Goal: Transaction & Acquisition: Purchase product/service

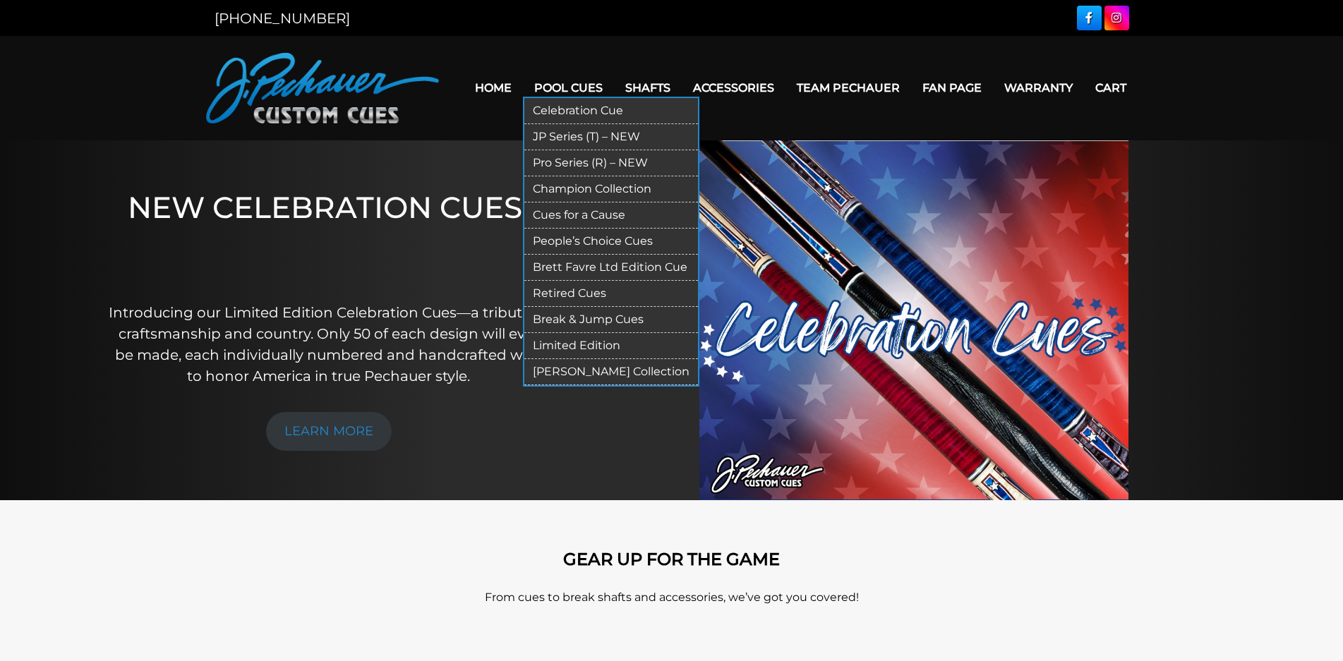
click at [554, 291] on link "Retired Cues" at bounding box center [611, 294] width 174 height 26
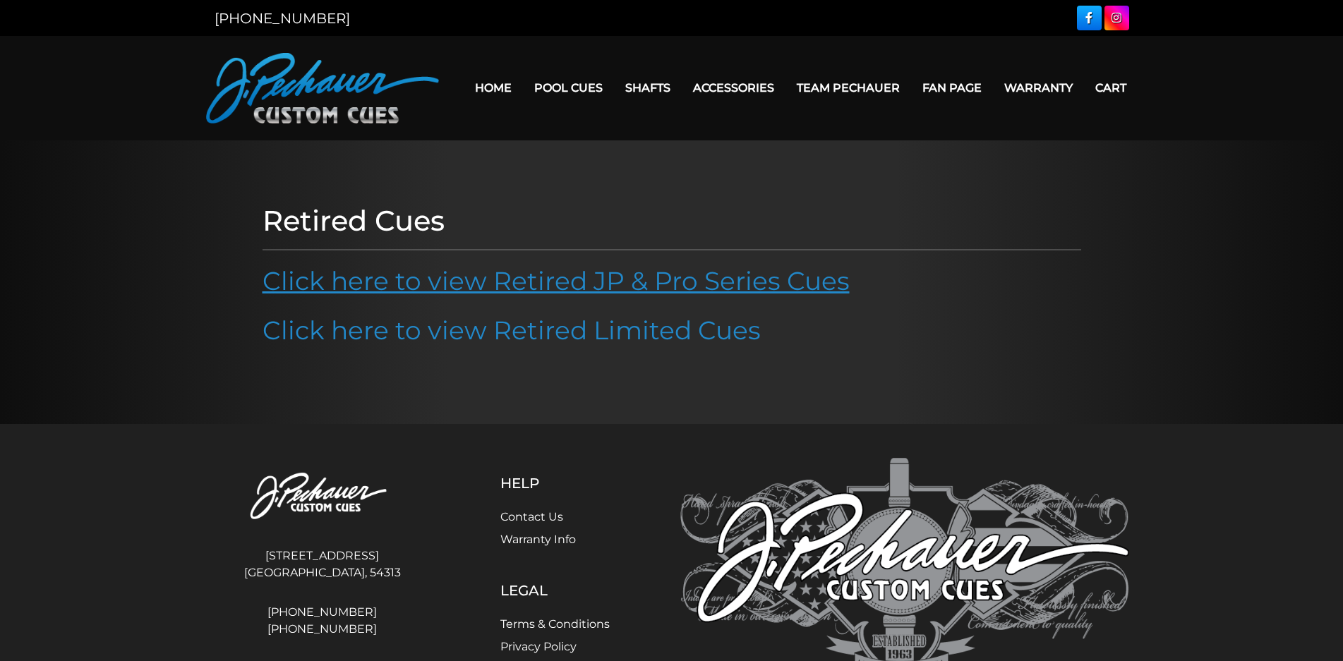
click at [339, 278] on link "Click here to view Retired JP & Pro Series Cues" at bounding box center [555, 280] width 587 height 31
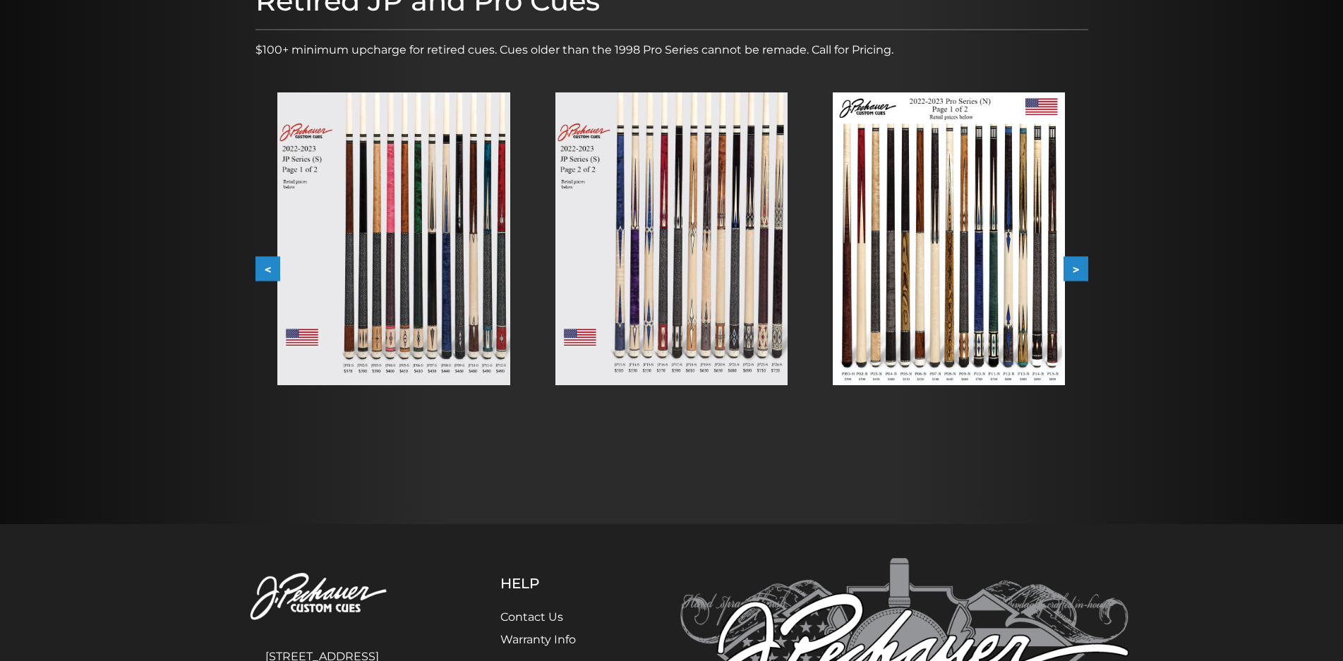
scroll to position [212, 0]
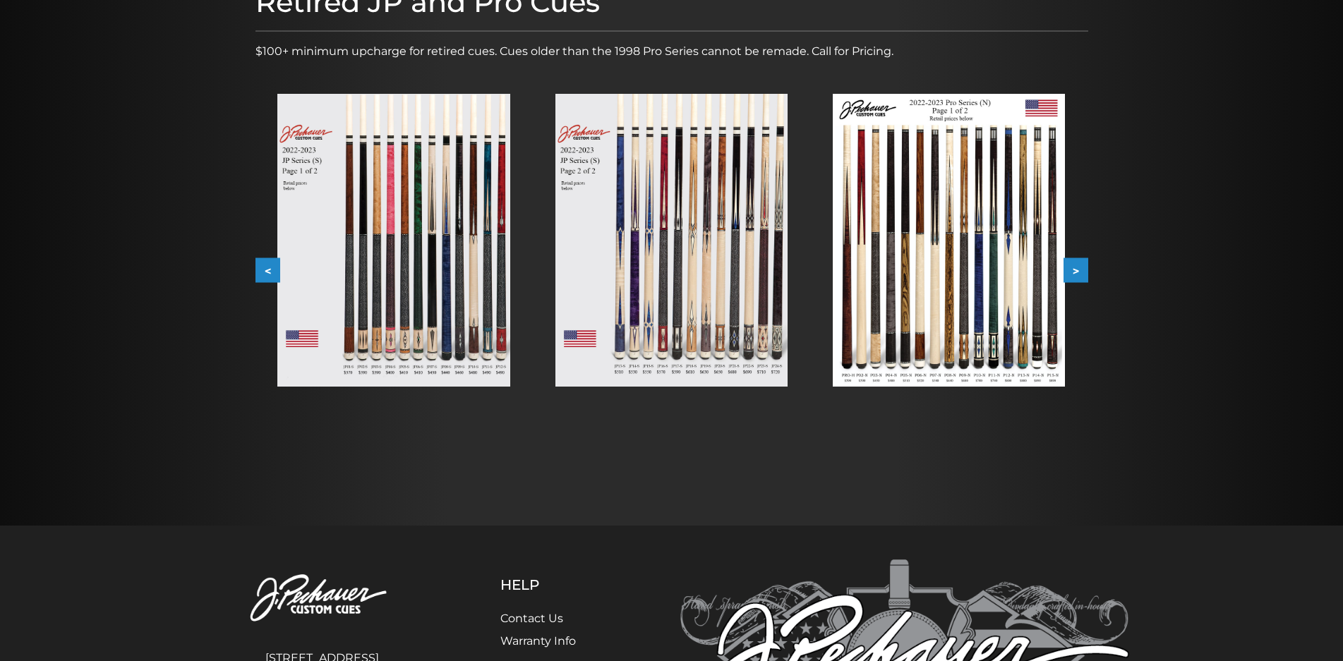
click at [1076, 265] on button ">" at bounding box center [1075, 270] width 25 height 25
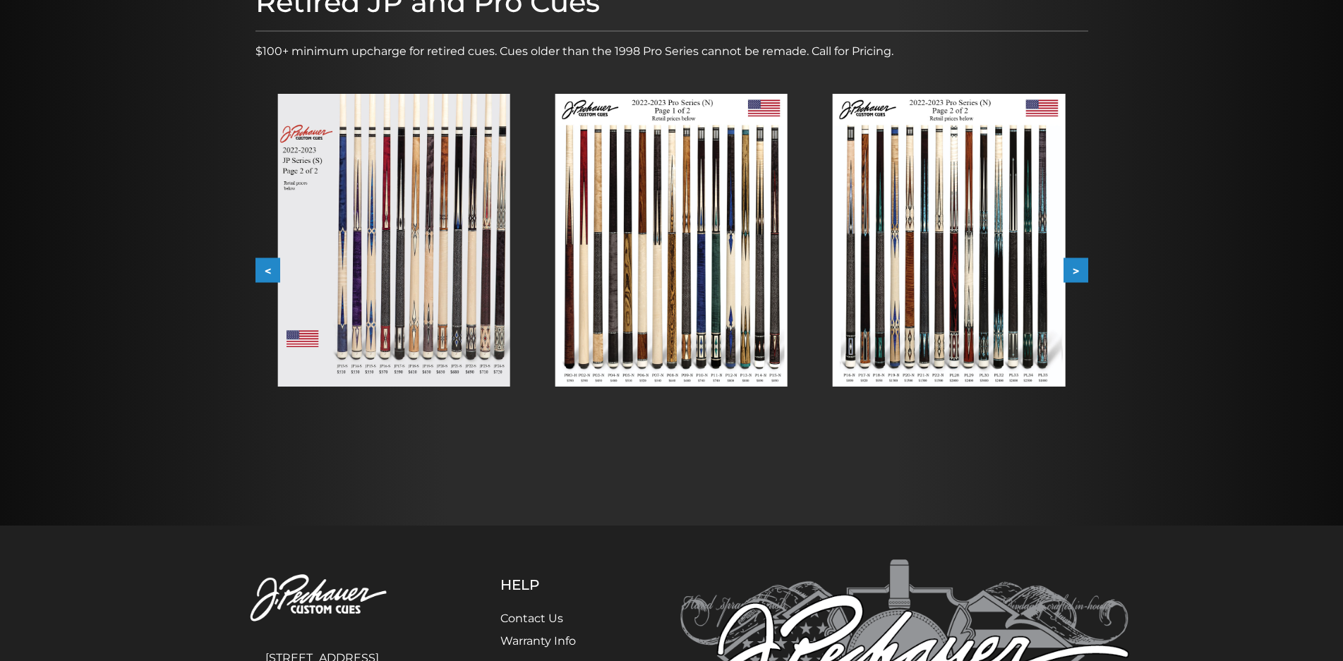
click at [935, 261] on img at bounding box center [949, 240] width 232 height 293
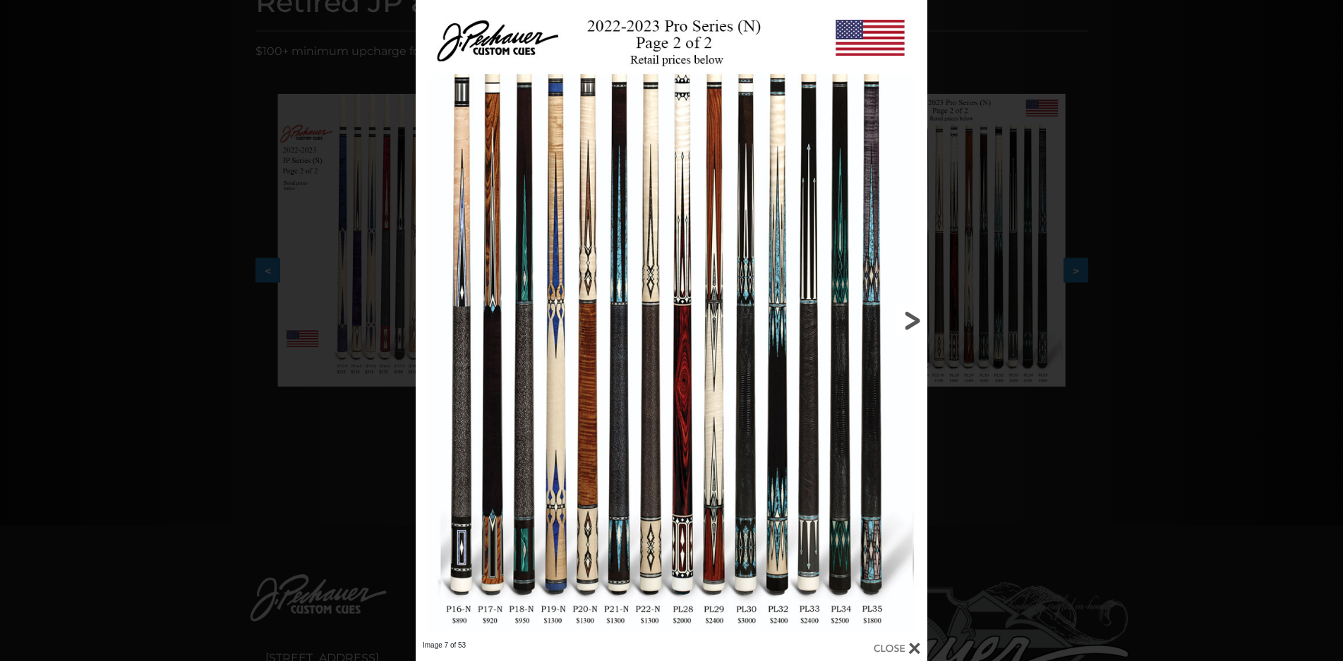
click at [912, 313] on link at bounding box center [812, 320] width 230 height 641
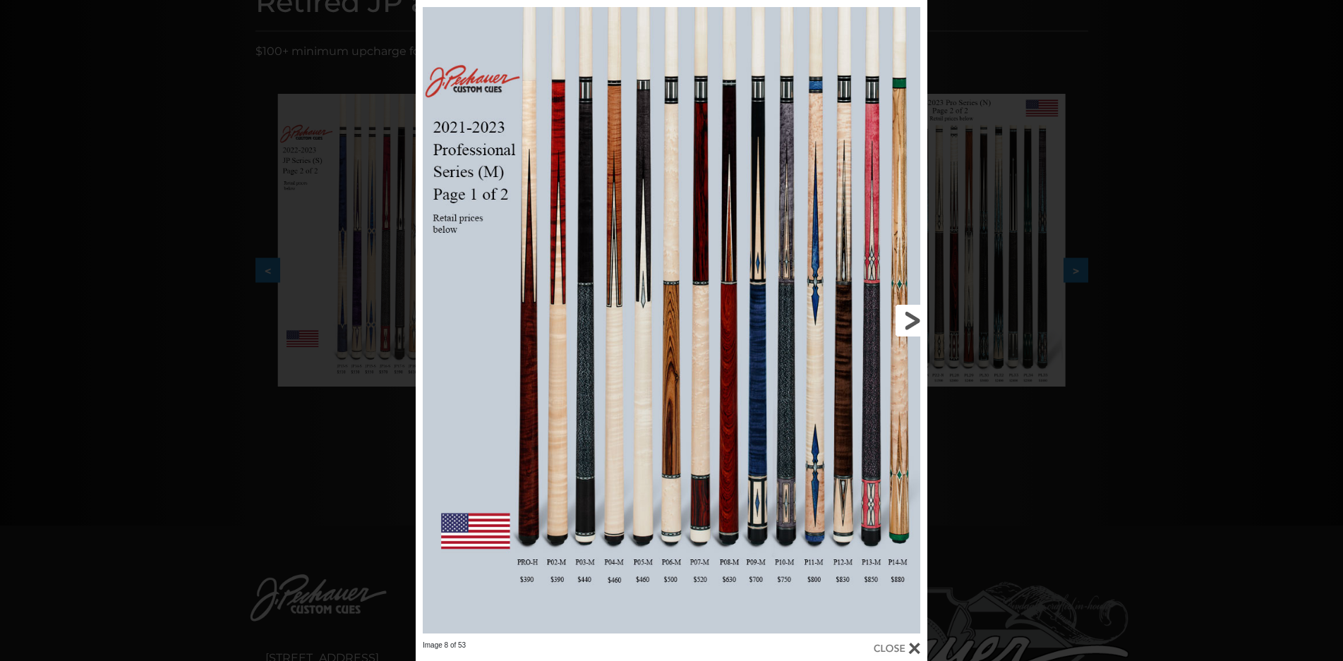
click at [910, 309] on link at bounding box center [812, 320] width 230 height 641
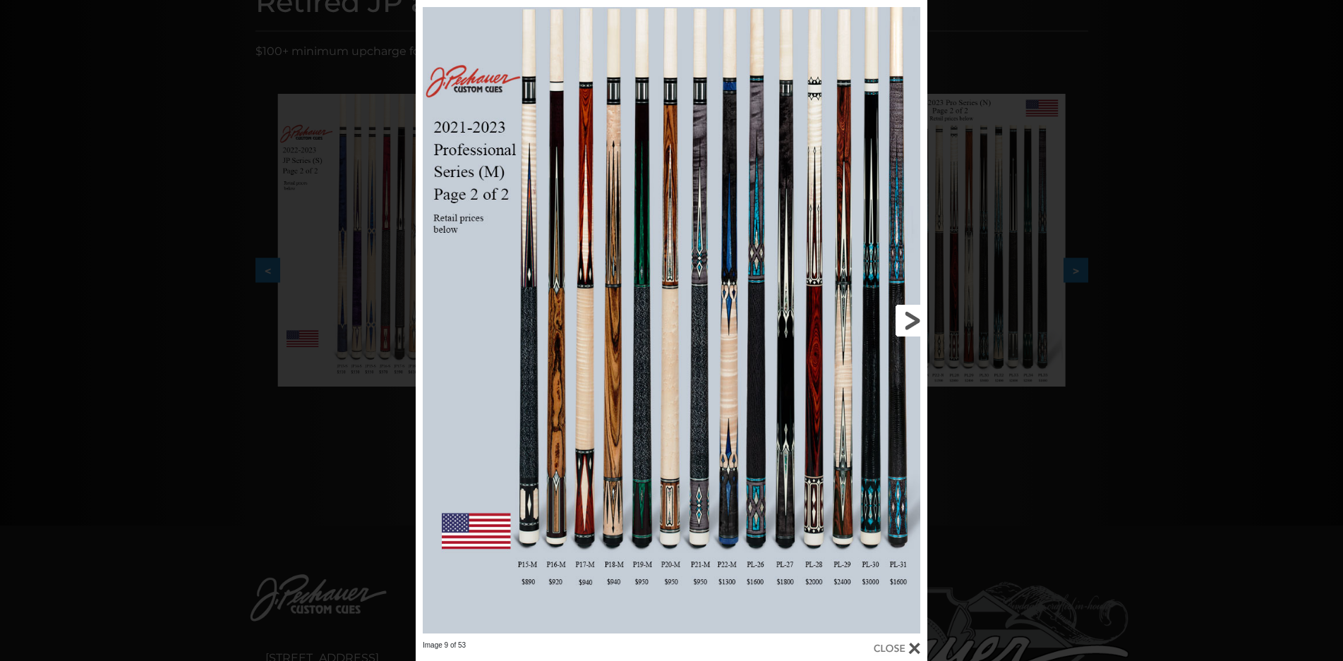
click at [910, 309] on link at bounding box center [812, 320] width 230 height 641
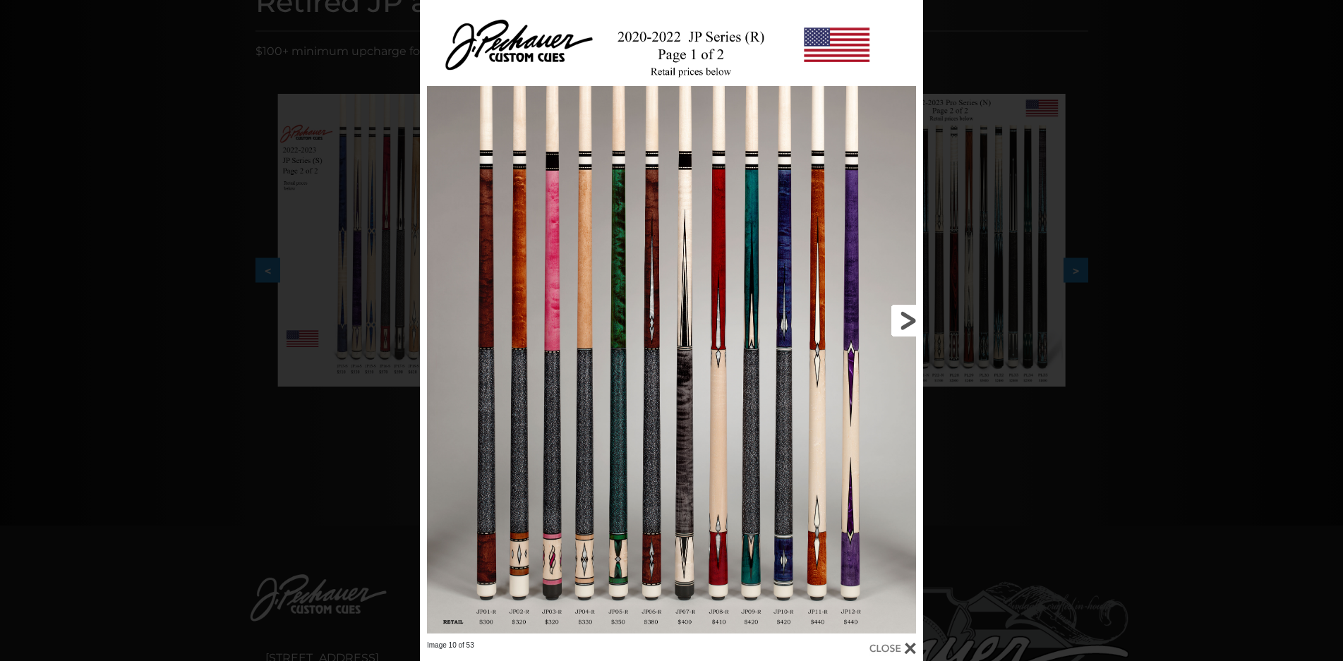
click at [910, 308] on link at bounding box center [809, 320] width 226 height 641
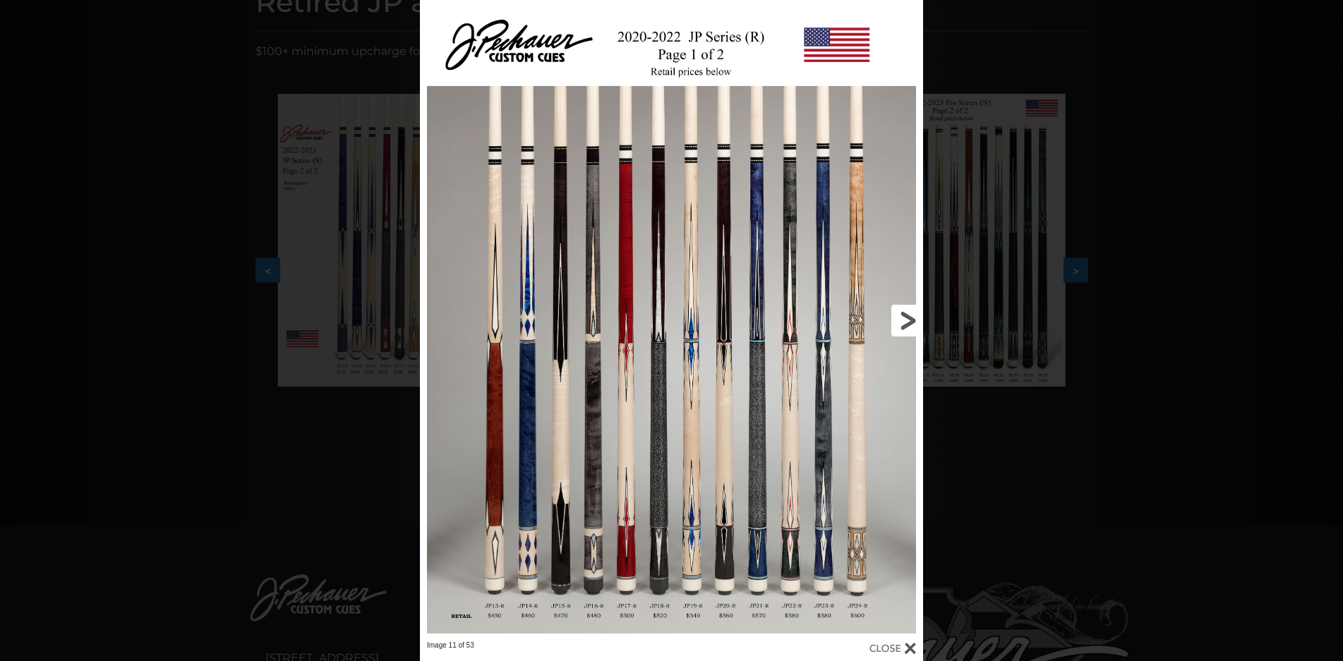
click at [910, 308] on link at bounding box center [809, 320] width 226 height 641
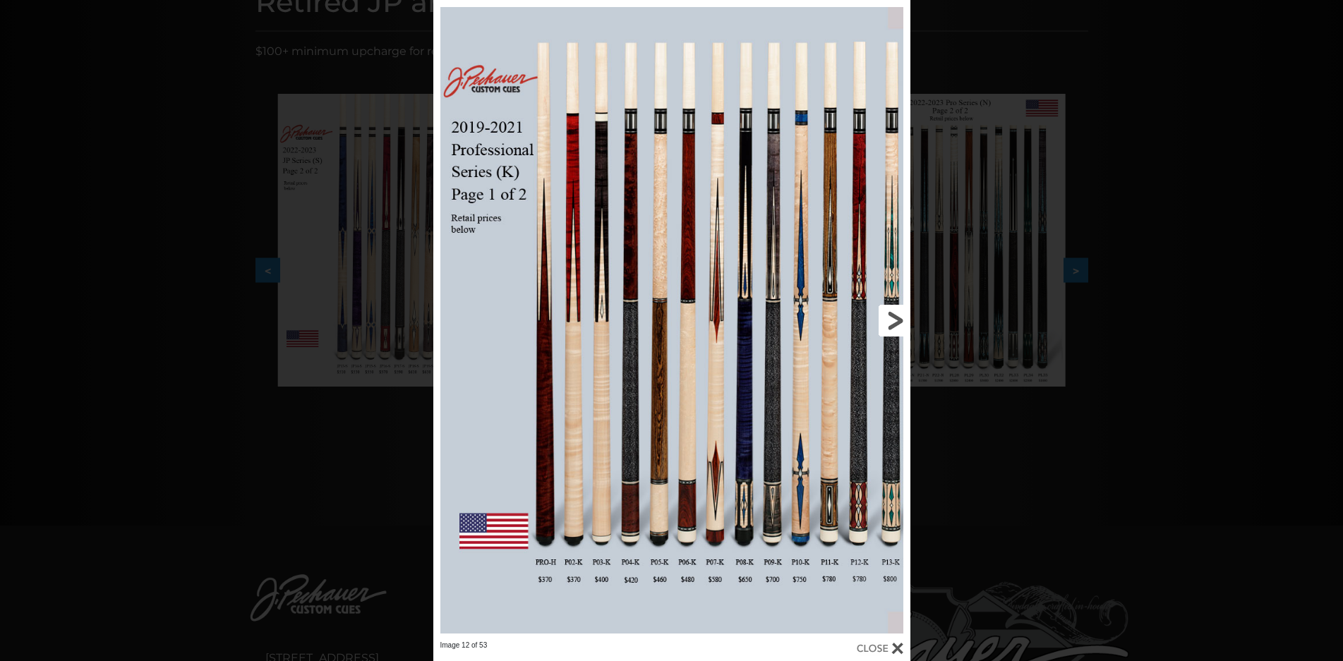
click at [886, 318] on link at bounding box center [802, 320] width 215 height 641
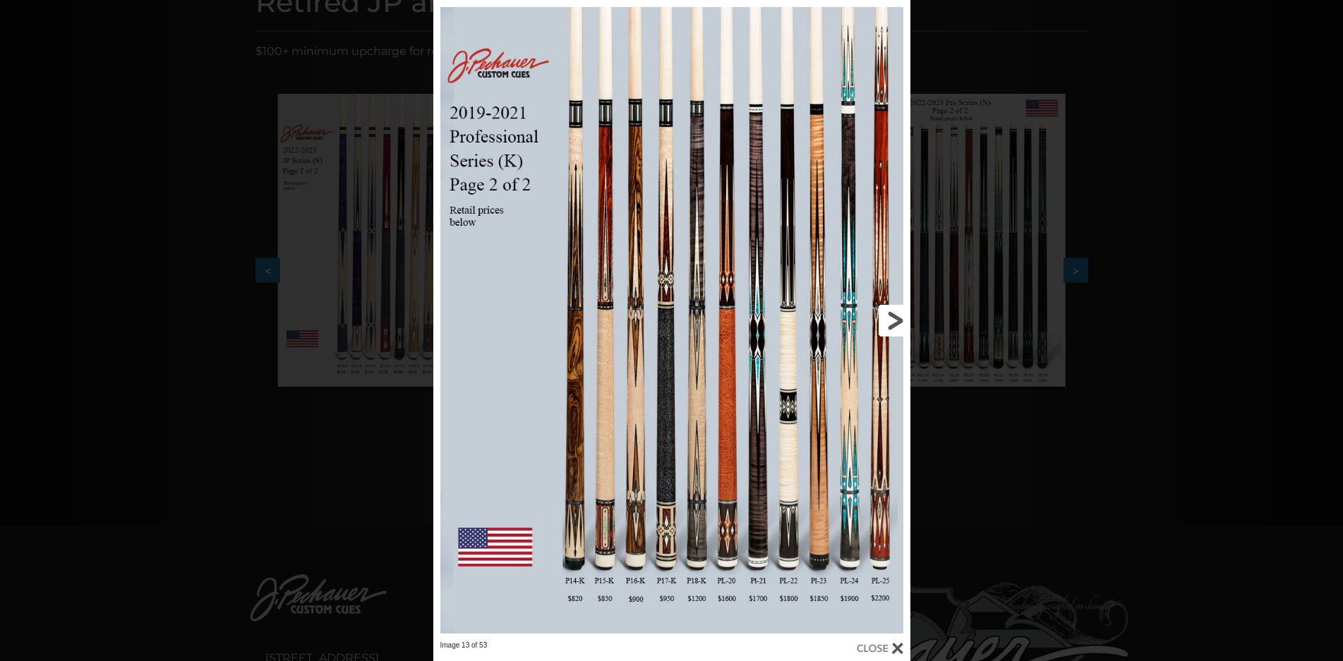
click at [886, 318] on link at bounding box center [802, 320] width 215 height 641
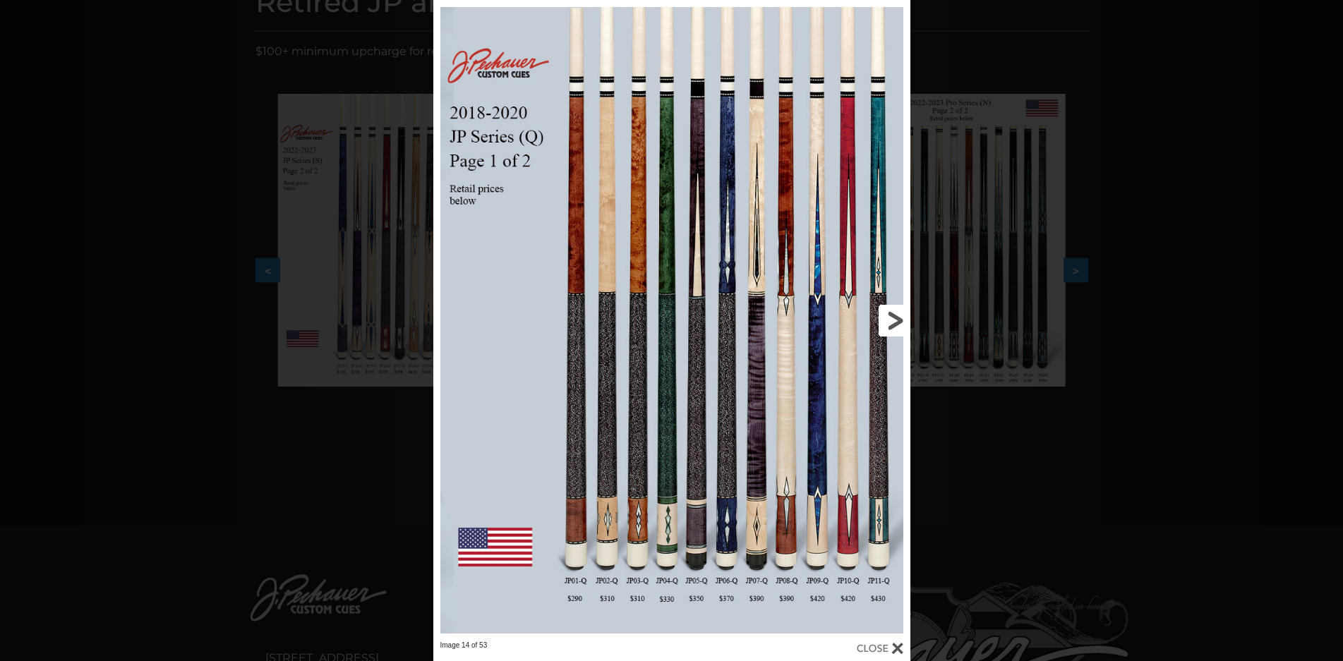
click at [886, 318] on link at bounding box center [802, 320] width 215 height 641
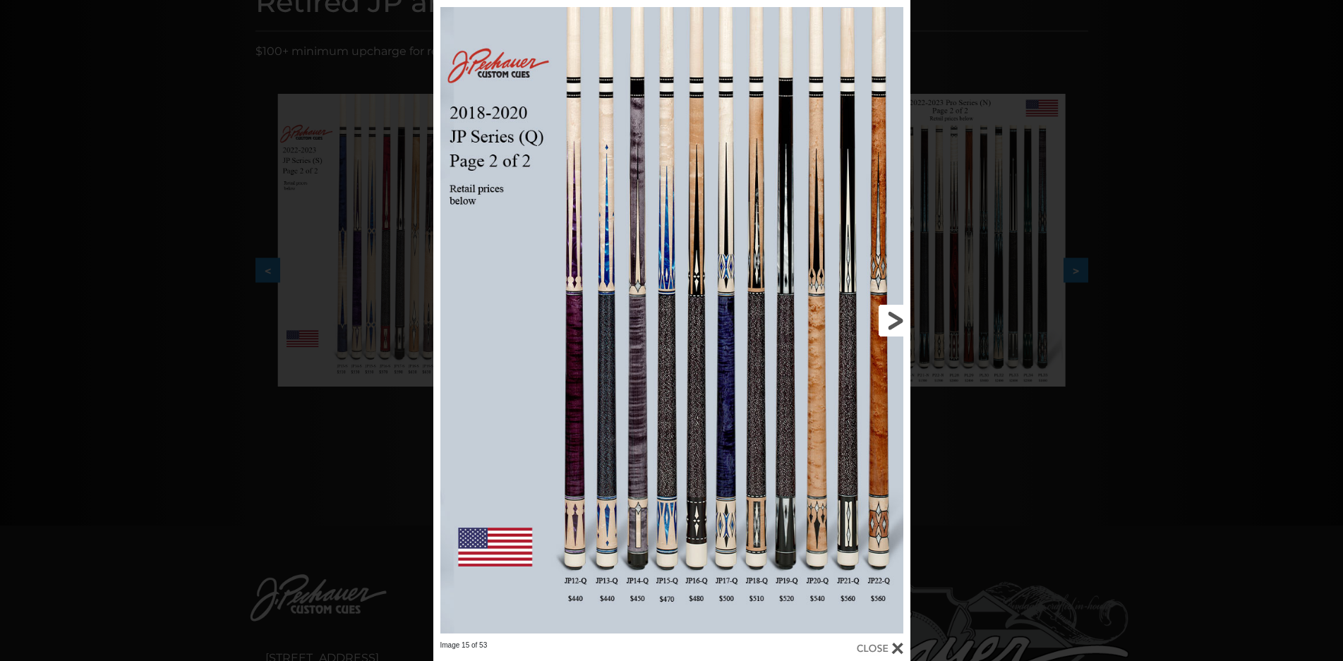
click at [886, 318] on link at bounding box center [802, 320] width 215 height 641
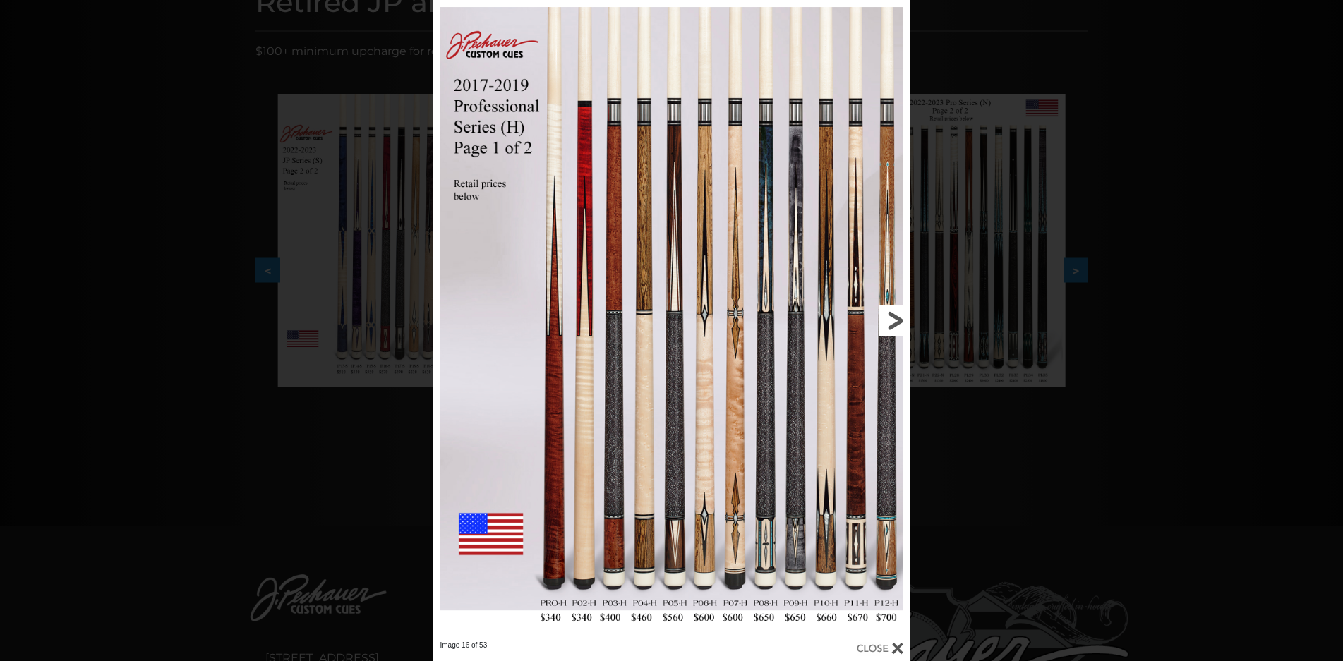
click at [886, 318] on link at bounding box center [802, 320] width 215 height 641
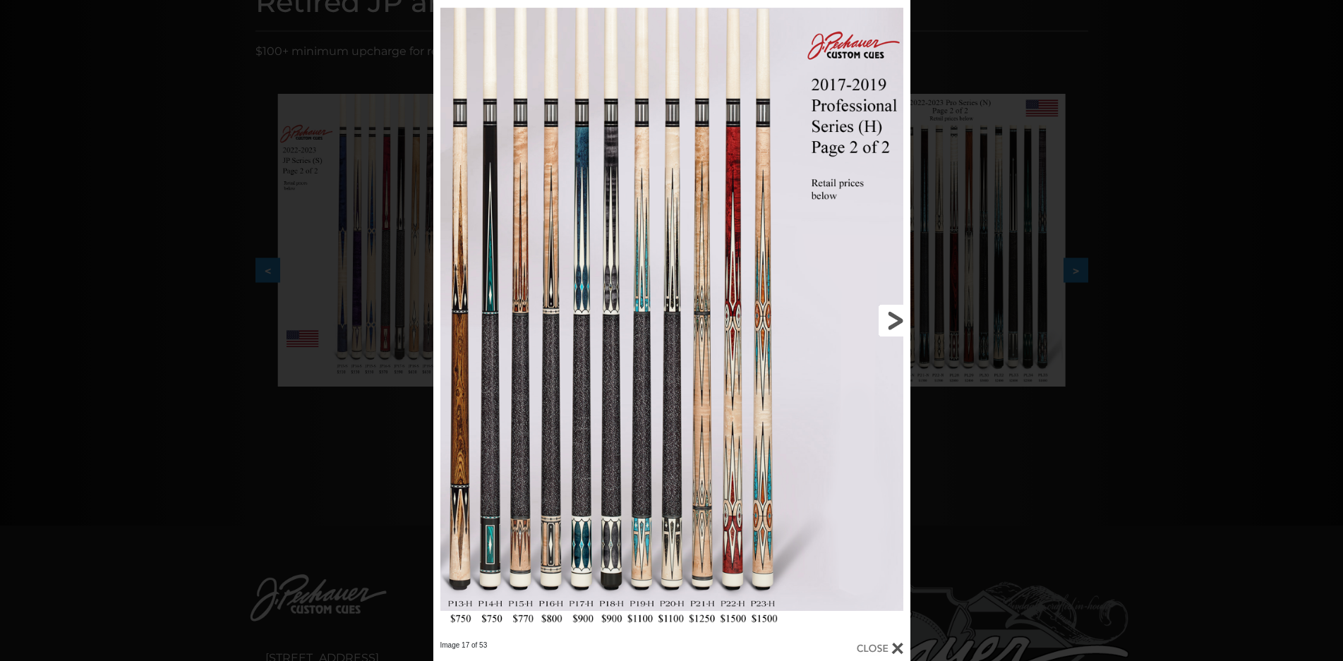
click at [886, 318] on link at bounding box center [802, 320] width 215 height 641
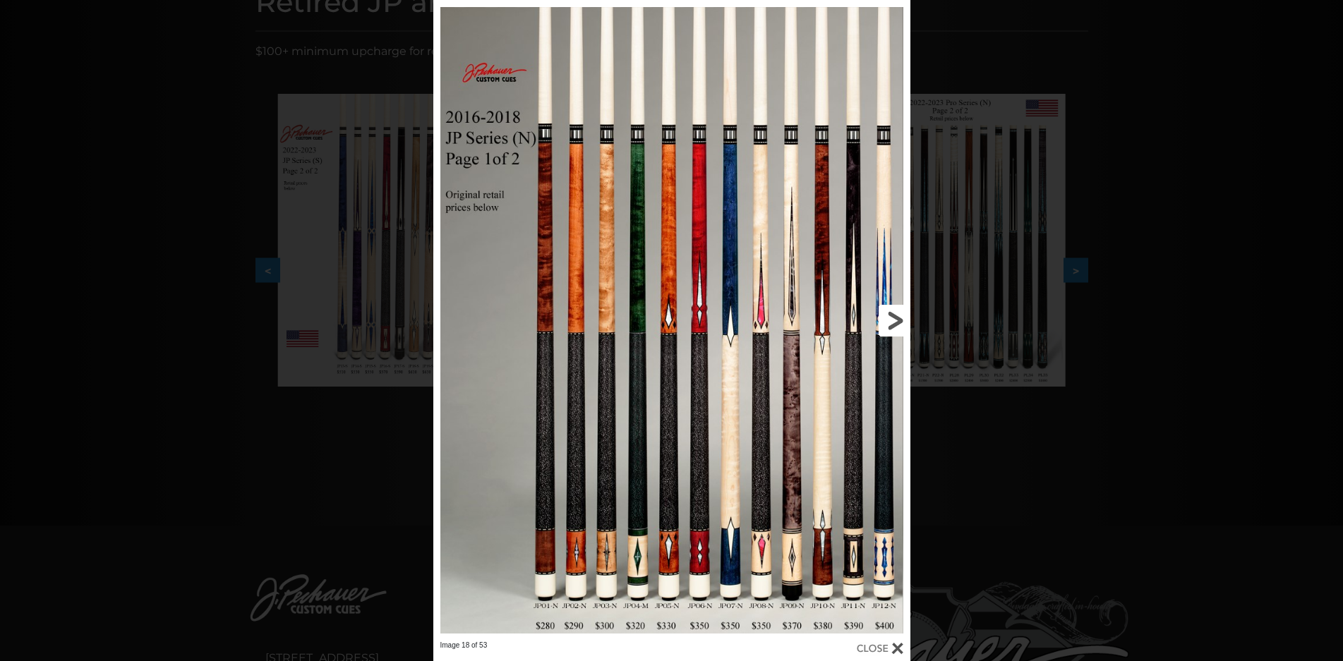
click at [886, 318] on link at bounding box center [802, 320] width 215 height 641
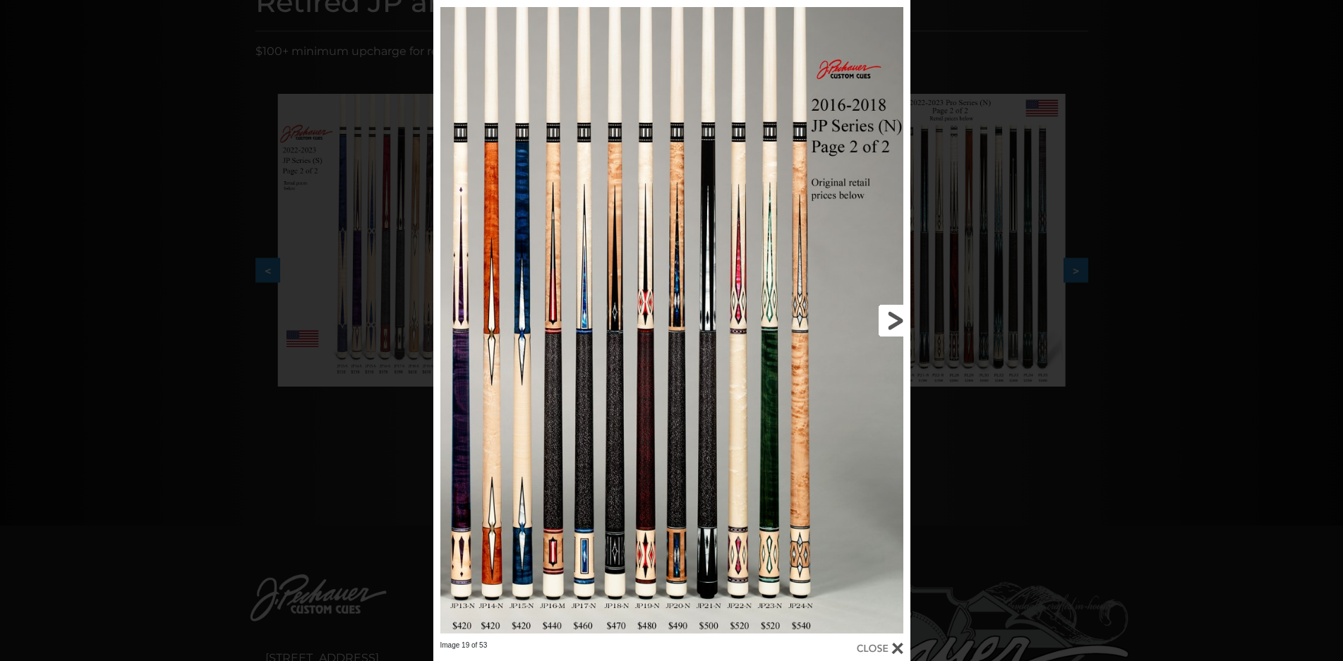
click at [886, 318] on link at bounding box center [802, 320] width 215 height 641
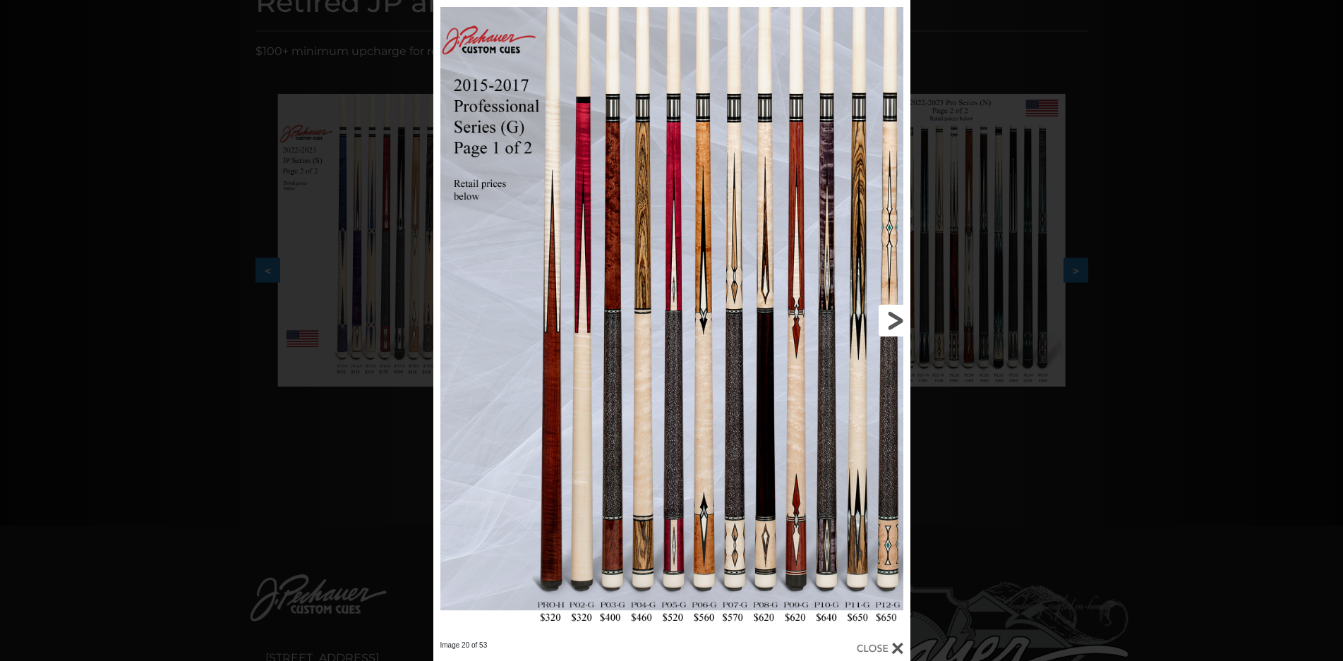
click at [886, 318] on link at bounding box center [802, 320] width 215 height 641
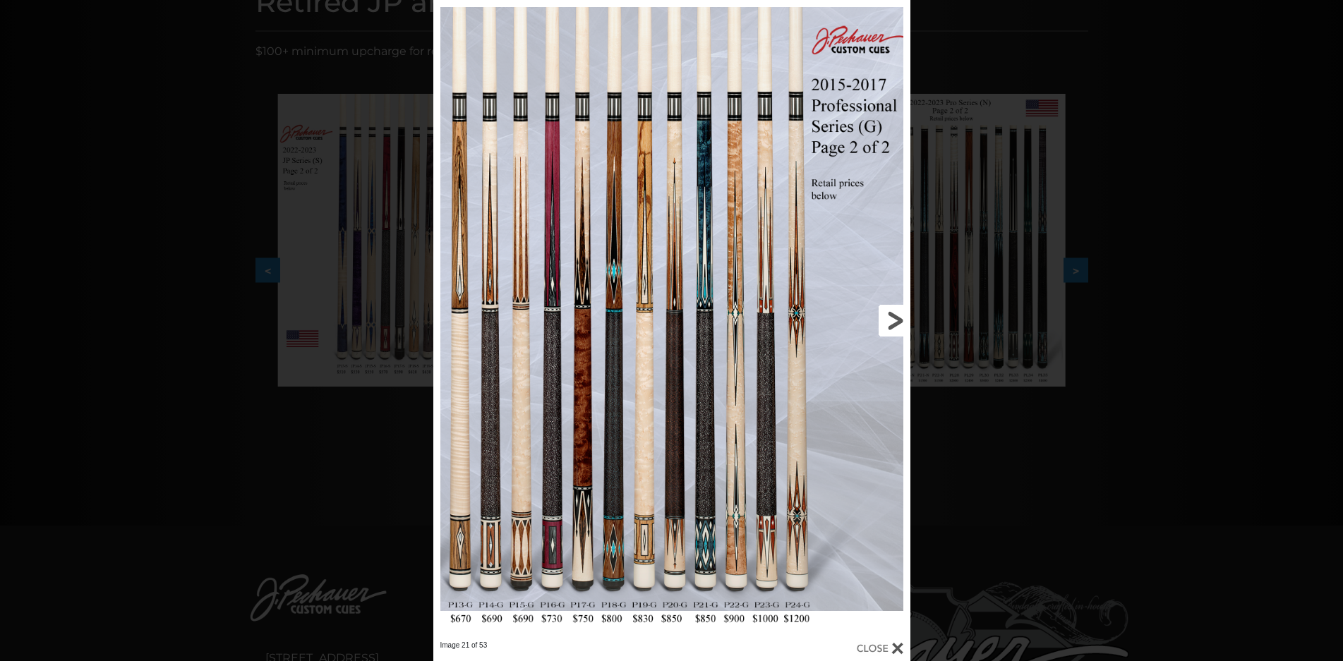
click at [886, 318] on link at bounding box center [802, 320] width 215 height 641
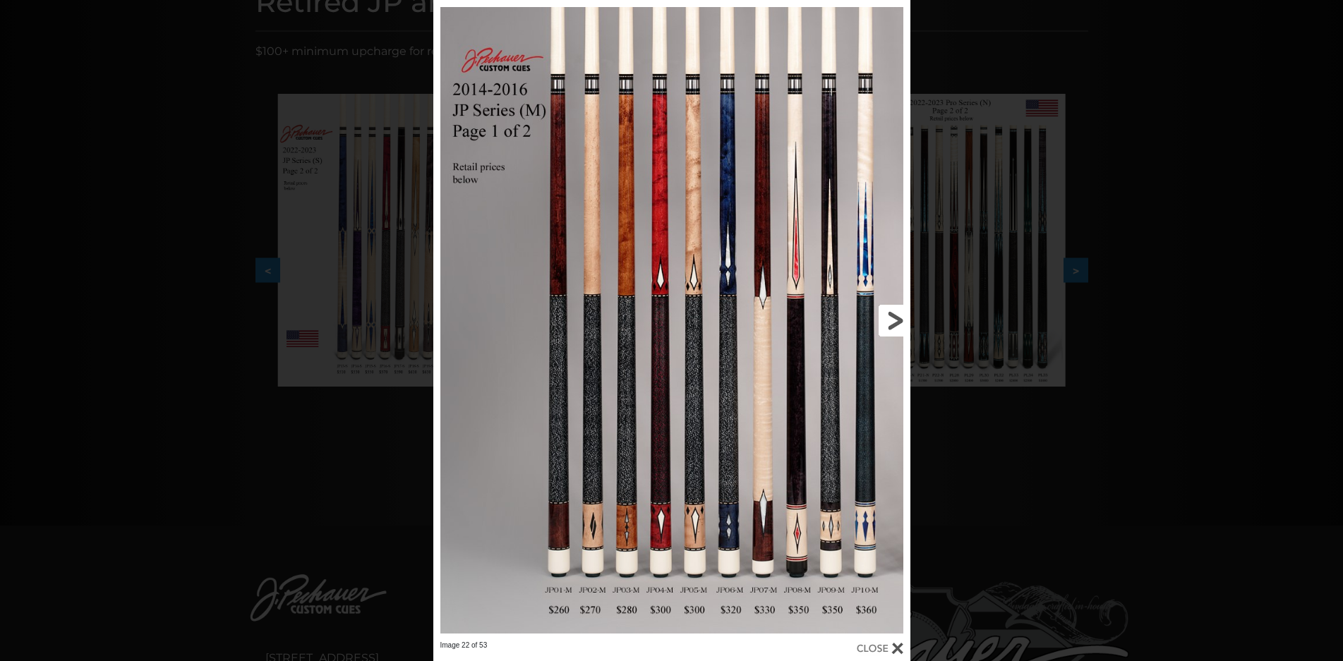
click at [886, 318] on link at bounding box center [802, 320] width 215 height 641
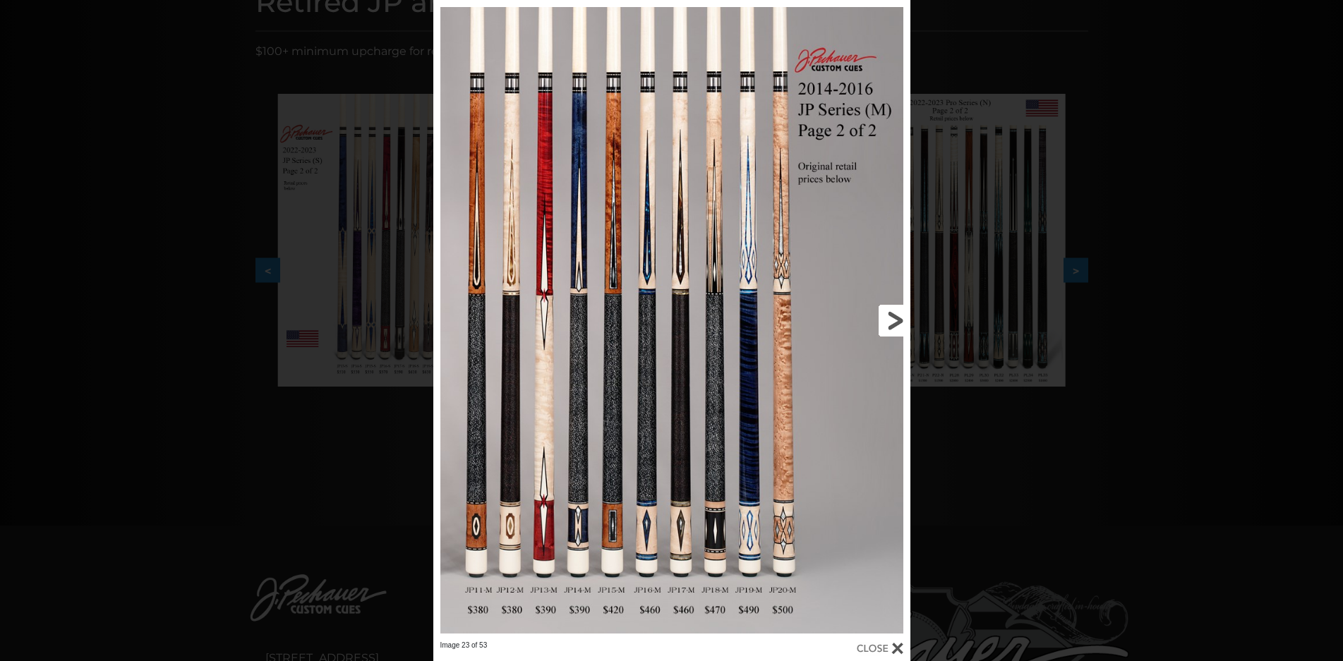
click at [886, 318] on link at bounding box center [802, 320] width 215 height 641
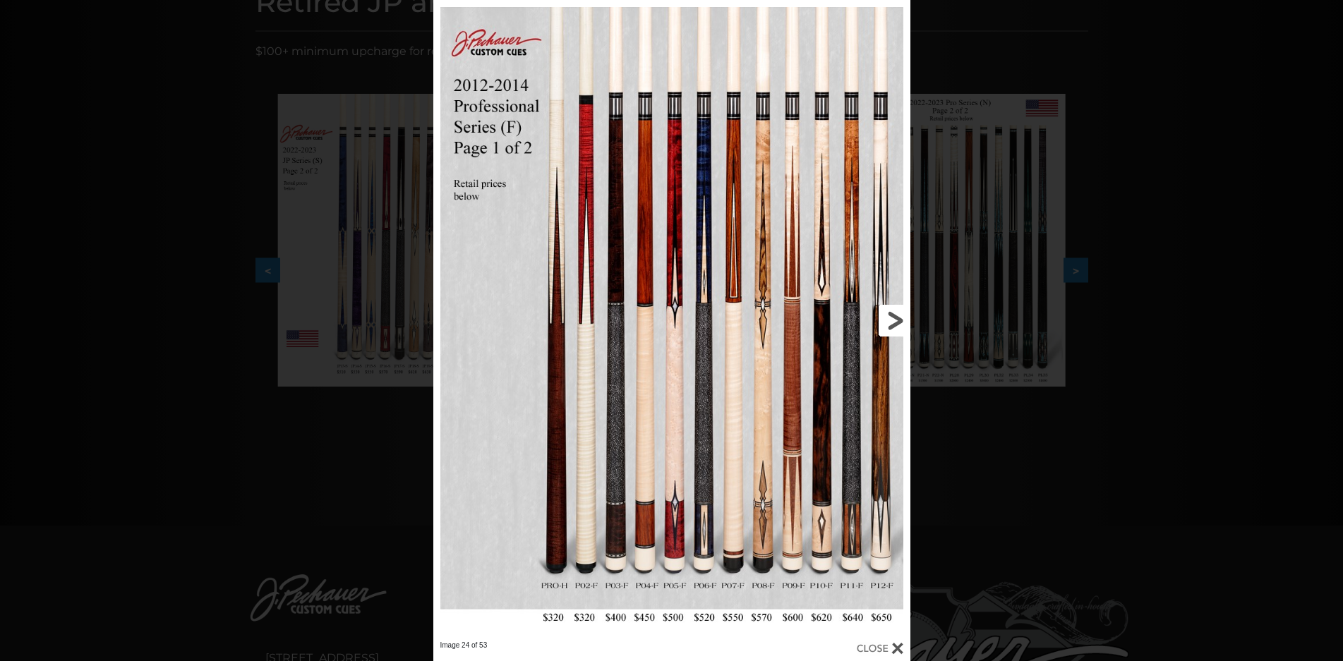
click at [886, 318] on link at bounding box center [802, 320] width 215 height 641
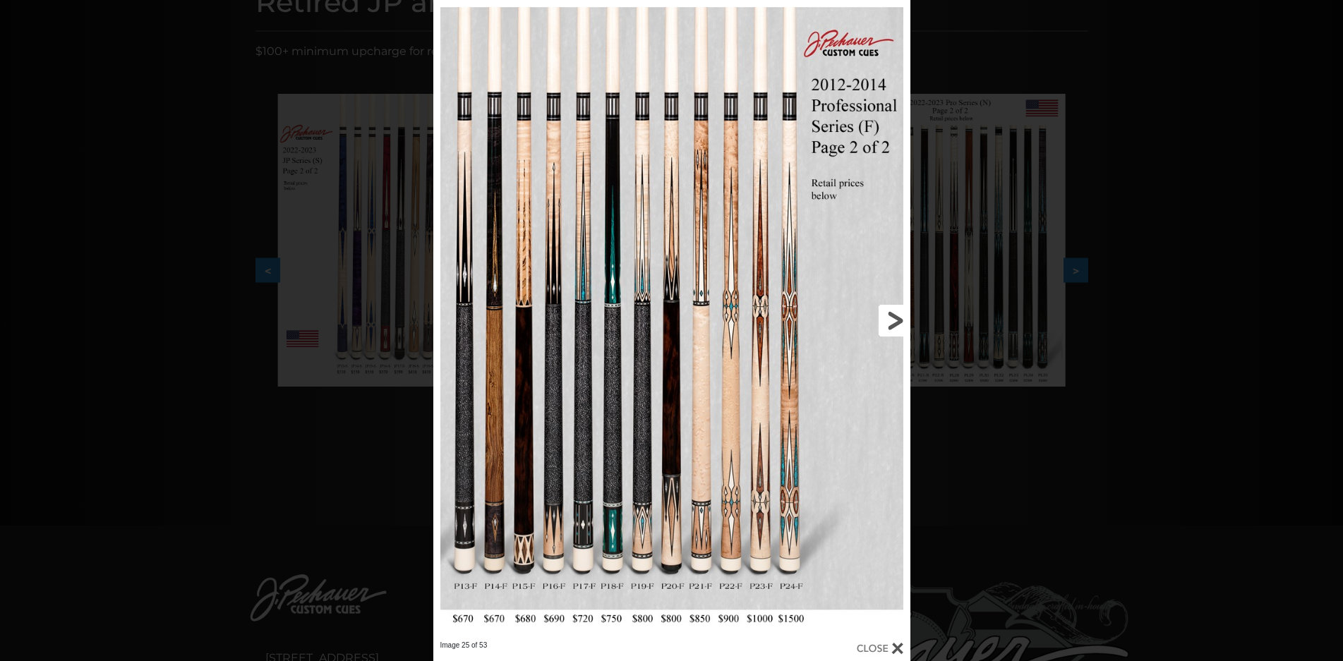
click at [886, 316] on link at bounding box center [802, 320] width 215 height 641
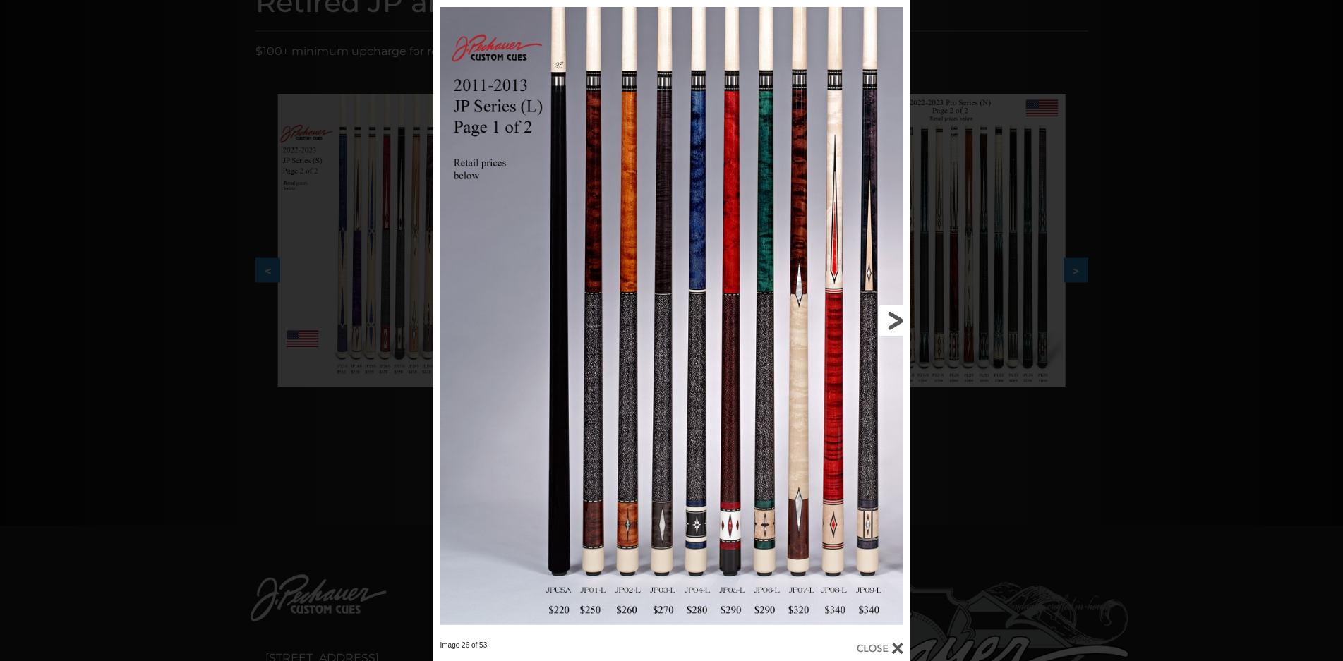
click at [886, 316] on link at bounding box center [802, 320] width 215 height 641
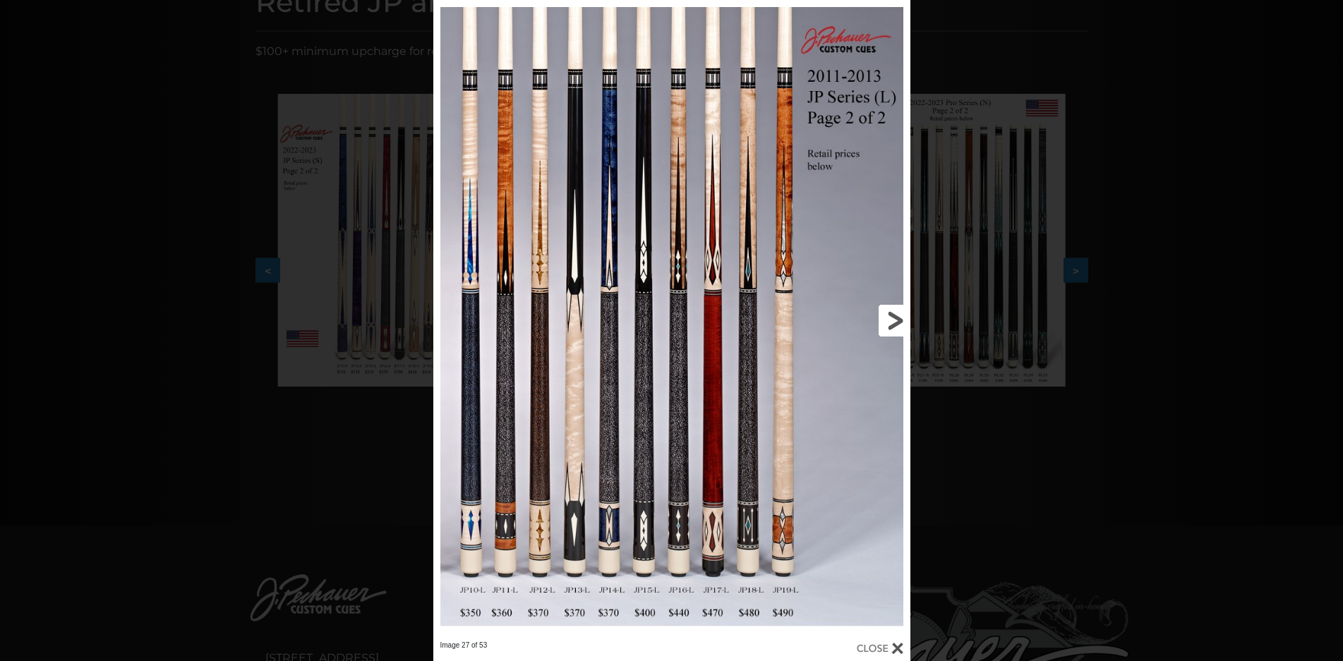
click at [886, 316] on link at bounding box center [802, 320] width 215 height 641
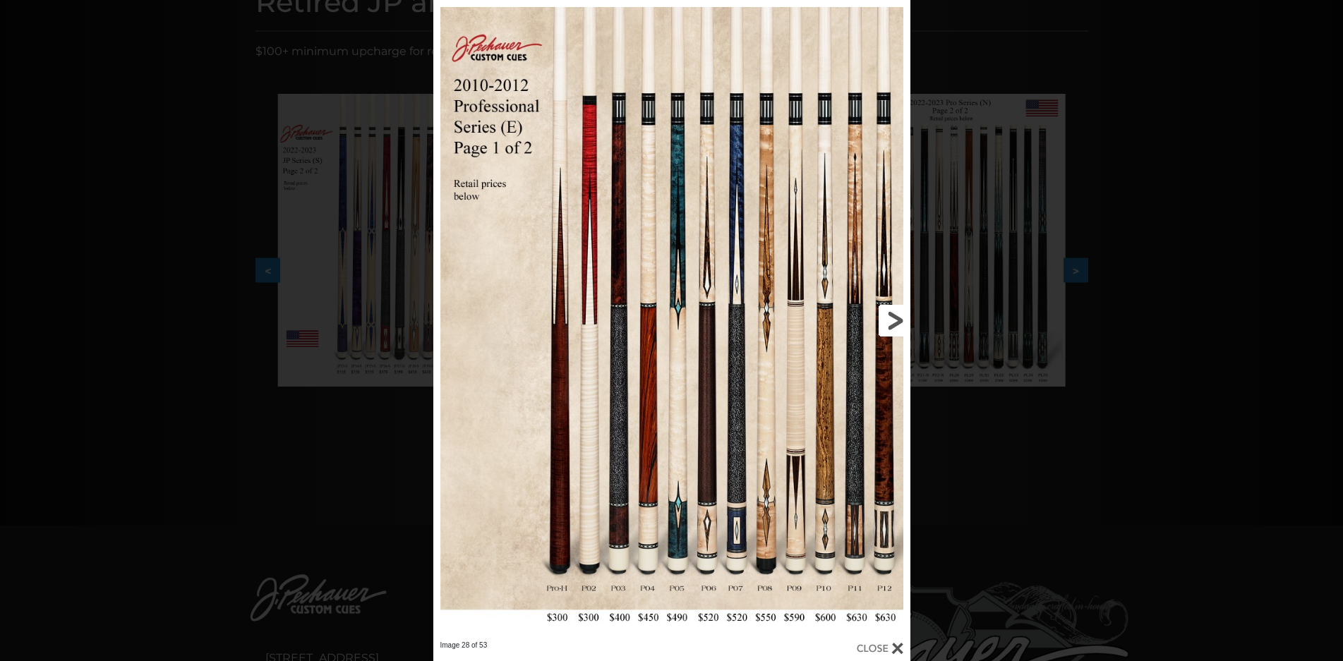
click at [886, 316] on link at bounding box center [802, 320] width 215 height 641
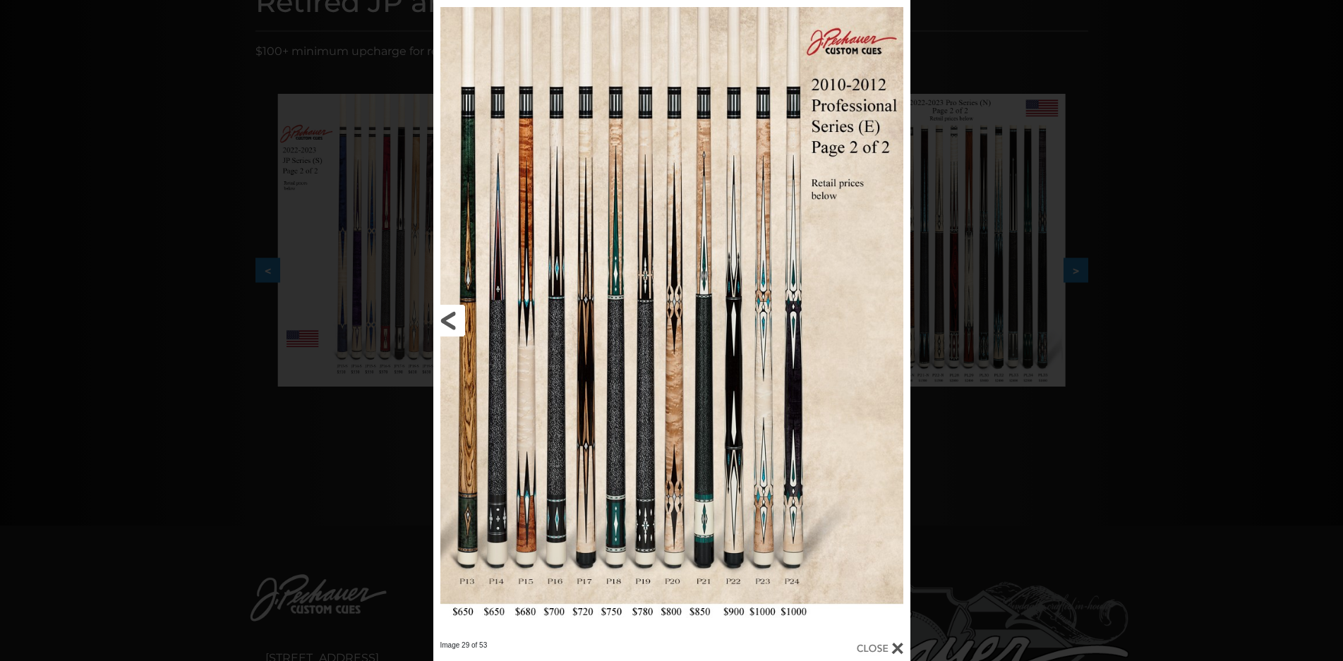
click at [498, 441] on link at bounding box center [540, 320] width 215 height 641
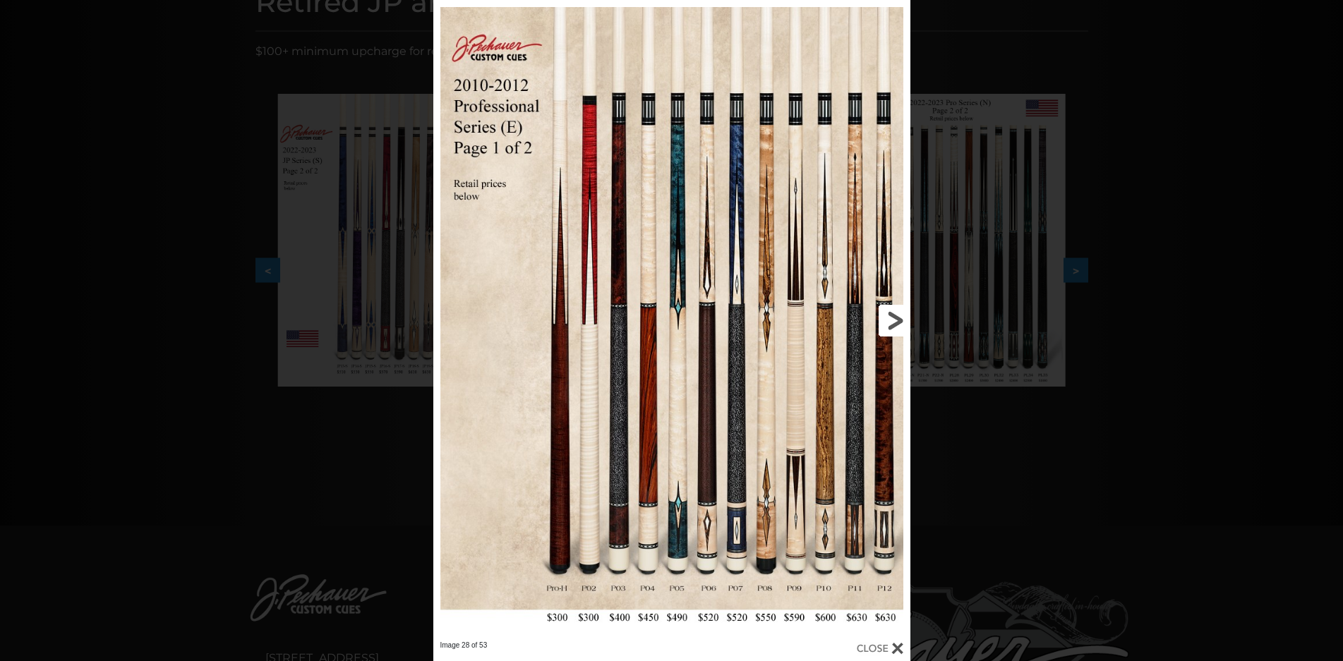
click at [890, 315] on link at bounding box center [802, 320] width 215 height 641
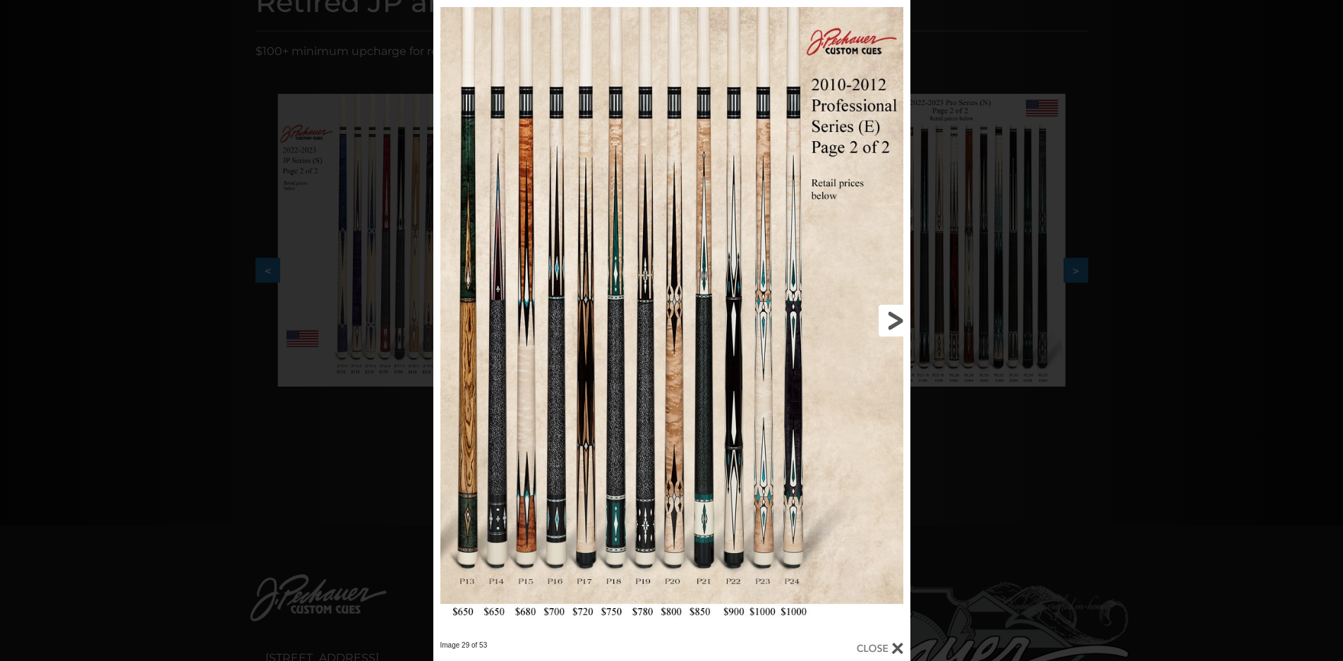
click at [891, 315] on link at bounding box center [802, 320] width 215 height 641
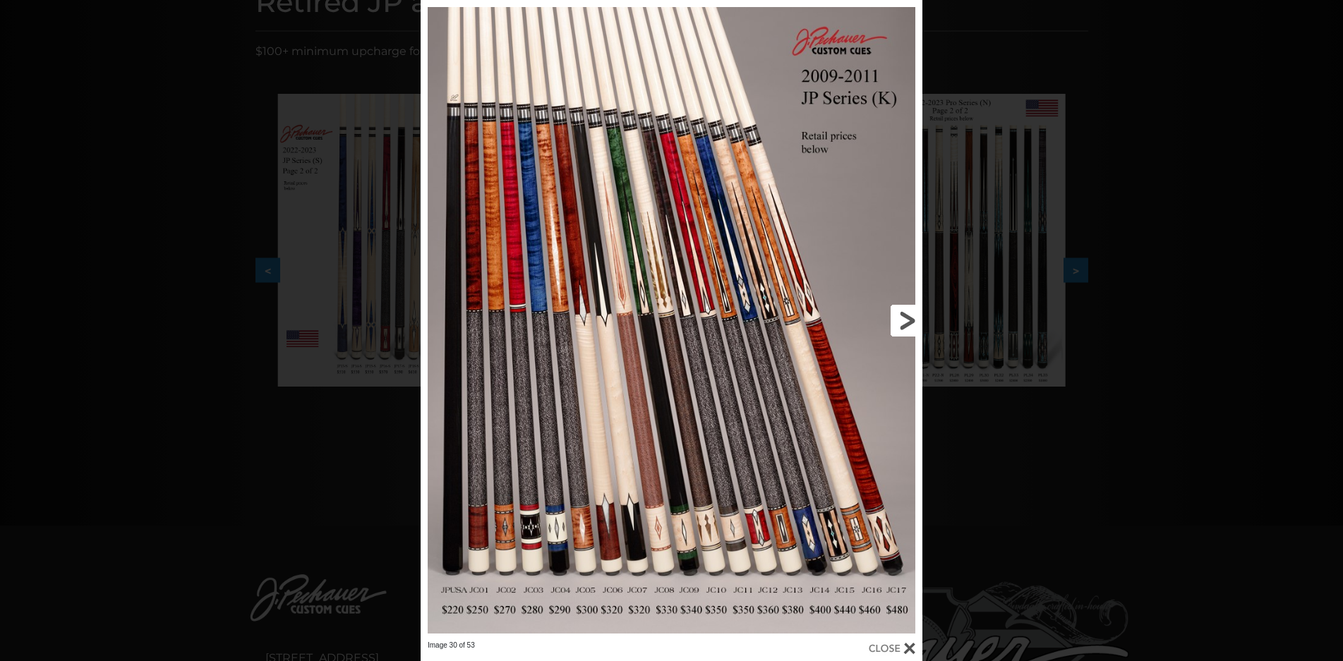
click at [891, 315] on link at bounding box center [809, 320] width 226 height 641
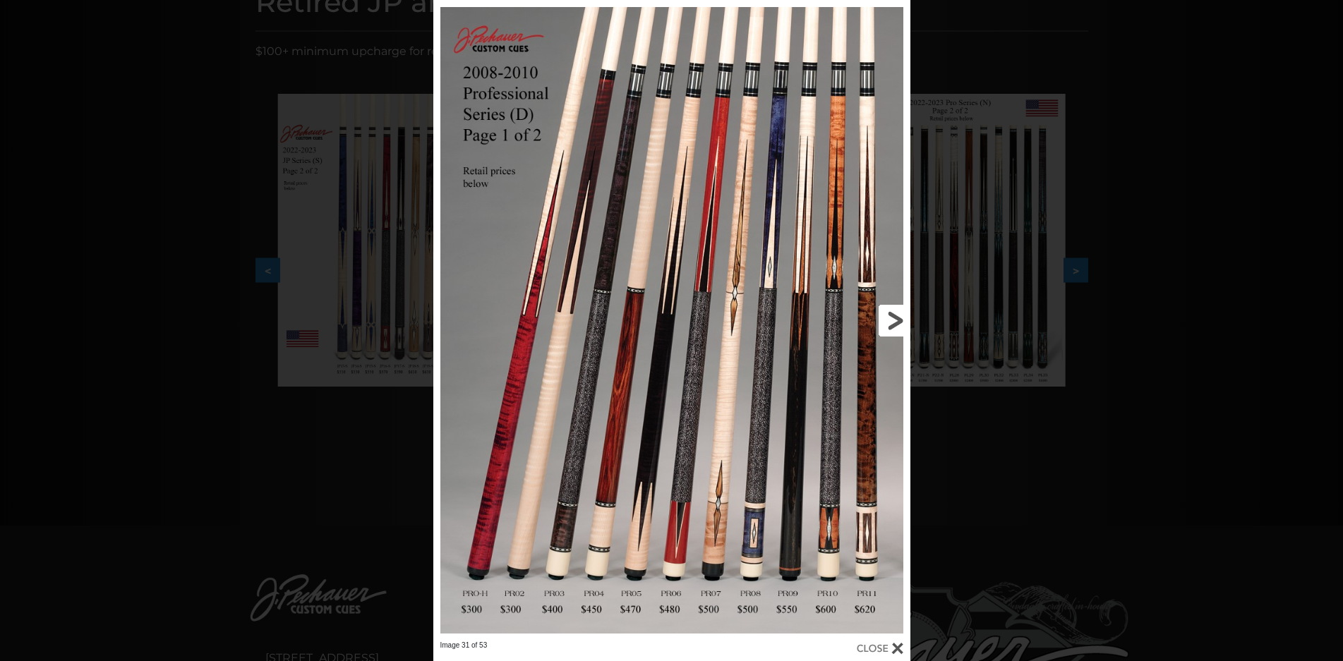
click at [891, 315] on link at bounding box center [802, 320] width 215 height 641
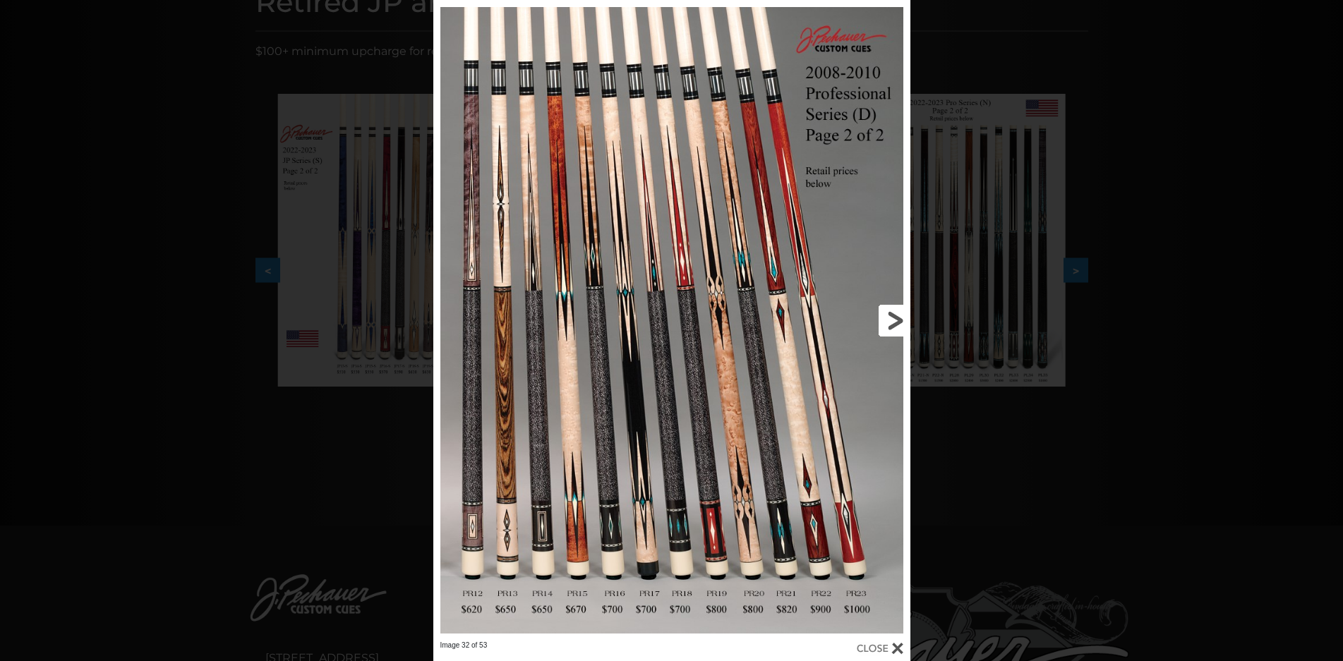
click at [891, 315] on link at bounding box center [802, 320] width 215 height 641
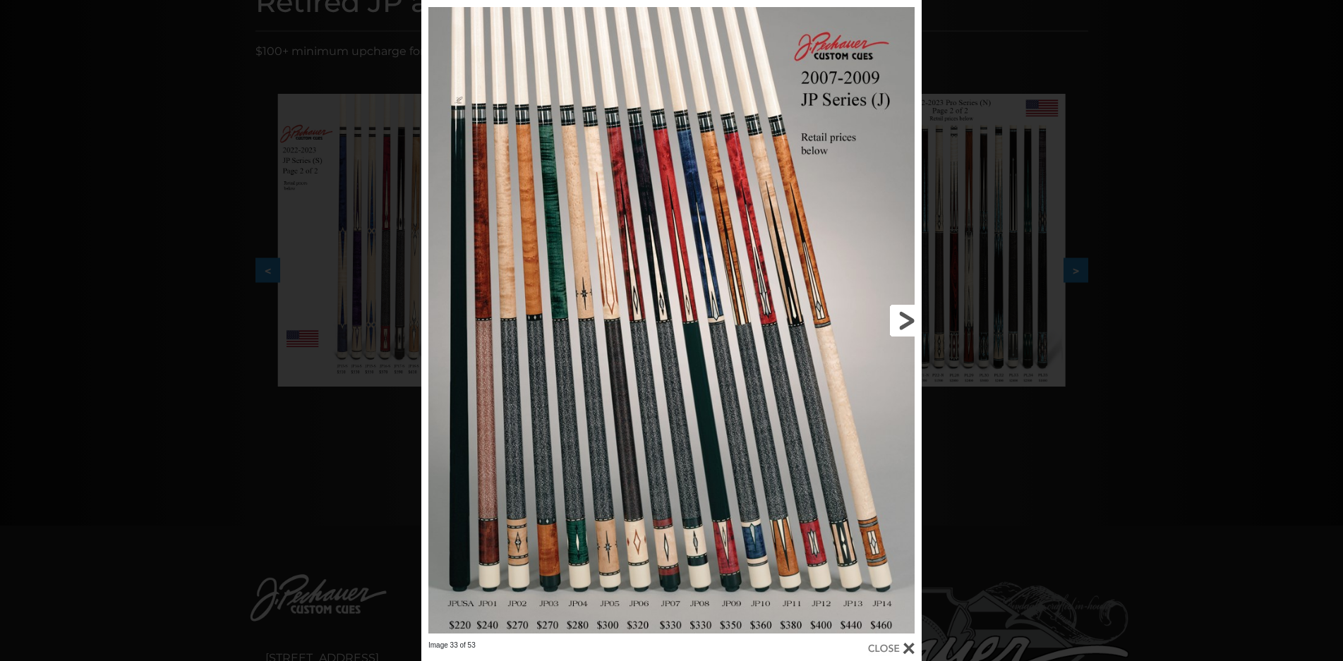
click at [891, 315] on link at bounding box center [808, 320] width 225 height 641
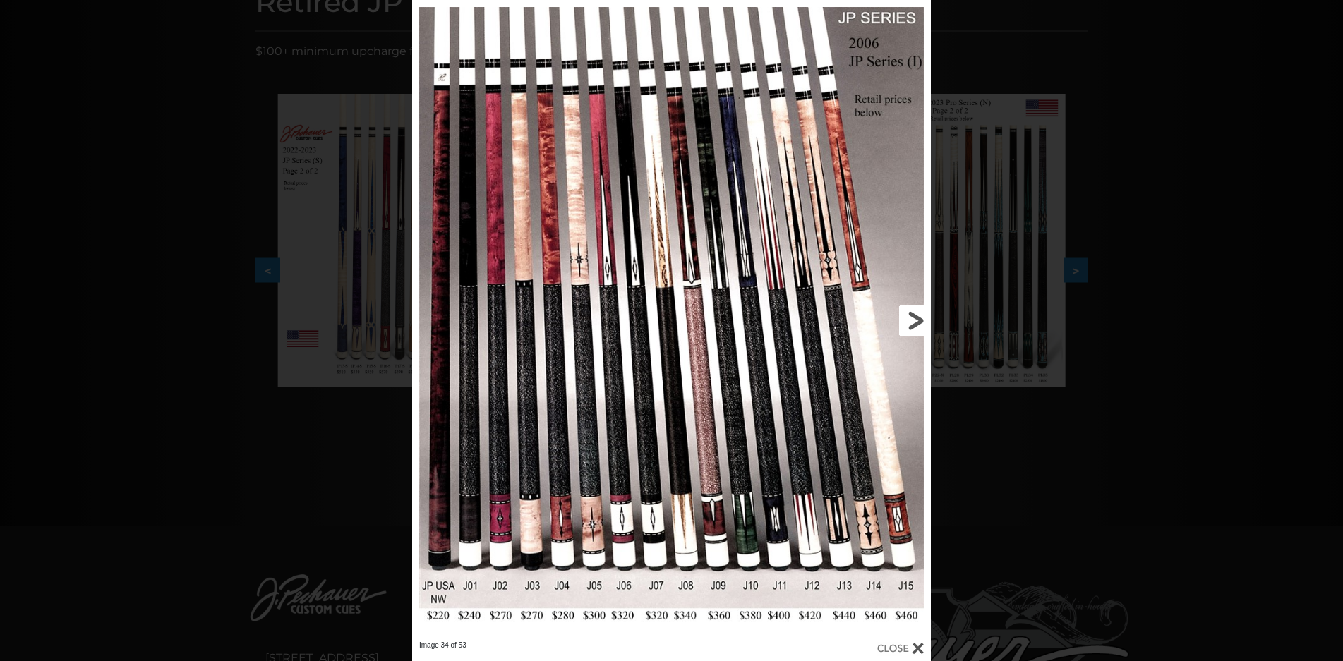
click at [891, 315] on link at bounding box center [814, 320] width 234 height 641
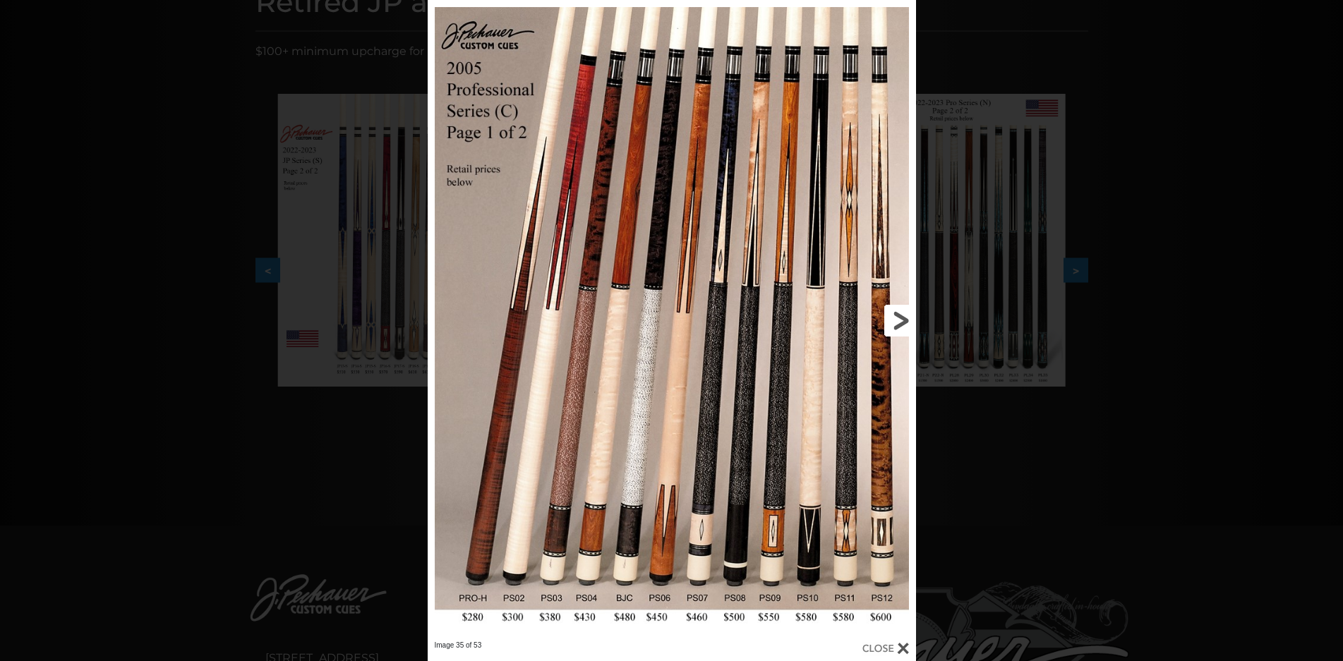
click at [891, 315] on link at bounding box center [805, 320] width 219 height 641
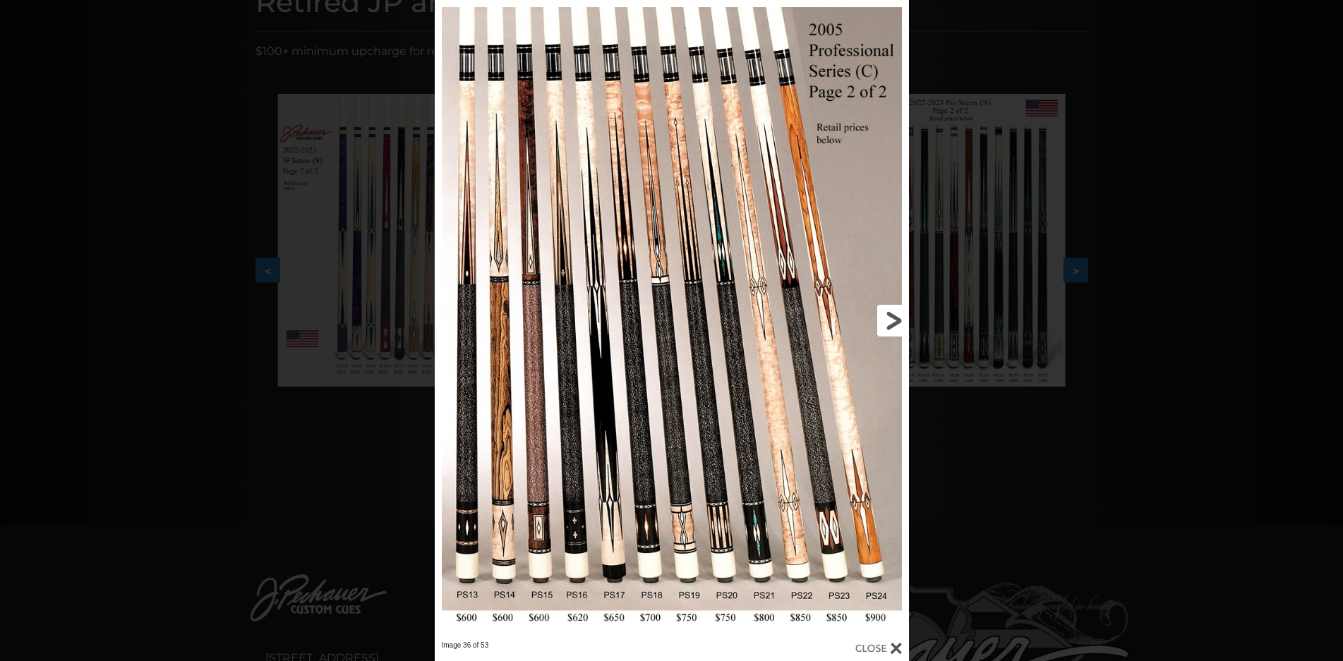
click at [891, 315] on link at bounding box center [801, 320] width 213 height 641
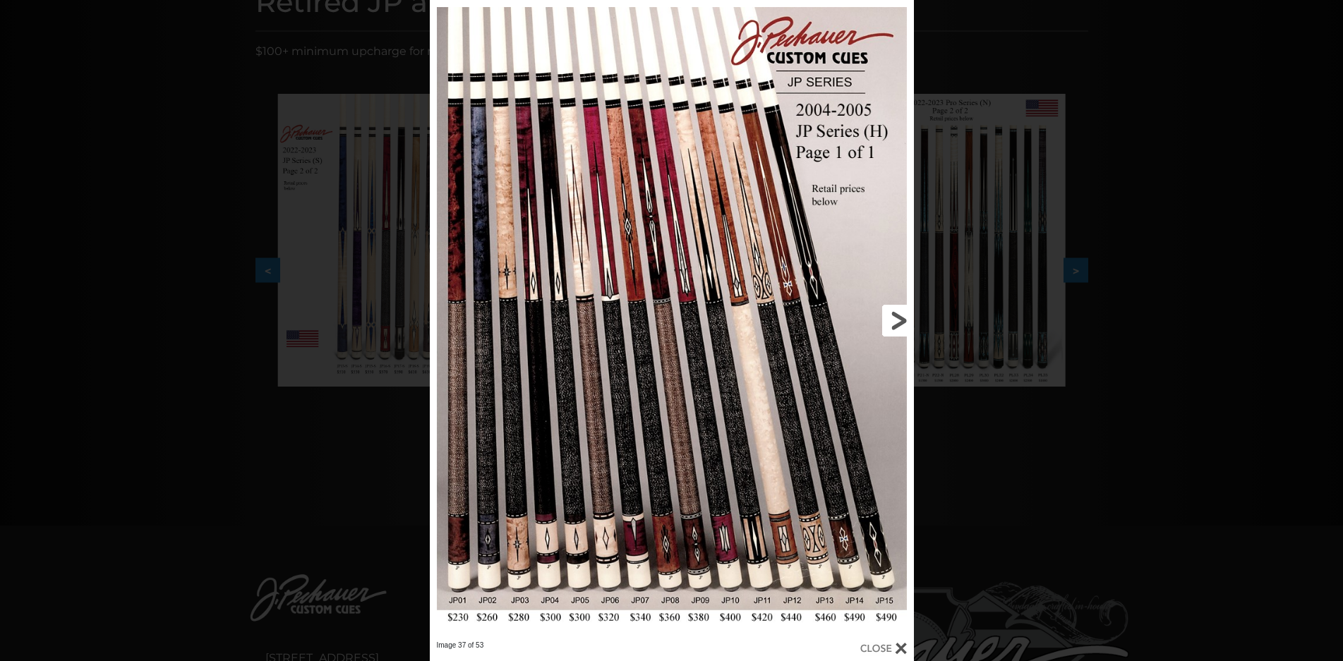
click at [891, 315] on link at bounding box center [805, 320] width 218 height 641
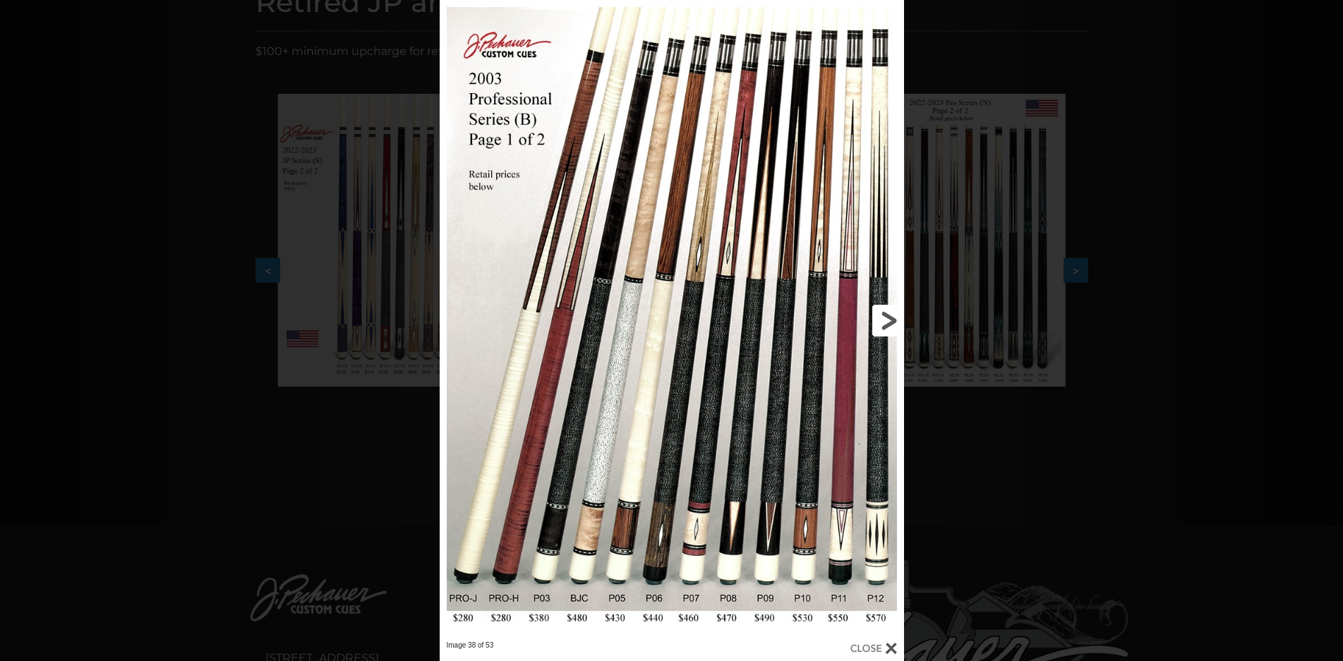
click at [891, 315] on link at bounding box center [798, 320] width 209 height 641
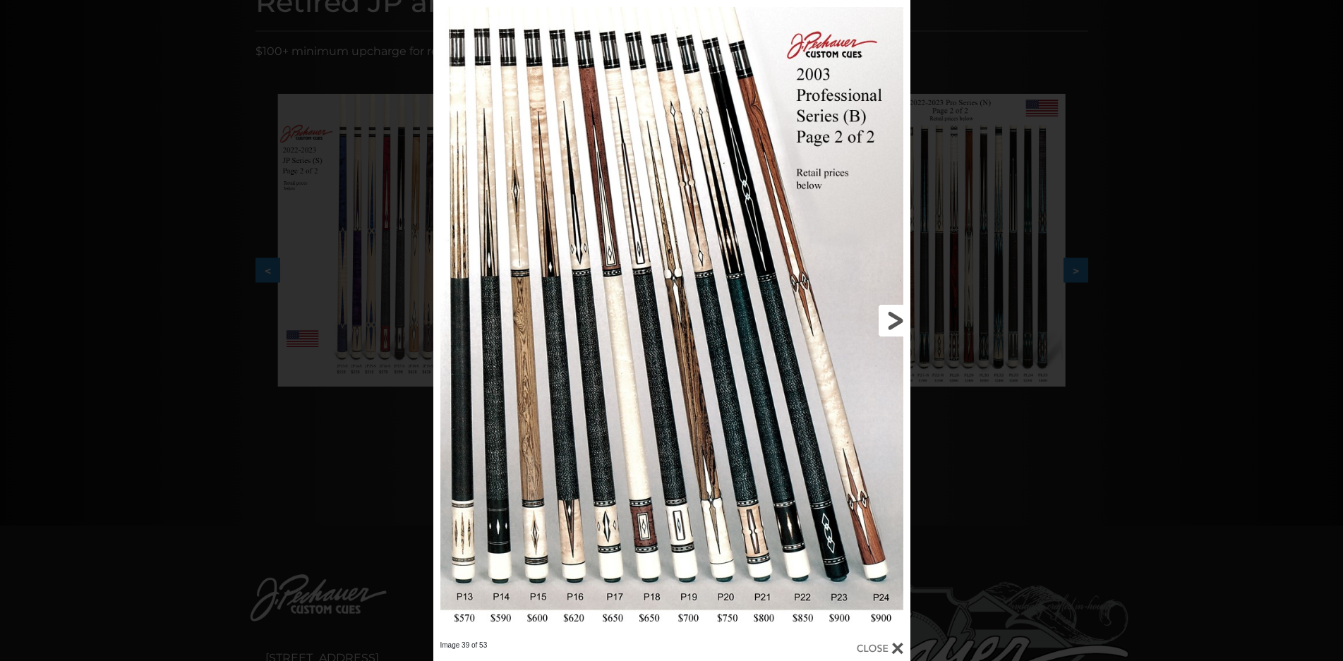
click at [886, 315] on link at bounding box center [802, 320] width 215 height 641
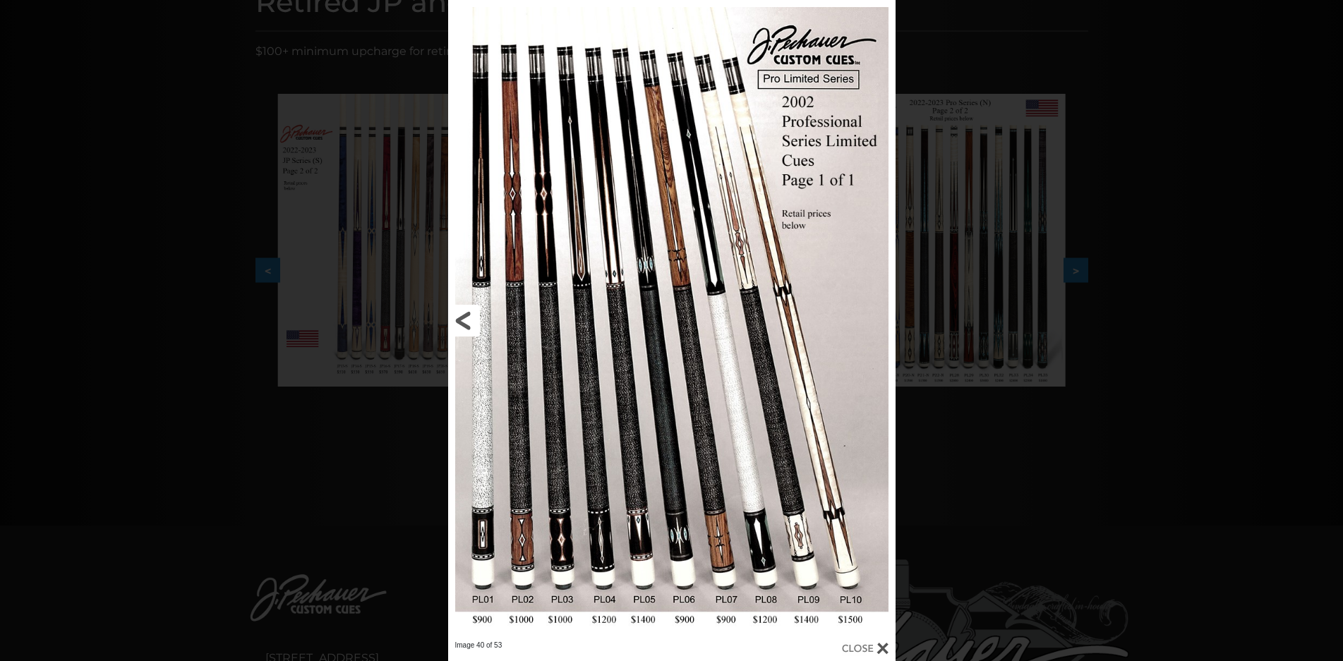
click at [468, 318] on link at bounding box center [548, 320] width 201 height 641
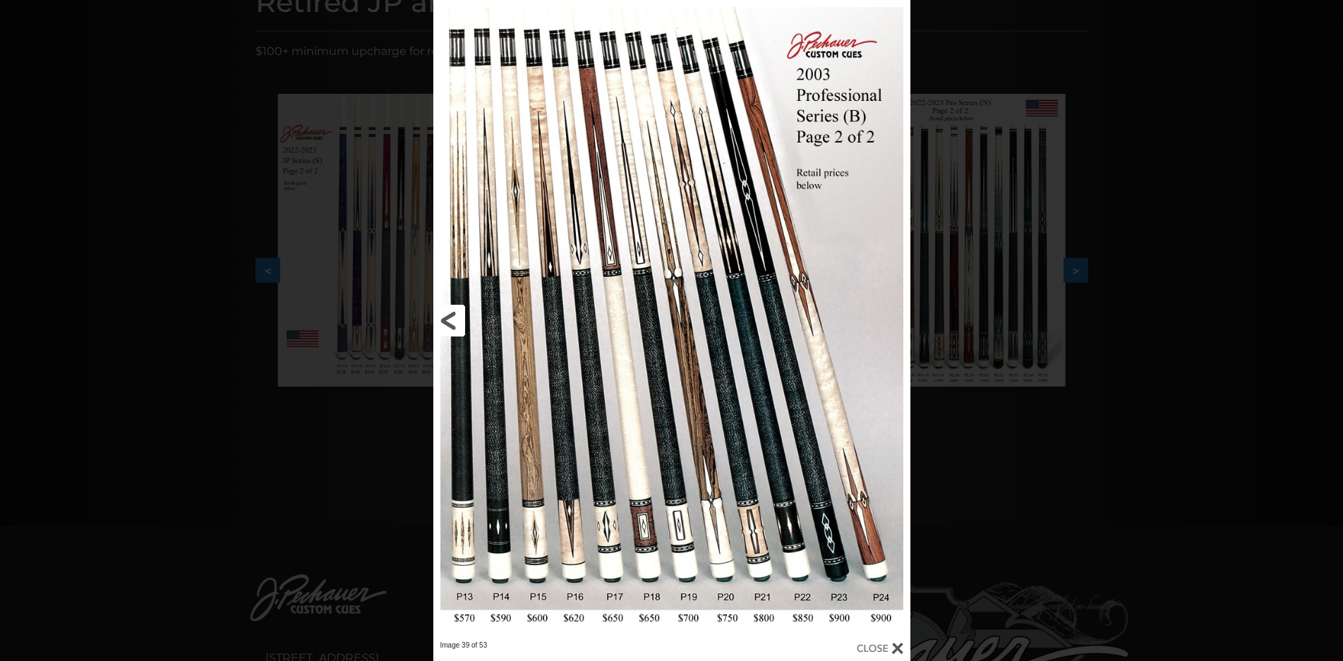
click at [468, 318] on link at bounding box center [540, 320] width 215 height 641
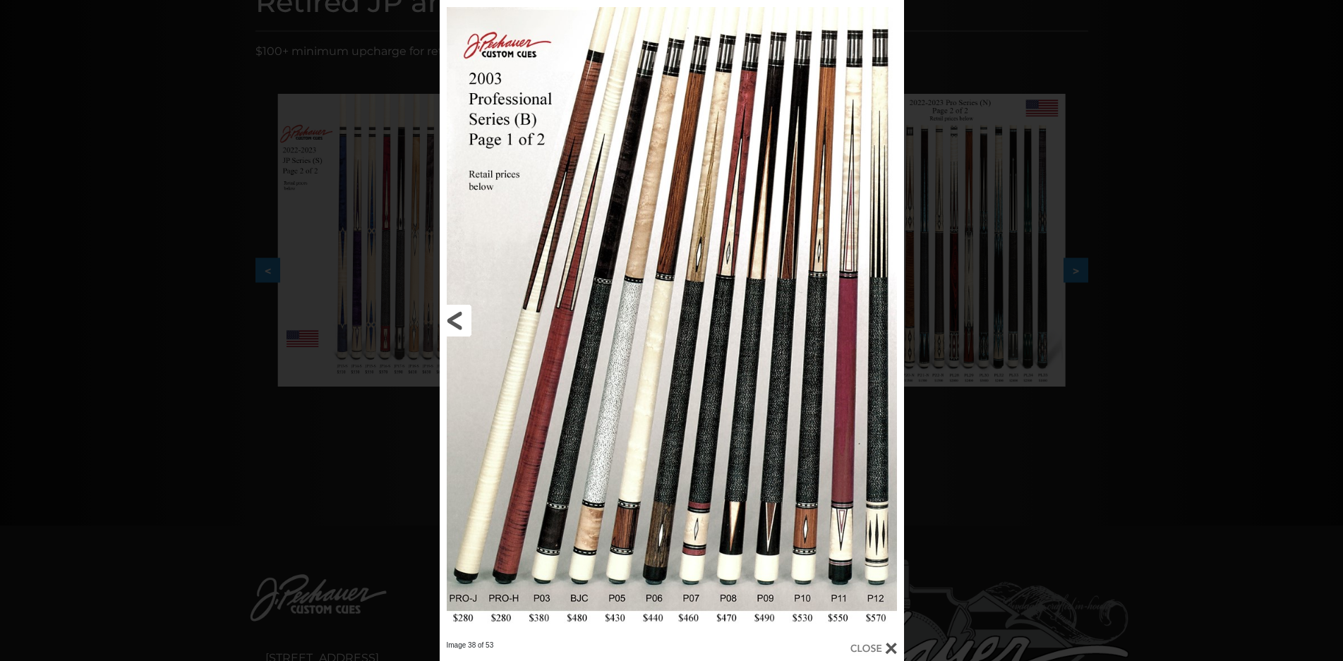
click at [468, 318] on link at bounding box center [544, 320] width 209 height 641
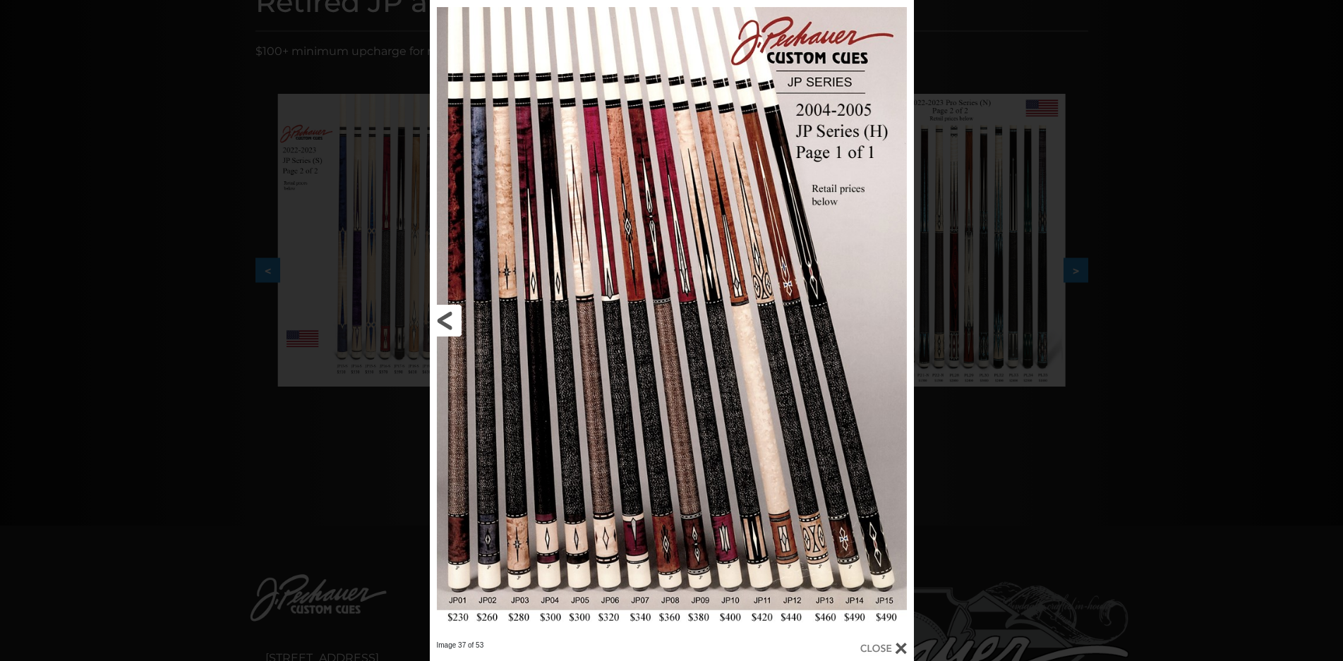
click at [467, 318] on link at bounding box center [539, 320] width 218 height 641
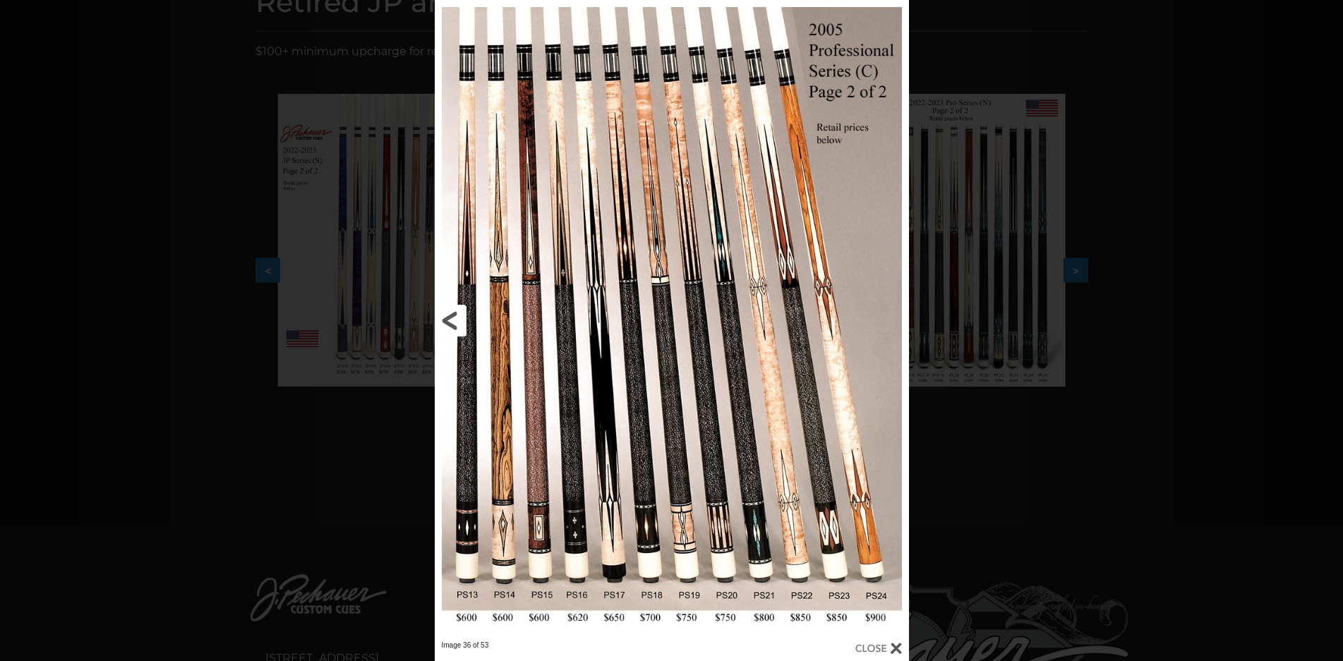
click at [461, 317] on link at bounding box center [541, 320] width 213 height 641
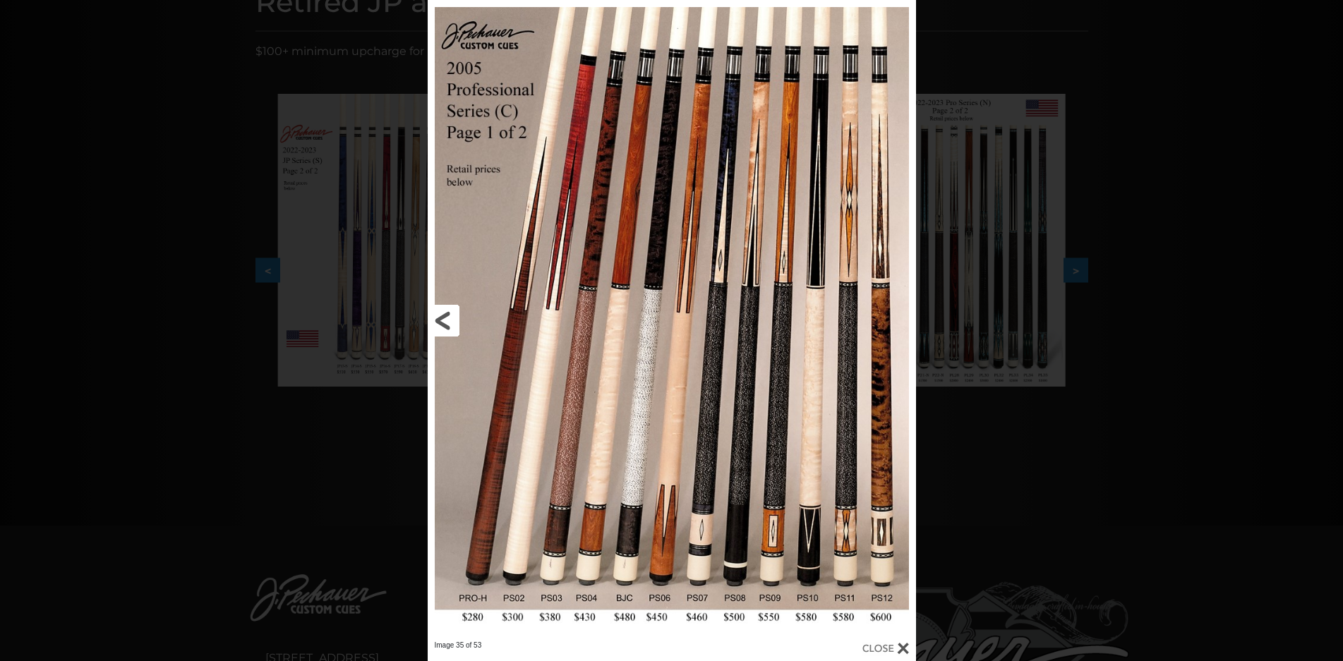
click at [461, 317] on link at bounding box center [537, 320] width 219 height 641
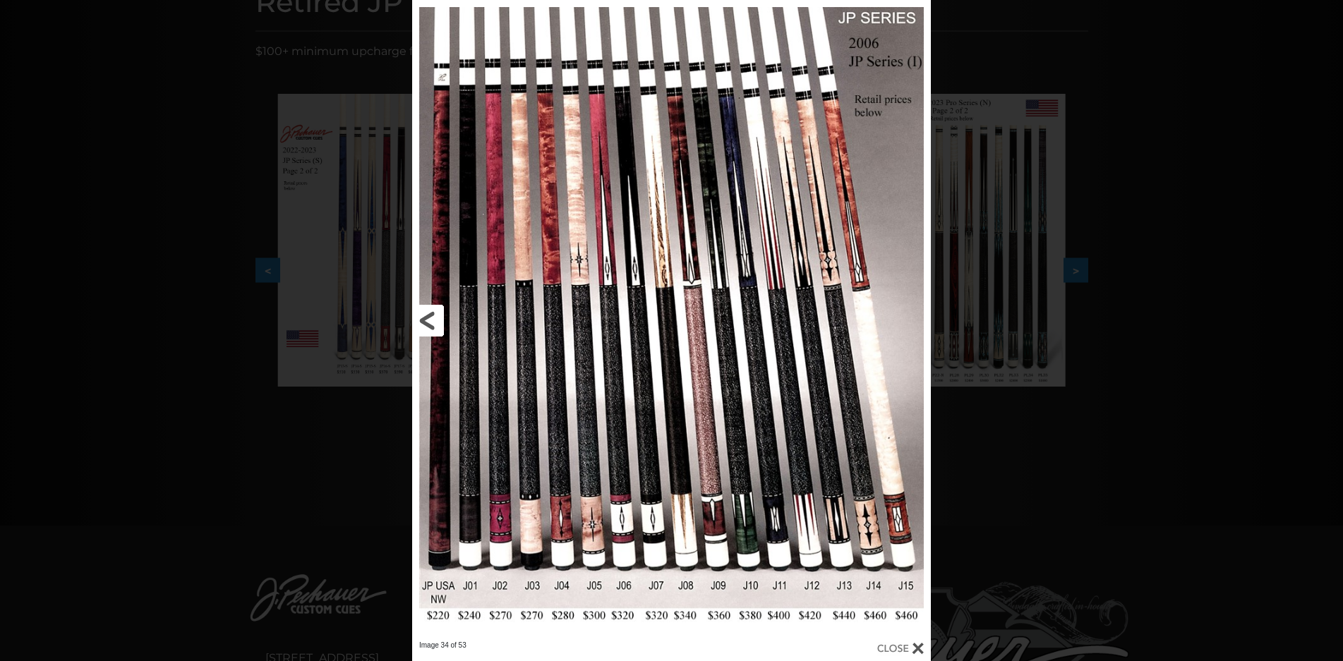
click at [461, 317] on link at bounding box center [529, 320] width 234 height 641
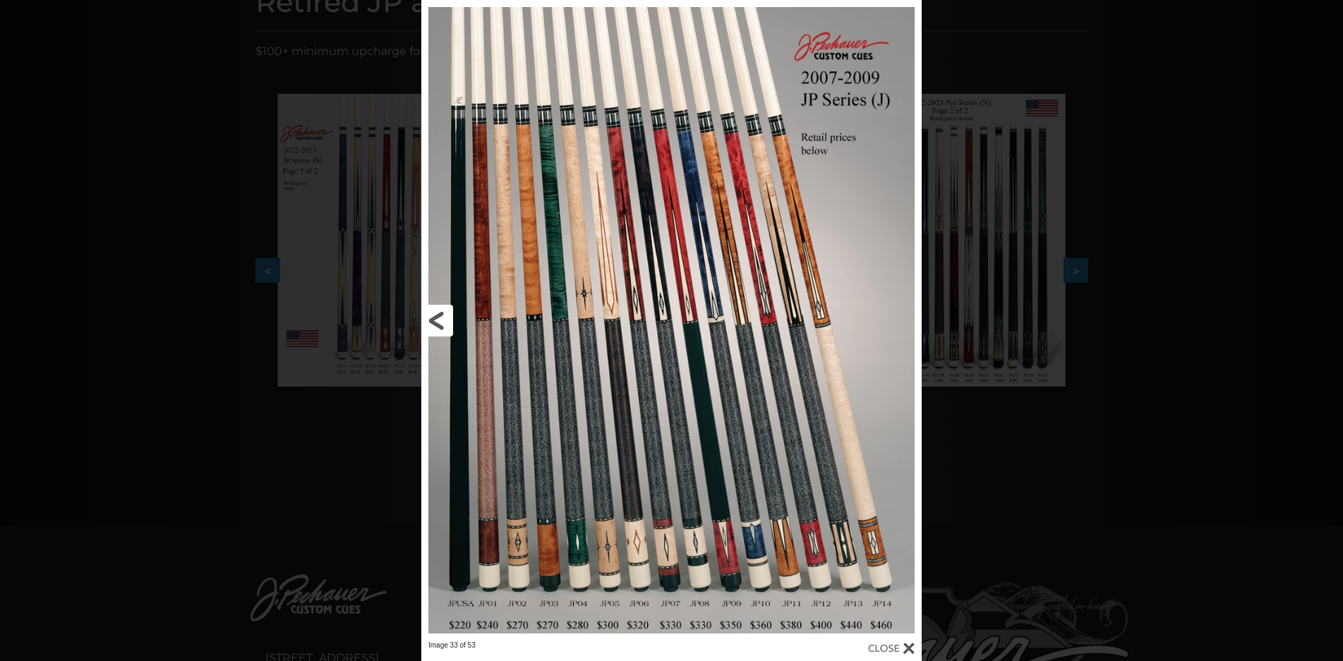
click at [461, 317] on link at bounding box center [533, 320] width 225 height 641
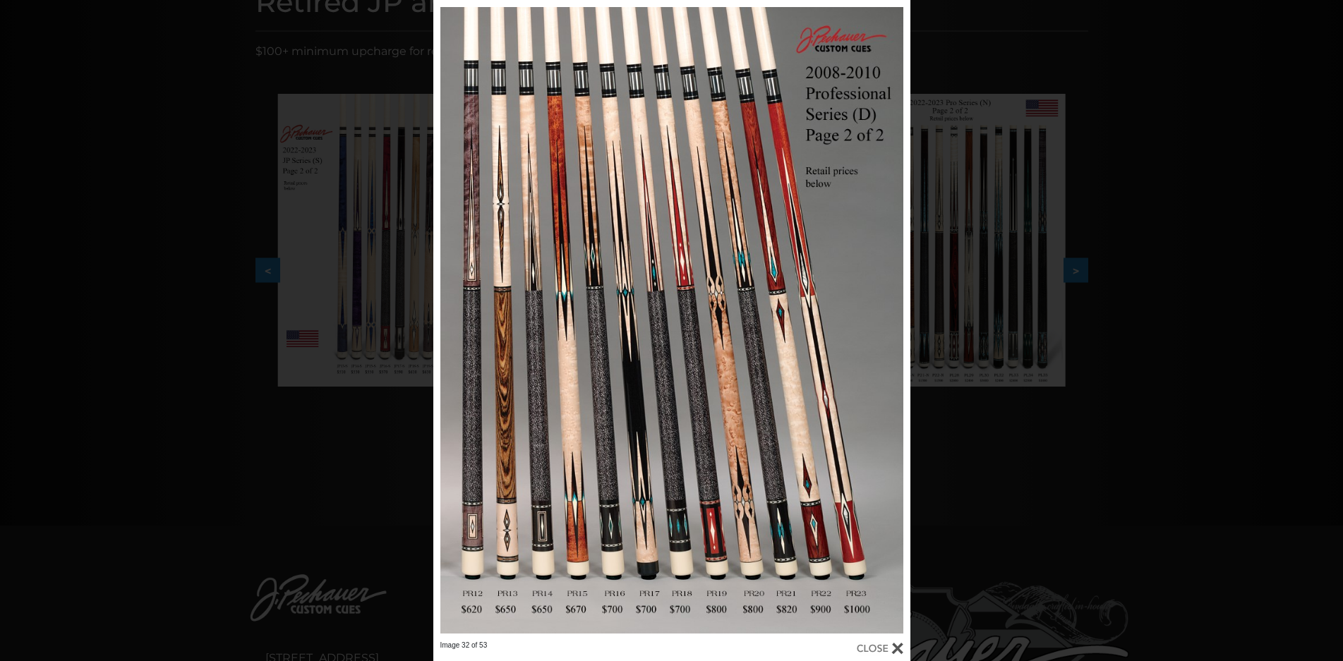
click at [874, 645] on div at bounding box center [880, 649] width 47 height 16
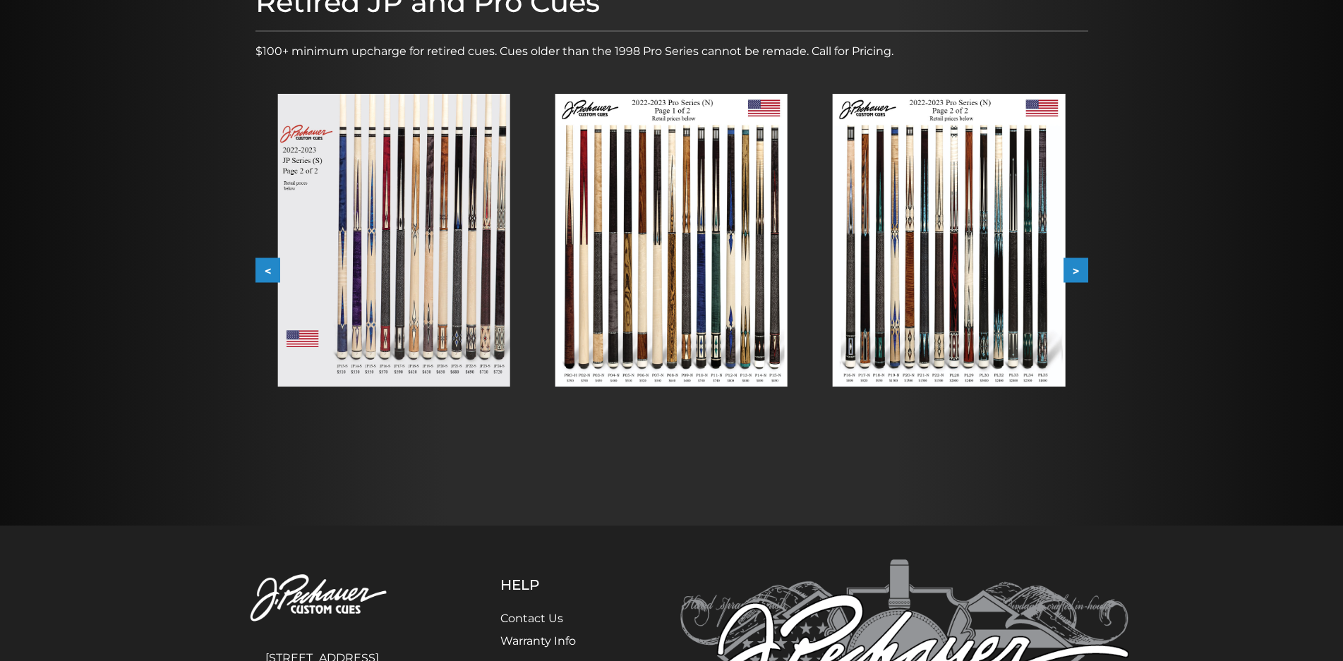
scroll to position [0, 0]
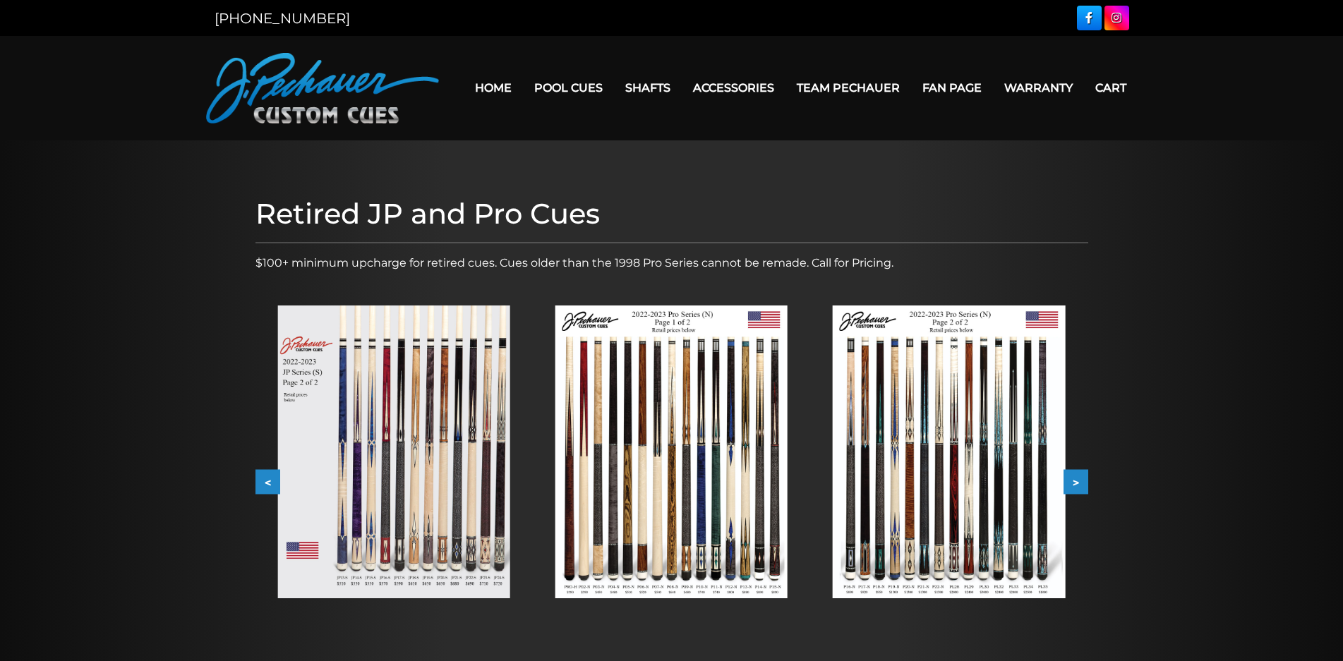
click at [264, 478] on button "<" at bounding box center [267, 482] width 25 height 25
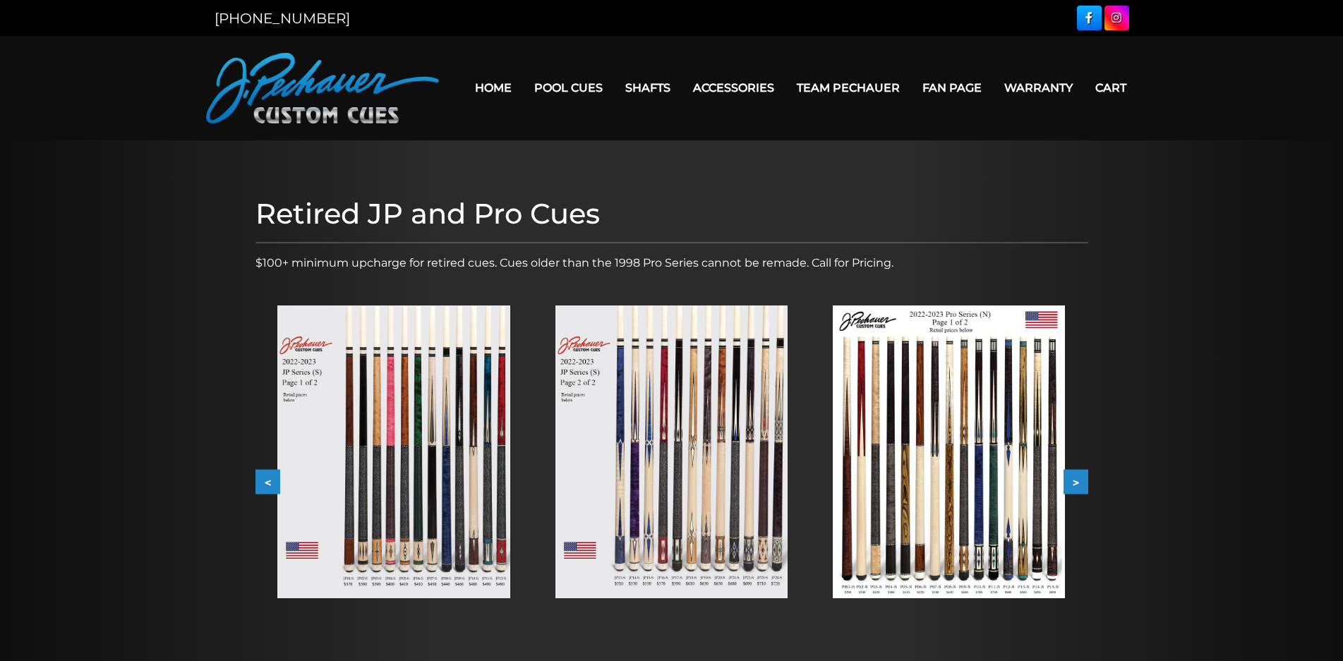
click at [264, 477] on button "<" at bounding box center [267, 482] width 25 height 25
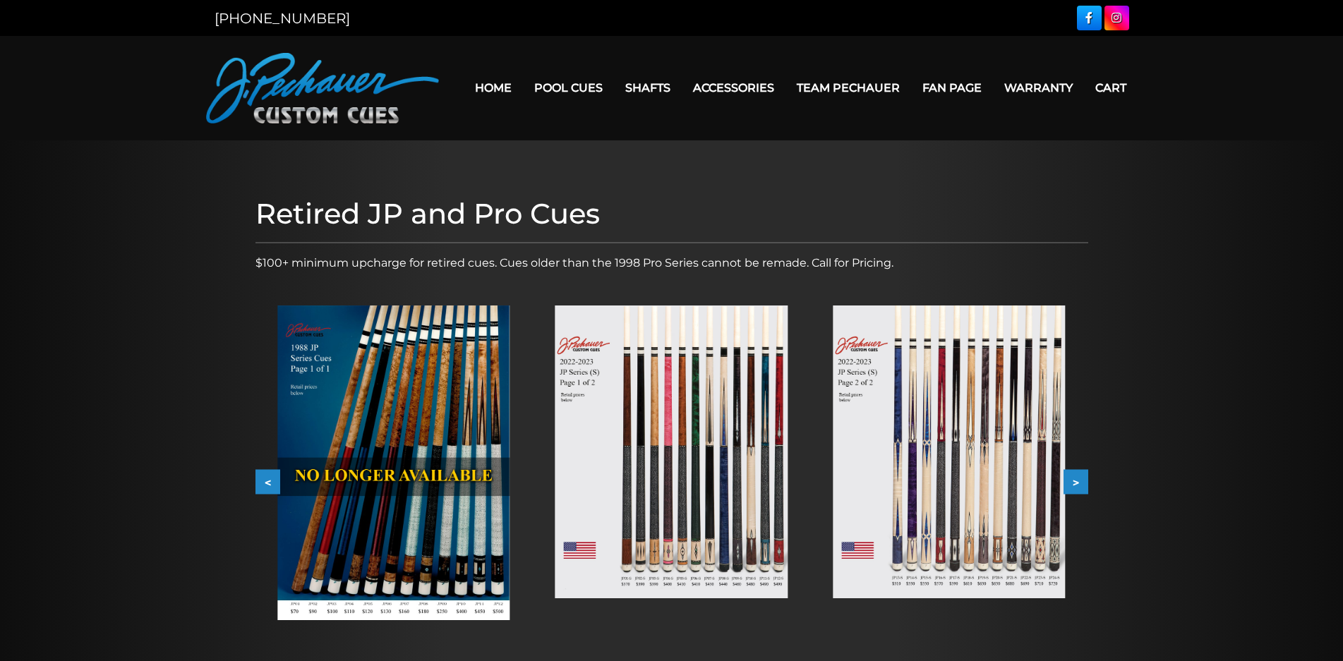
click at [264, 476] on button "<" at bounding box center [267, 482] width 25 height 25
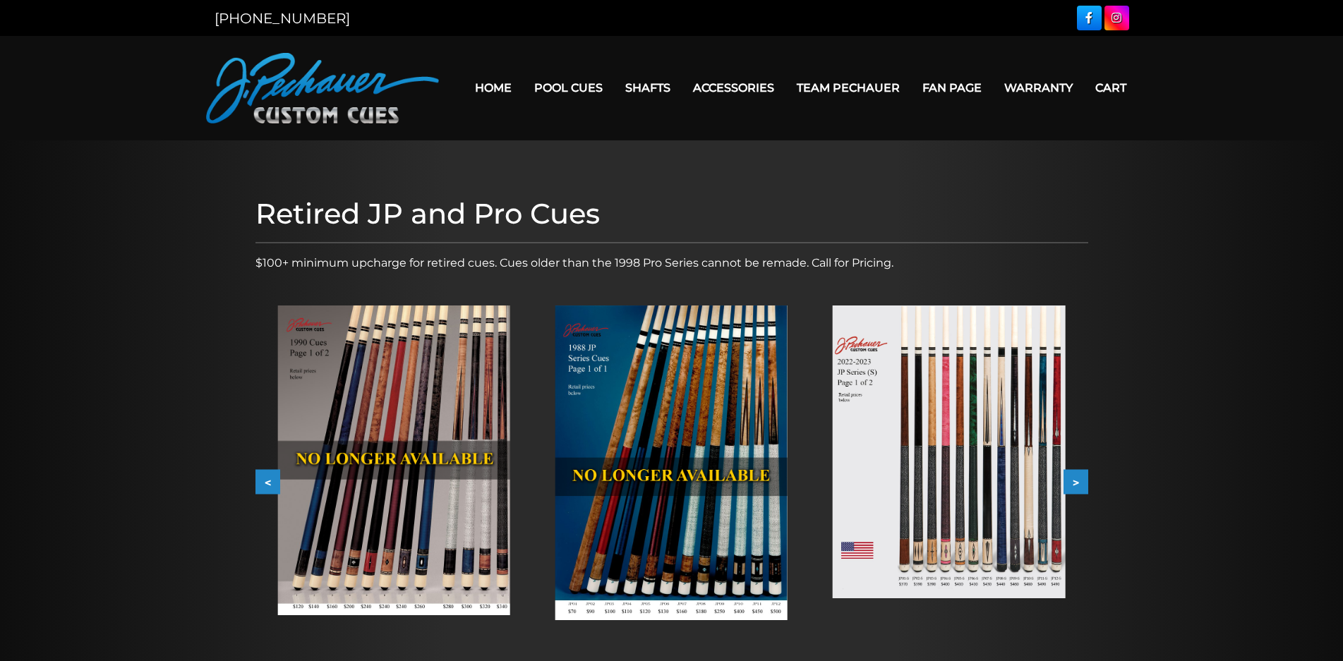
click at [264, 476] on button "<" at bounding box center [267, 482] width 25 height 25
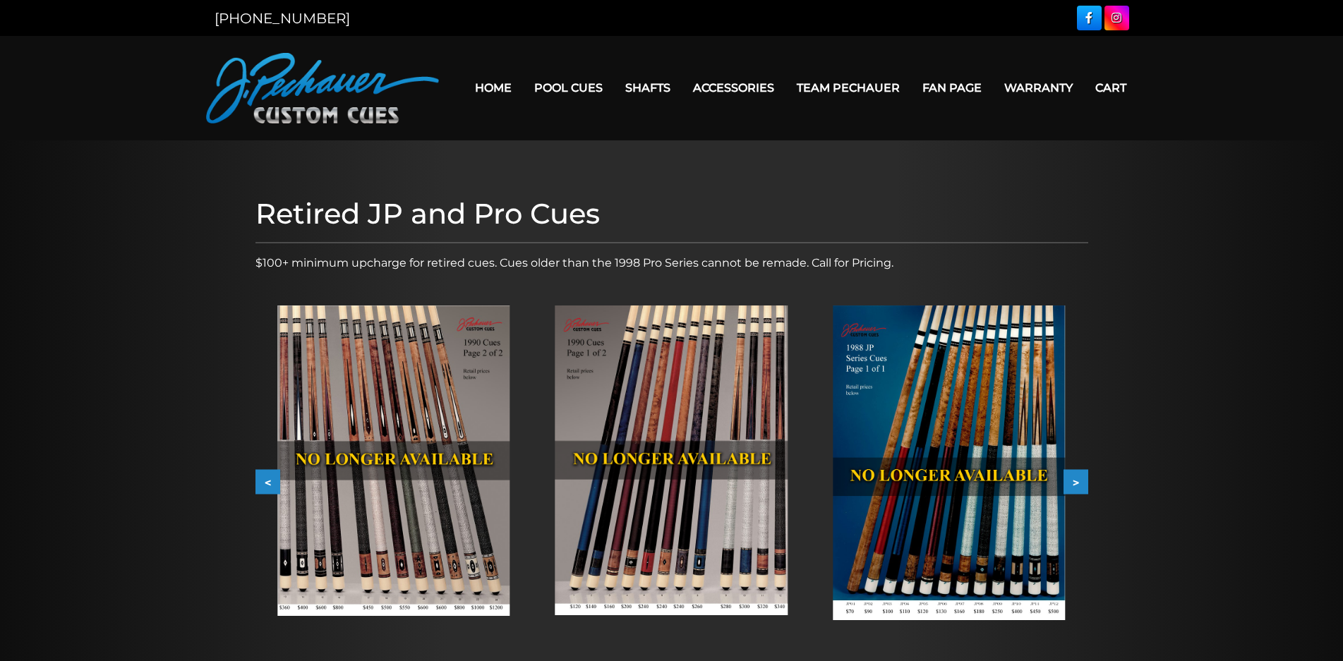
click at [264, 476] on button "<" at bounding box center [267, 482] width 25 height 25
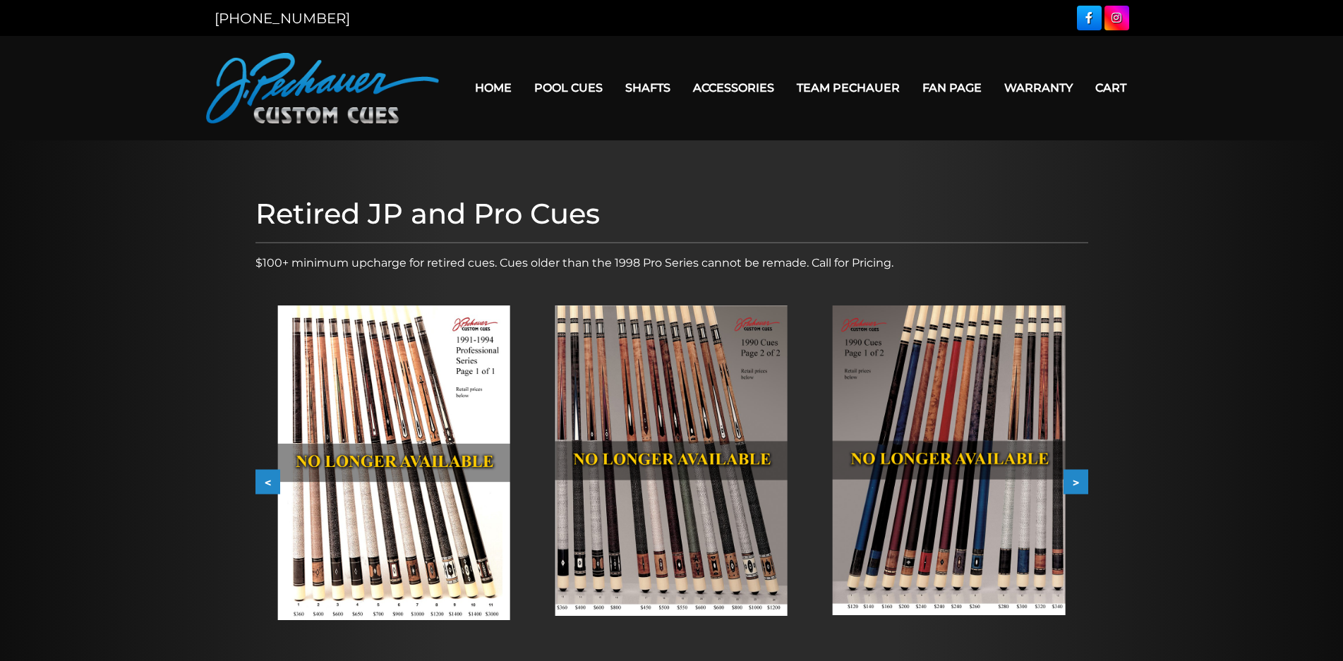
drag, startPoint x: 1077, startPoint y: 480, endPoint x: 1070, endPoint y: 479, distance: 7.8
click at [1070, 479] on button ">" at bounding box center [1075, 482] width 25 height 25
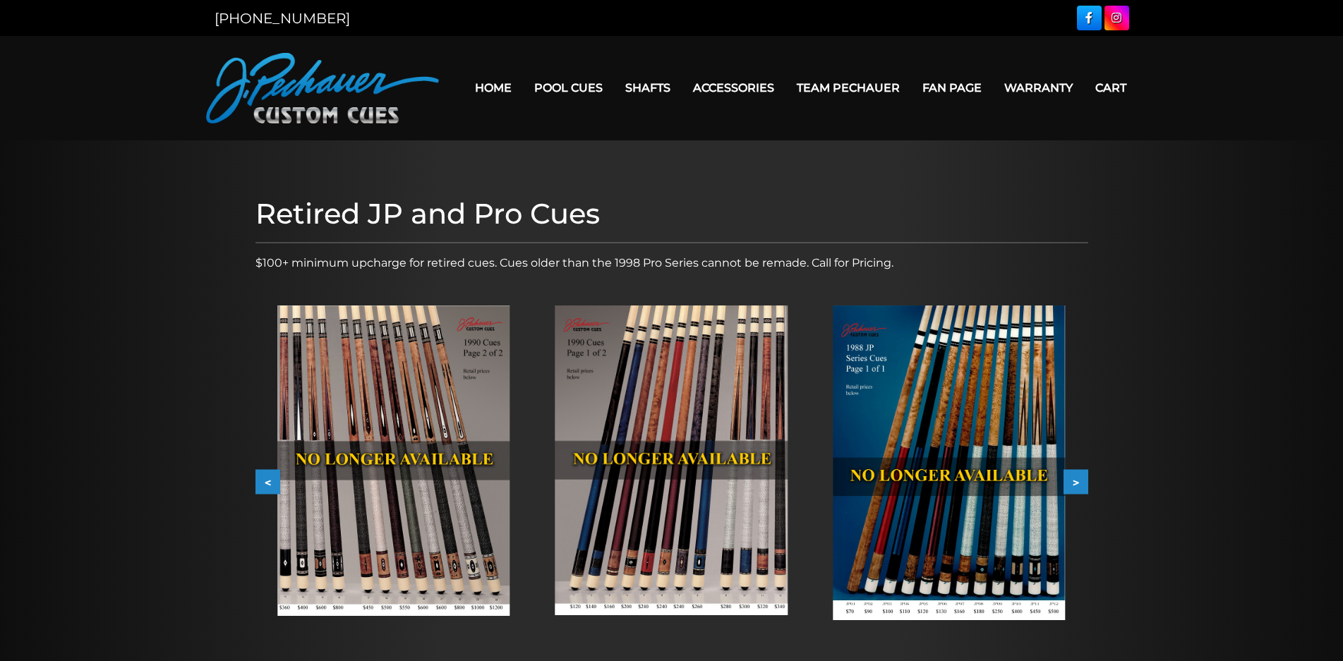
click at [1067, 478] on button ">" at bounding box center [1075, 482] width 25 height 25
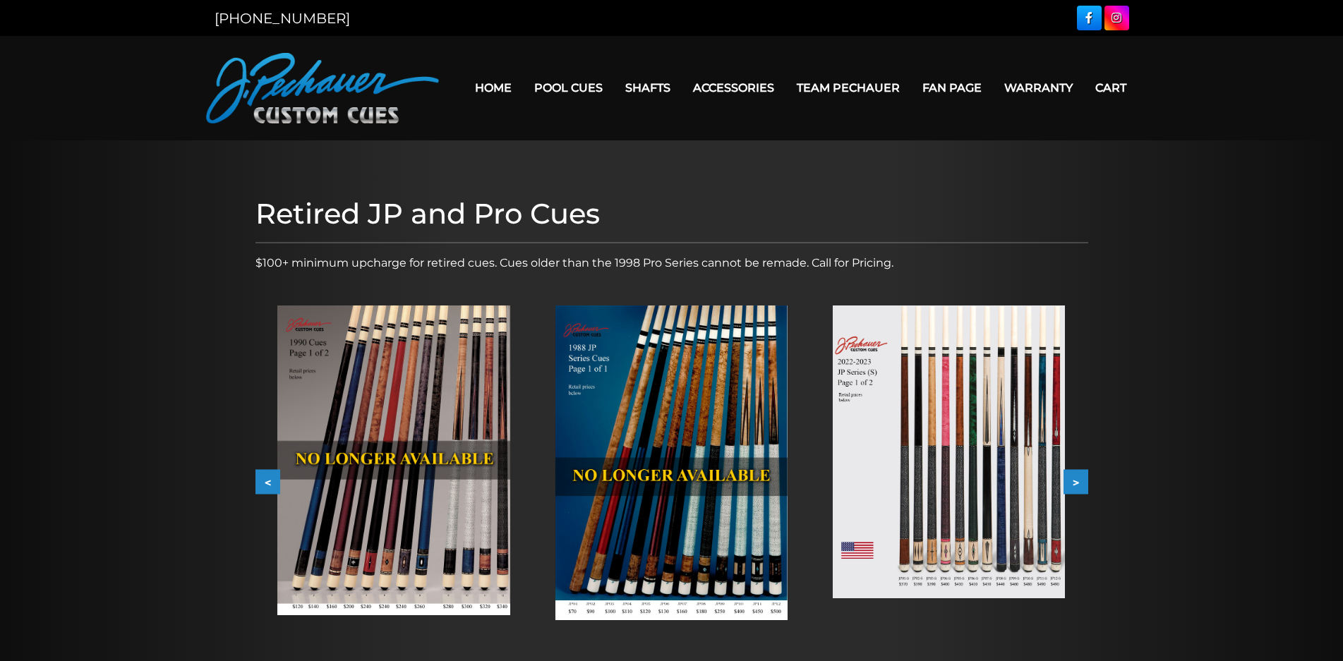
click at [1067, 478] on button ">" at bounding box center [1075, 482] width 25 height 25
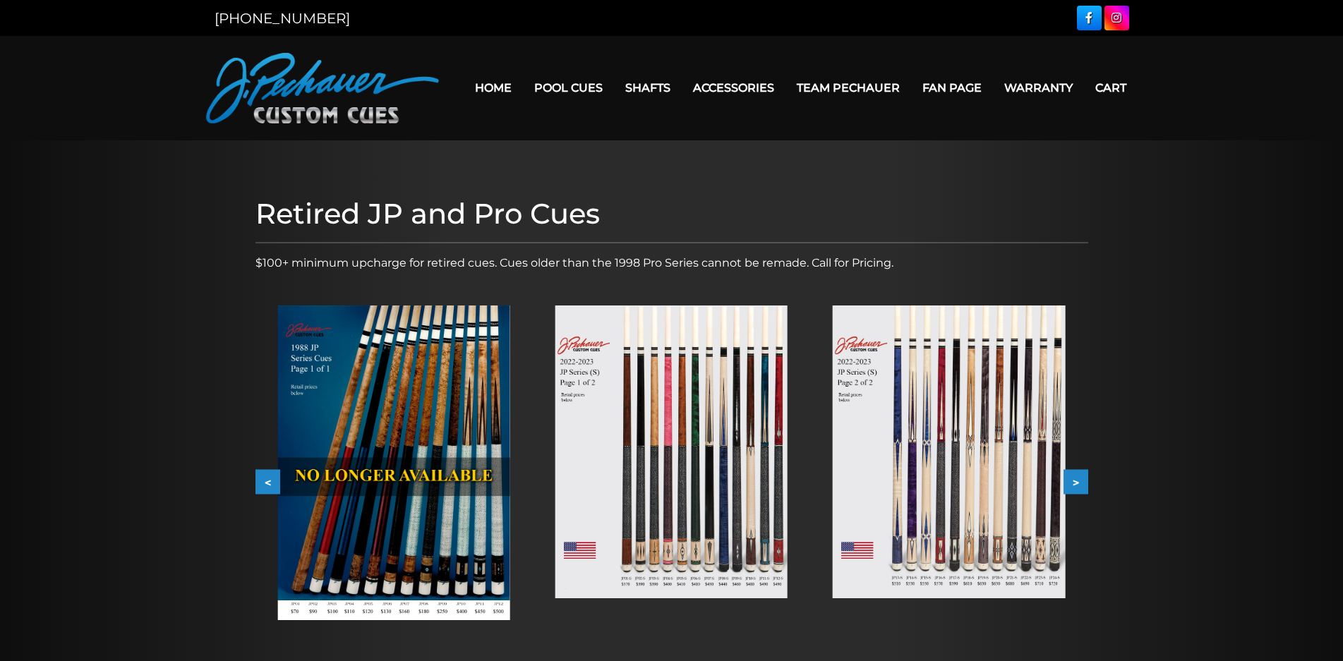
click at [1067, 478] on button ">" at bounding box center [1075, 482] width 25 height 25
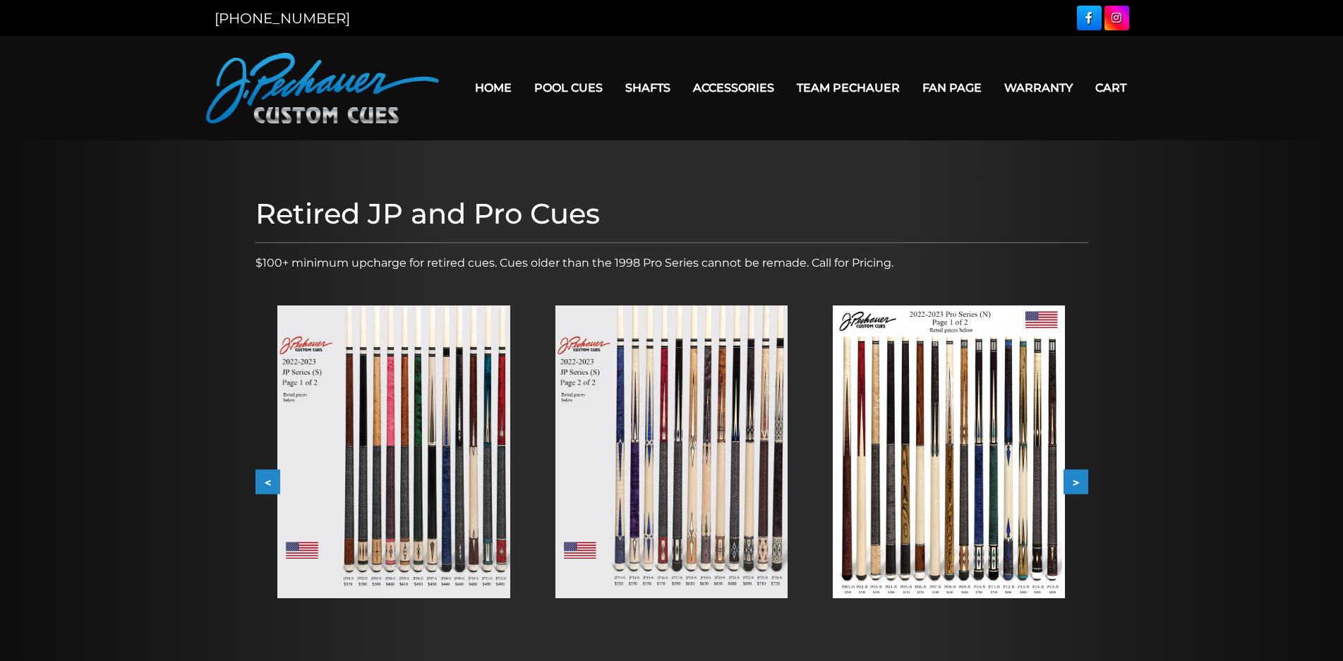
click at [1066, 478] on button ">" at bounding box center [1075, 482] width 25 height 25
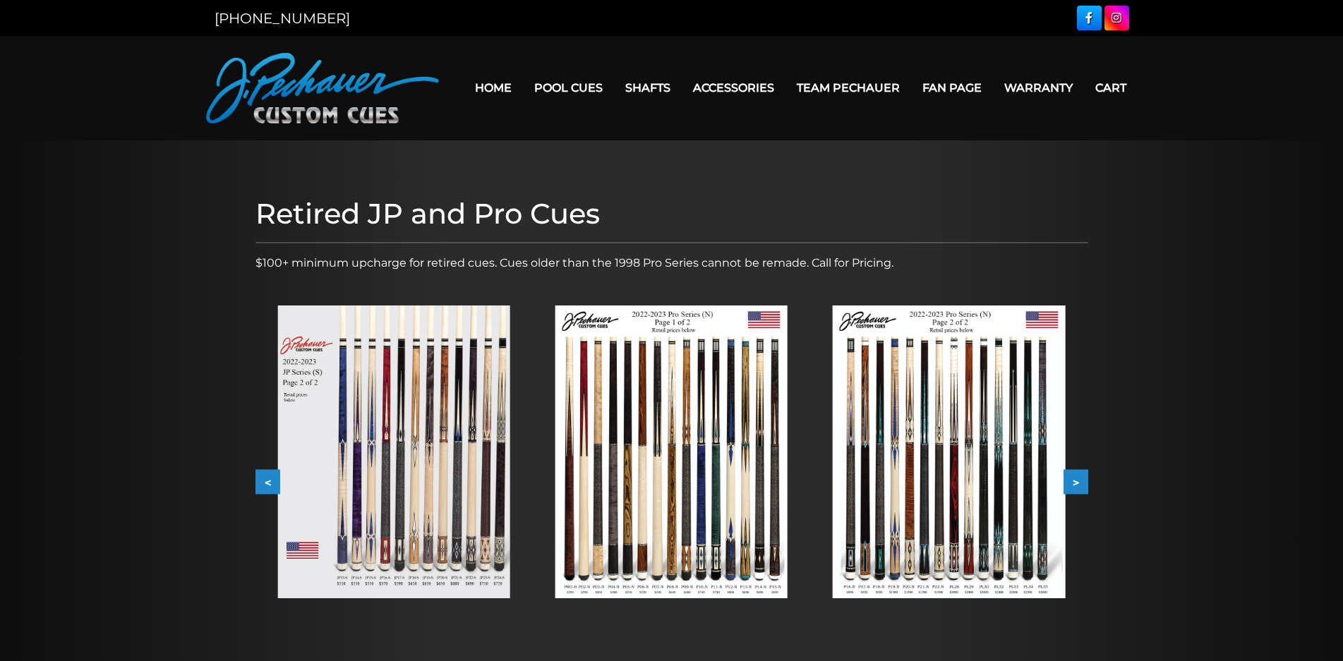
click at [1065, 478] on button ">" at bounding box center [1075, 482] width 25 height 25
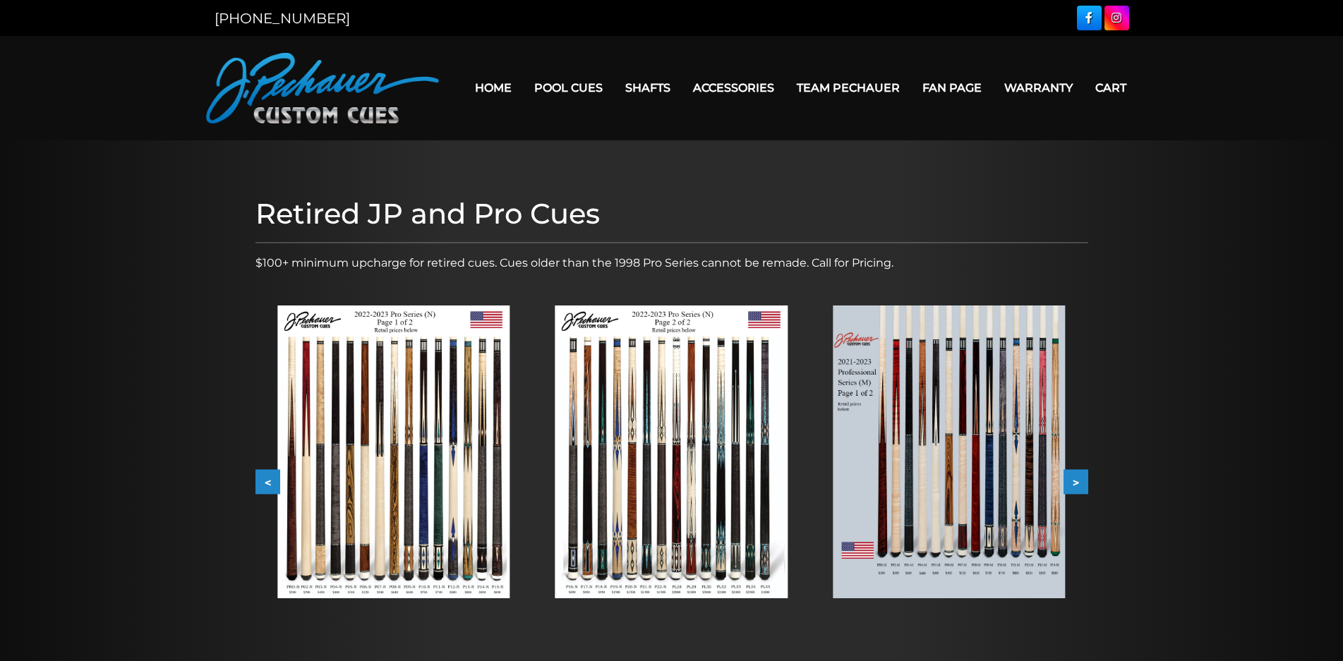
click at [1065, 478] on button ">" at bounding box center [1075, 482] width 25 height 25
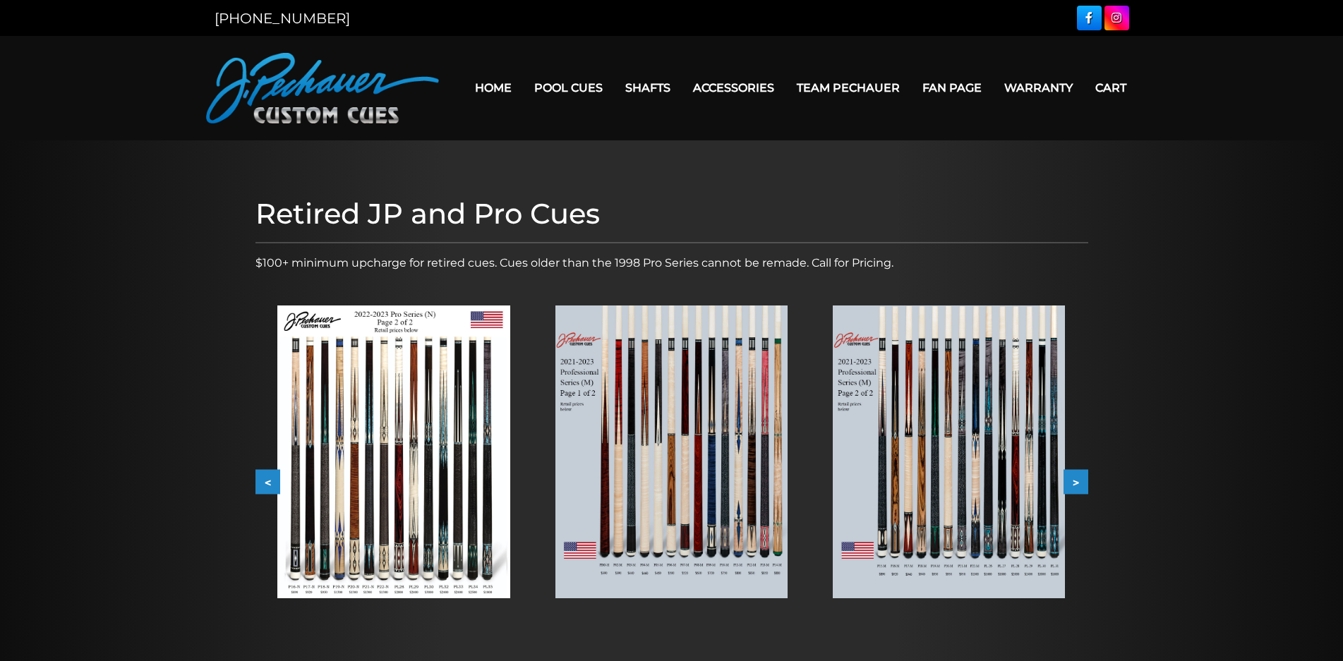
click at [1065, 478] on button ">" at bounding box center [1075, 482] width 25 height 25
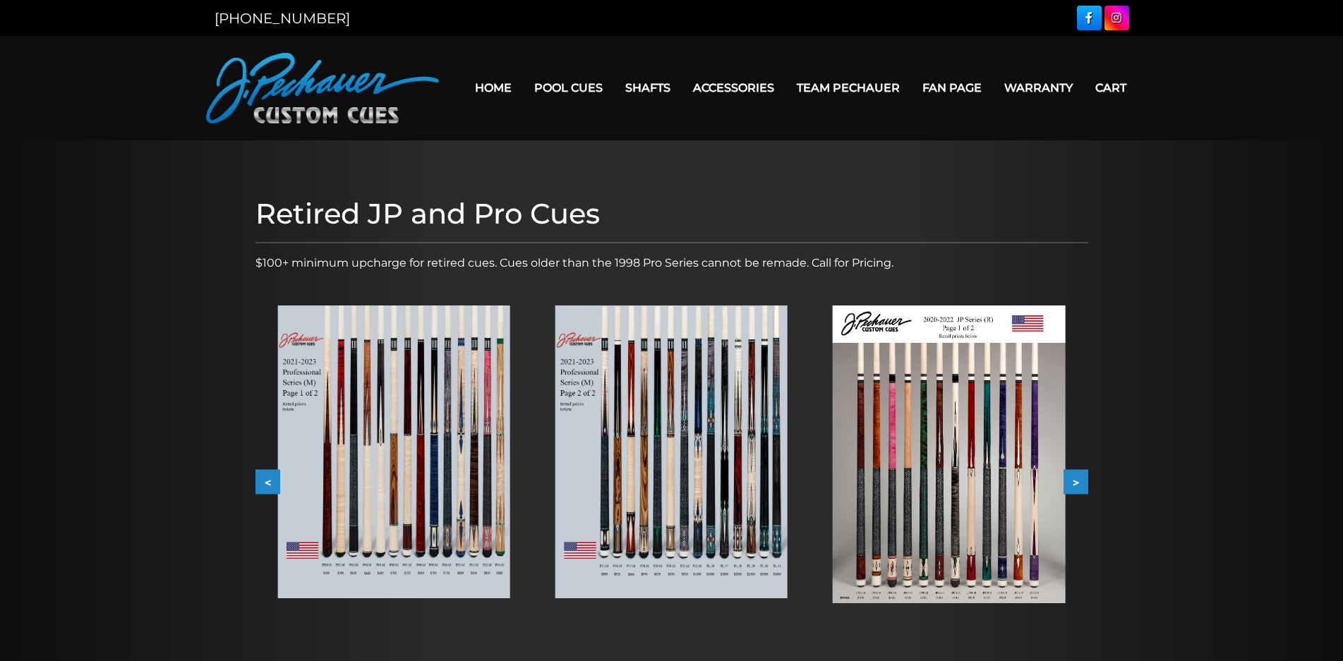
click at [1065, 478] on button ">" at bounding box center [1075, 482] width 25 height 25
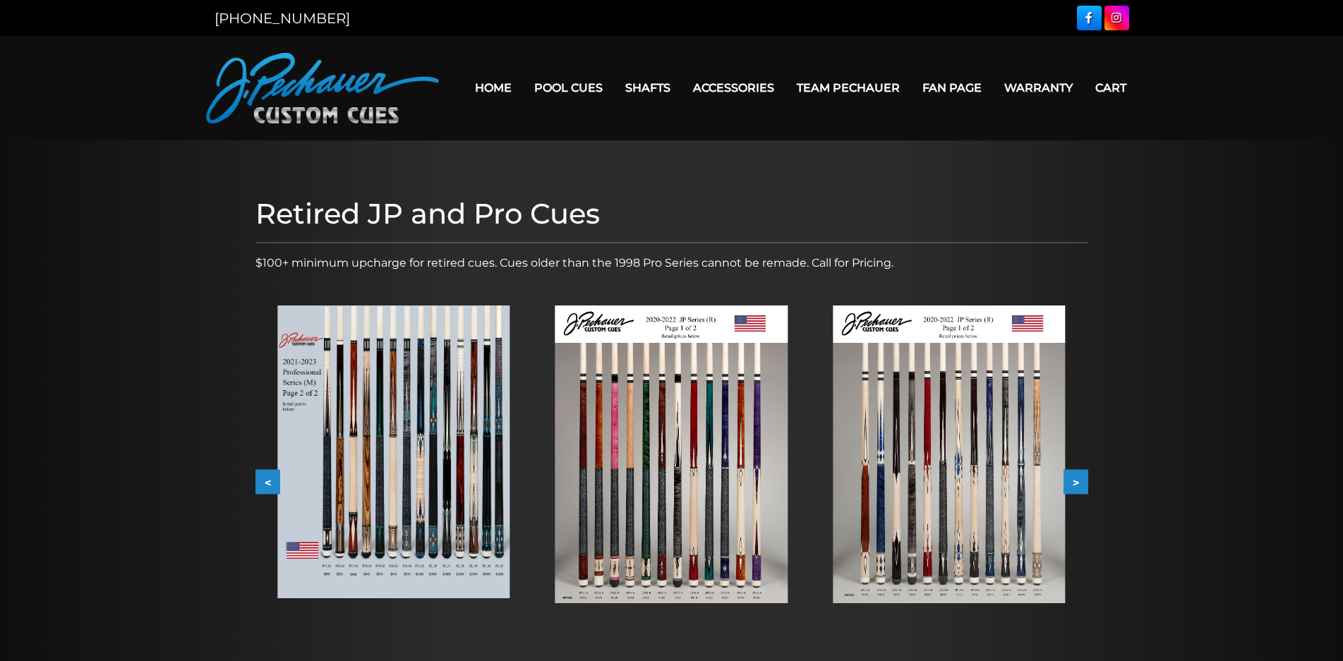
click at [1065, 478] on button ">" at bounding box center [1075, 482] width 25 height 25
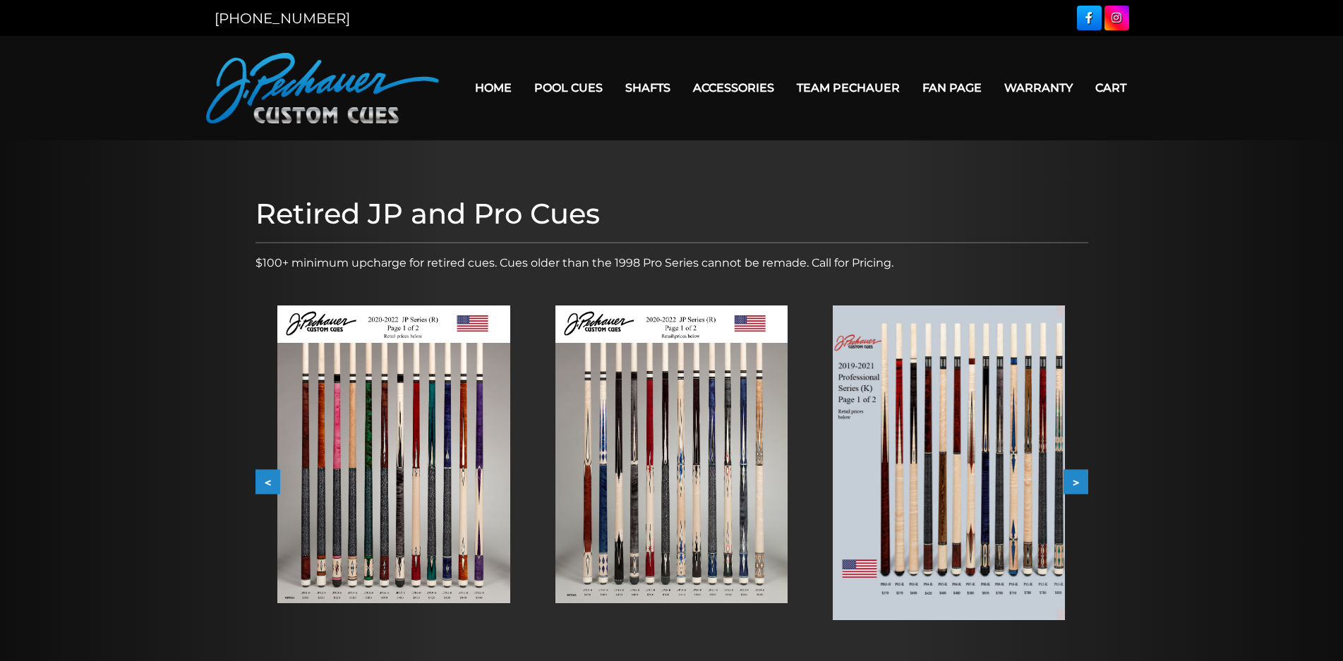
click at [1065, 478] on button ">" at bounding box center [1075, 482] width 25 height 25
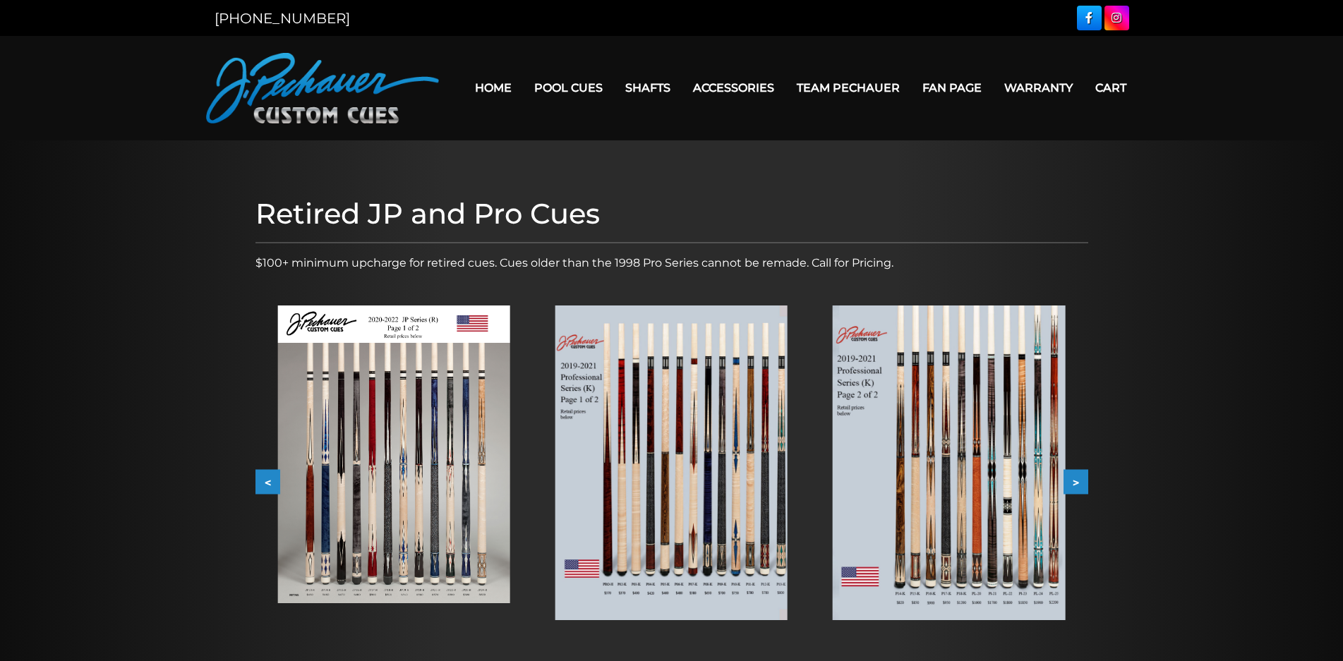
click at [1065, 478] on button ">" at bounding box center [1075, 482] width 25 height 25
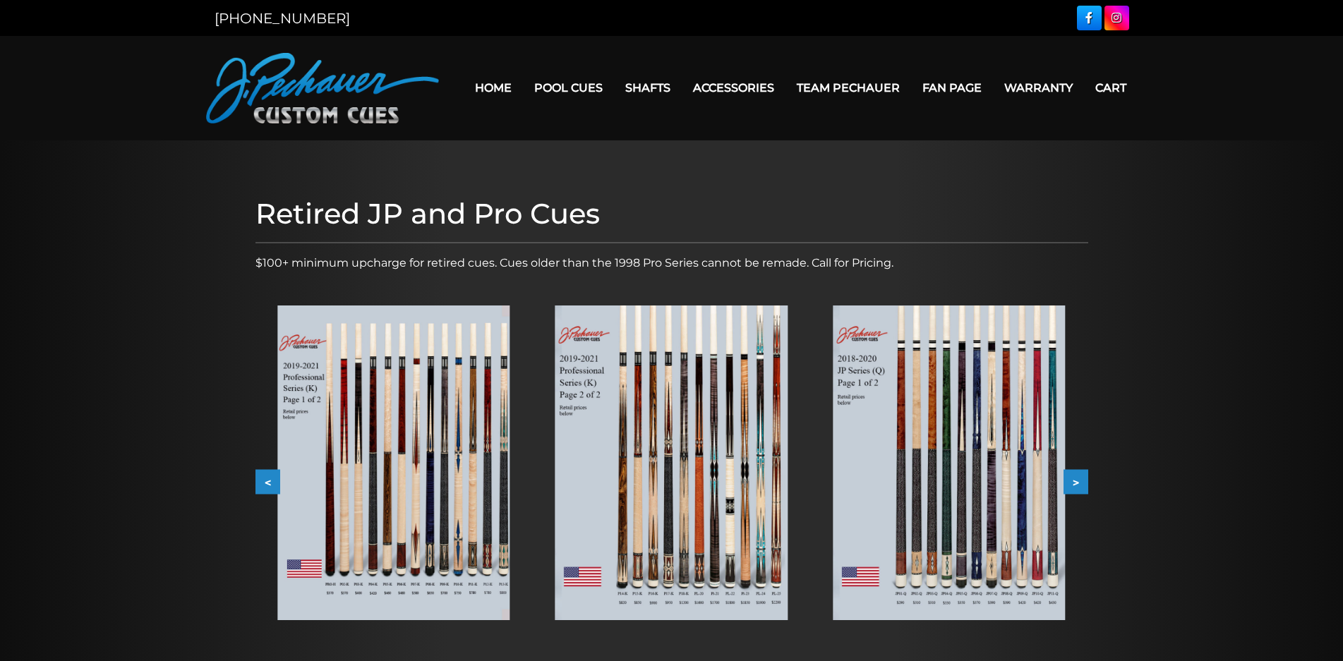
click at [962, 471] on img at bounding box center [949, 463] width 232 height 315
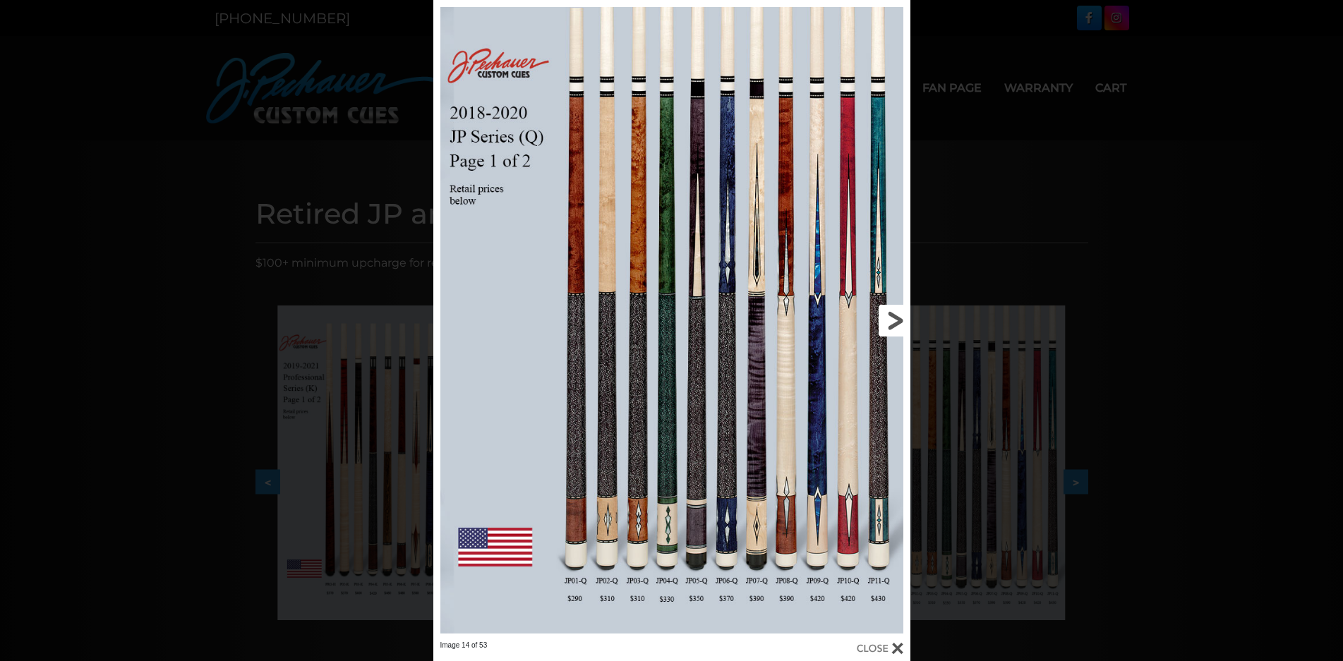
click at [888, 315] on link at bounding box center [802, 320] width 215 height 641
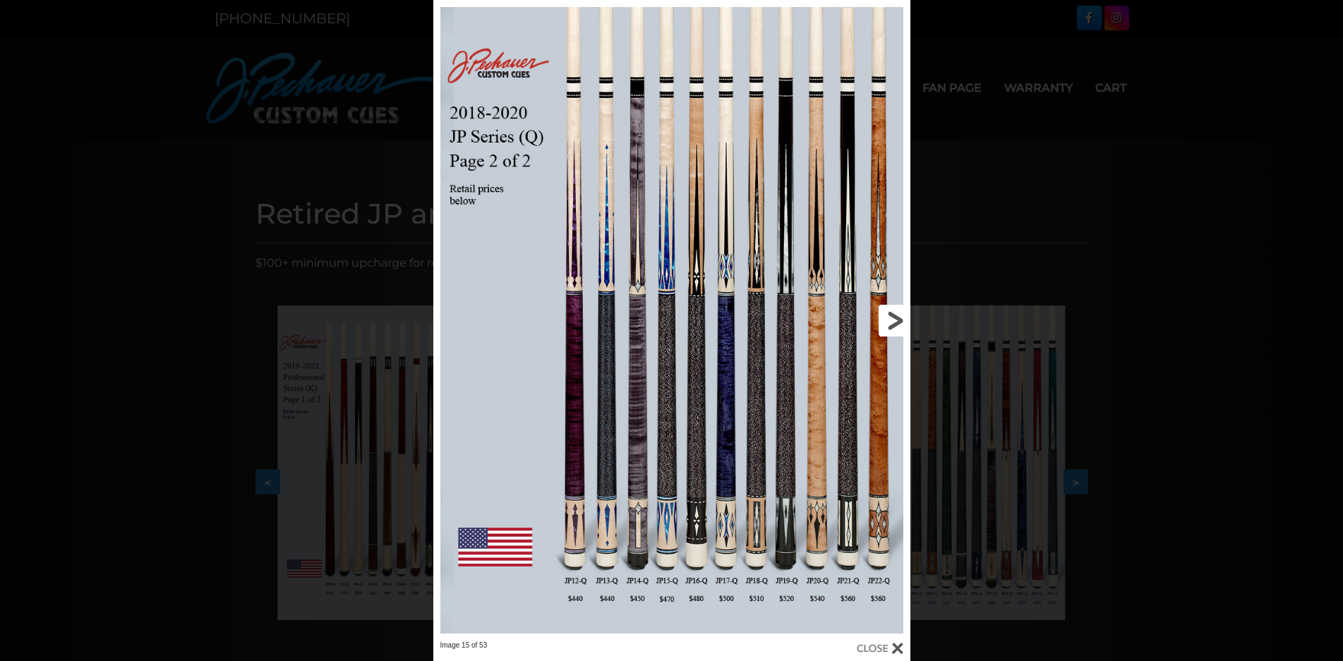
click at [888, 315] on link at bounding box center [802, 320] width 215 height 641
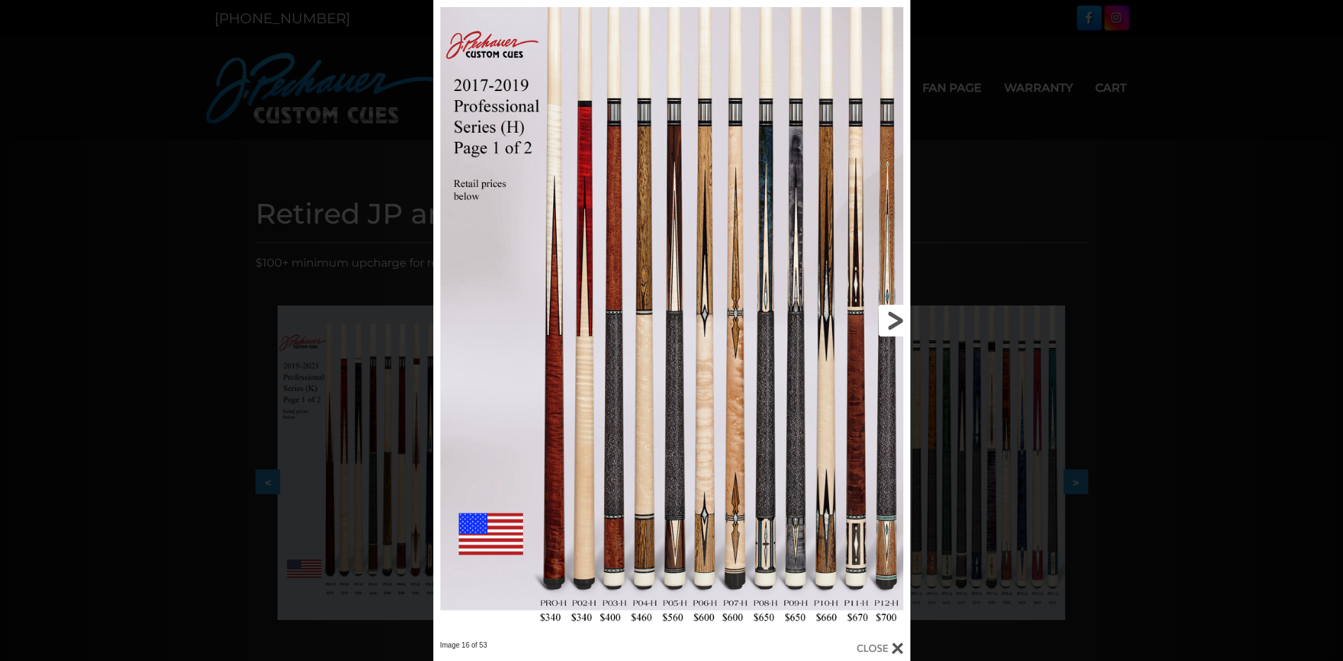
click at [888, 315] on link at bounding box center [802, 320] width 215 height 641
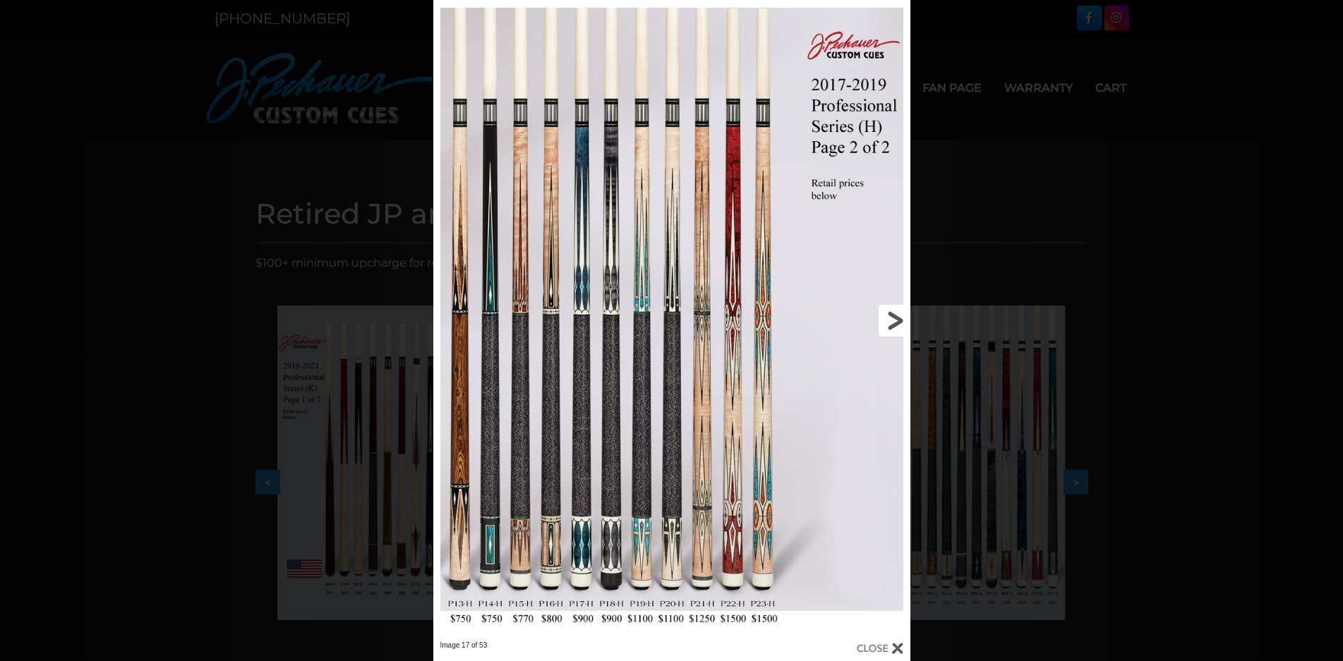
click at [888, 315] on link at bounding box center [802, 320] width 215 height 641
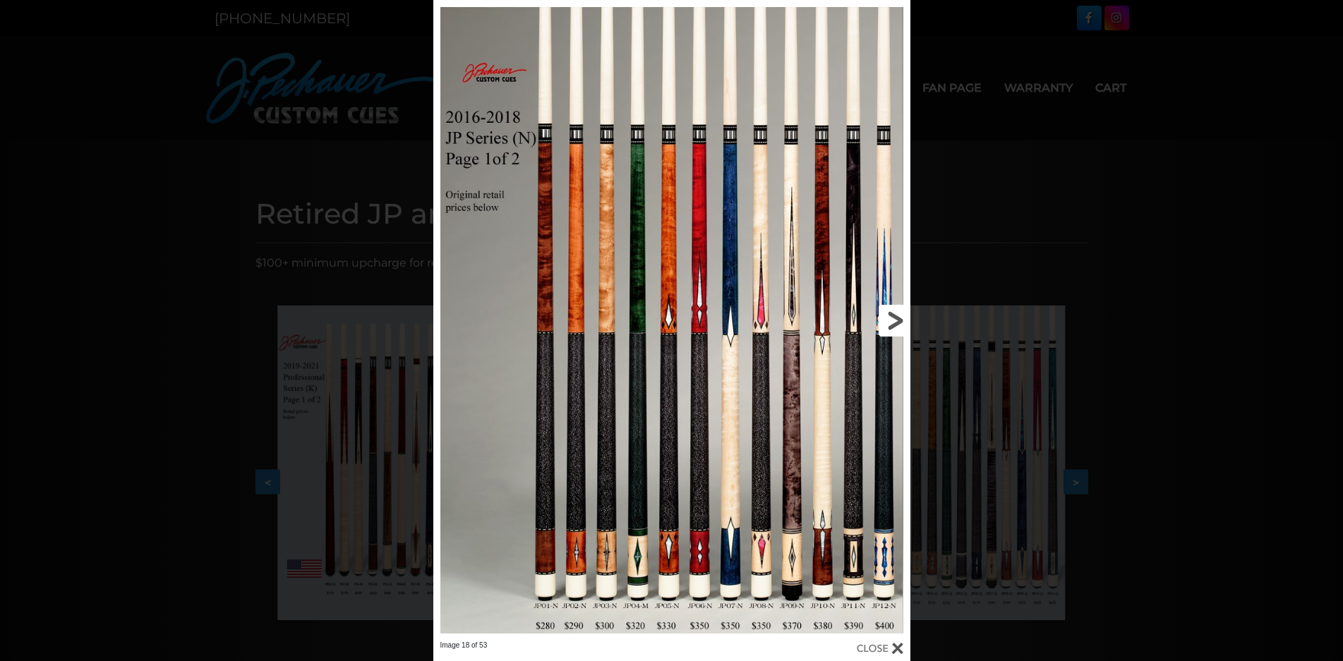
click at [888, 315] on link at bounding box center [802, 320] width 215 height 641
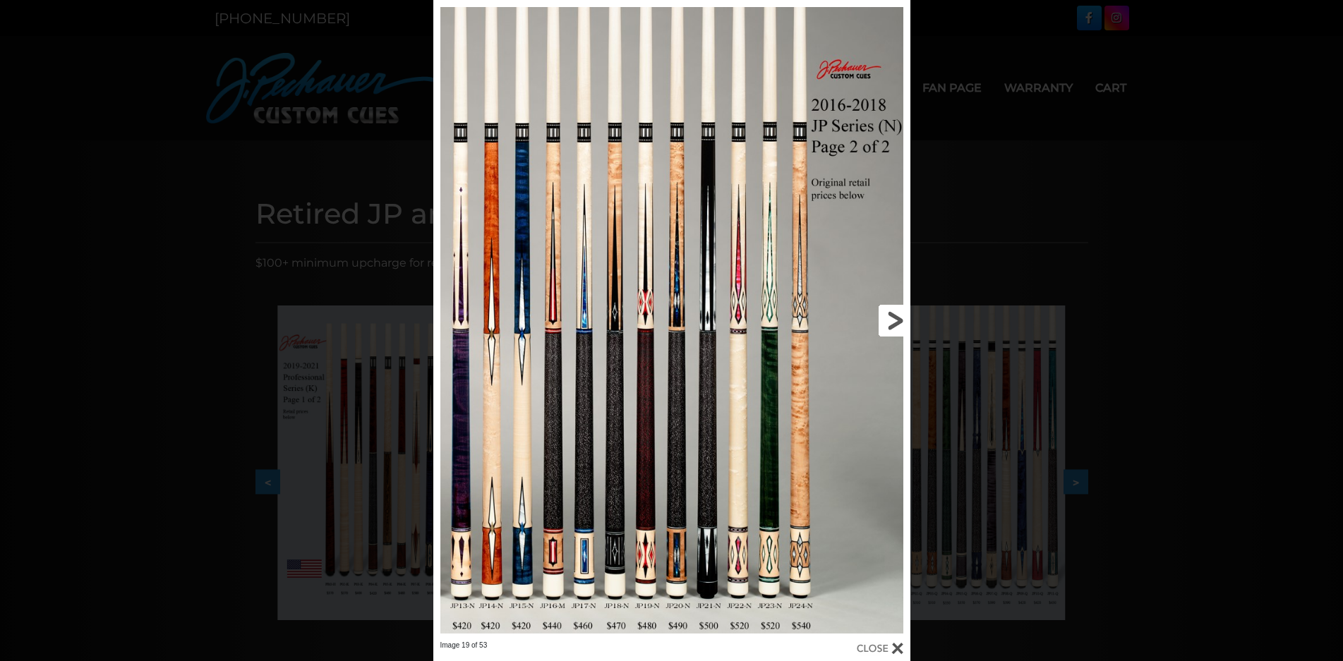
click at [888, 315] on link at bounding box center [802, 320] width 215 height 641
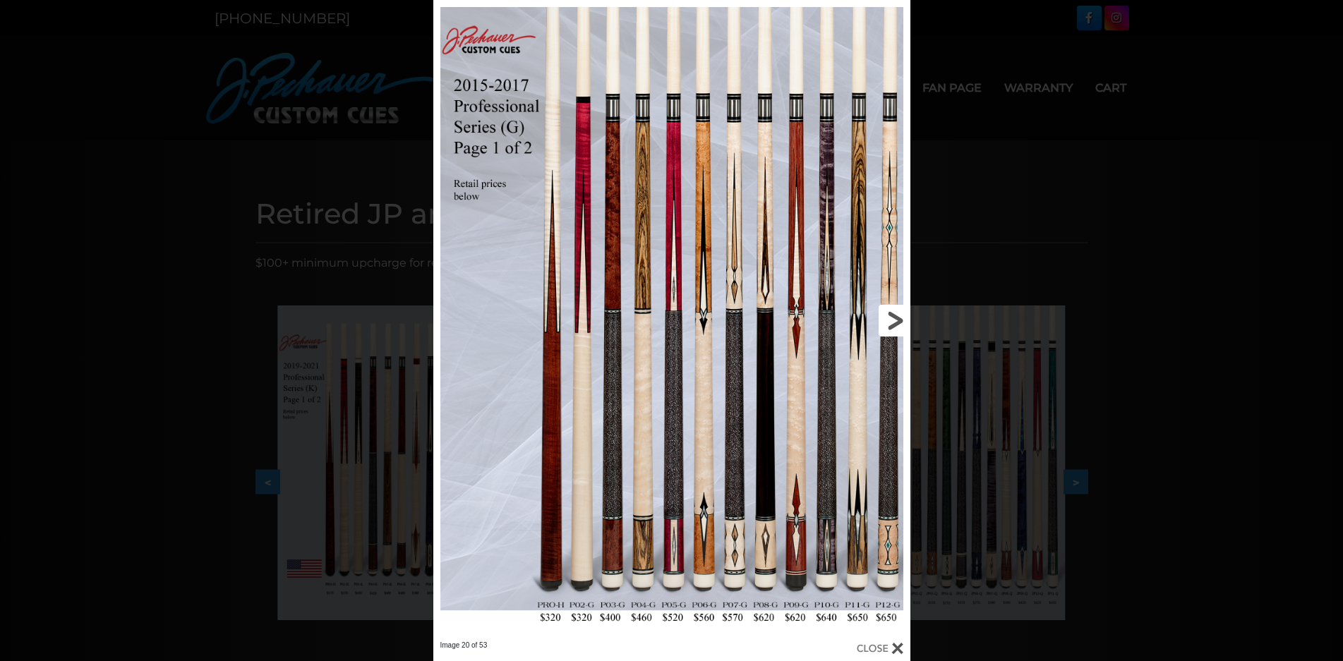
click at [888, 315] on link at bounding box center [802, 320] width 215 height 641
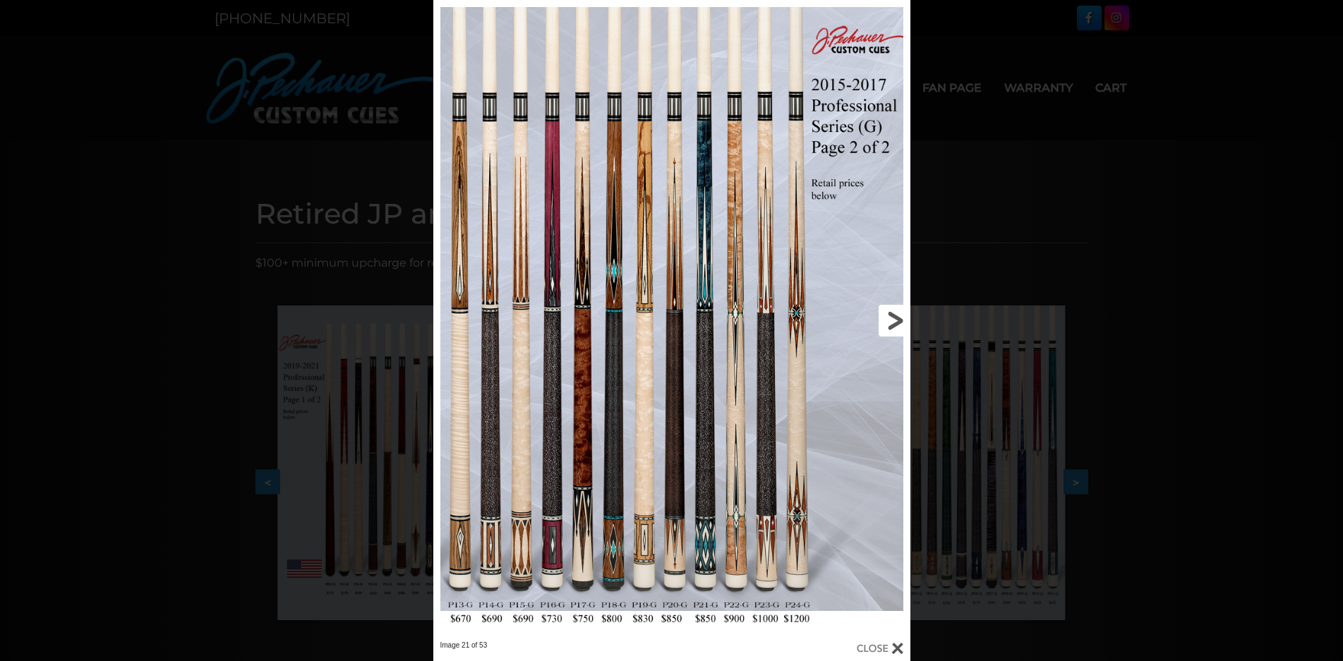
click at [888, 315] on link at bounding box center [802, 320] width 215 height 641
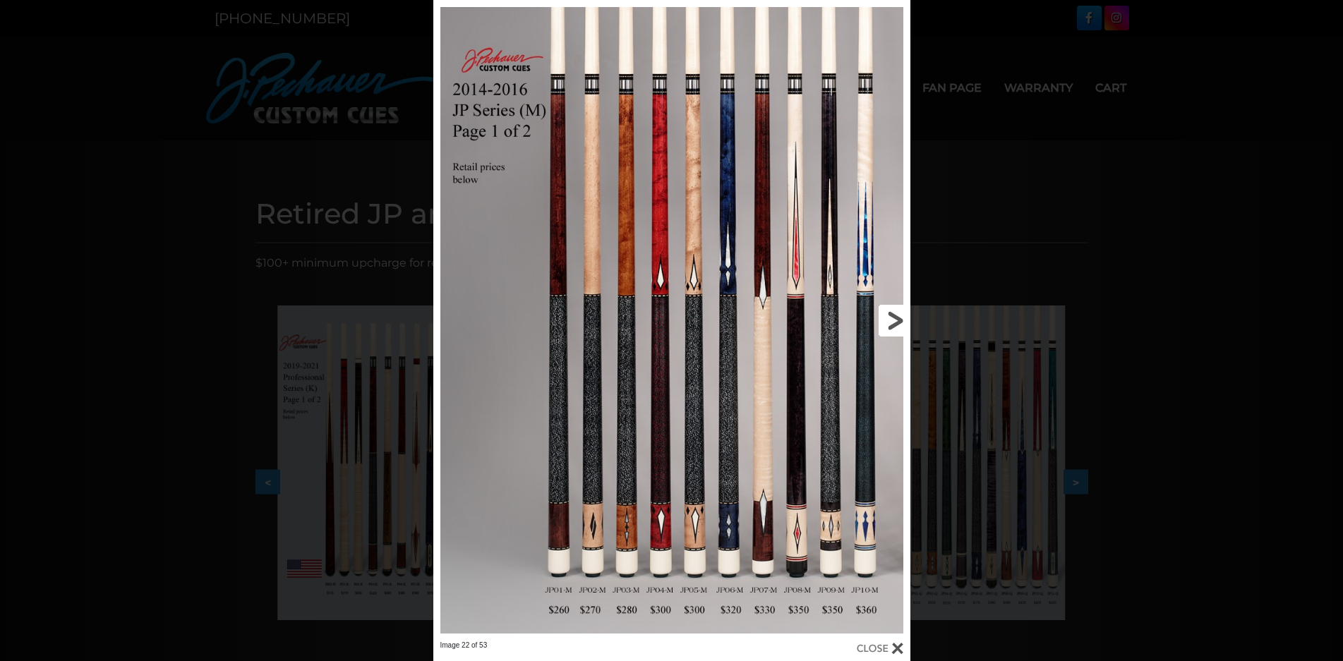
click at [888, 315] on link at bounding box center [802, 320] width 215 height 641
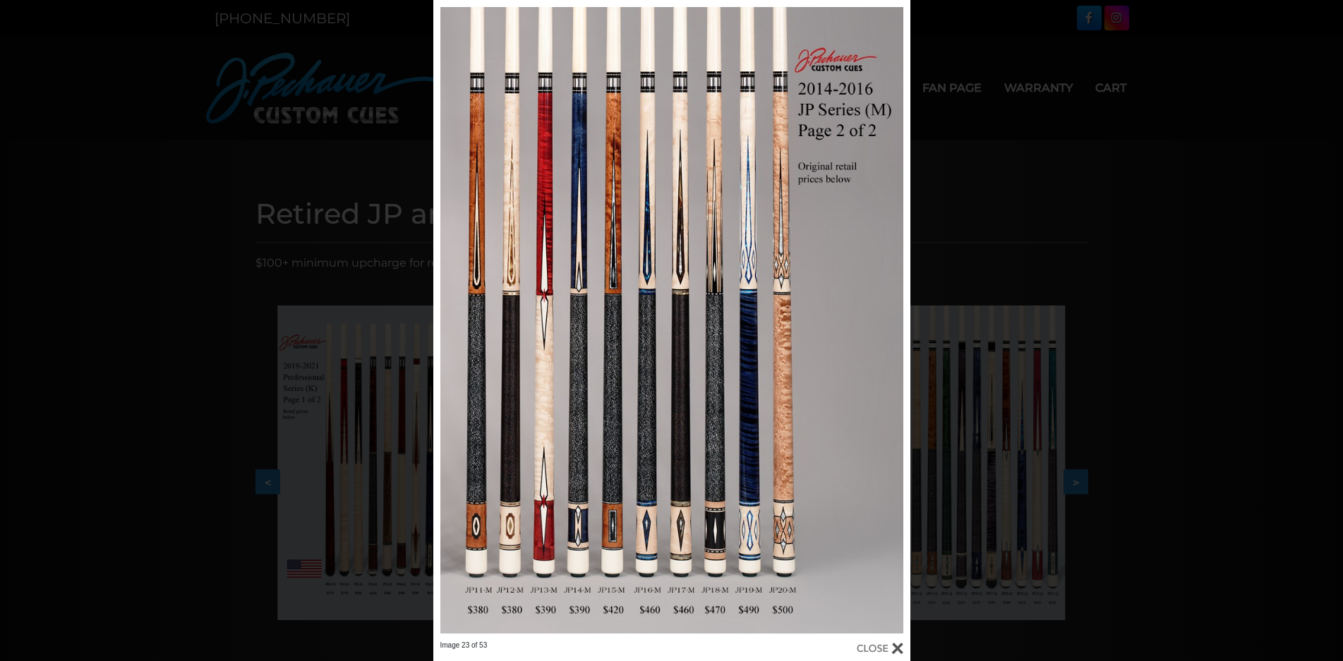
click at [873, 643] on div at bounding box center [880, 649] width 47 height 16
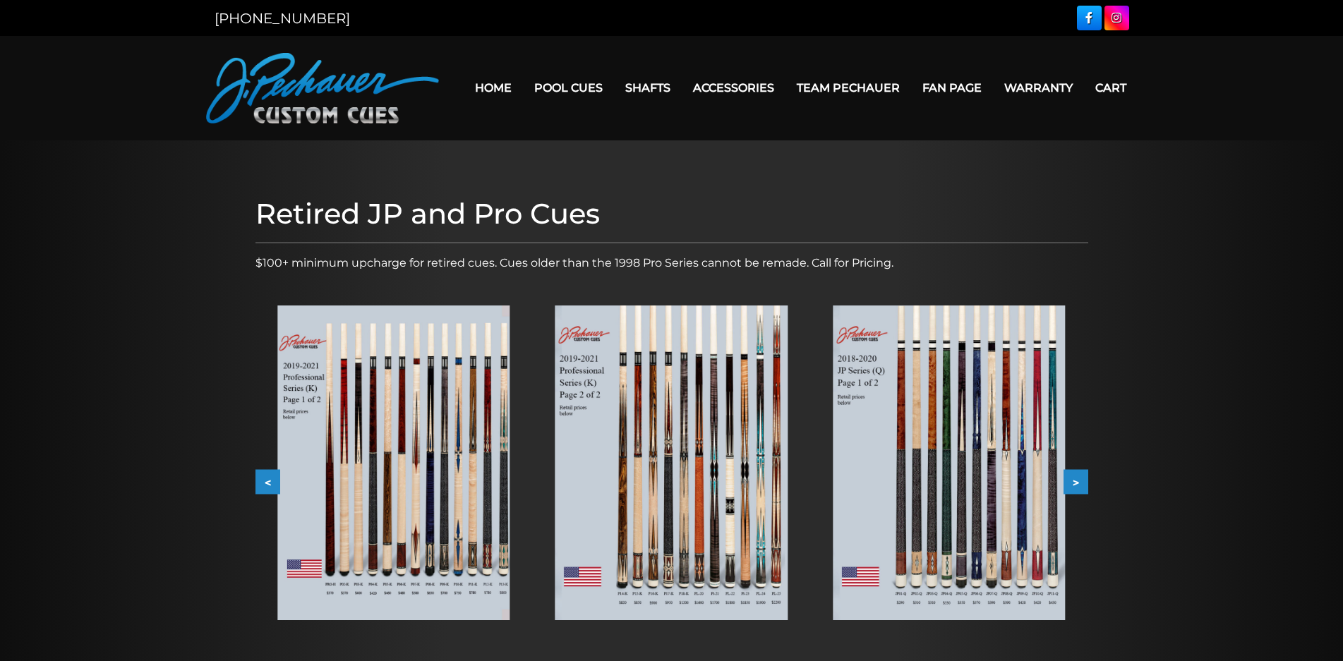
click at [265, 476] on button "<" at bounding box center [267, 482] width 25 height 25
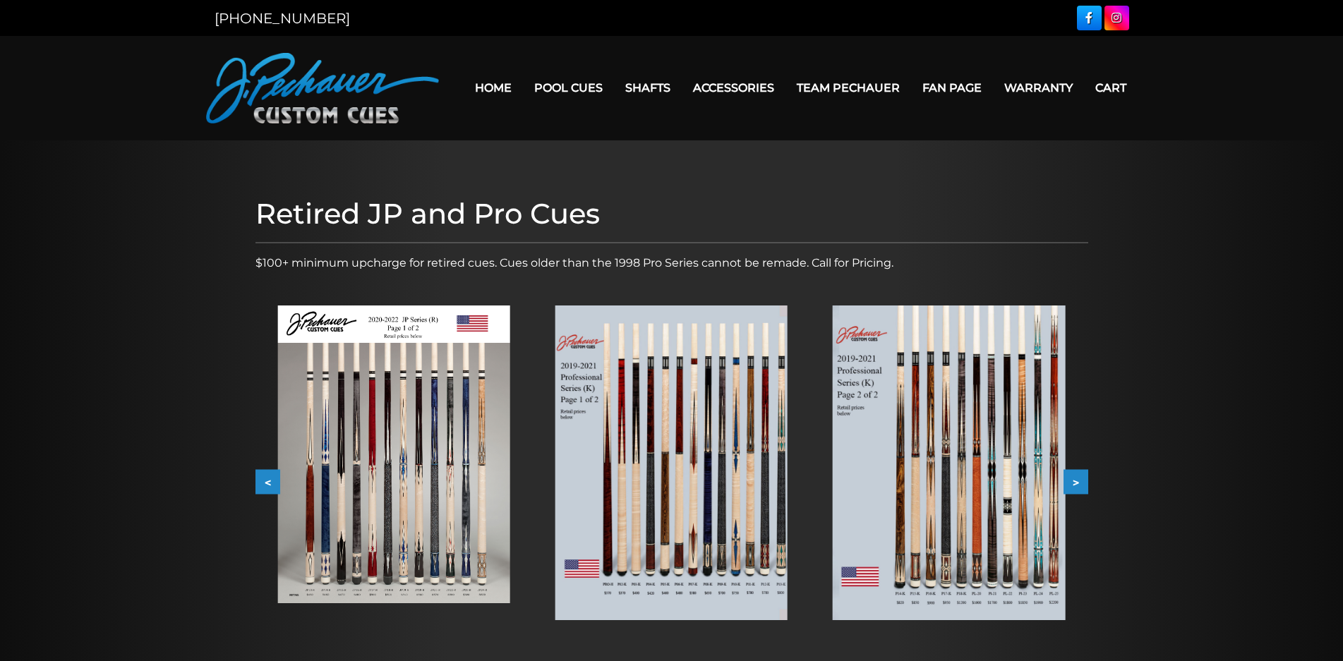
click at [265, 476] on button "<" at bounding box center [267, 482] width 25 height 25
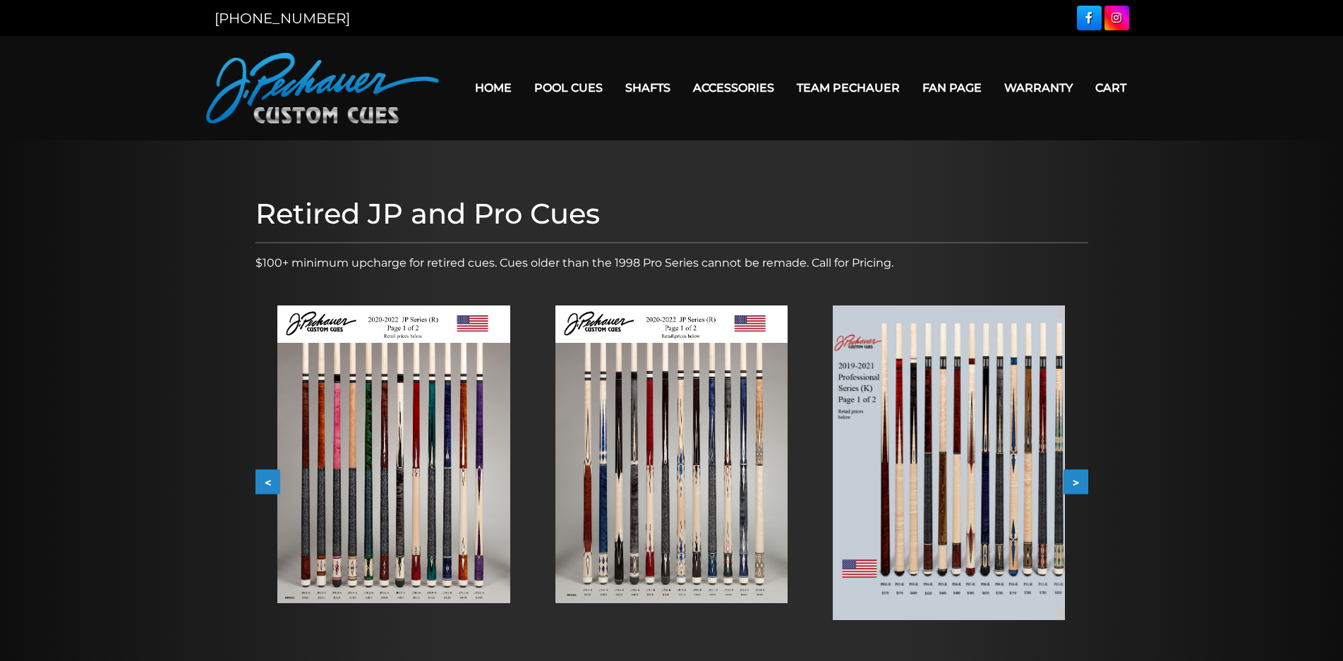
click at [265, 476] on button "<" at bounding box center [267, 482] width 25 height 25
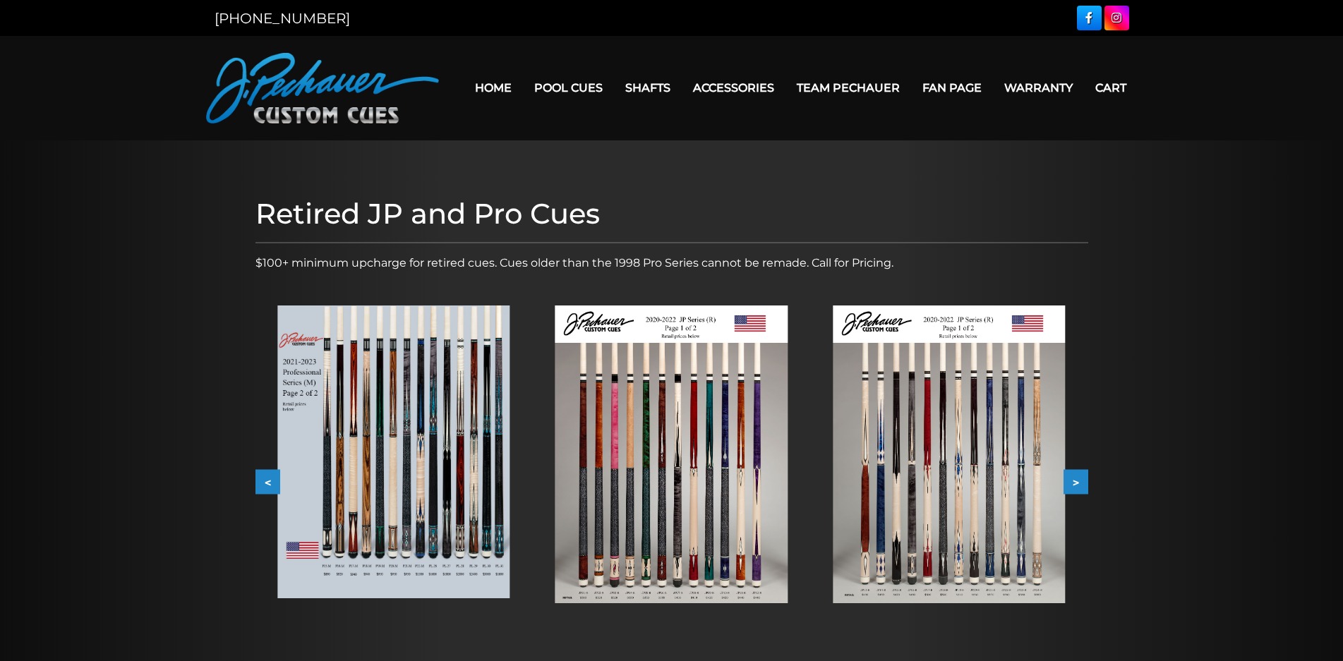
click at [265, 476] on button "<" at bounding box center [267, 482] width 25 height 25
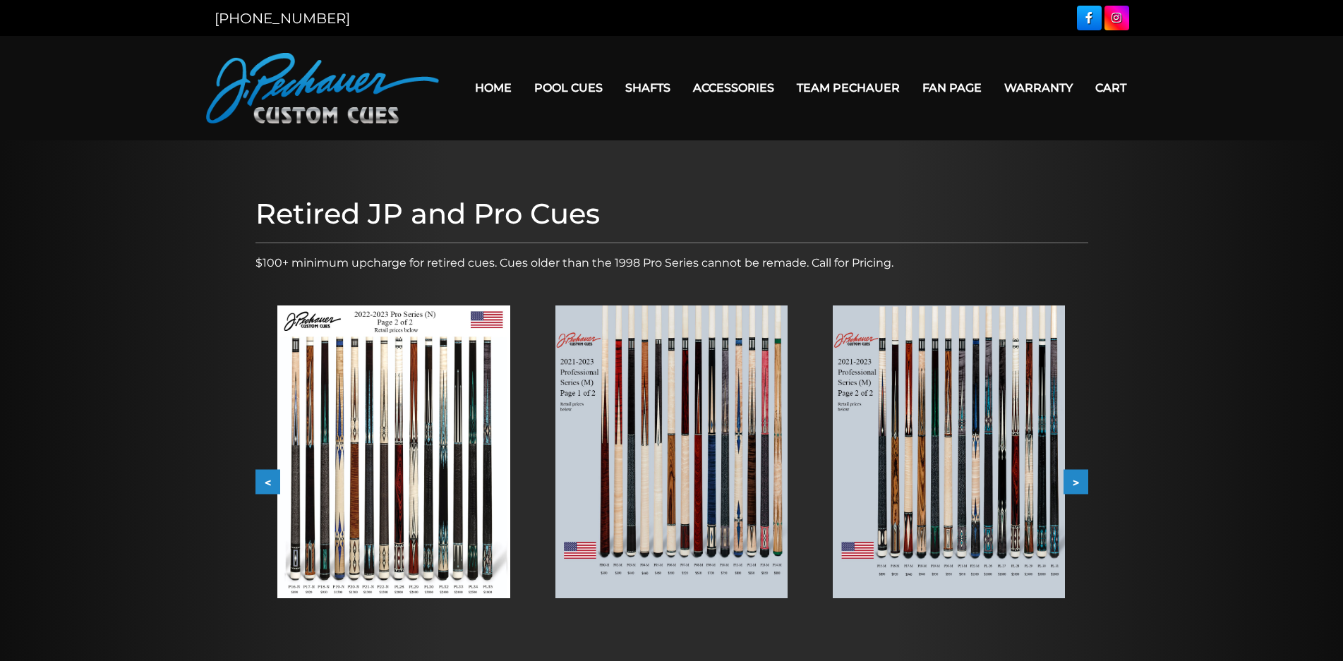
click at [265, 476] on button "<" at bounding box center [267, 482] width 25 height 25
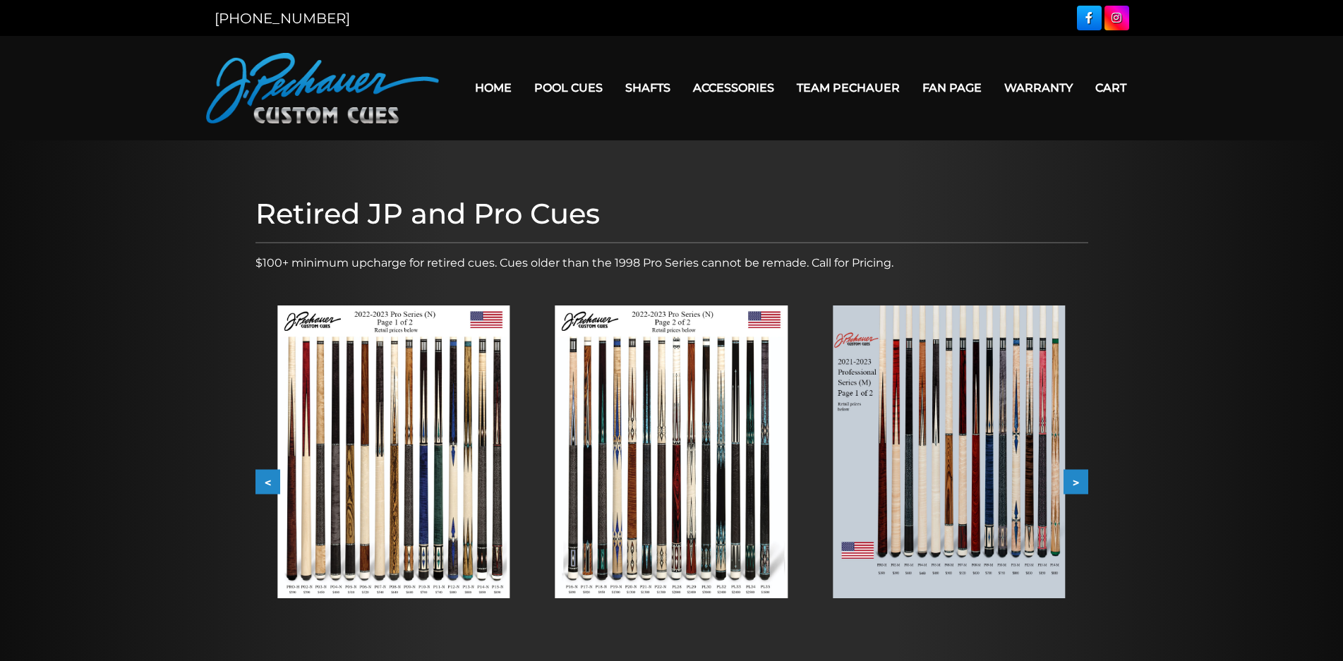
click at [265, 476] on button "<" at bounding box center [267, 482] width 25 height 25
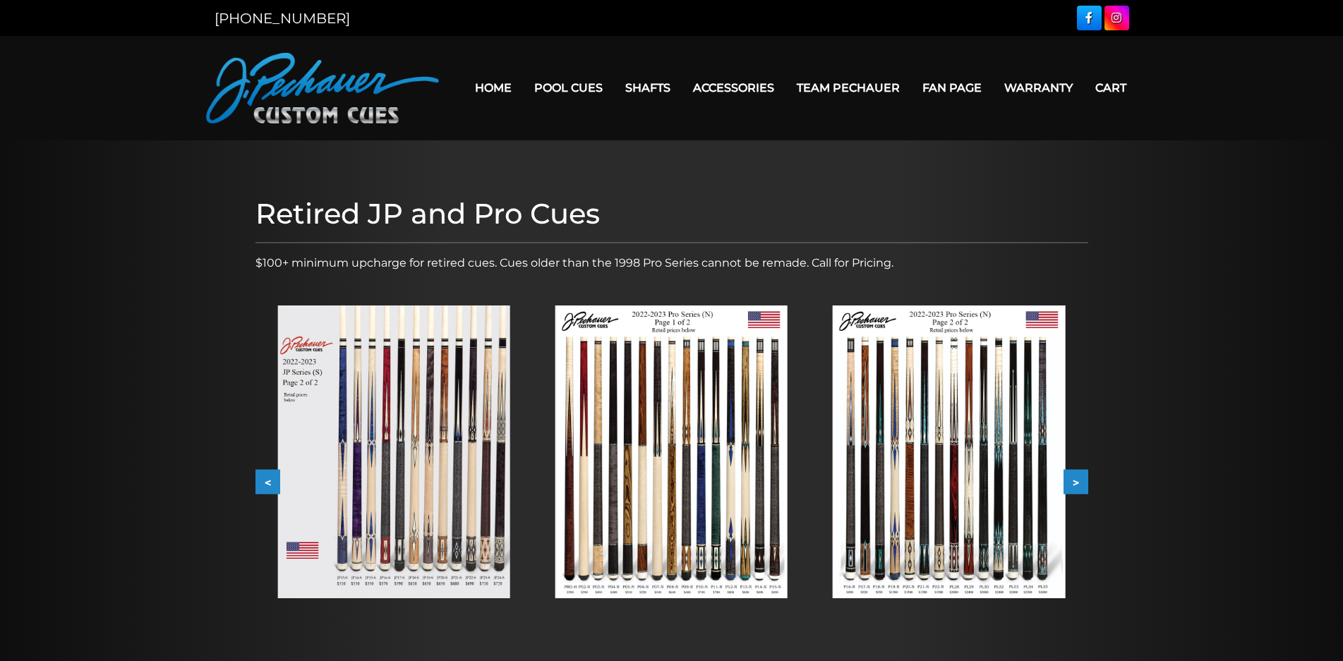
click at [265, 476] on button "<" at bounding box center [267, 482] width 25 height 25
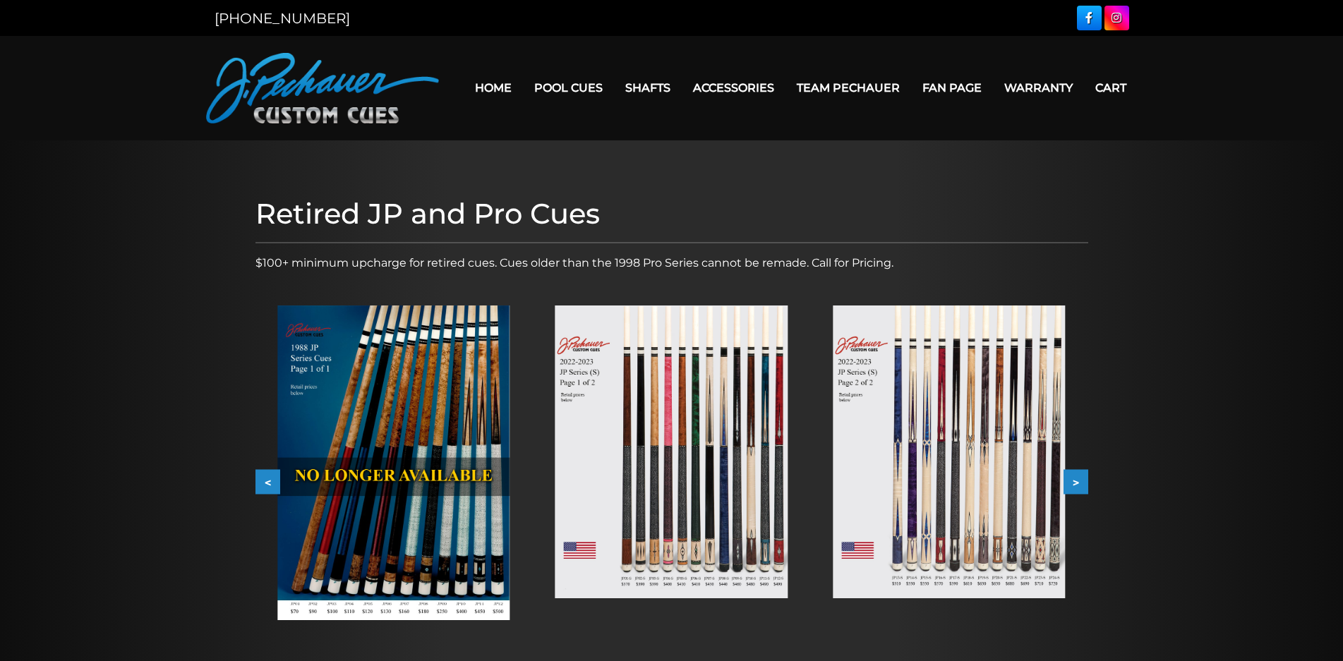
click at [265, 476] on button "<" at bounding box center [267, 482] width 25 height 25
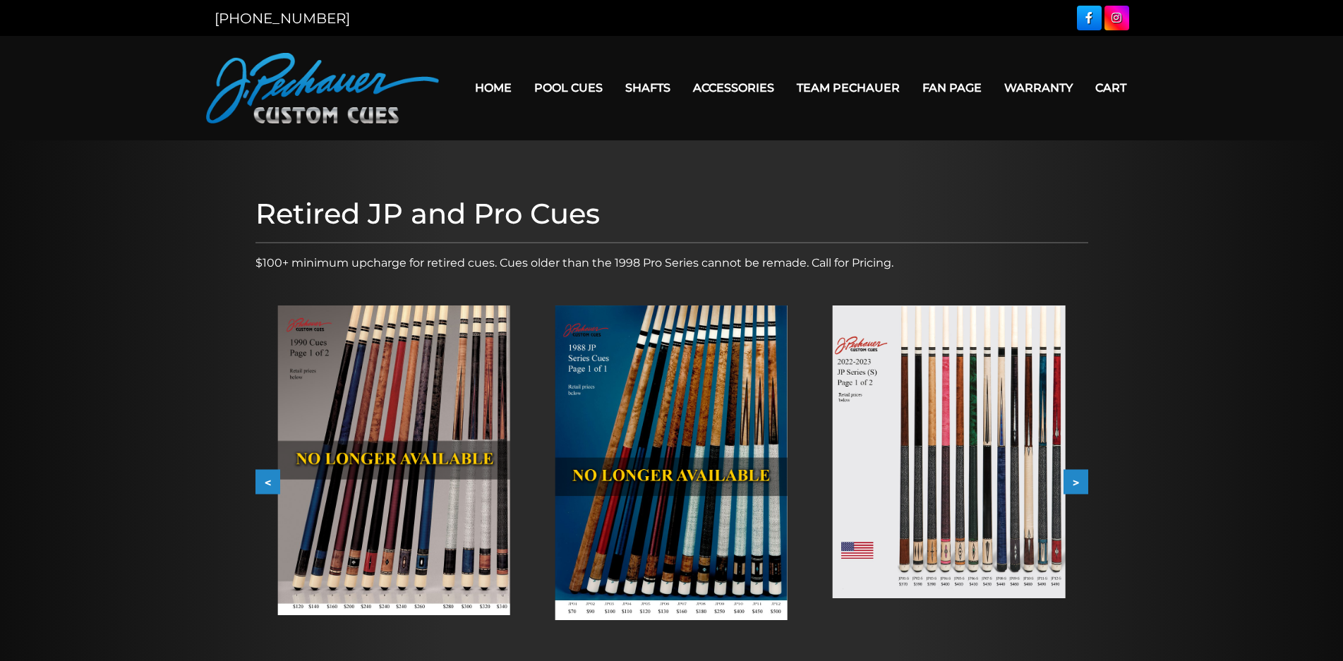
click at [265, 476] on button "<" at bounding box center [267, 482] width 25 height 25
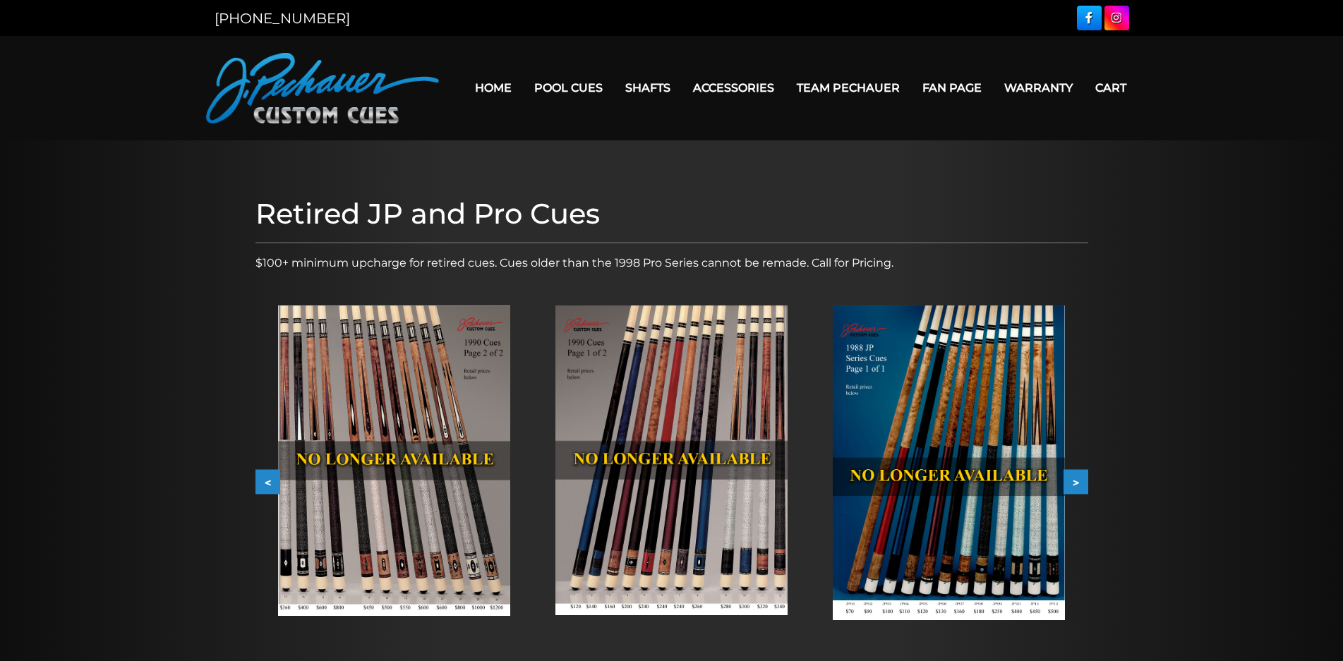
click at [265, 476] on button "<" at bounding box center [267, 482] width 25 height 25
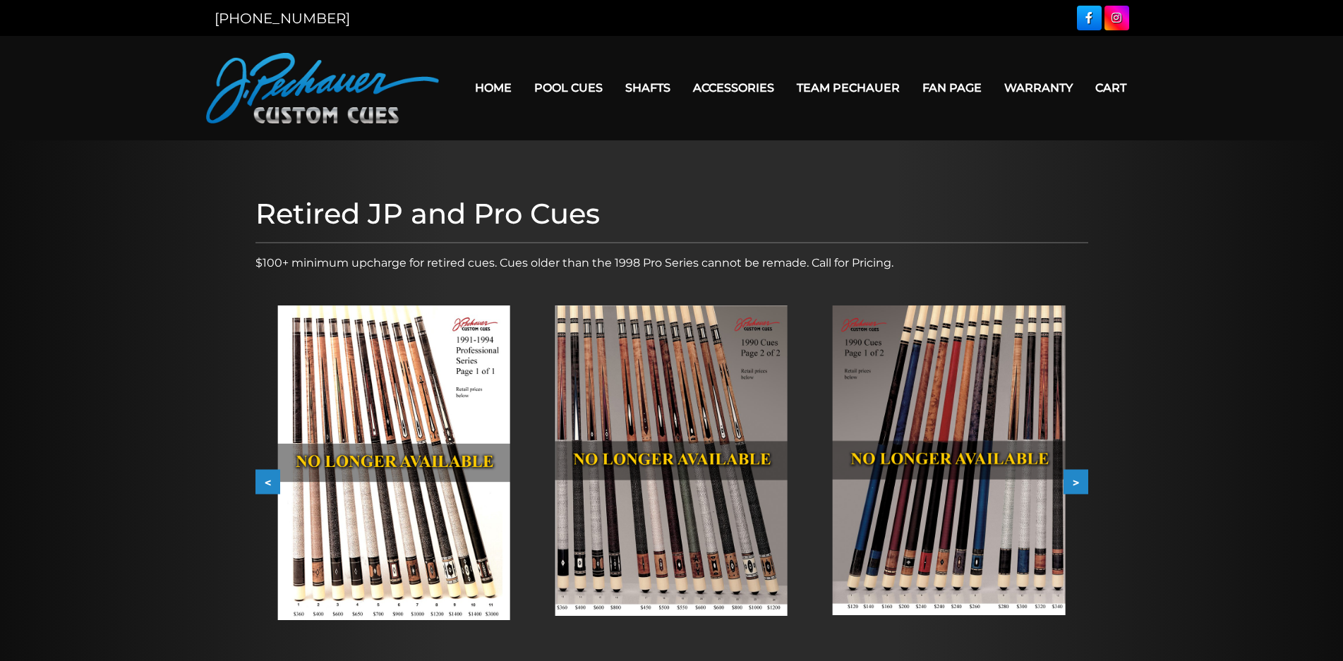
click at [265, 476] on button "<" at bounding box center [267, 482] width 25 height 25
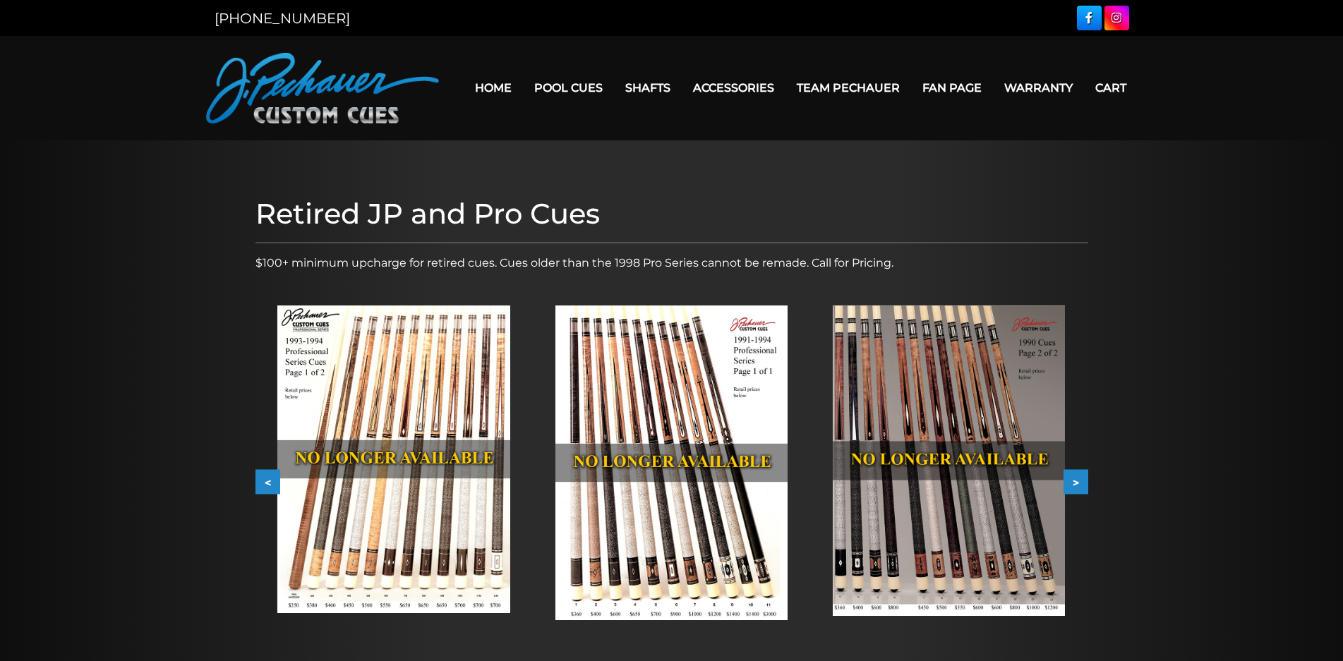
click at [265, 476] on button "<" at bounding box center [267, 482] width 25 height 25
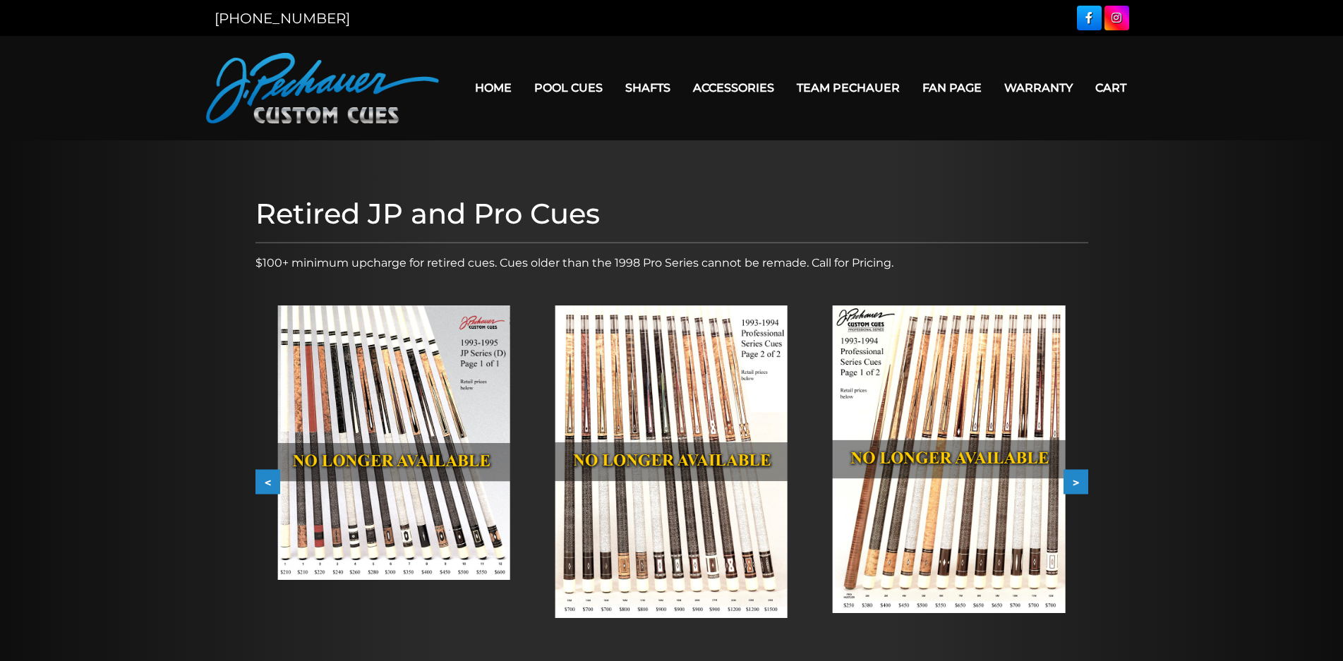
click at [265, 476] on button "<" at bounding box center [267, 482] width 25 height 25
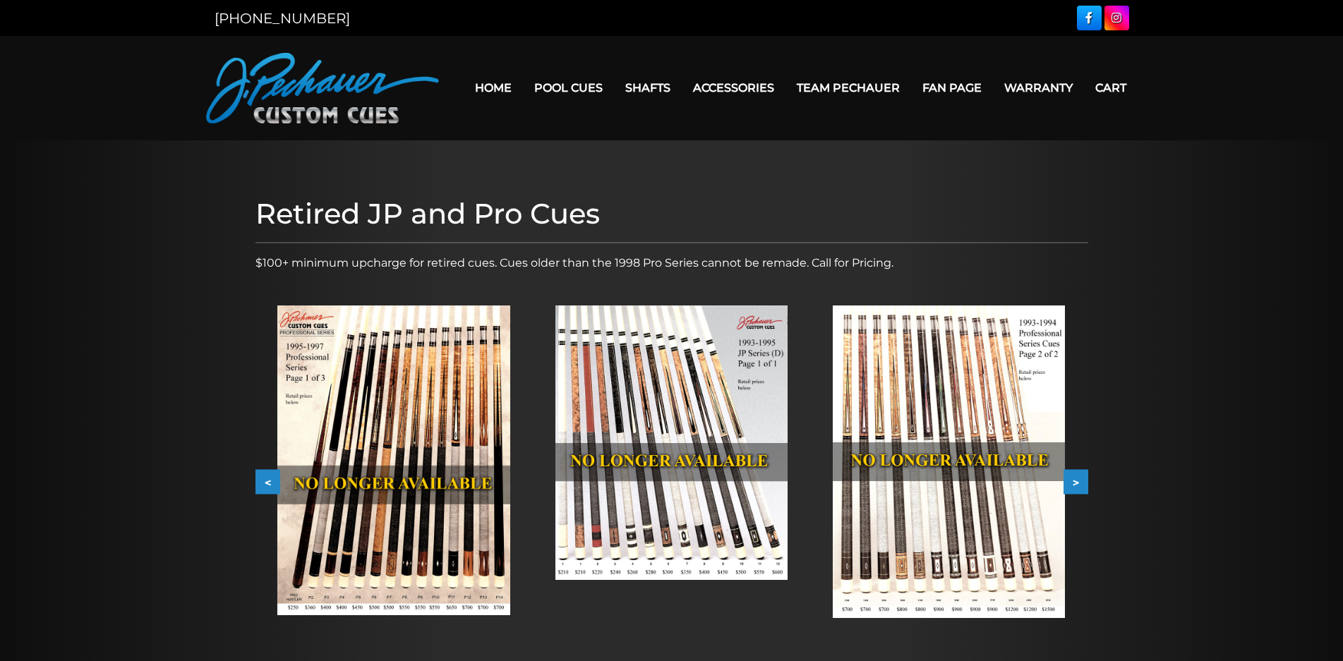
click at [265, 476] on button "<" at bounding box center [267, 482] width 25 height 25
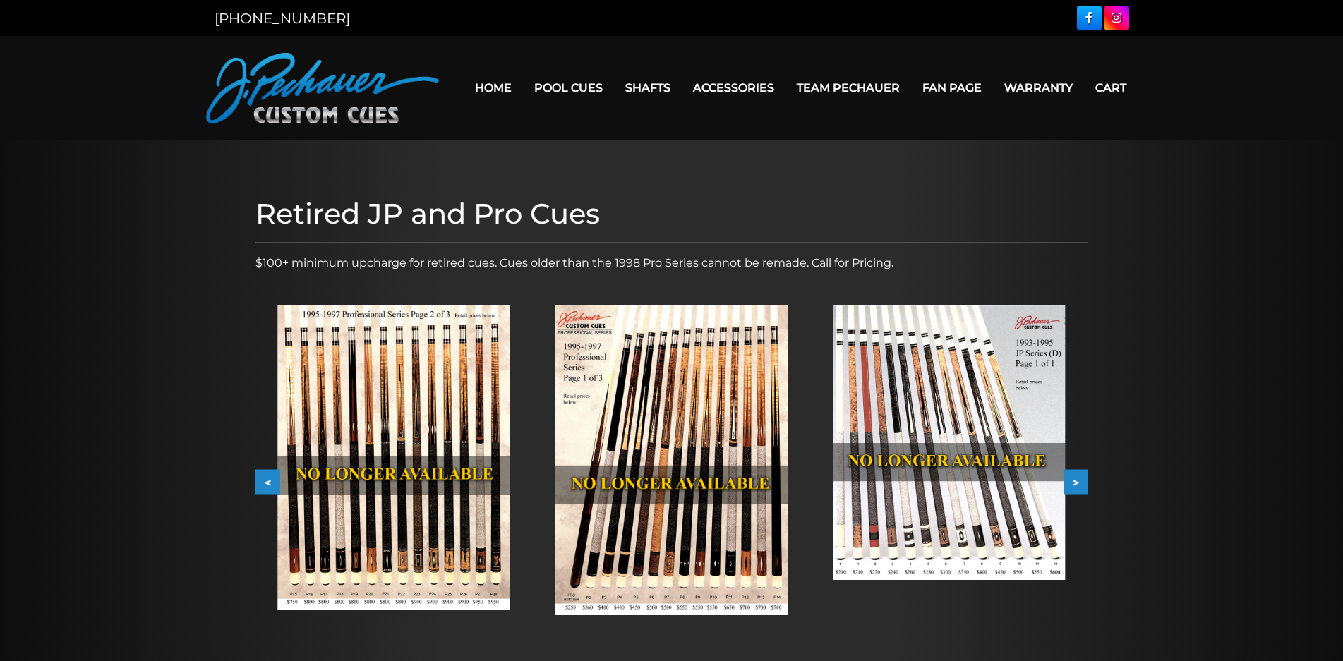
click at [265, 476] on button "<" at bounding box center [267, 482] width 25 height 25
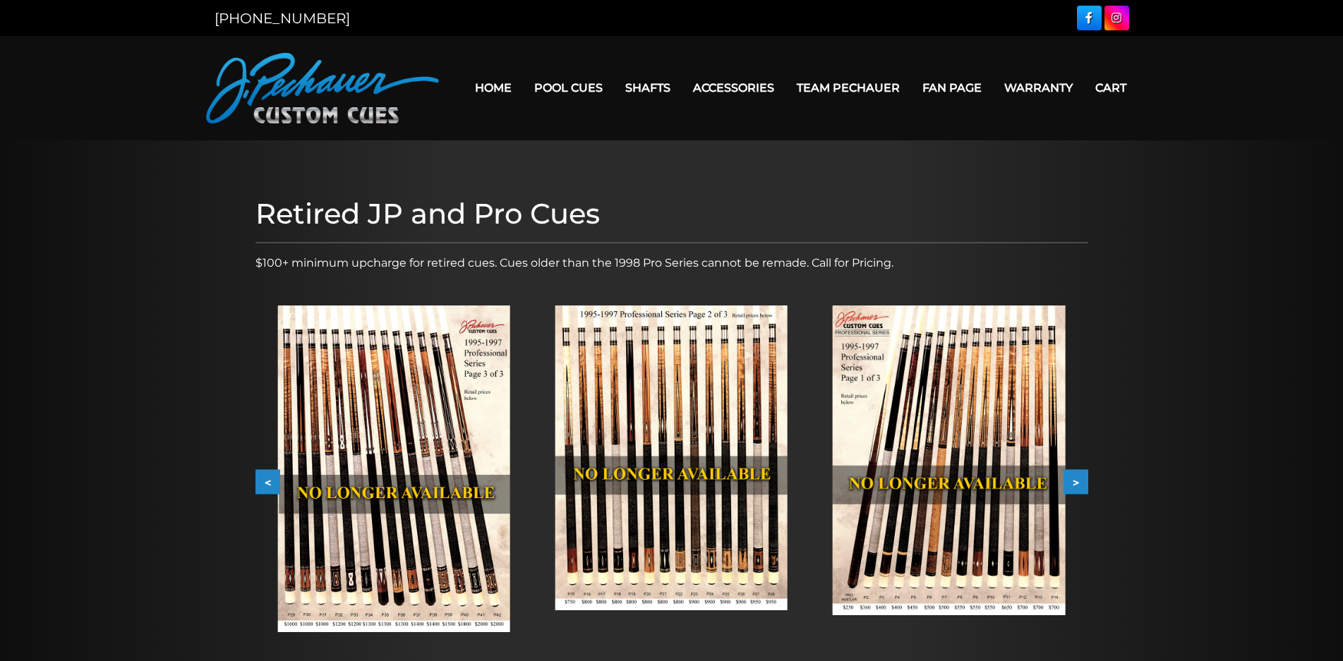
click at [265, 476] on button "<" at bounding box center [267, 482] width 25 height 25
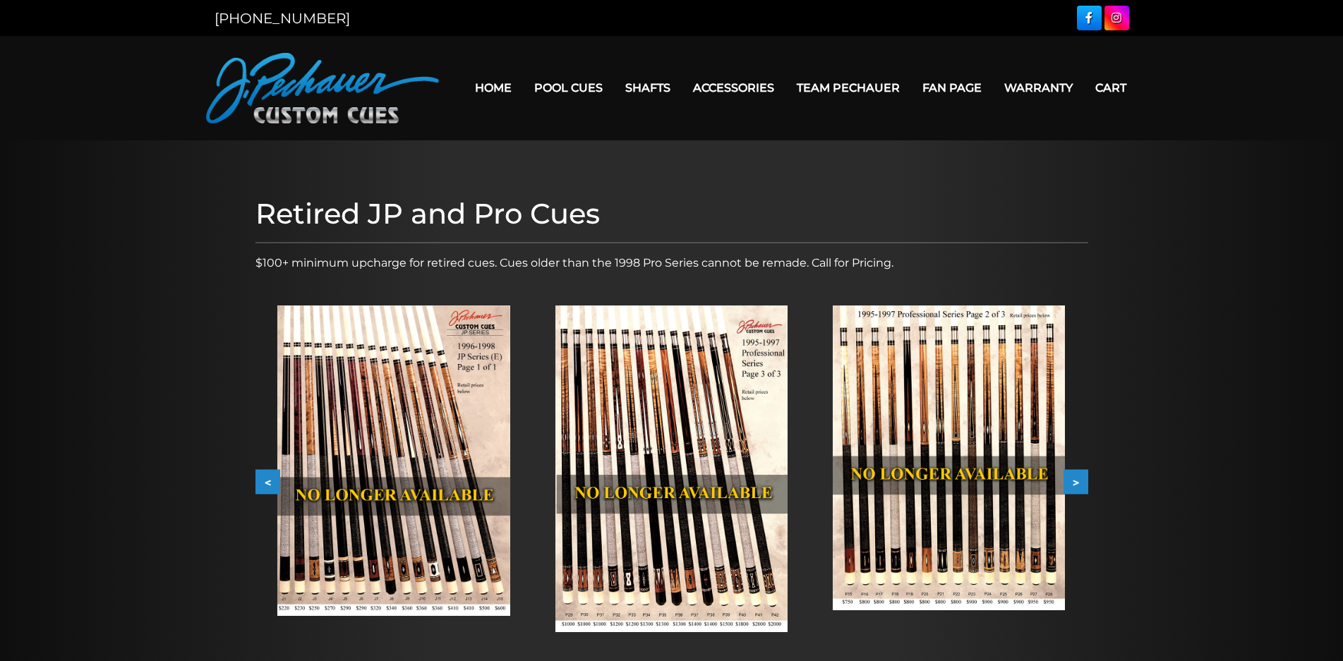
click at [265, 476] on button "<" at bounding box center [267, 482] width 25 height 25
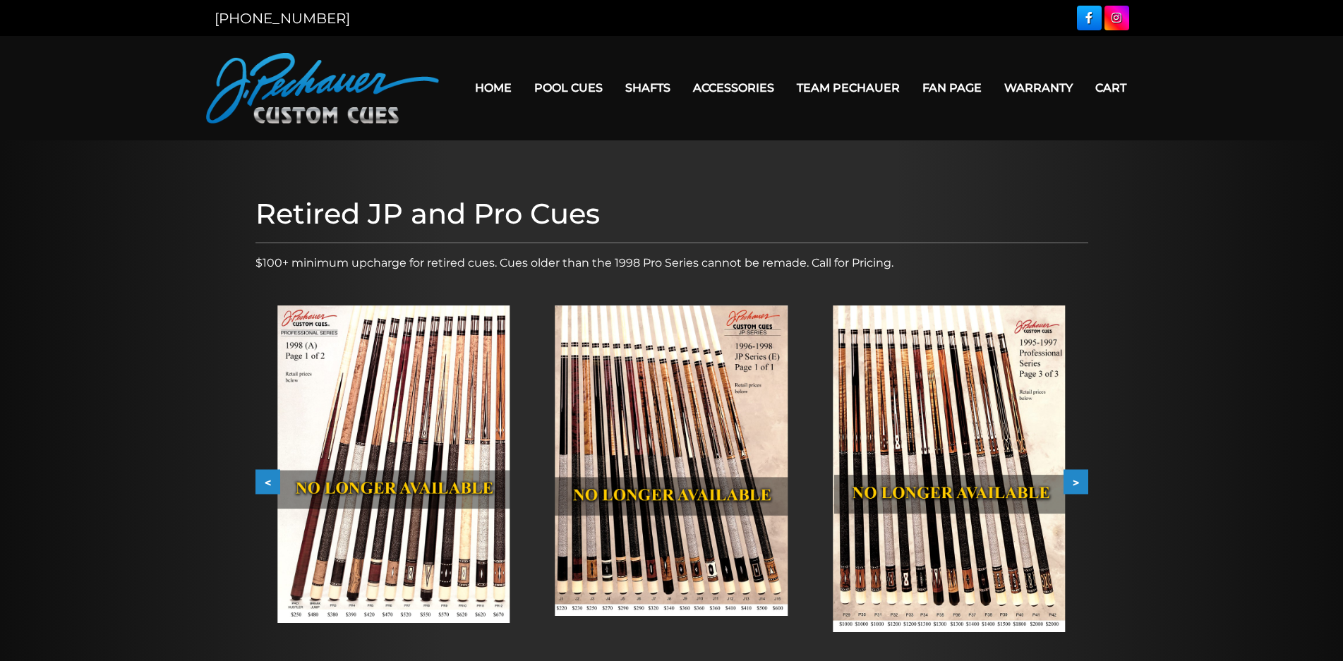
click at [265, 476] on button "<" at bounding box center [267, 482] width 25 height 25
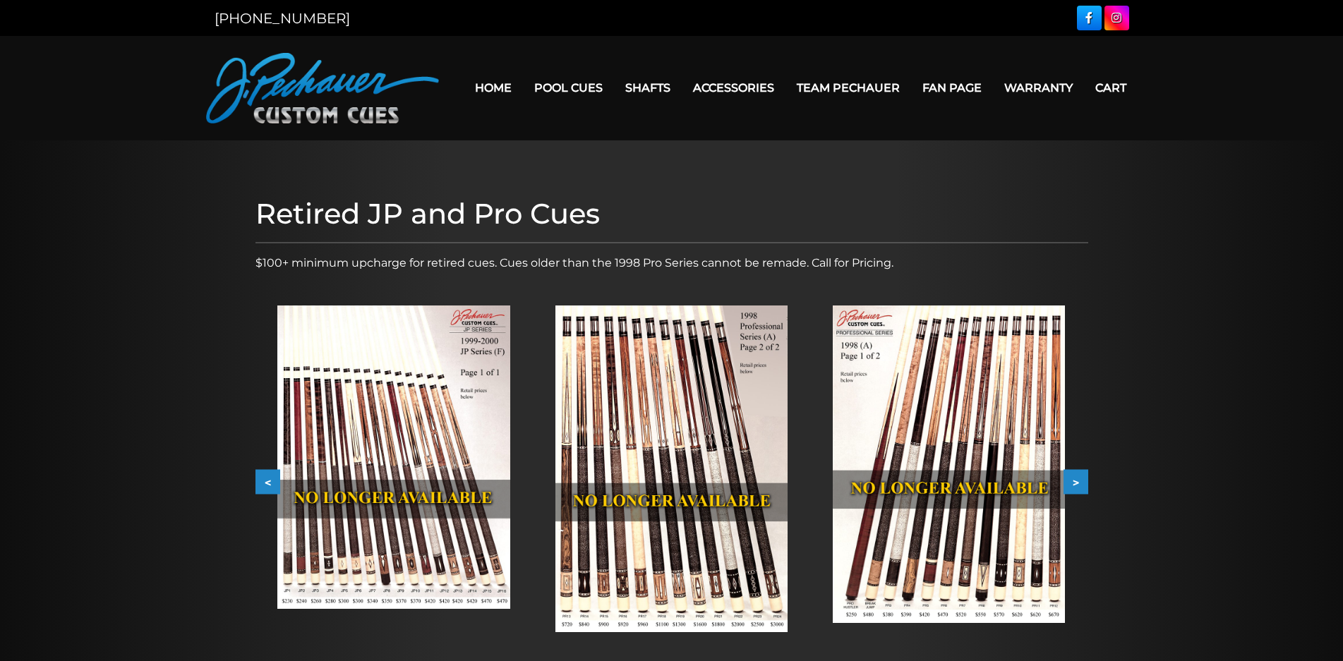
click at [265, 476] on button "<" at bounding box center [267, 482] width 25 height 25
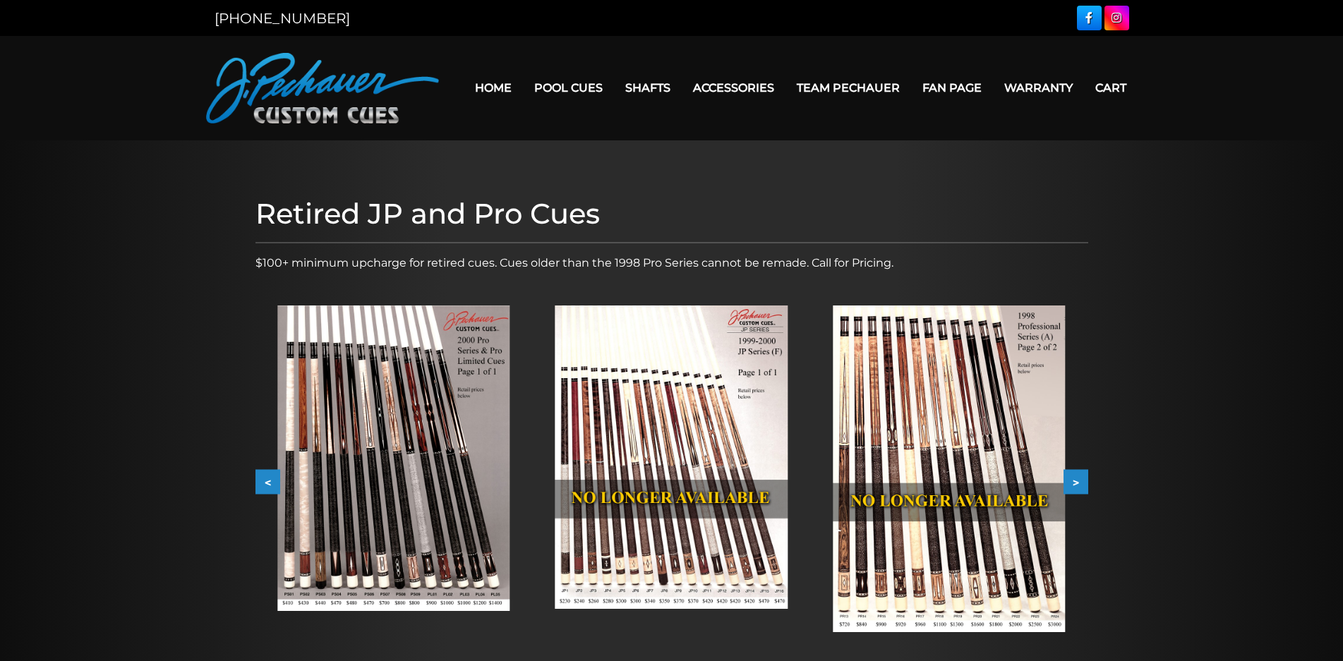
click at [265, 476] on button "<" at bounding box center [267, 482] width 25 height 25
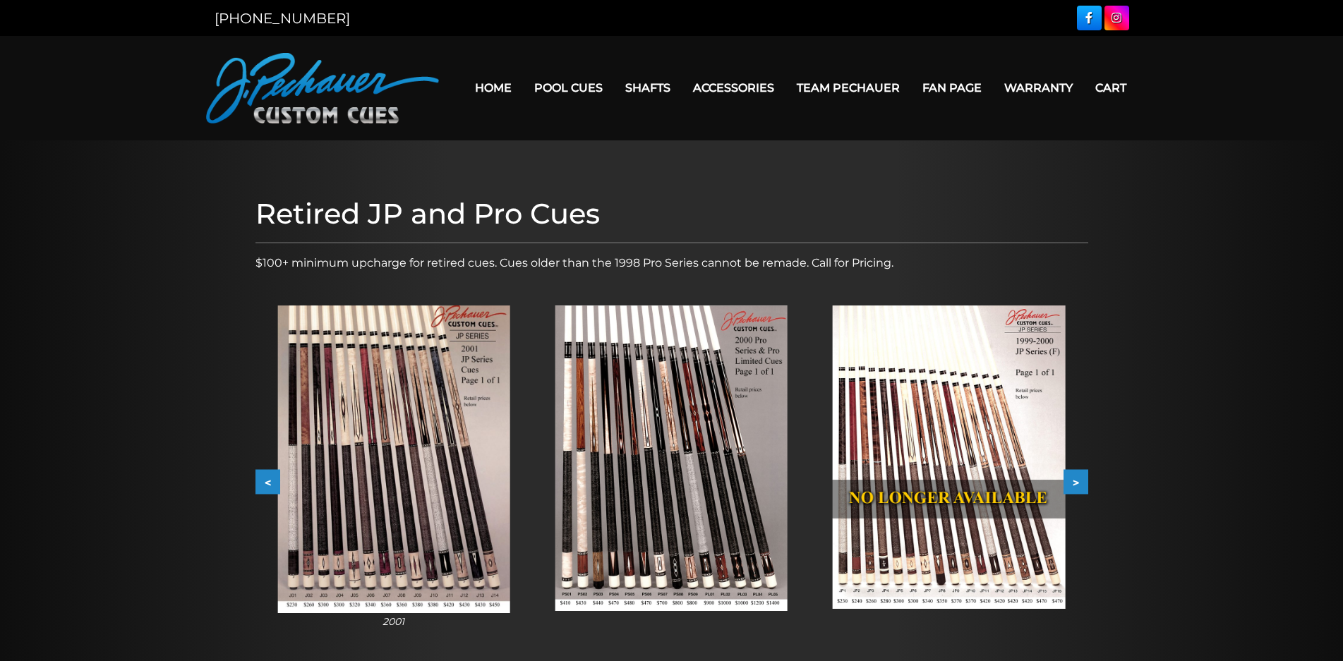
click at [265, 476] on button "<" at bounding box center [267, 482] width 25 height 25
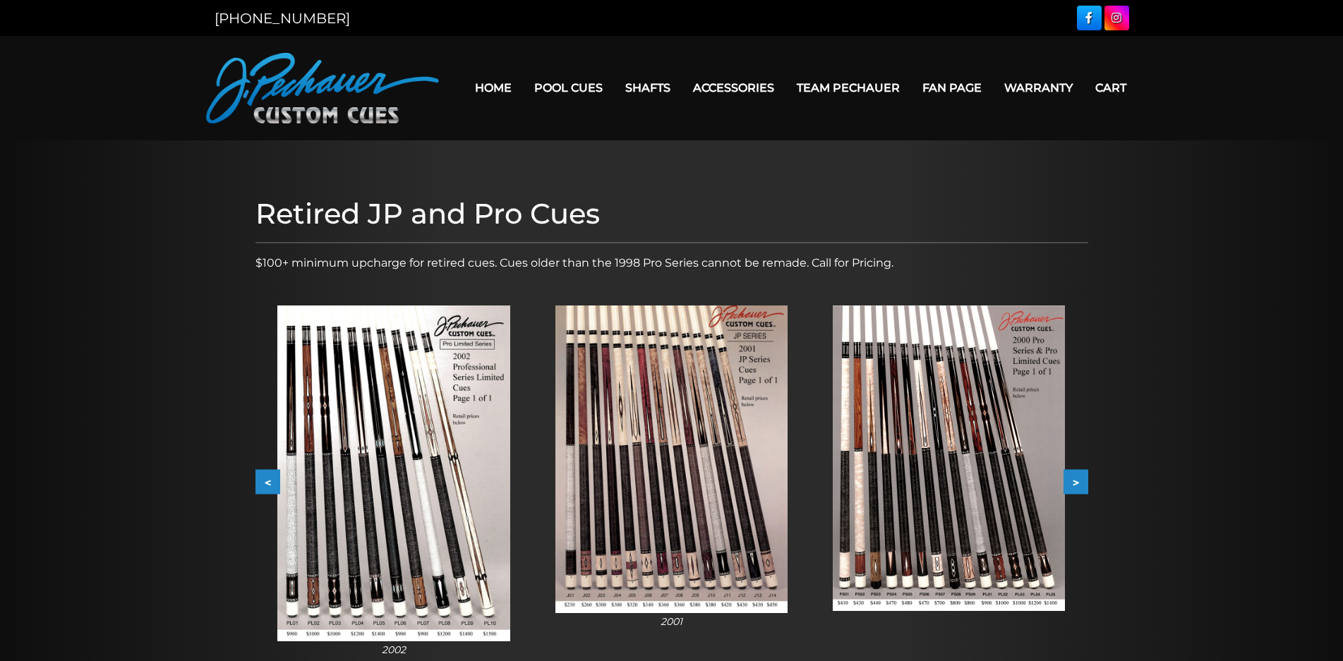
click at [265, 476] on button "<" at bounding box center [267, 482] width 25 height 25
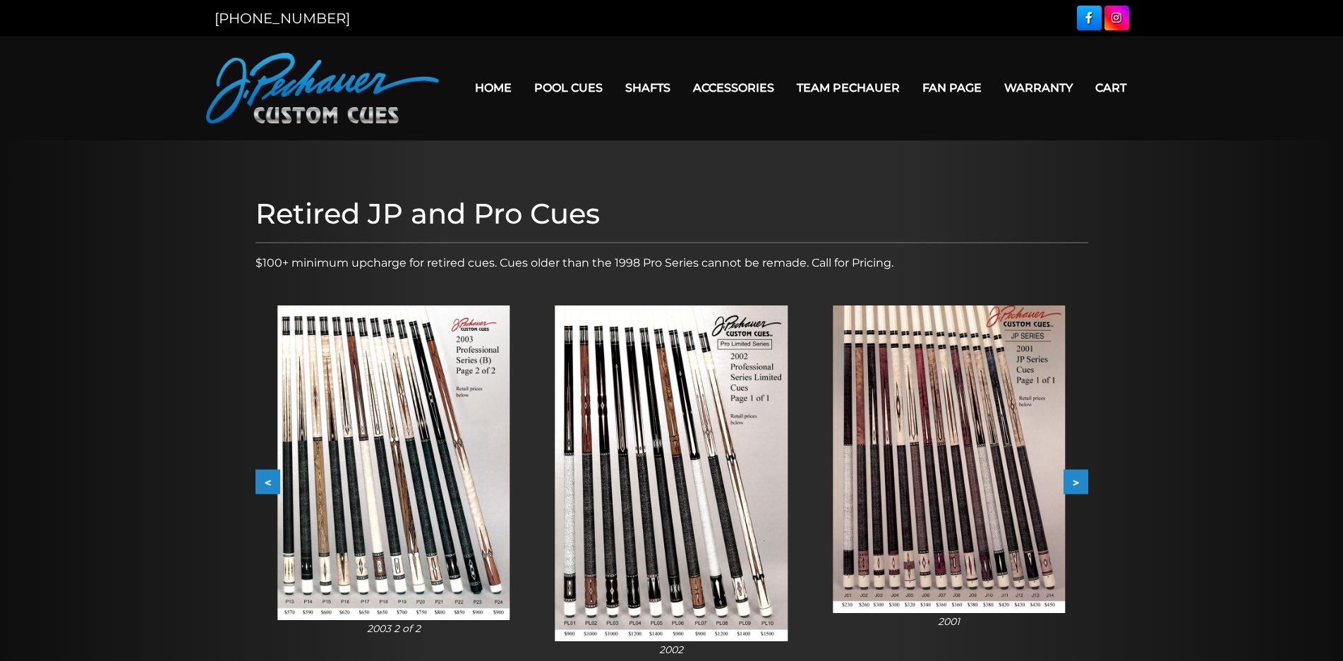
click at [265, 476] on button "<" at bounding box center [267, 482] width 25 height 25
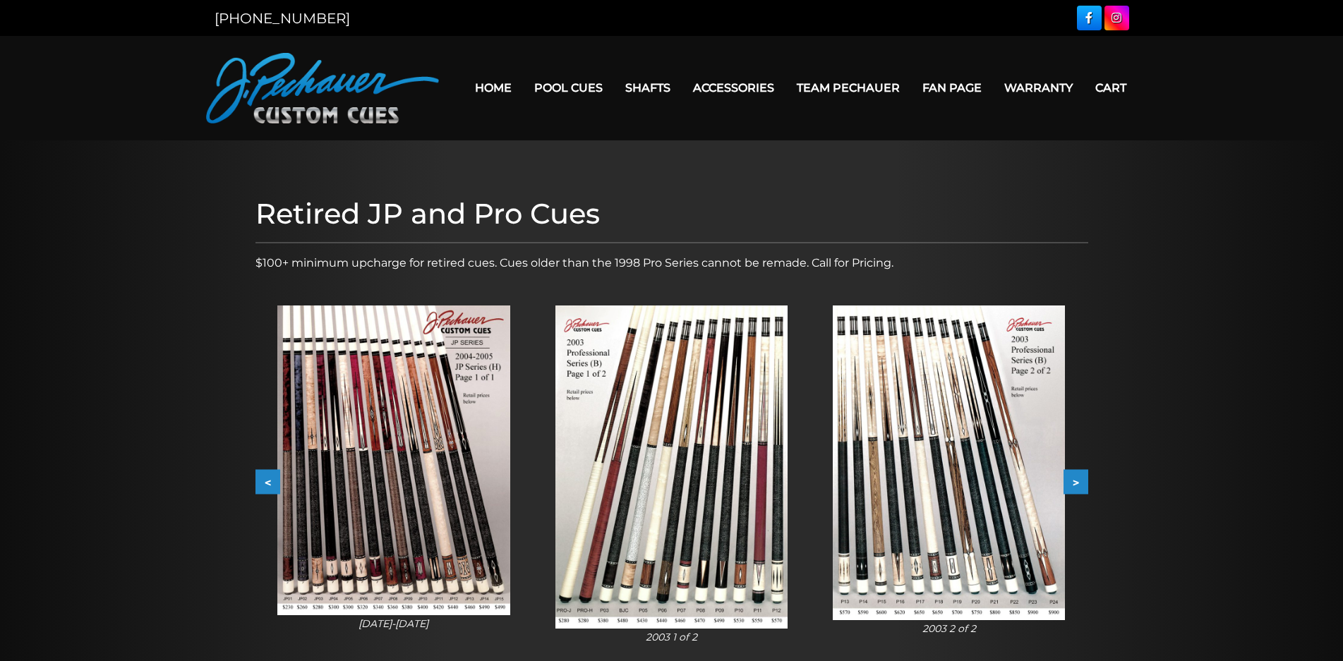
click at [265, 476] on button "<" at bounding box center [267, 482] width 25 height 25
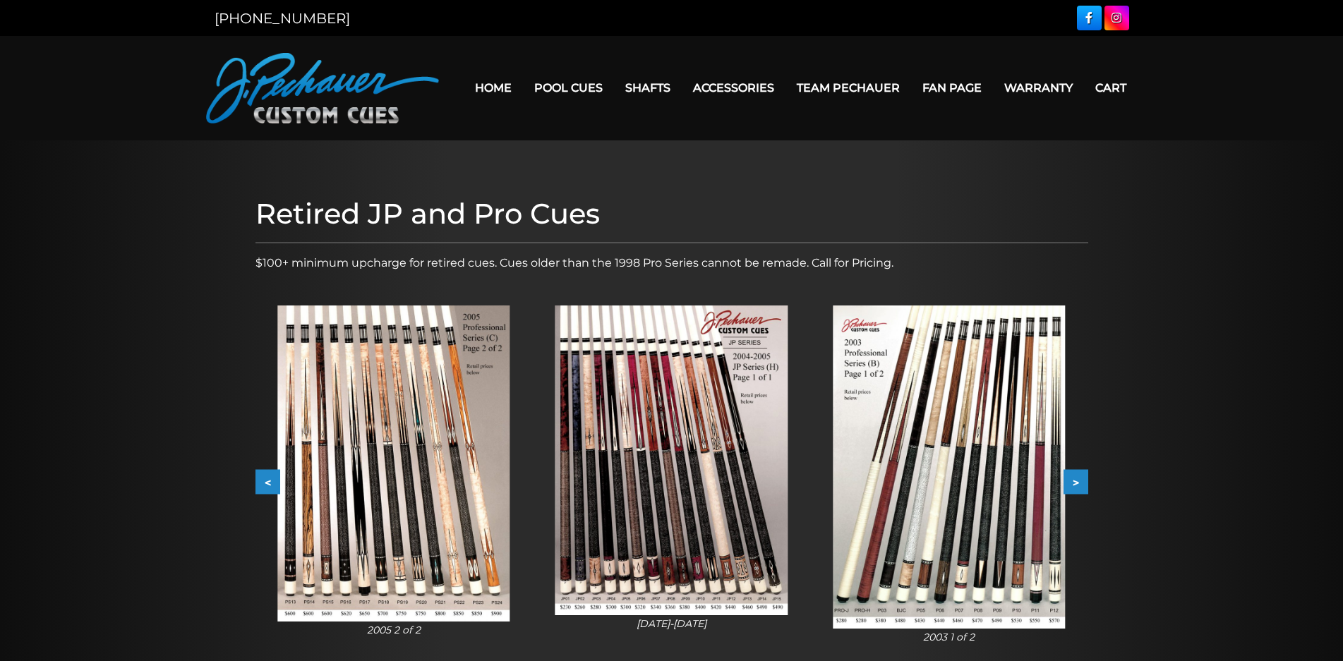
click at [265, 476] on button "<" at bounding box center [267, 482] width 25 height 25
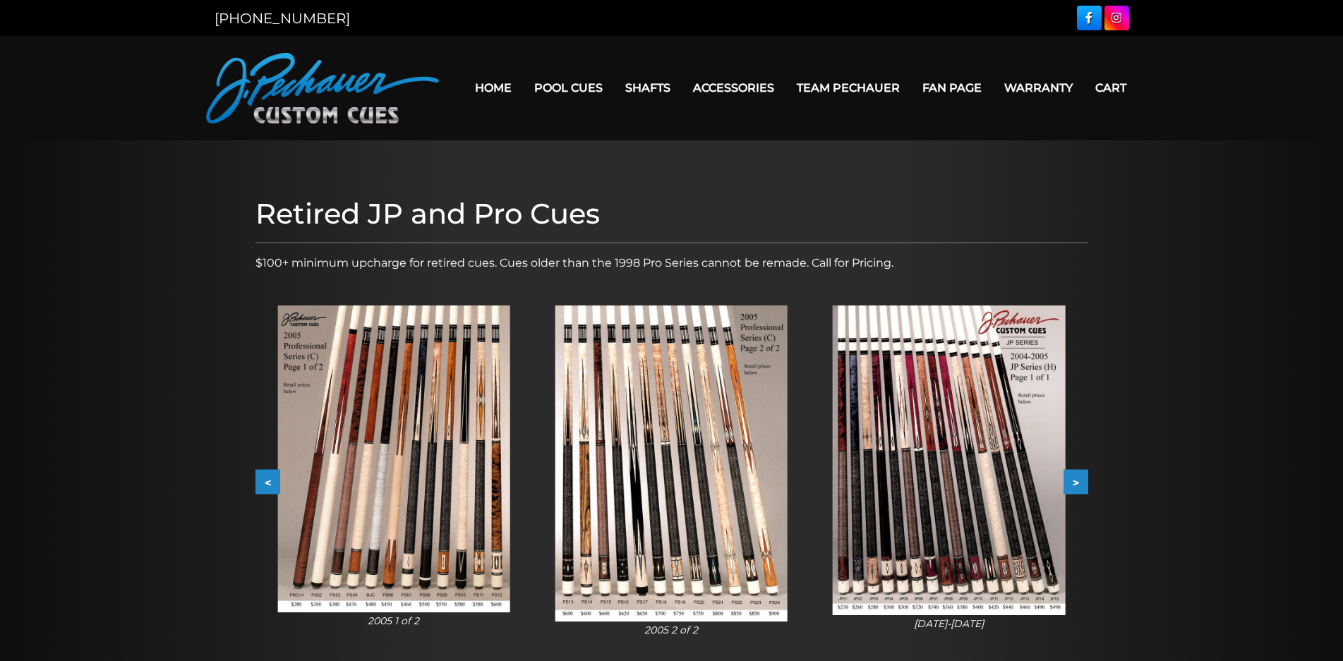
click at [265, 476] on button "<" at bounding box center [267, 482] width 25 height 25
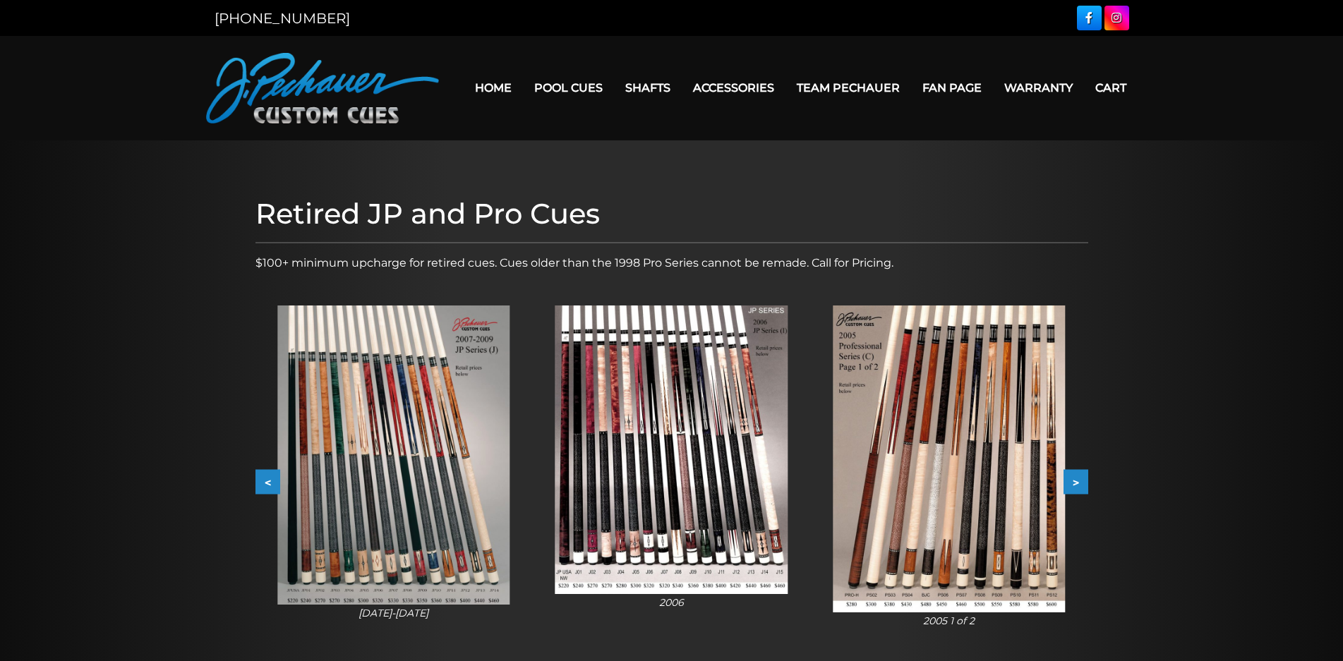
click at [265, 476] on button "<" at bounding box center [267, 482] width 25 height 25
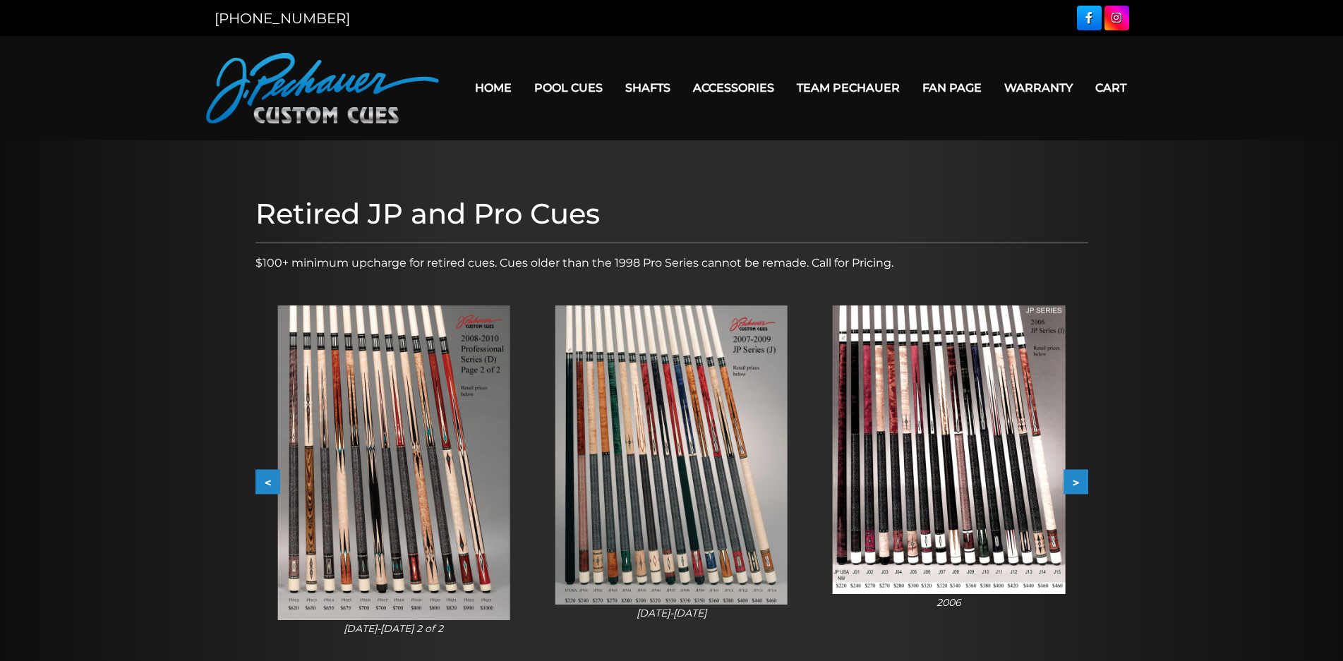
click at [265, 476] on button "<" at bounding box center [267, 482] width 25 height 25
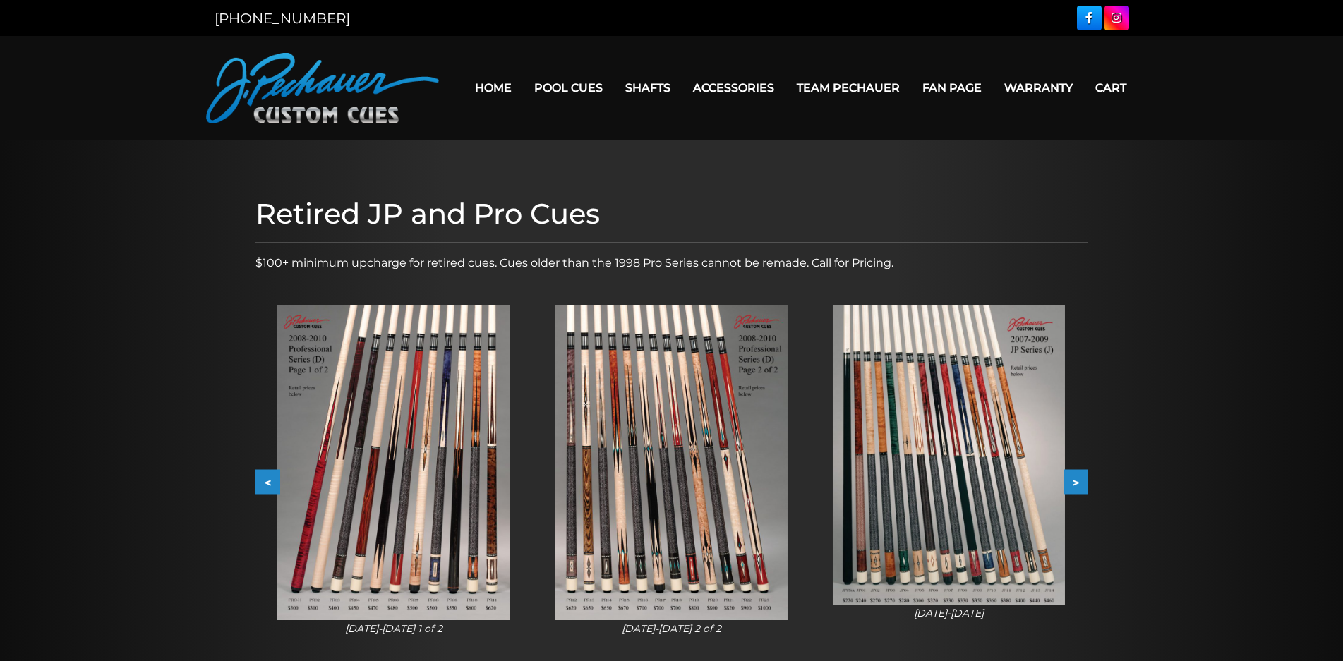
click at [265, 476] on button "<" at bounding box center [267, 482] width 25 height 25
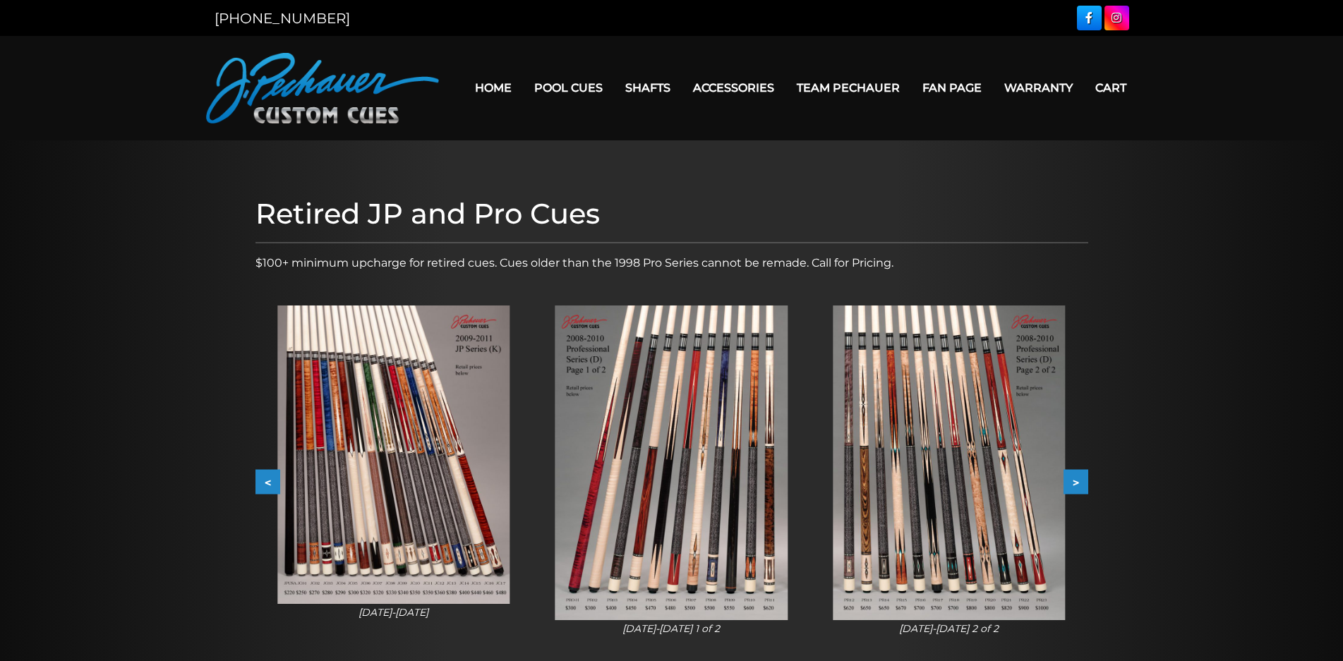
click at [265, 476] on button "<" at bounding box center [267, 482] width 25 height 25
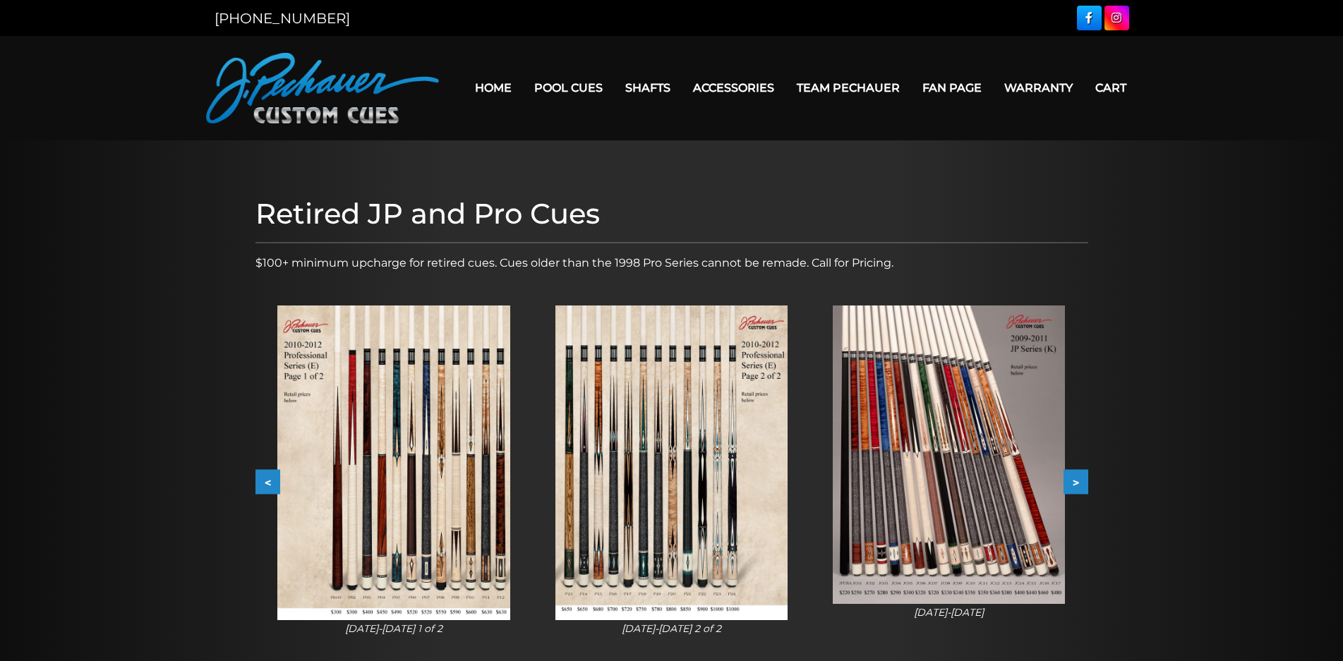
click at [265, 476] on button "<" at bounding box center [267, 482] width 25 height 25
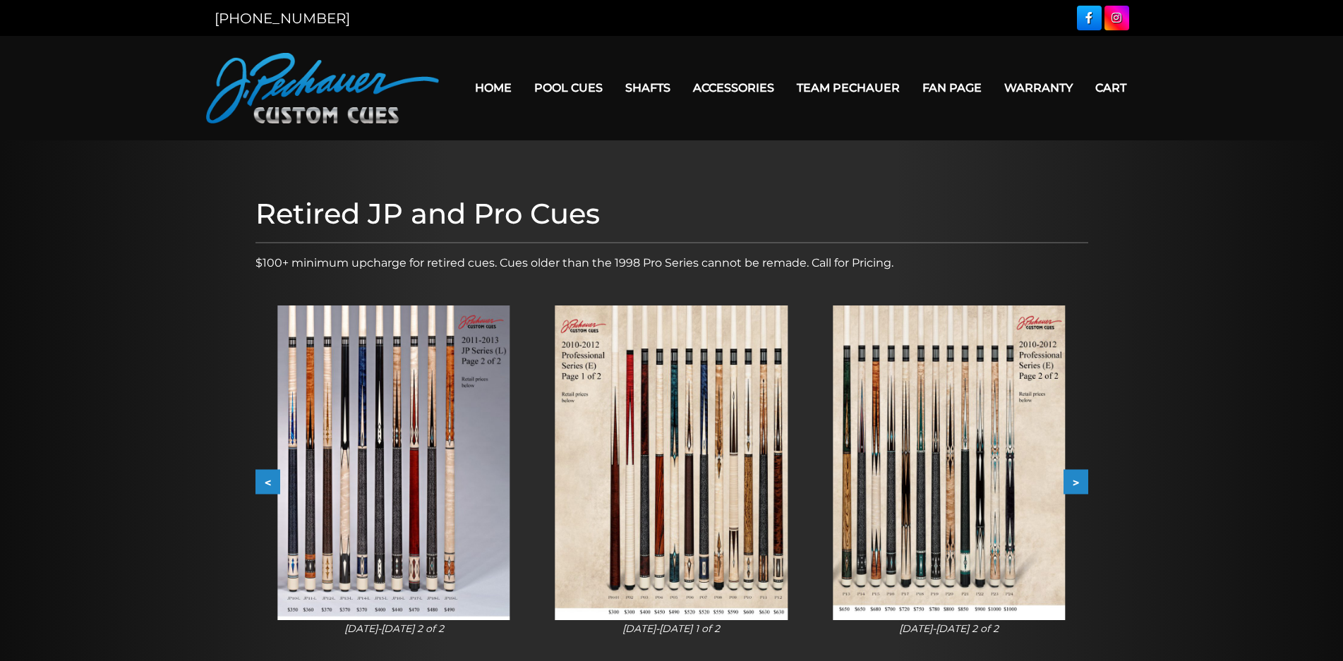
click at [265, 476] on button "<" at bounding box center [267, 482] width 25 height 25
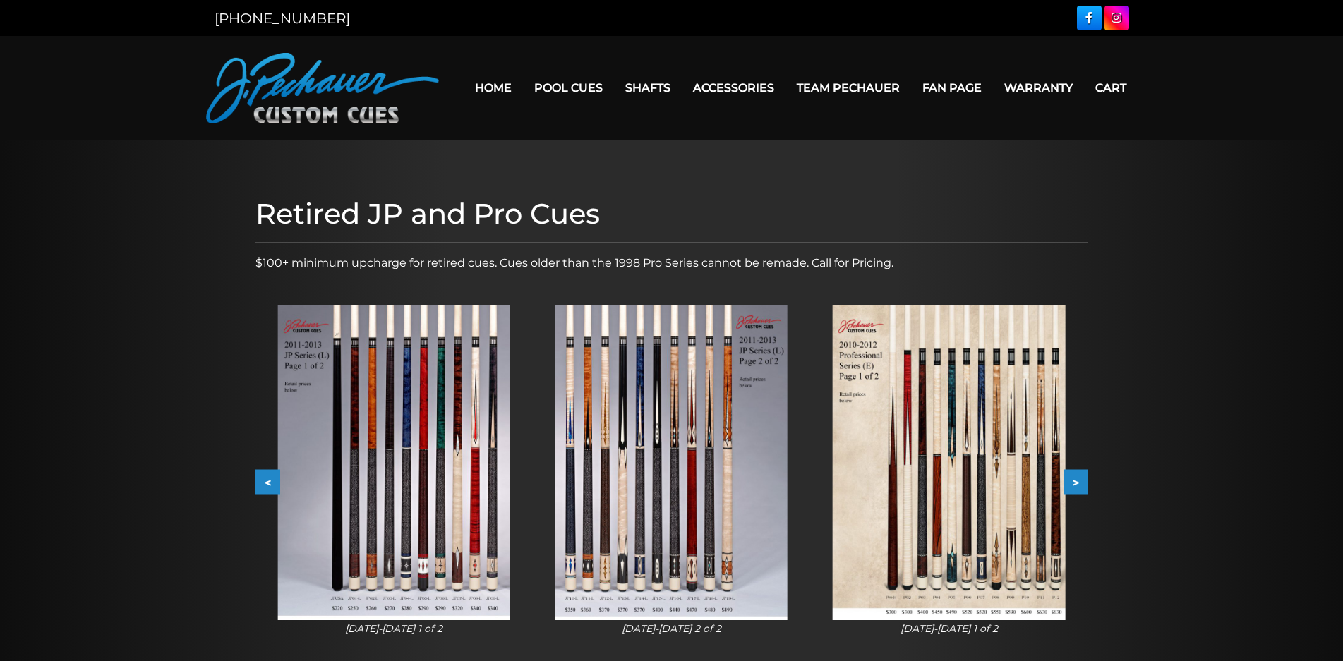
click at [265, 475] on button "<" at bounding box center [267, 482] width 25 height 25
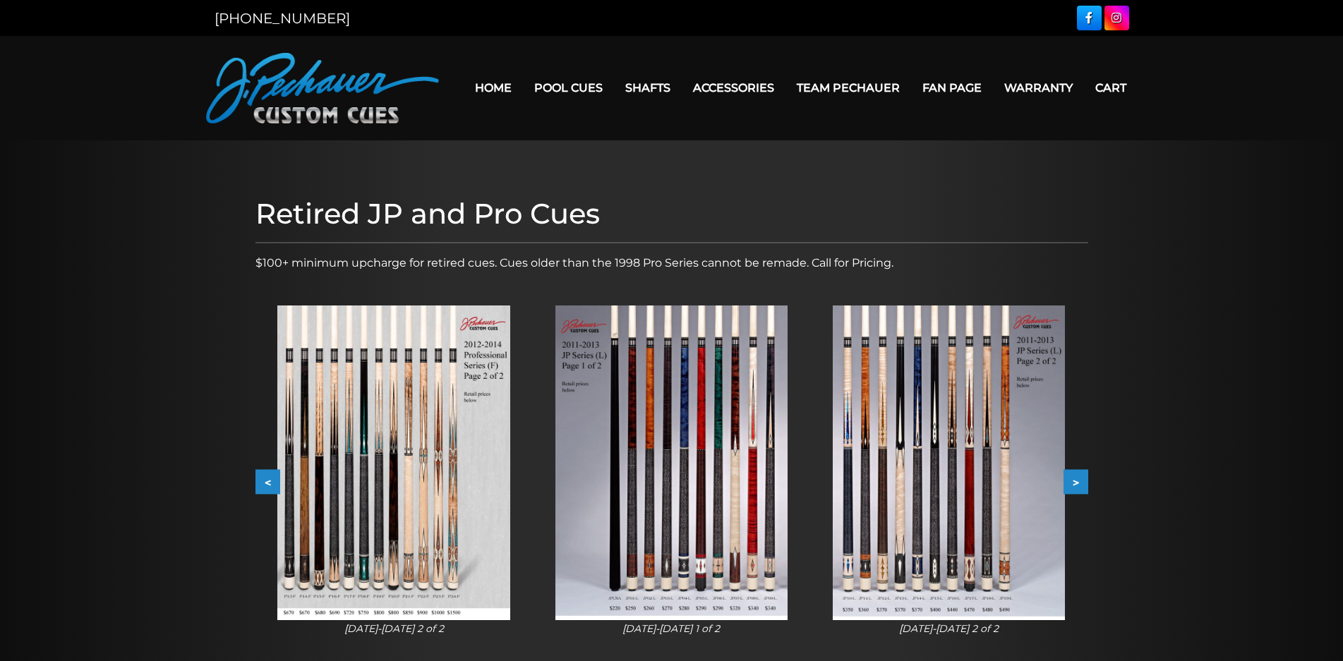
click at [265, 475] on button "<" at bounding box center [267, 482] width 25 height 25
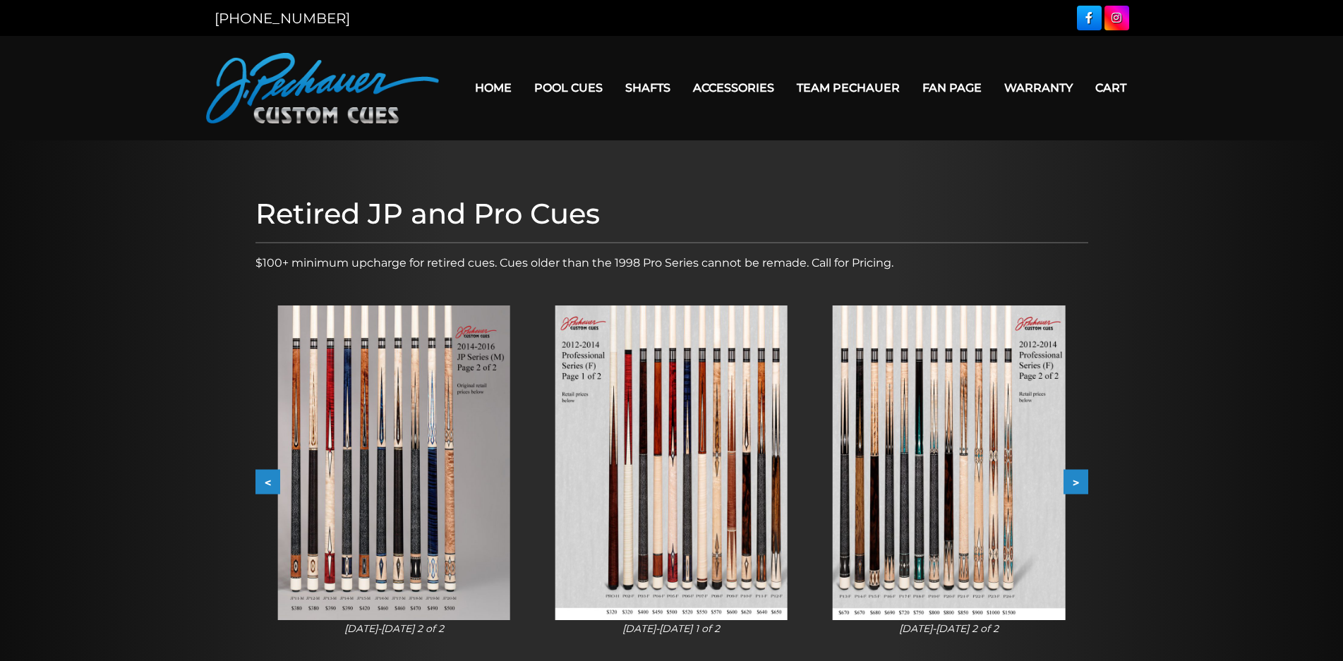
click at [265, 475] on button "<" at bounding box center [267, 482] width 25 height 25
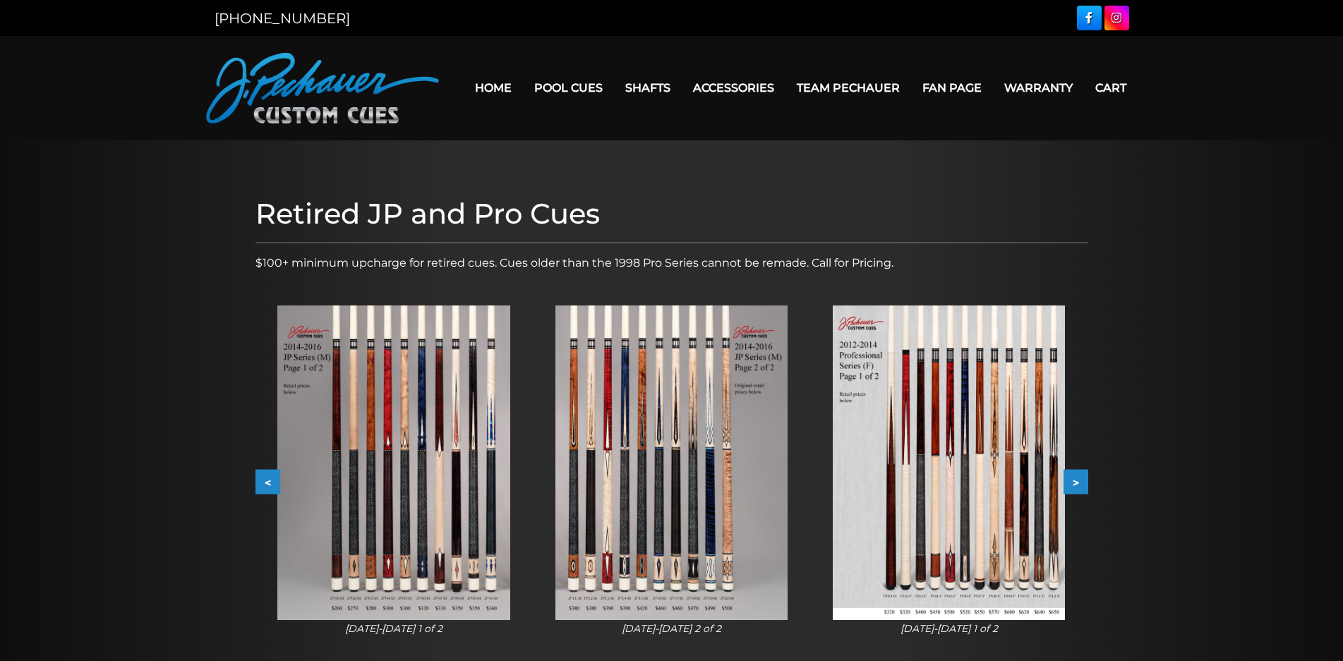
click at [423, 471] on img at bounding box center [393, 463] width 232 height 315
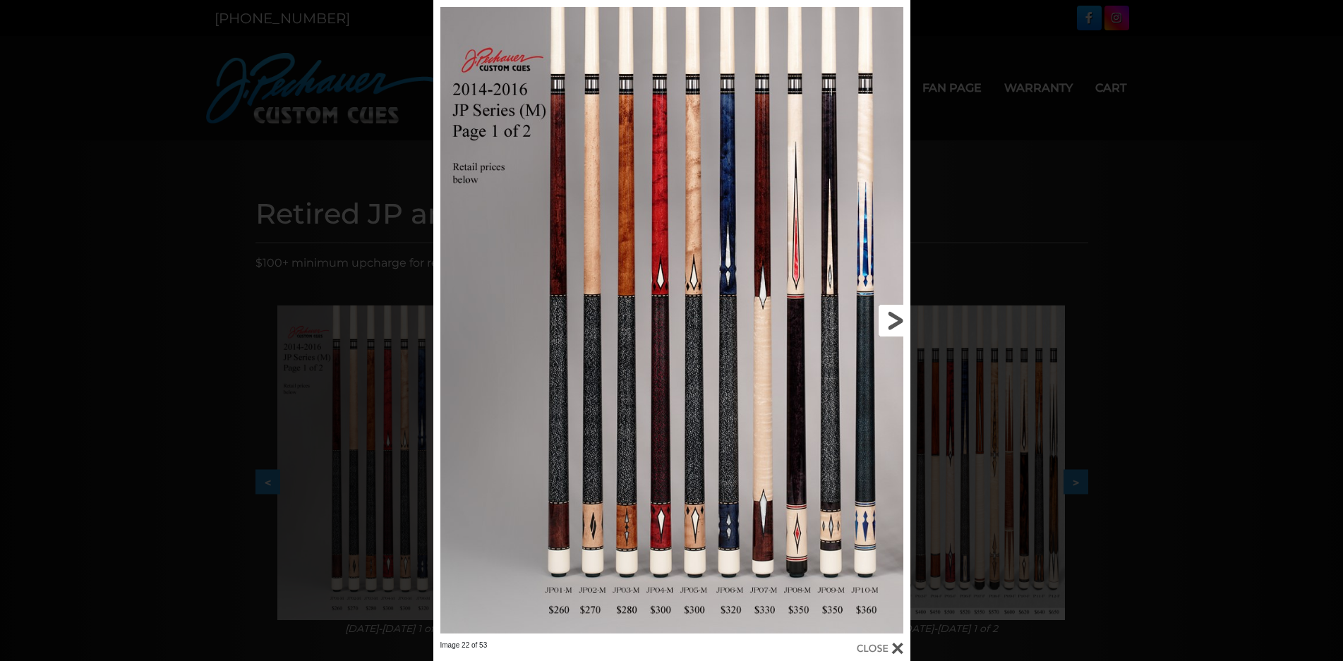
click at [897, 317] on link at bounding box center [802, 320] width 215 height 641
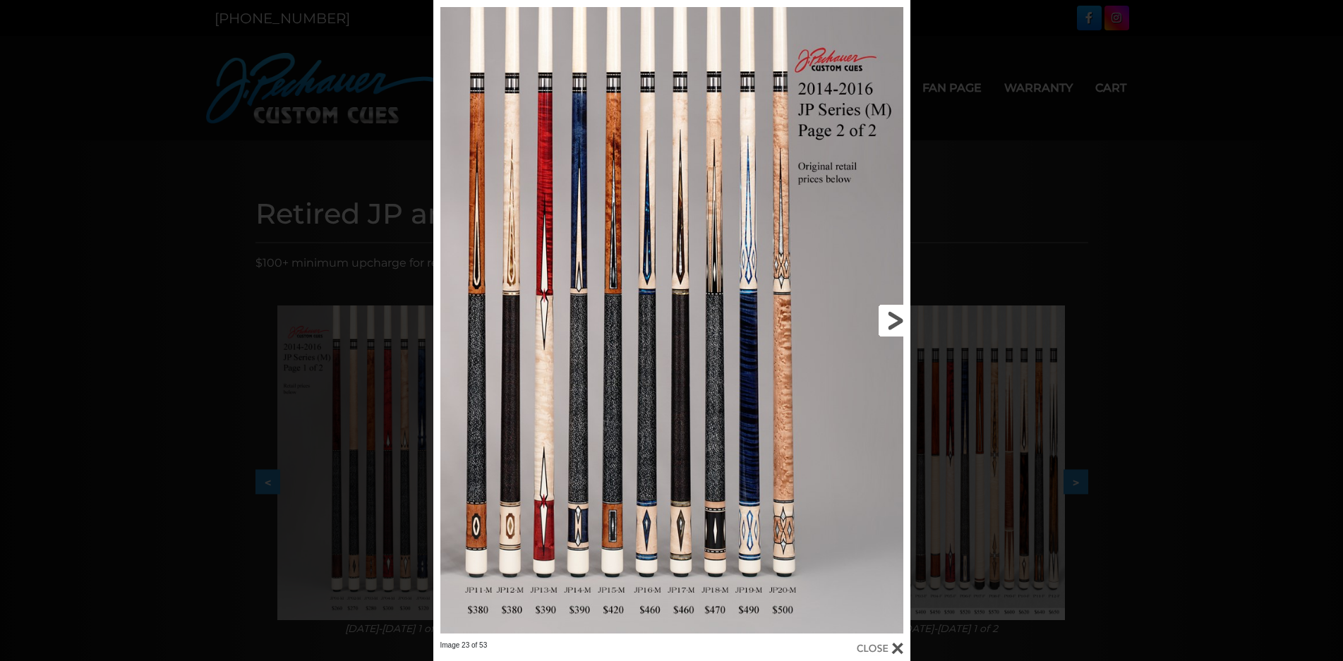
click at [897, 317] on link at bounding box center [802, 320] width 215 height 641
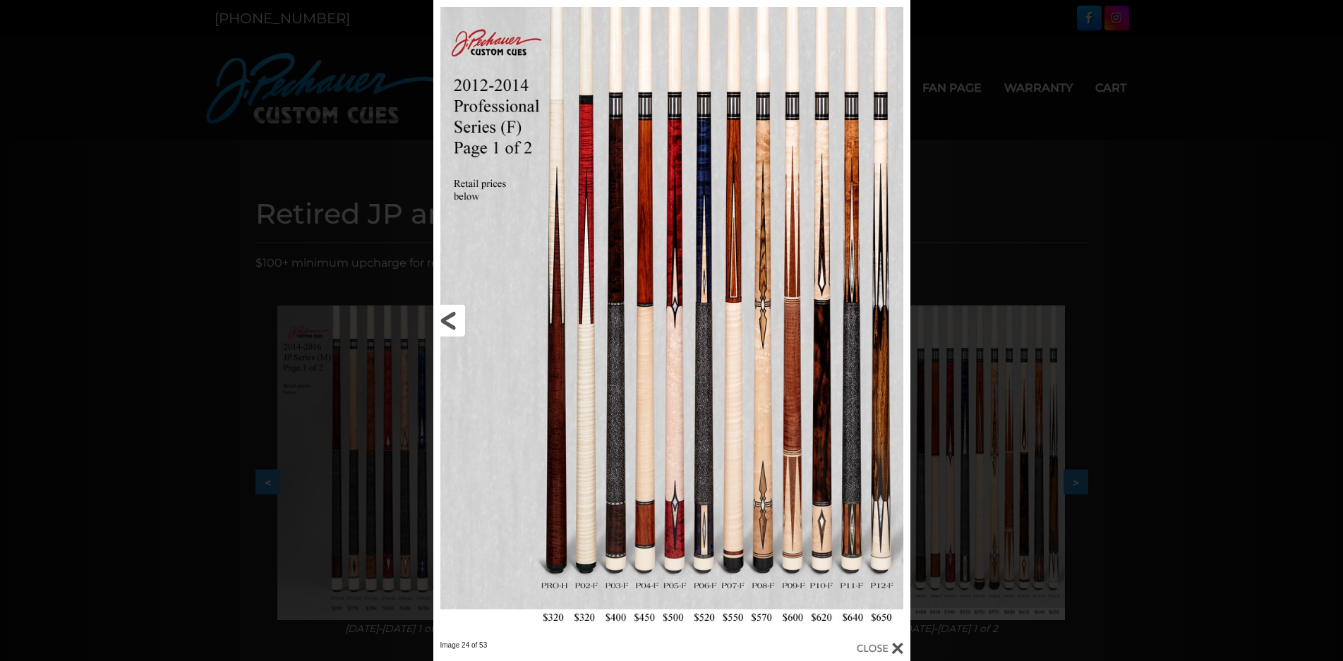
click at [451, 317] on link at bounding box center [540, 320] width 215 height 641
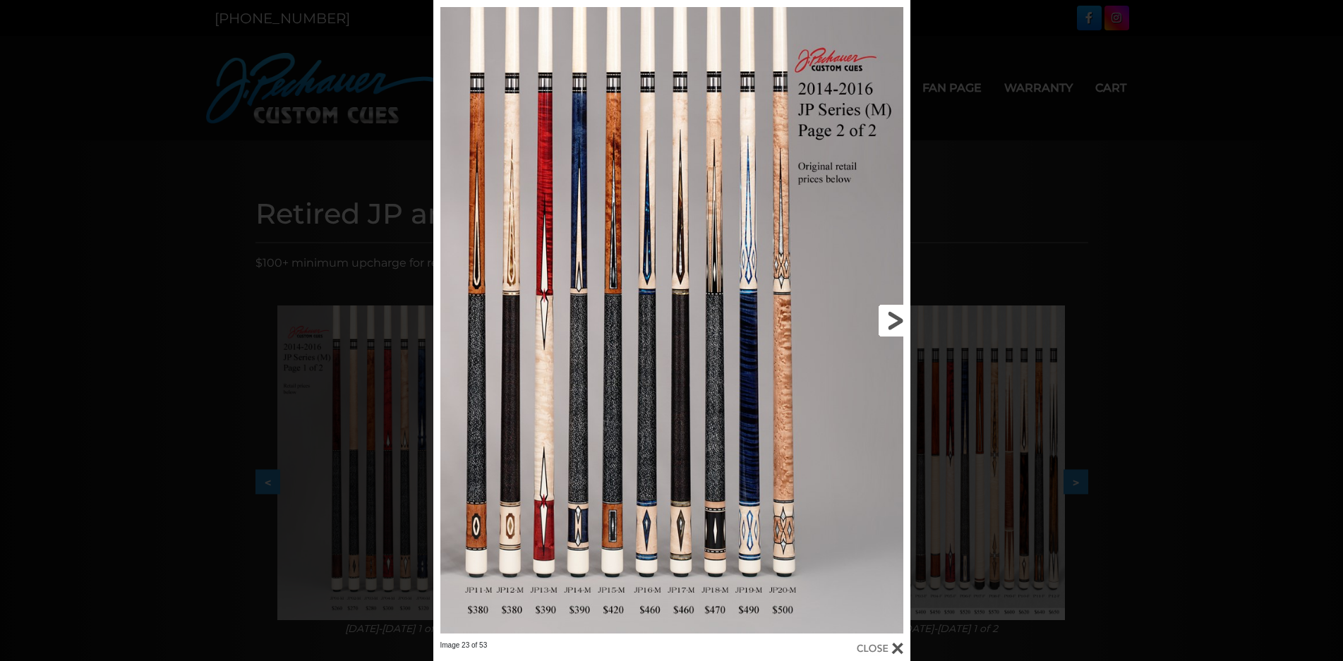
click at [892, 315] on link at bounding box center [802, 320] width 215 height 641
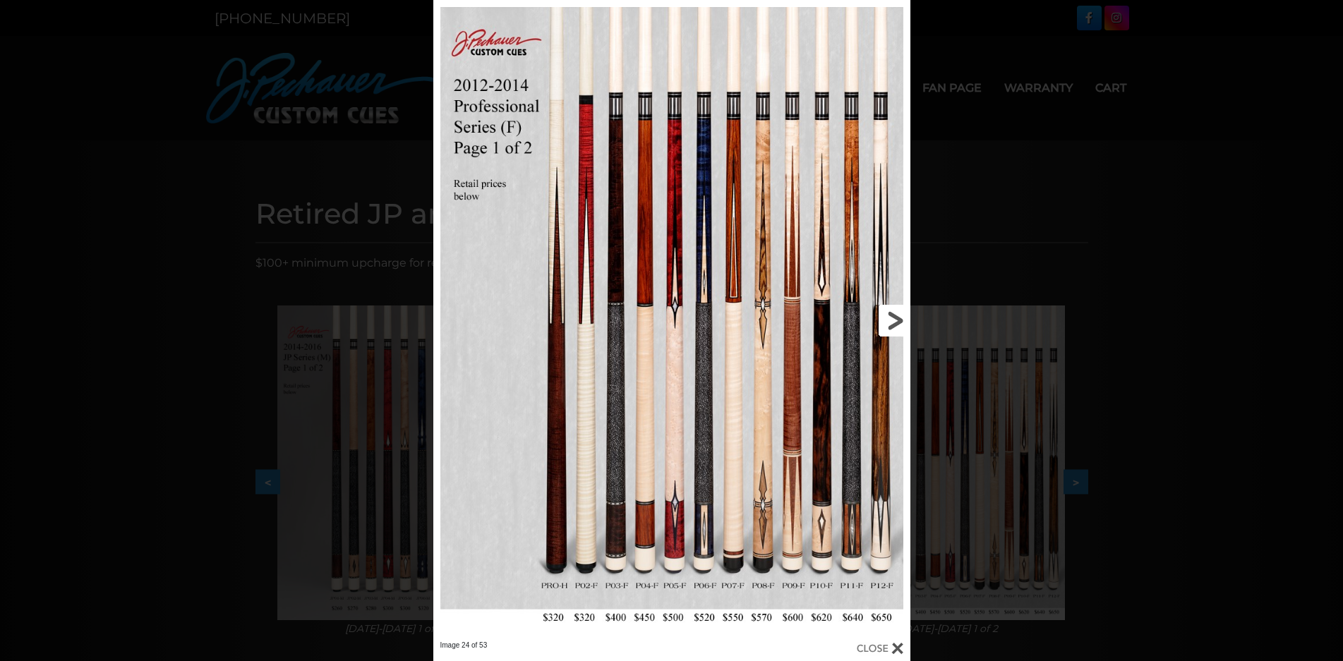
click at [892, 315] on link at bounding box center [802, 320] width 215 height 641
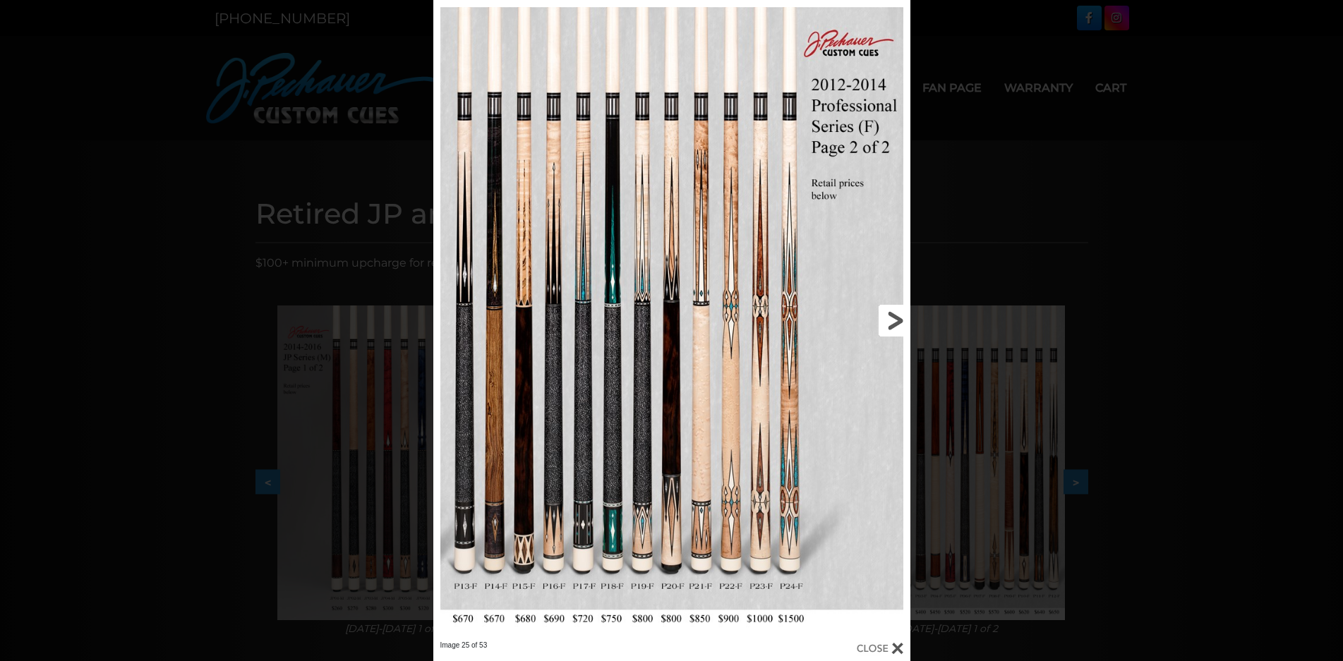
click at [892, 315] on link at bounding box center [802, 320] width 215 height 641
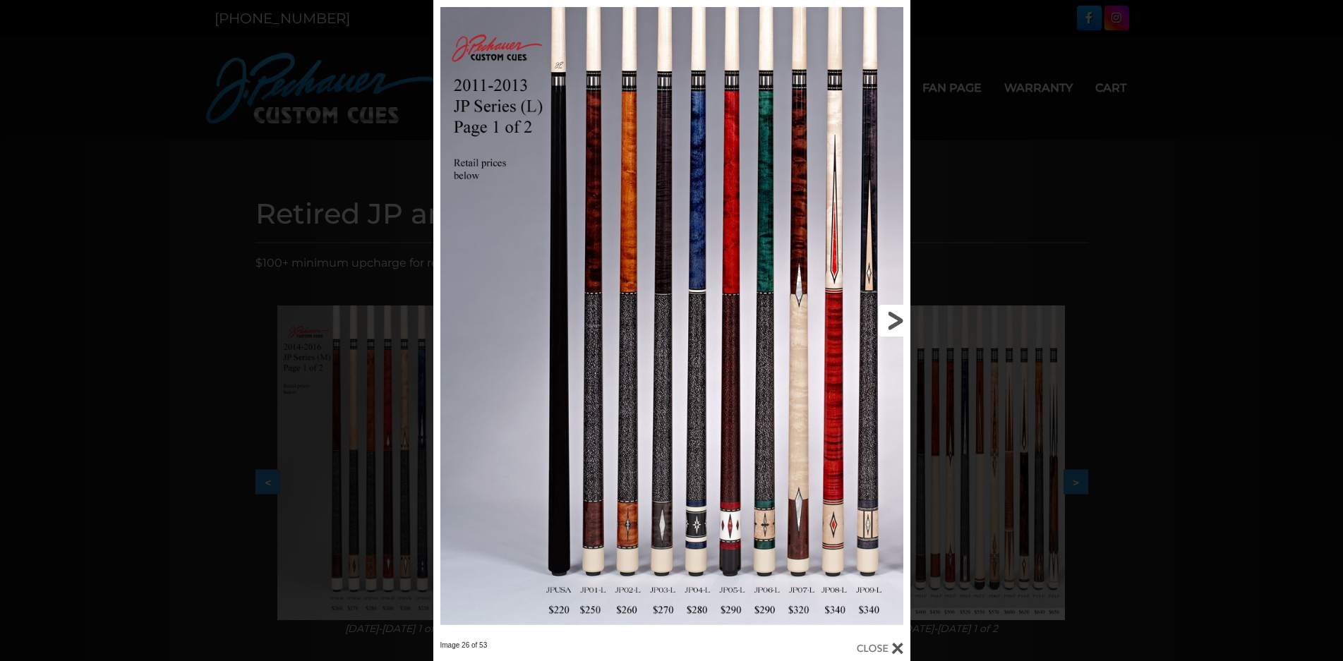
click at [892, 315] on link at bounding box center [802, 320] width 215 height 641
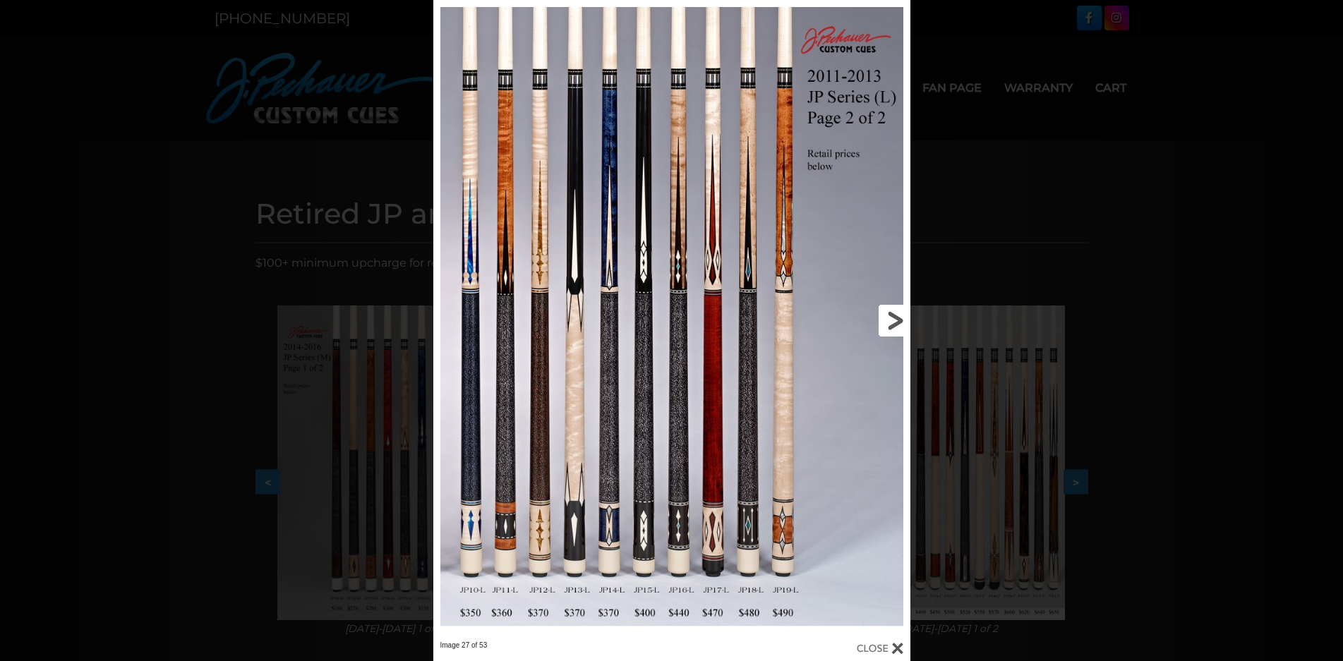
click at [892, 315] on link at bounding box center [802, 320] width 215 height 641
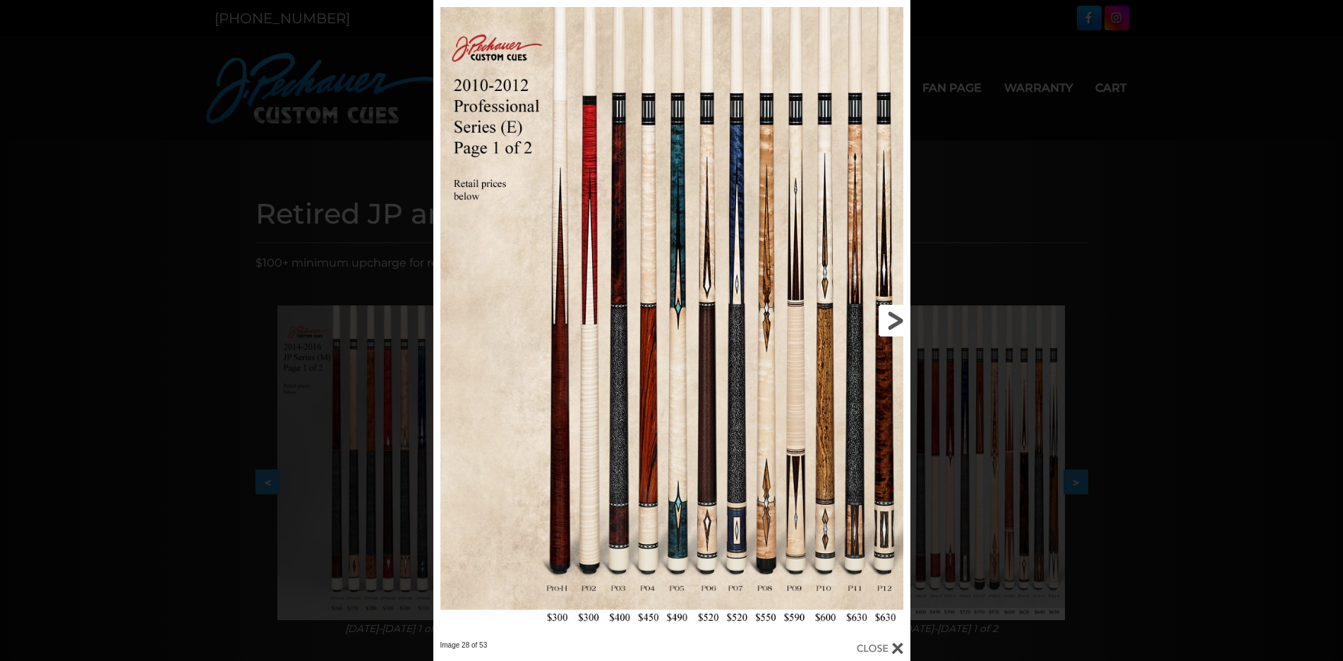
click at [892, 315] on link at bounding box center [802, 320] width 215 height 641
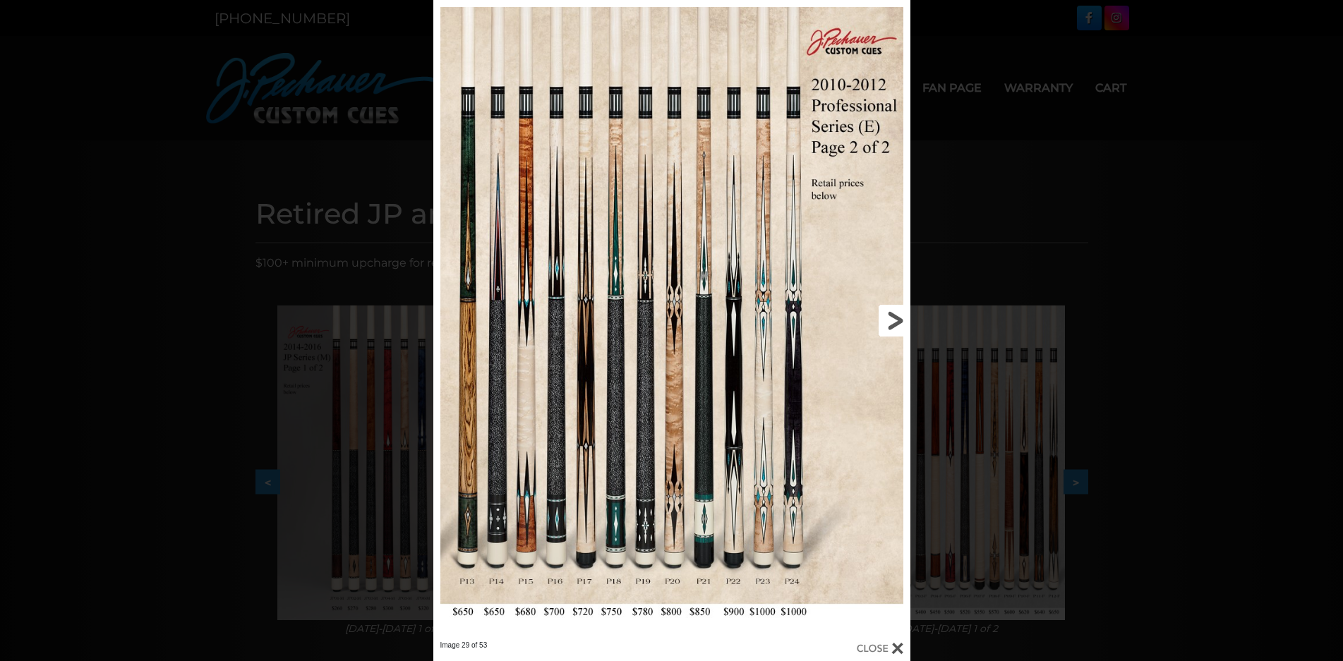
click at [892, 315] on link at bounding box center [802, 320] width 215 height 641
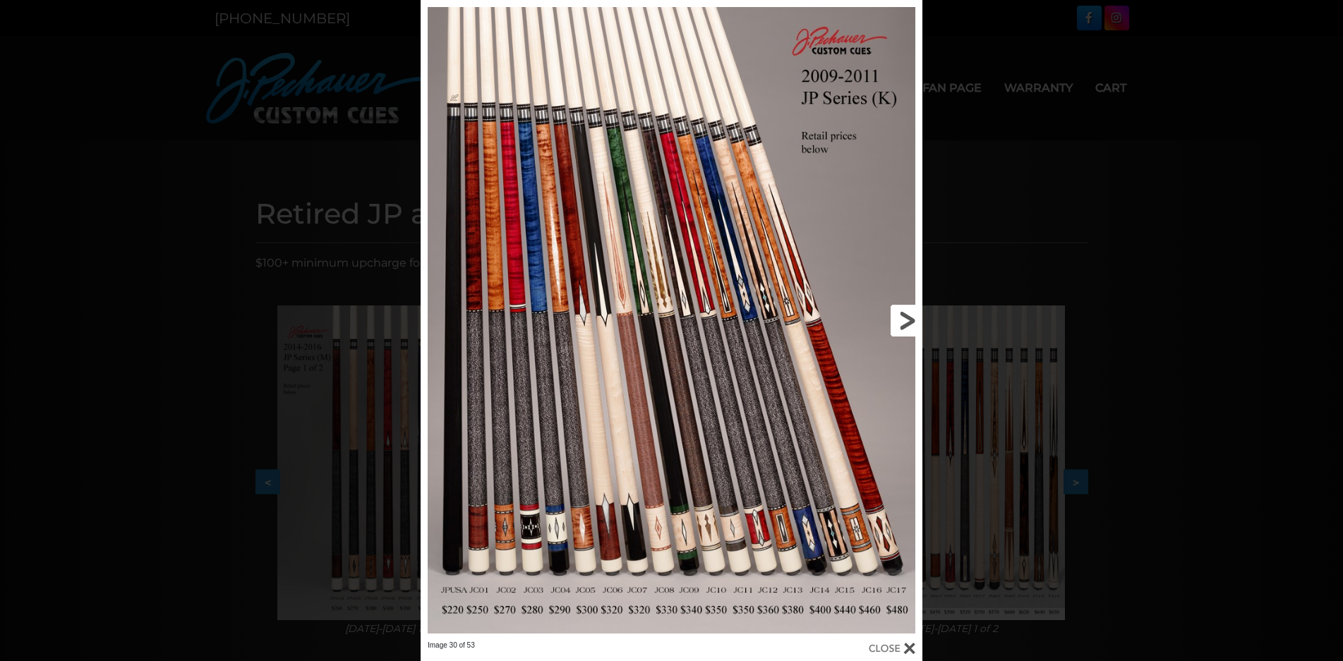
click at [892, 315] on link at bounding box center [809, 320] width 226 height 641
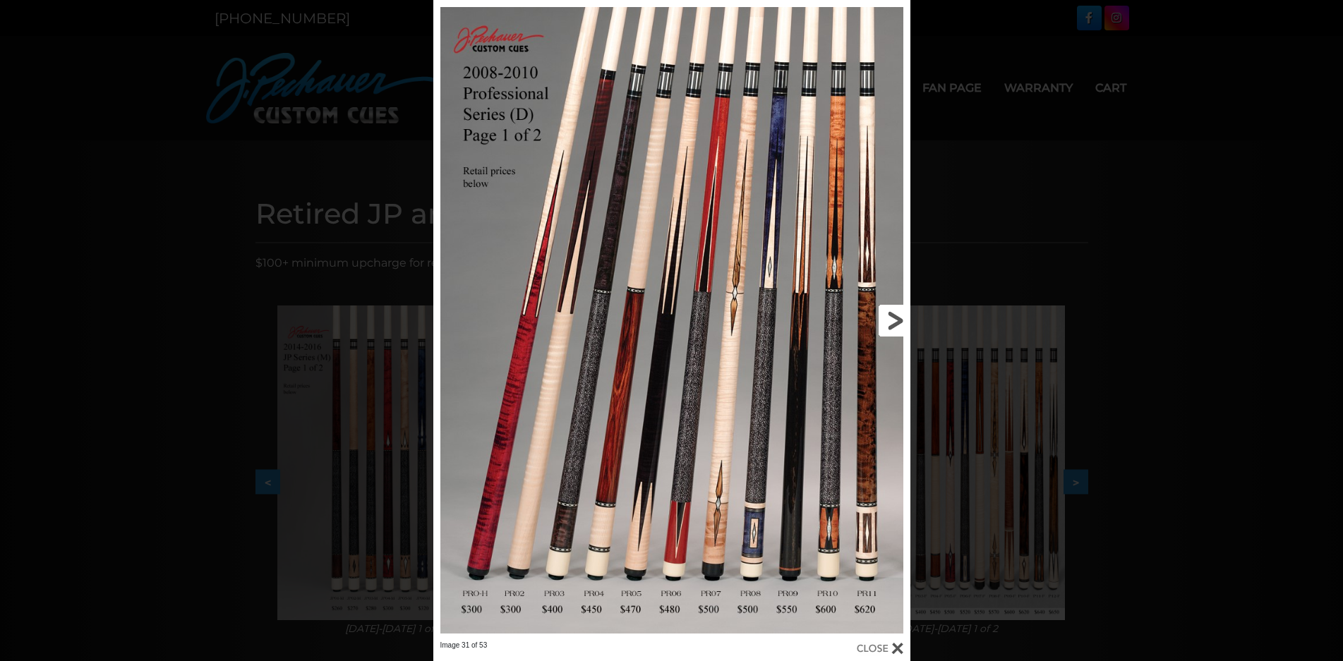
click at [892, 315] on link at bounding box center [802, 320] width 215 height 641
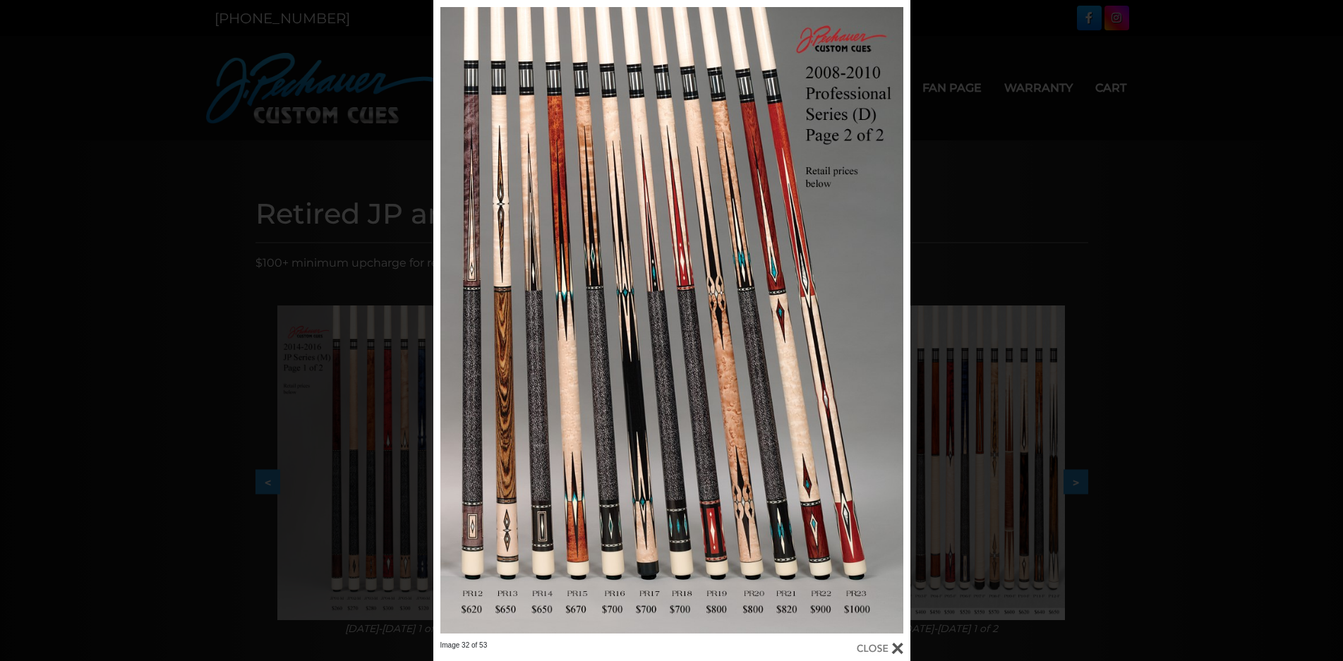
click at [881, 647] on div at bounding box center [880, 649] width 47 height 16
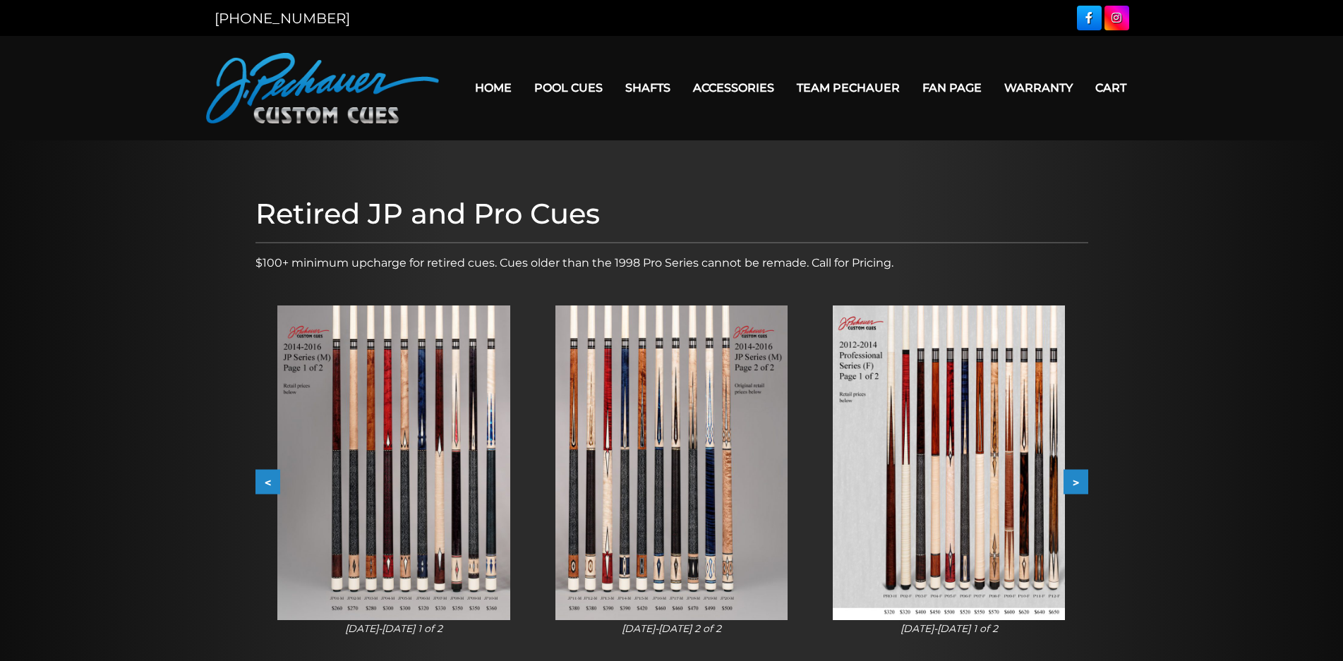
click at [266, 474] on button "<" at bounding box center [267, 482] width 25 height 25
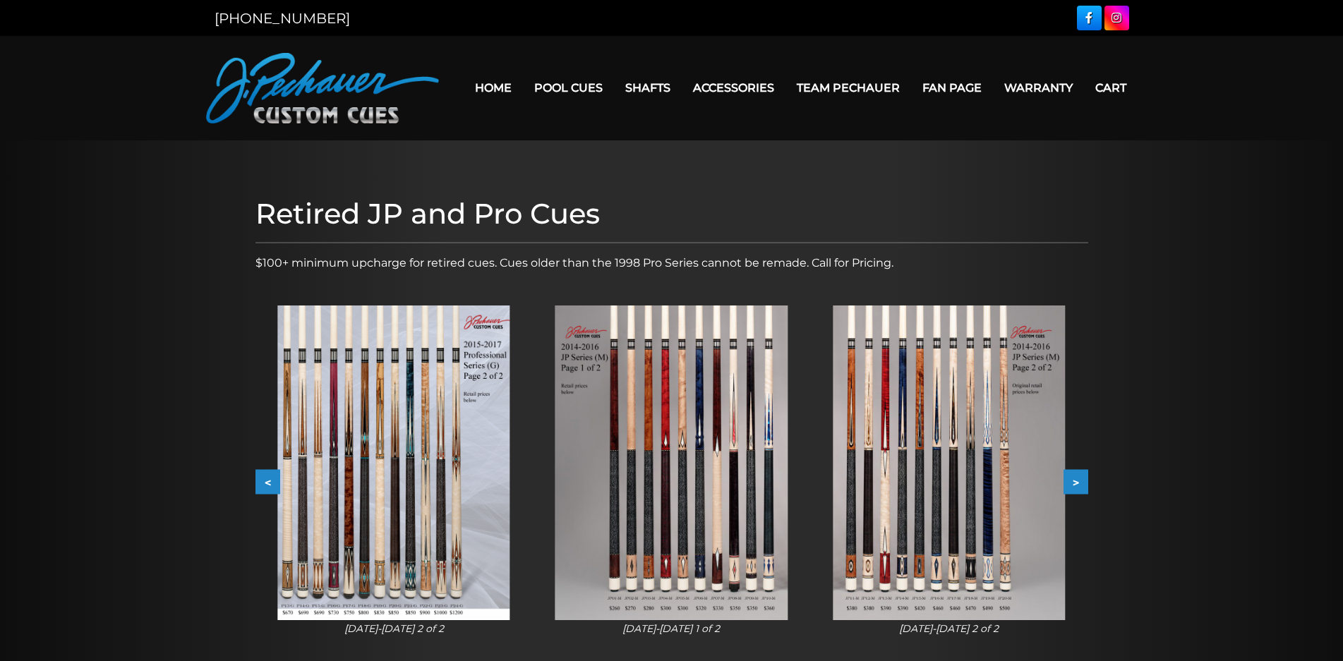
click at [266, 474] on button "<" at bounding box center [267, 482] width 25 height 25
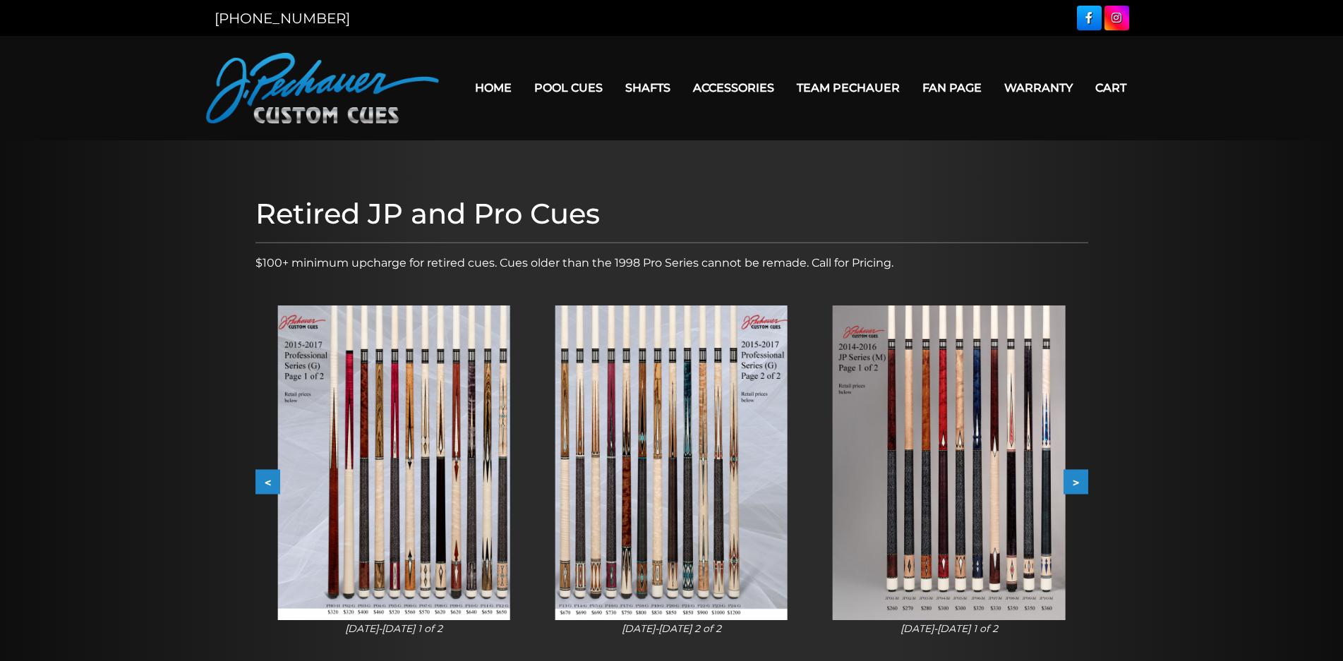
click at [266, 473] on button "<" at bounding box center [267, 482] width 25 height 25
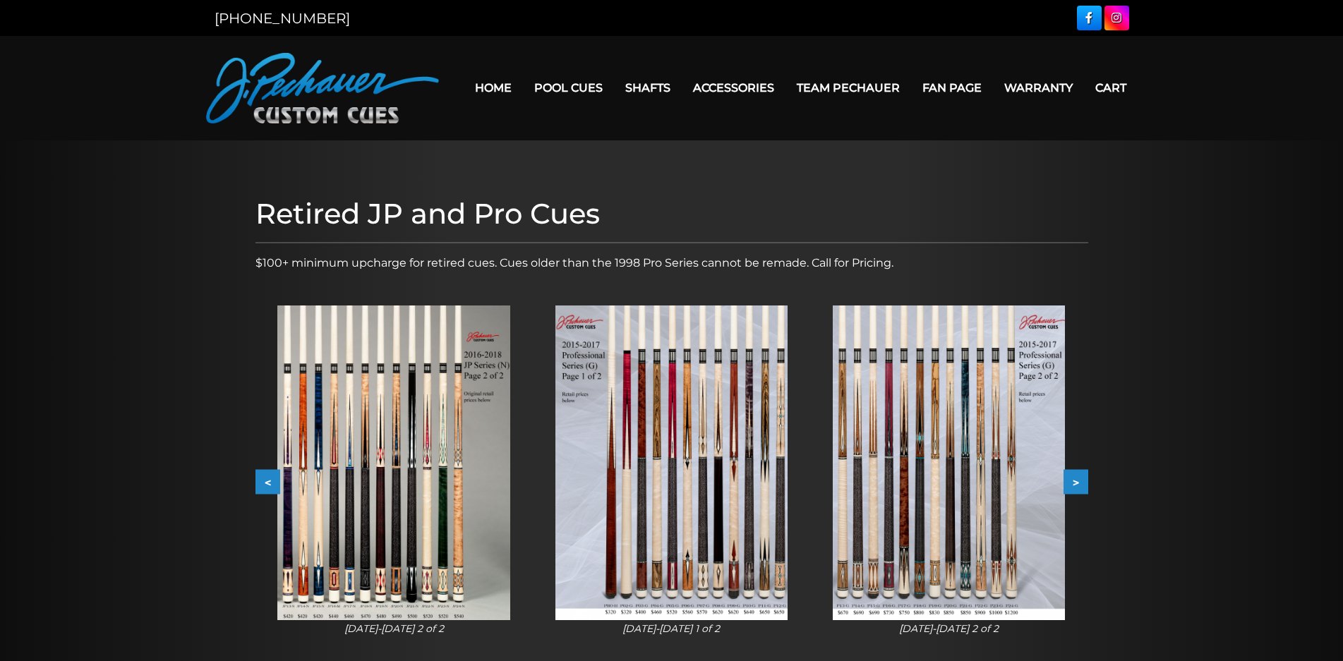
click at [266, 473] on button "<" at bounding box center [267, 482] width 25 height 25
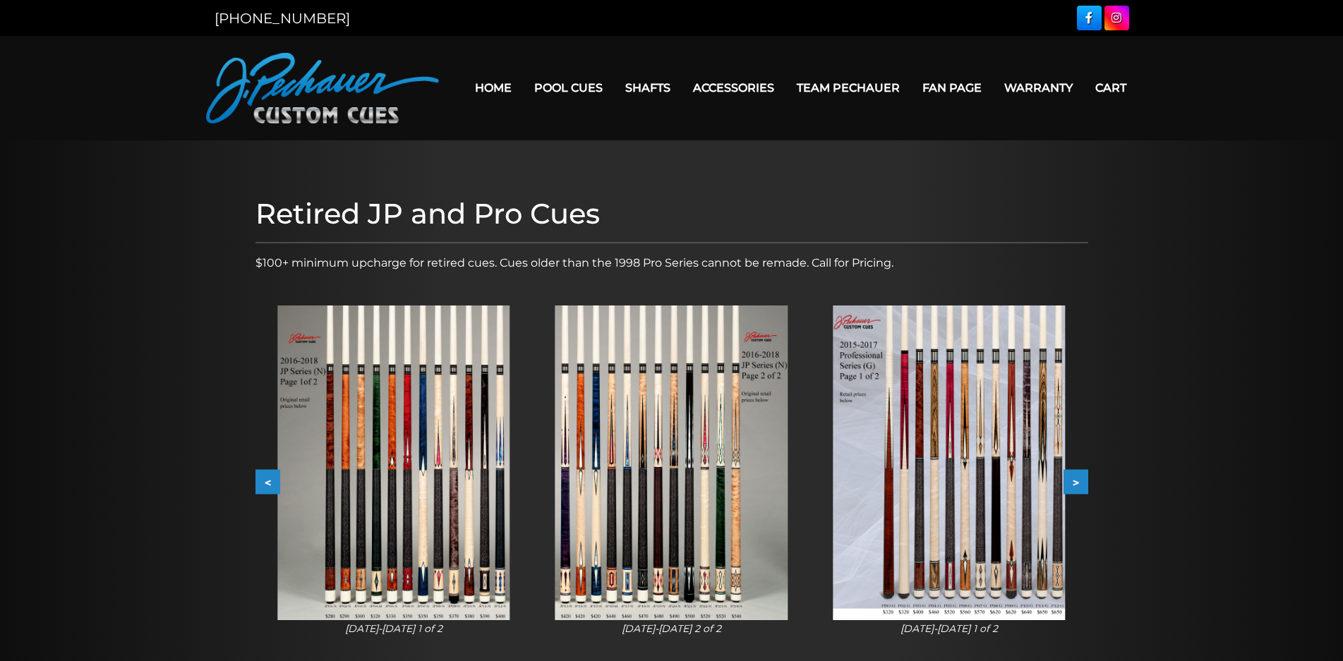
click at [266, 473] on button "<" at bounding box center [267, 482] width 25 height 25
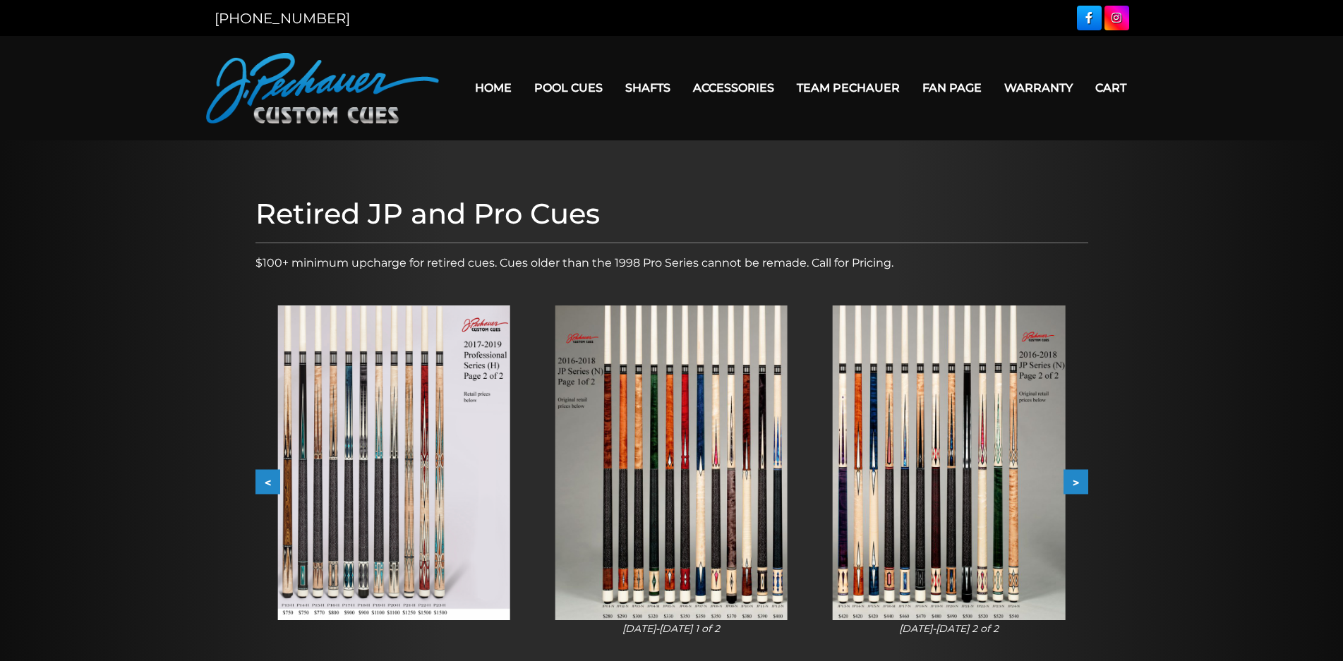
click at [265, 471] on button "<" at bounding box center [267, 482] width 25 height 25
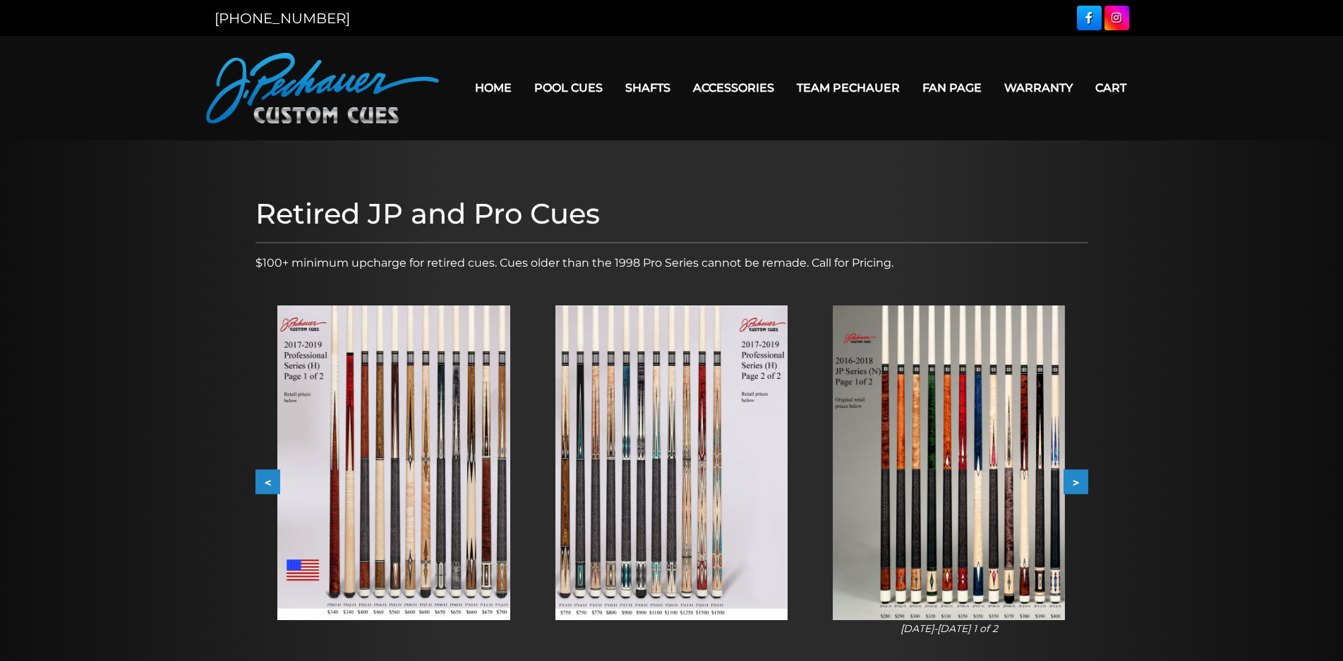
click at [265, 471] on button "<" at bounding box center [267, 482] width 25 height 25
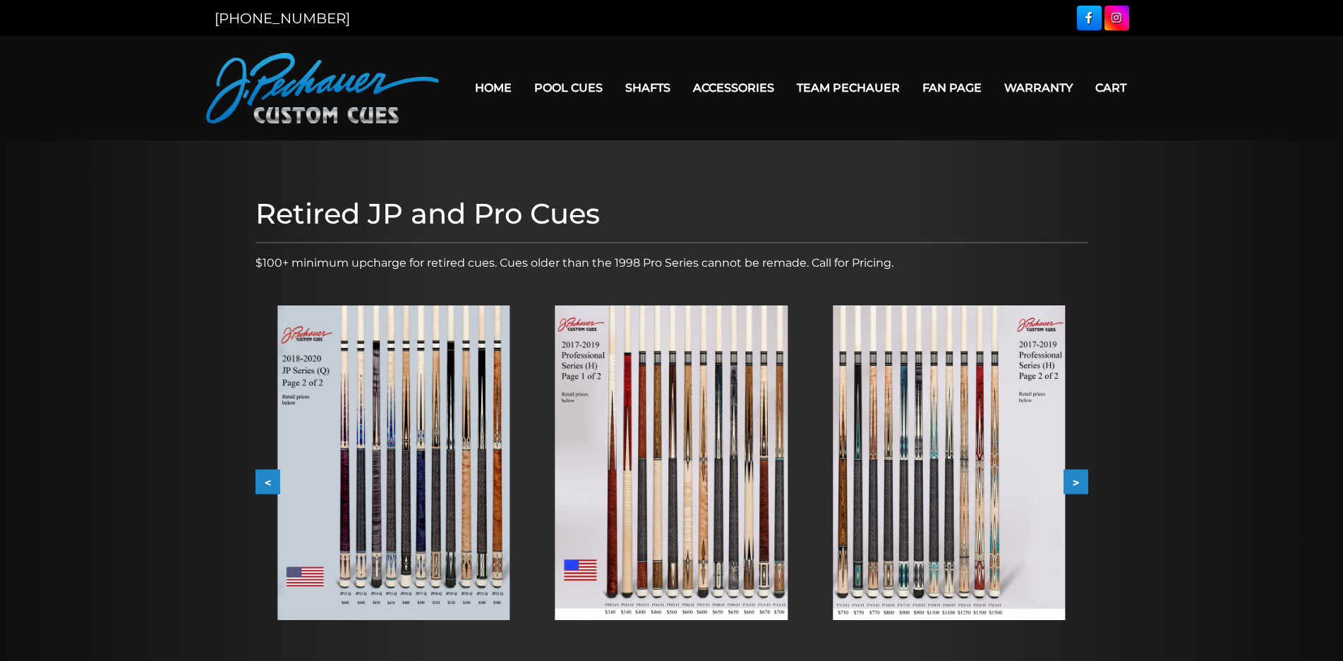
click at [265, 470] on button "<" at bounding box center [267, 482] width 25 height 25
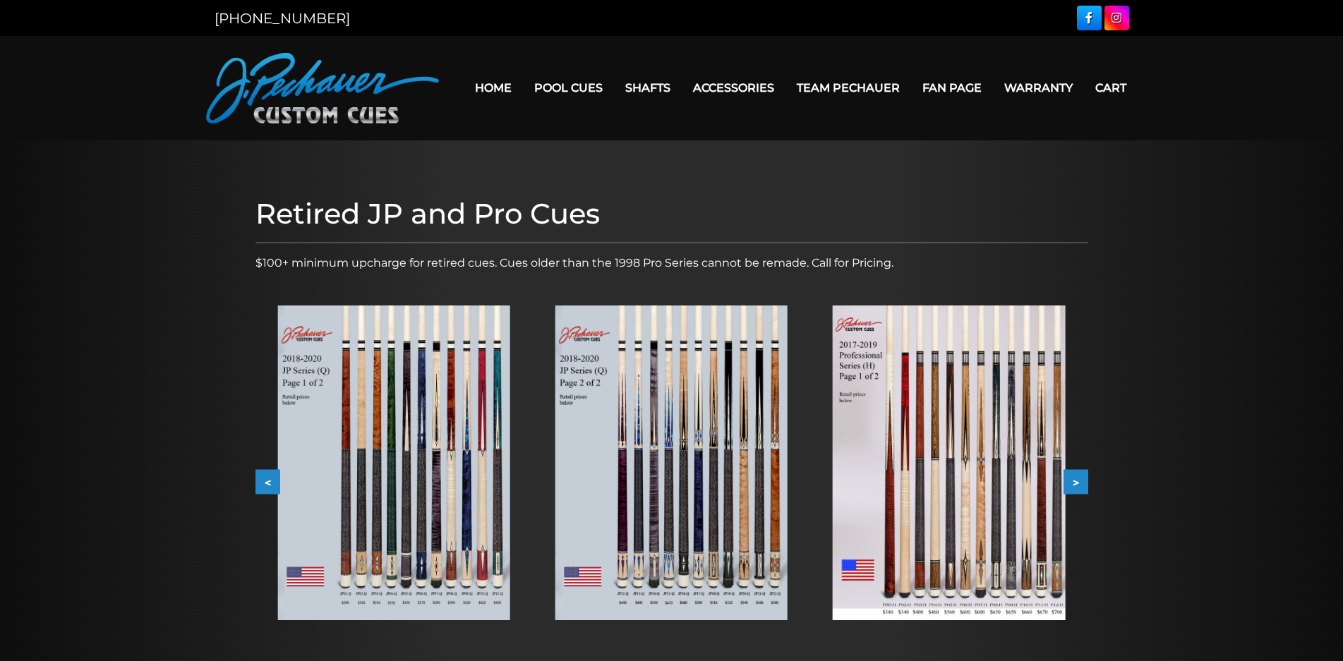
click at [265, 470] on button "<" at bounding box center [267, 482] width 25 height 25
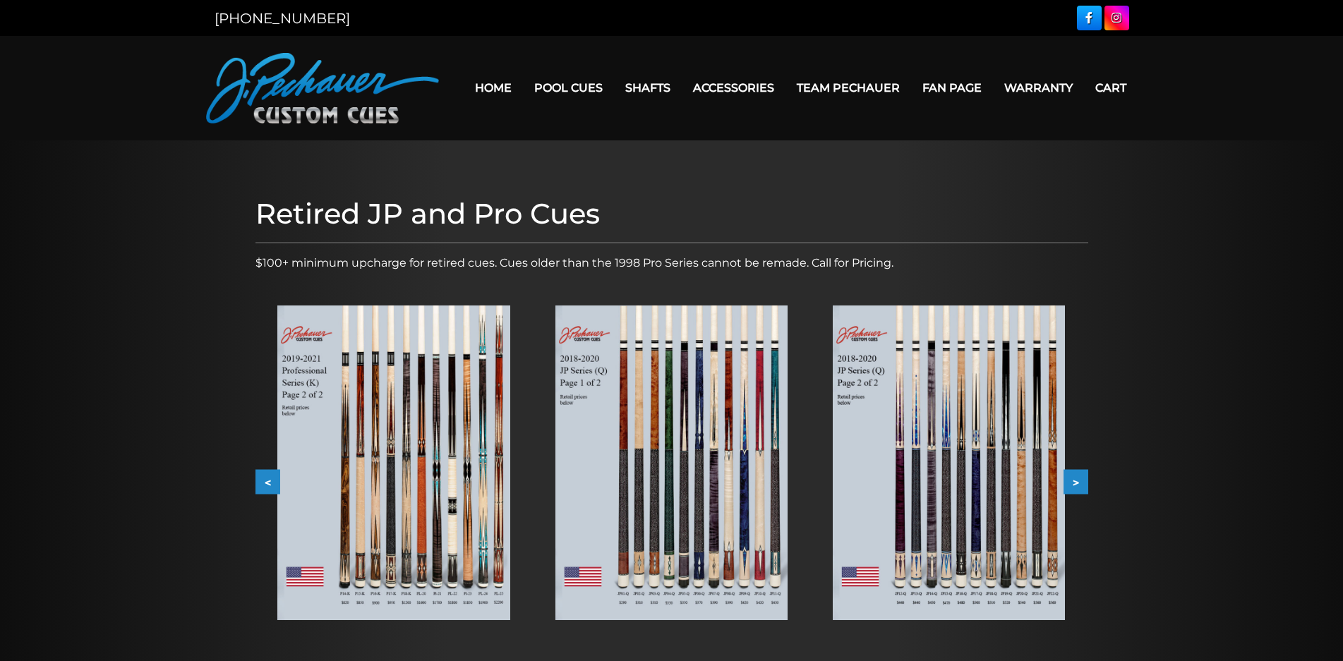
click at [265, 470] on button "<" at bounding box center [267, 482] width 25 height 25
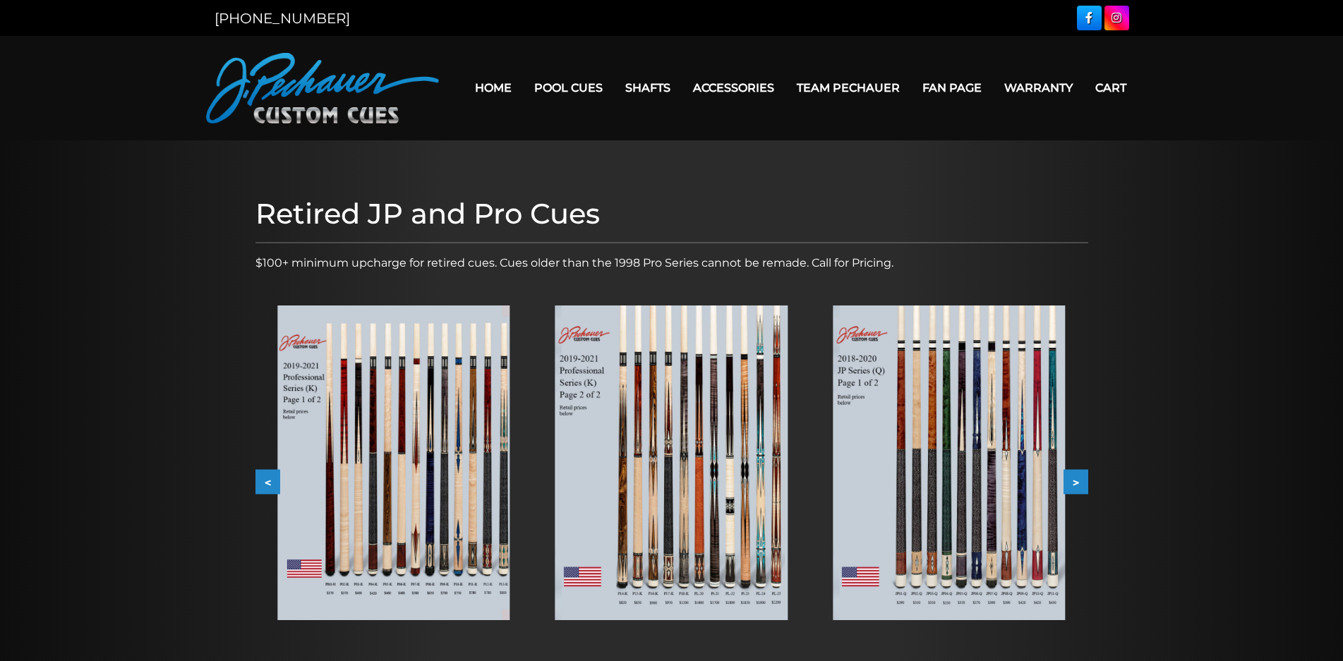
click at [265, 470] on button "<" at bounding box center [267, 482] width 25 height 25
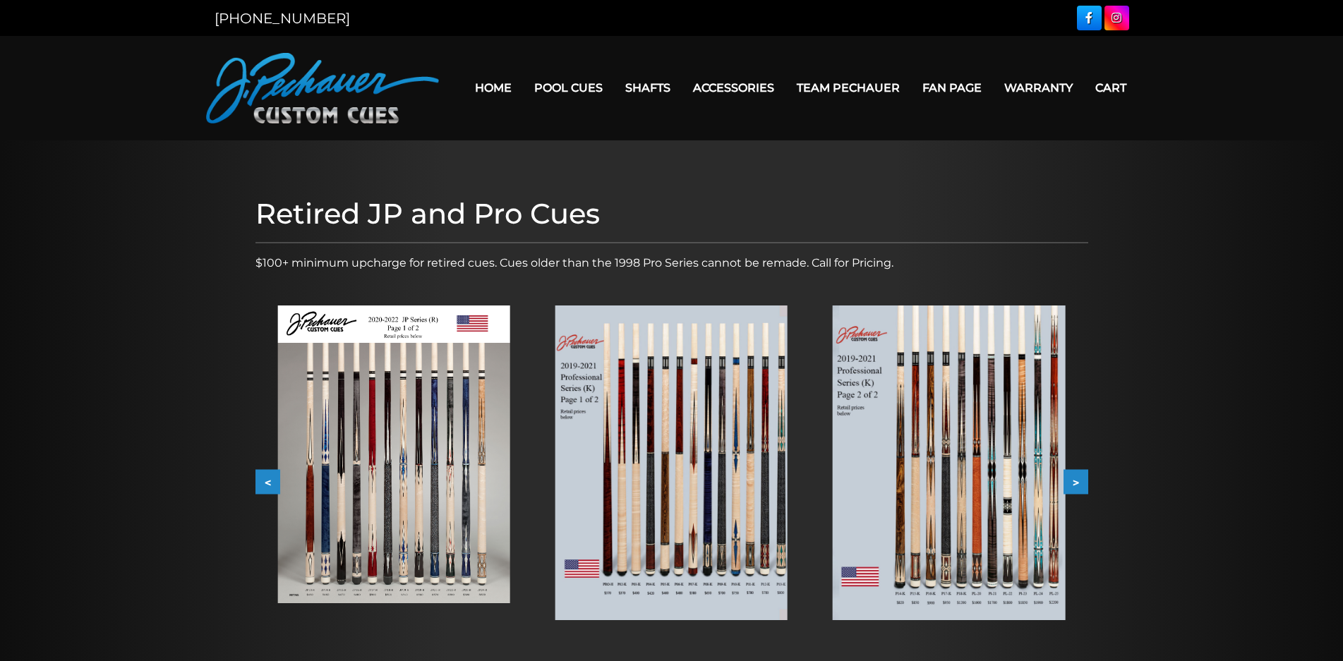
click at [265, 470] on button "<" at bounding box center [267, 482] width 25 height 25
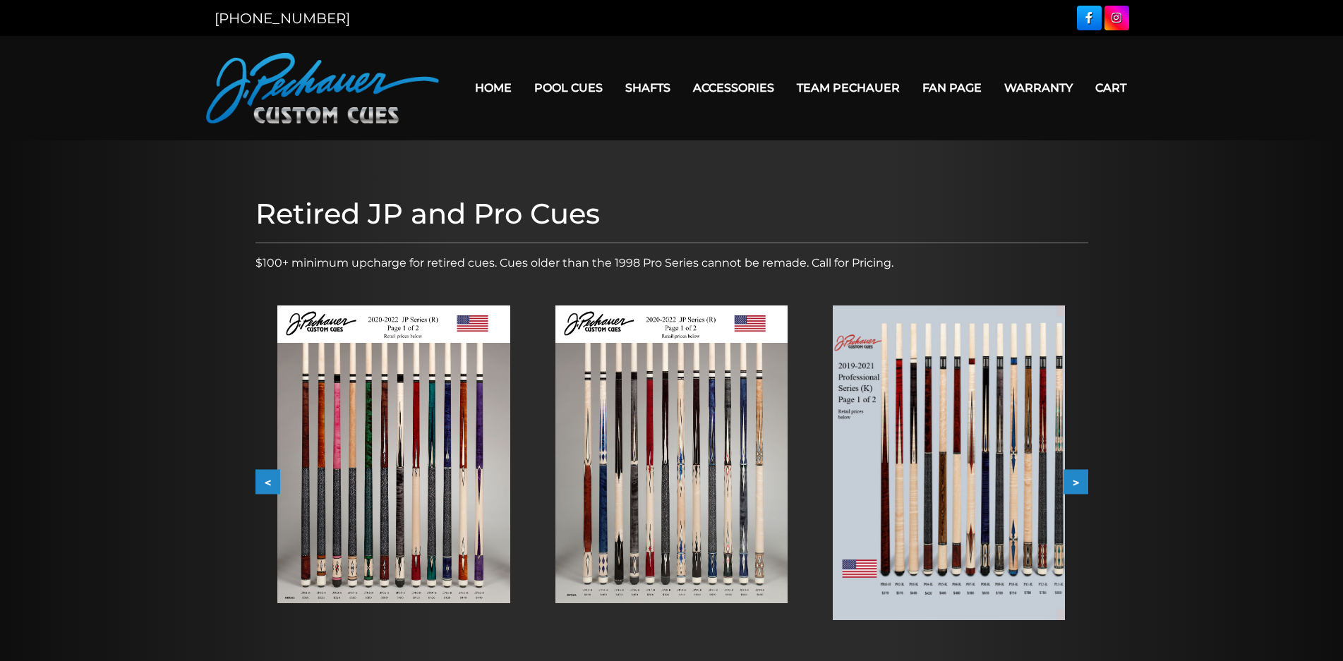
click at [265, 470] on button "<" at bounding box center [267, 482] width 25 height 25
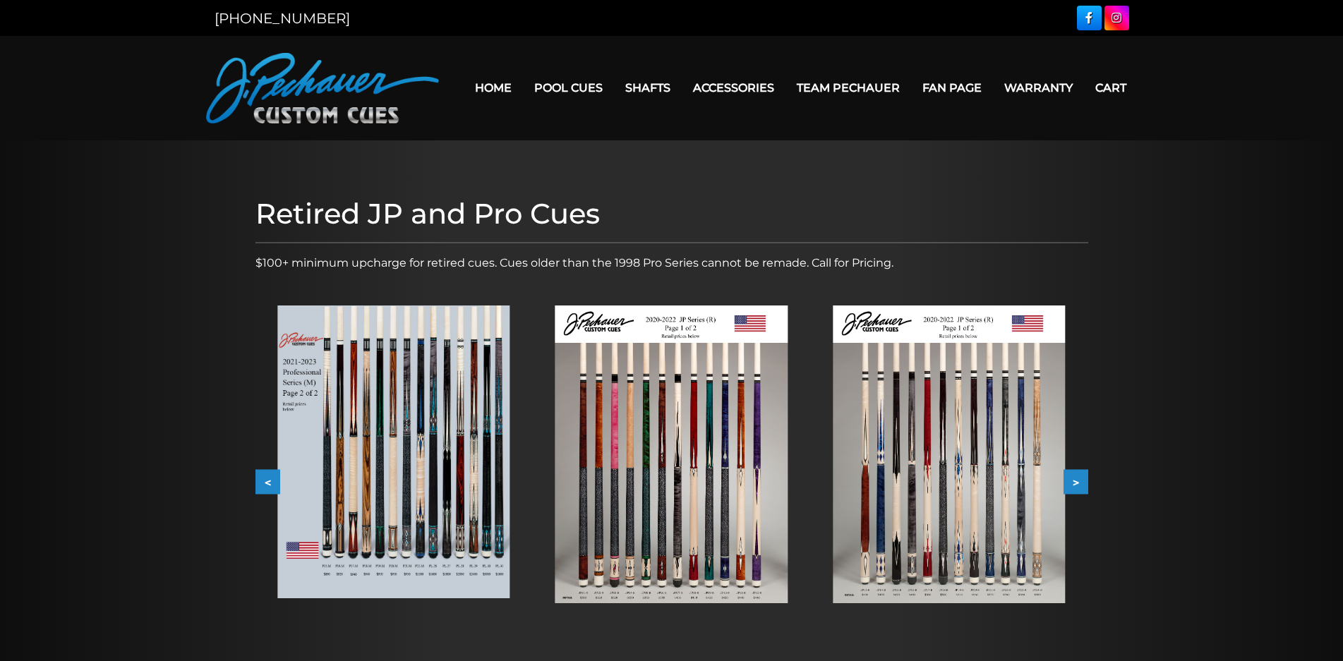
click at [265, 470] on button "<" at bounding box center [267, 482] width 25 height 25
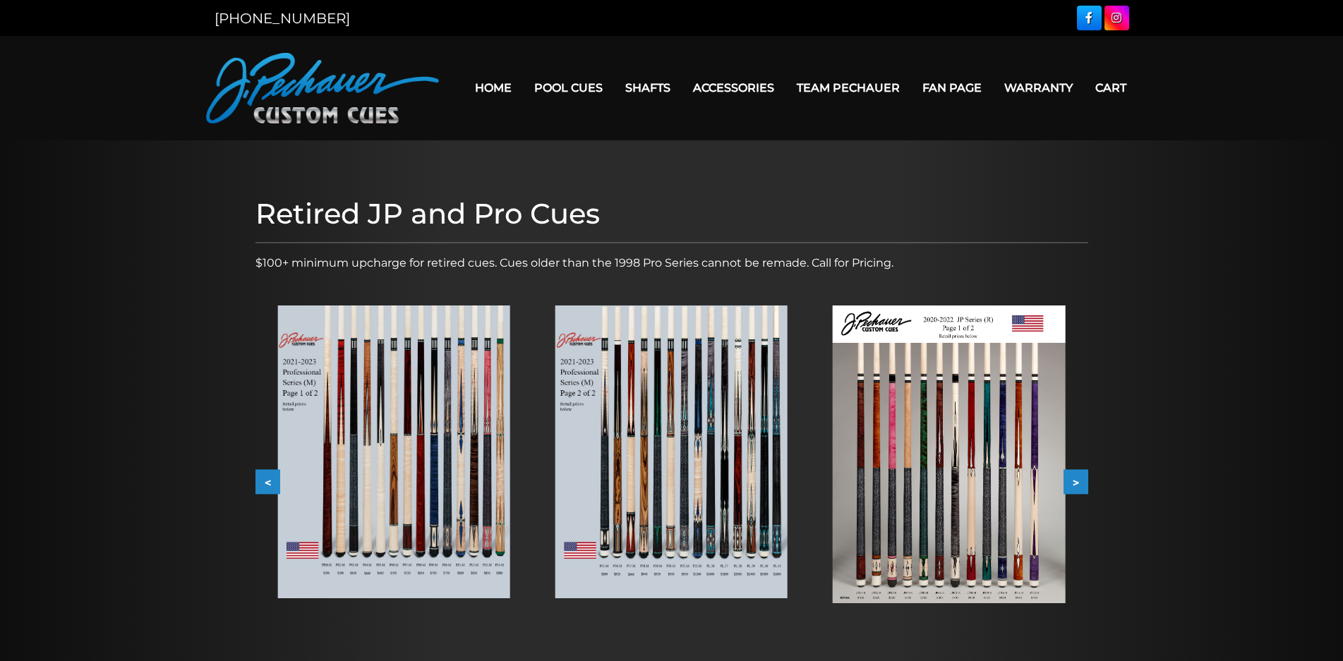
click at [265, 470] on button "<" at bounding box center [267, 482] width 25 height 25
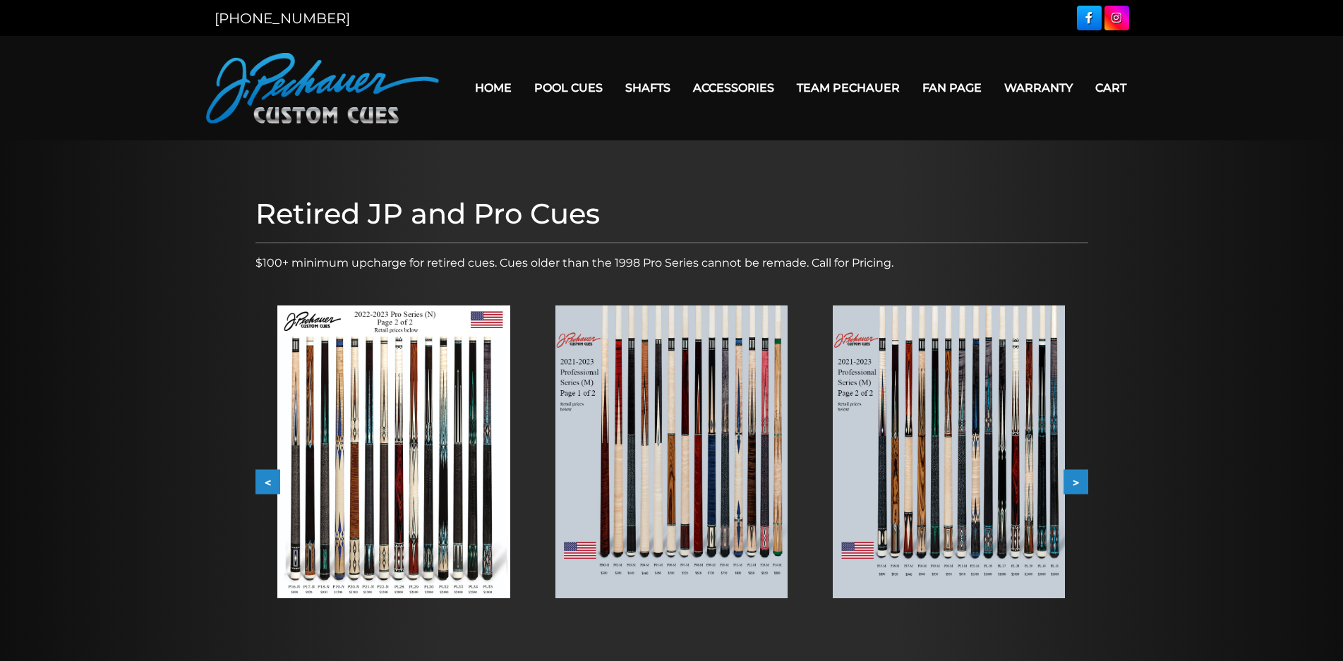
click at [265, 470] on button "<" at bounding box center [267, 482] width 25 height 25
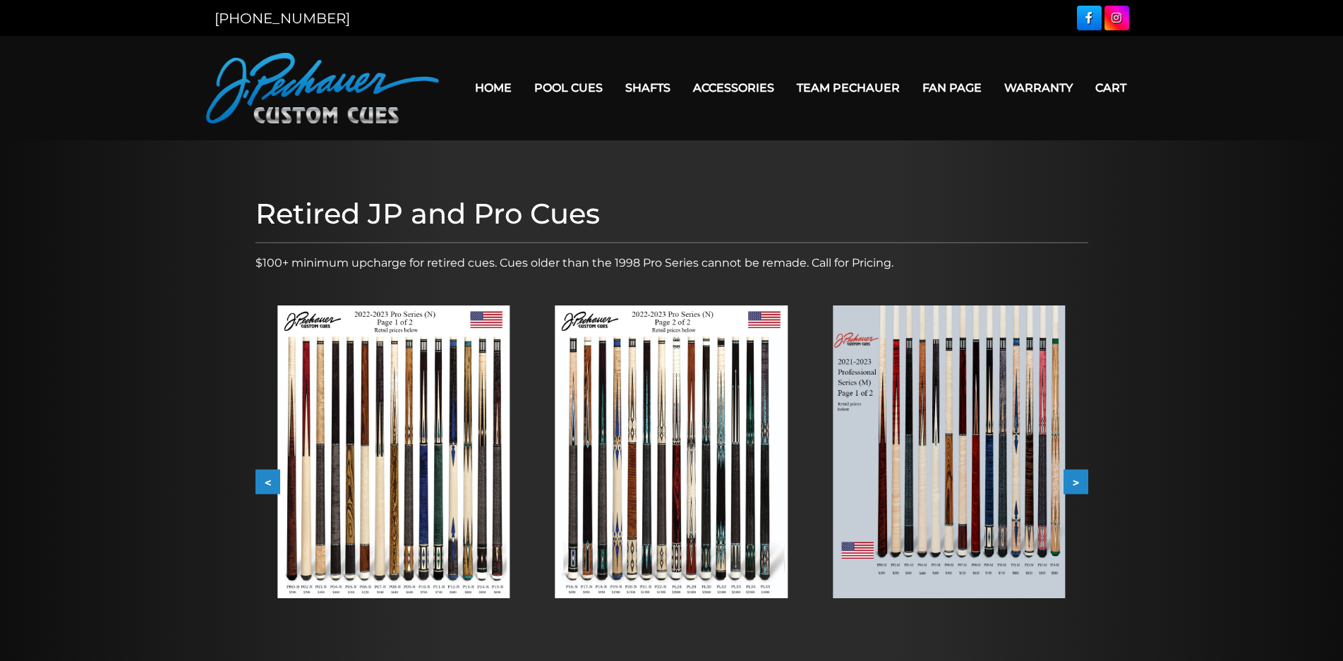
click at [265, 470] on button "<" at bounding box center [267, 482] width 25 height 25
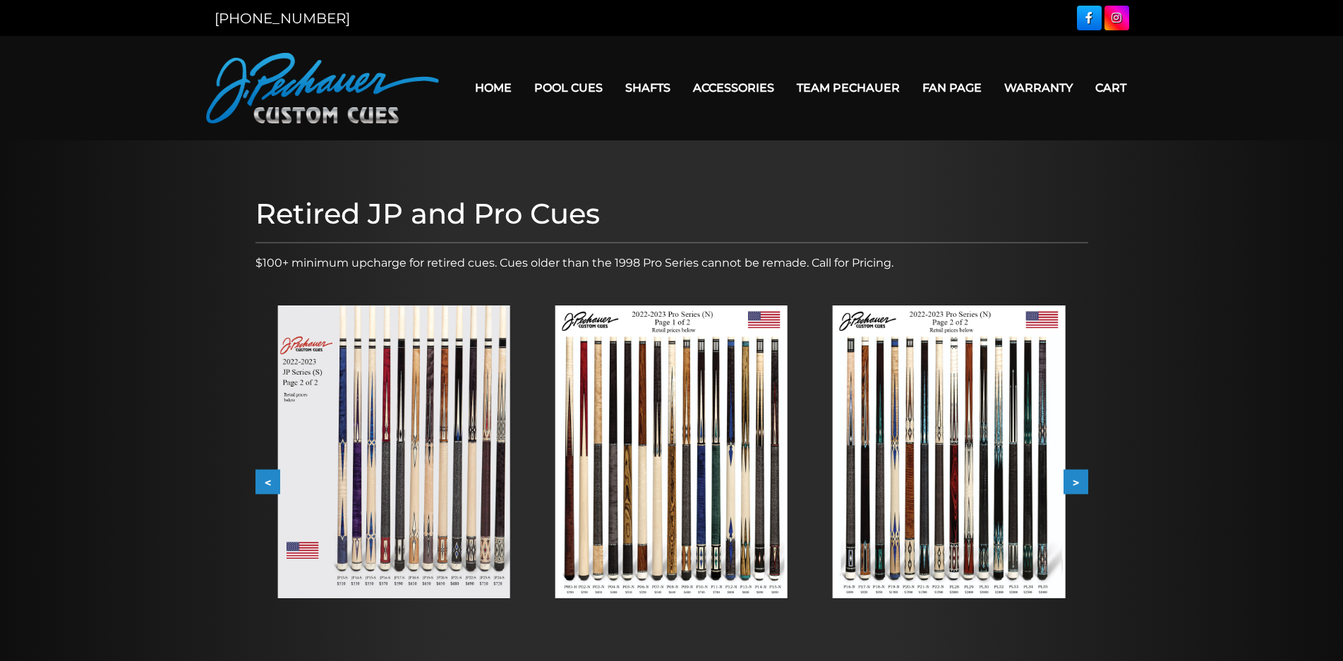
click at [265, 470] on button "<" at bounding box center [267, 482] width 25 height 25
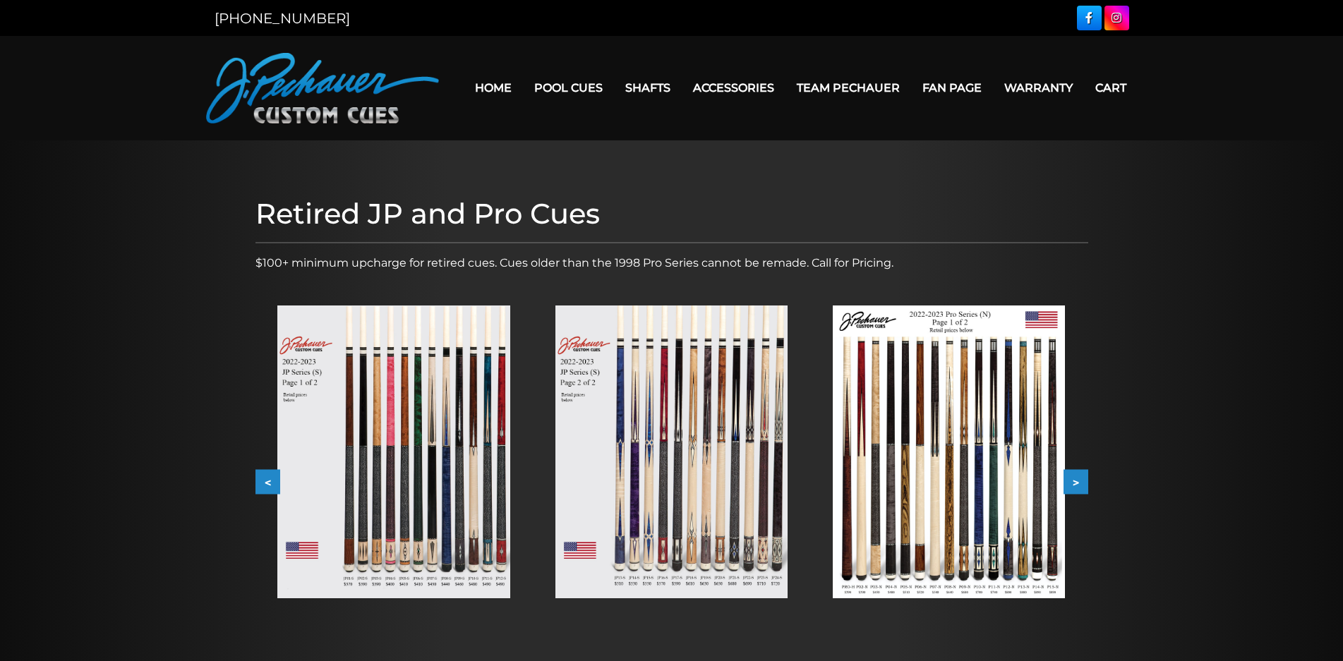
click at [265, 470] on button "<" at bounding box center [267, 482] width 25 height 25
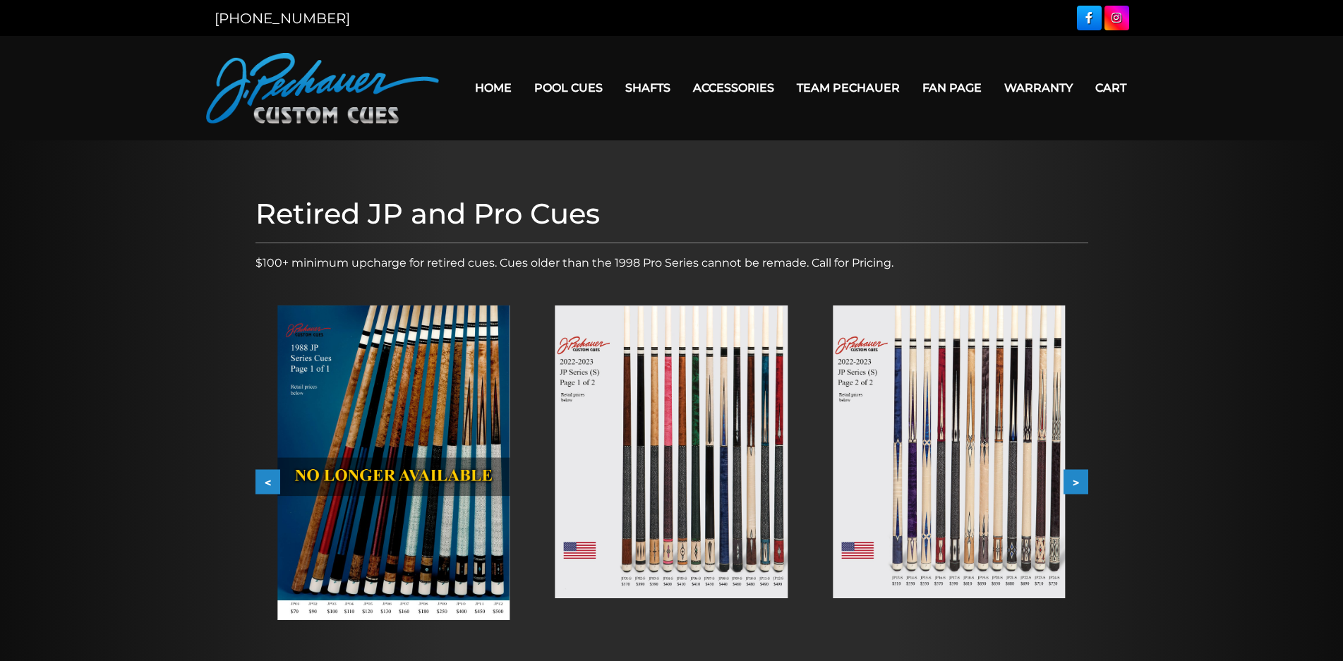
click at [265, 470] on button "<" at bounding box center [267, 482] width 25 height 25
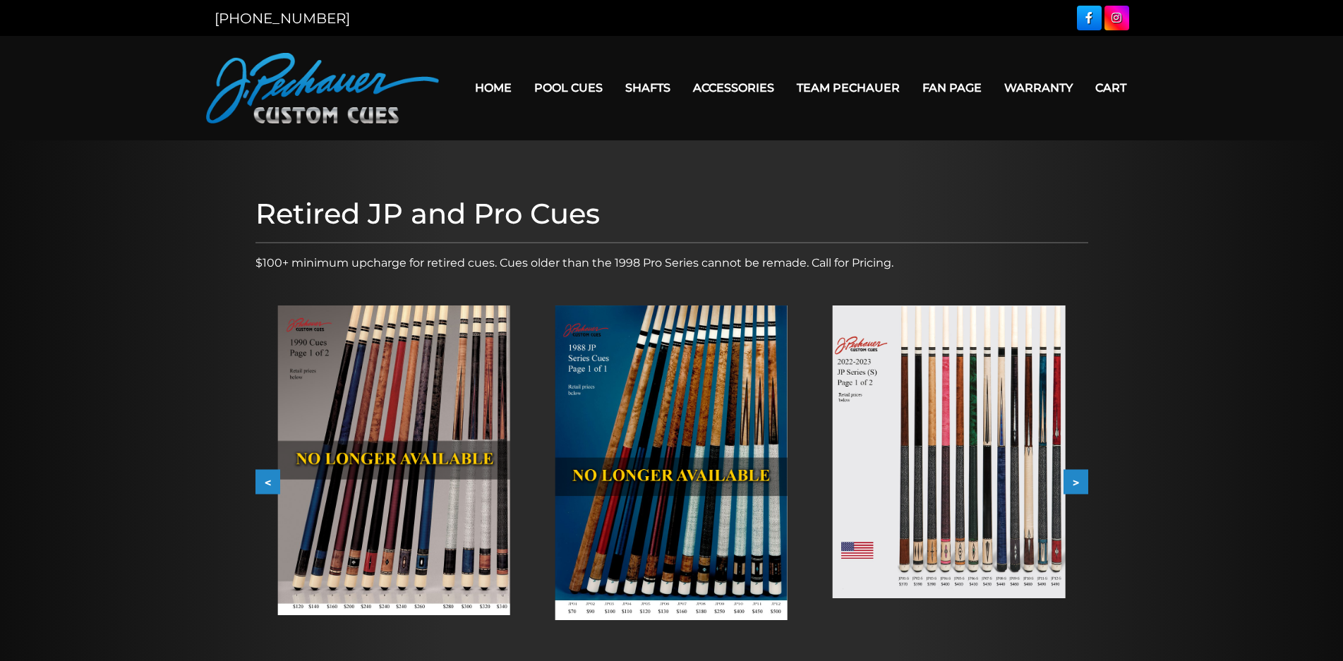
click at [265, 470] on button "<" at bounding box center [267, 482] width 25 height 25
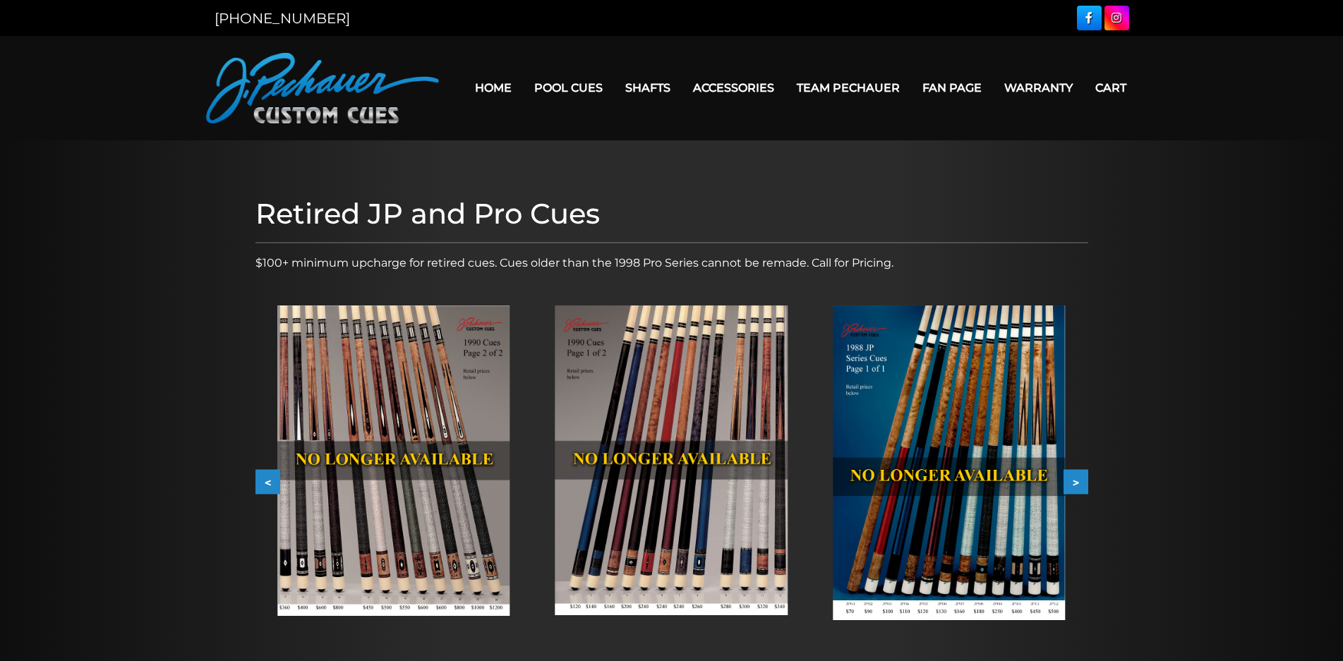
click at [265, 469] on div at bounding box center [393, 461] width 277 height 356
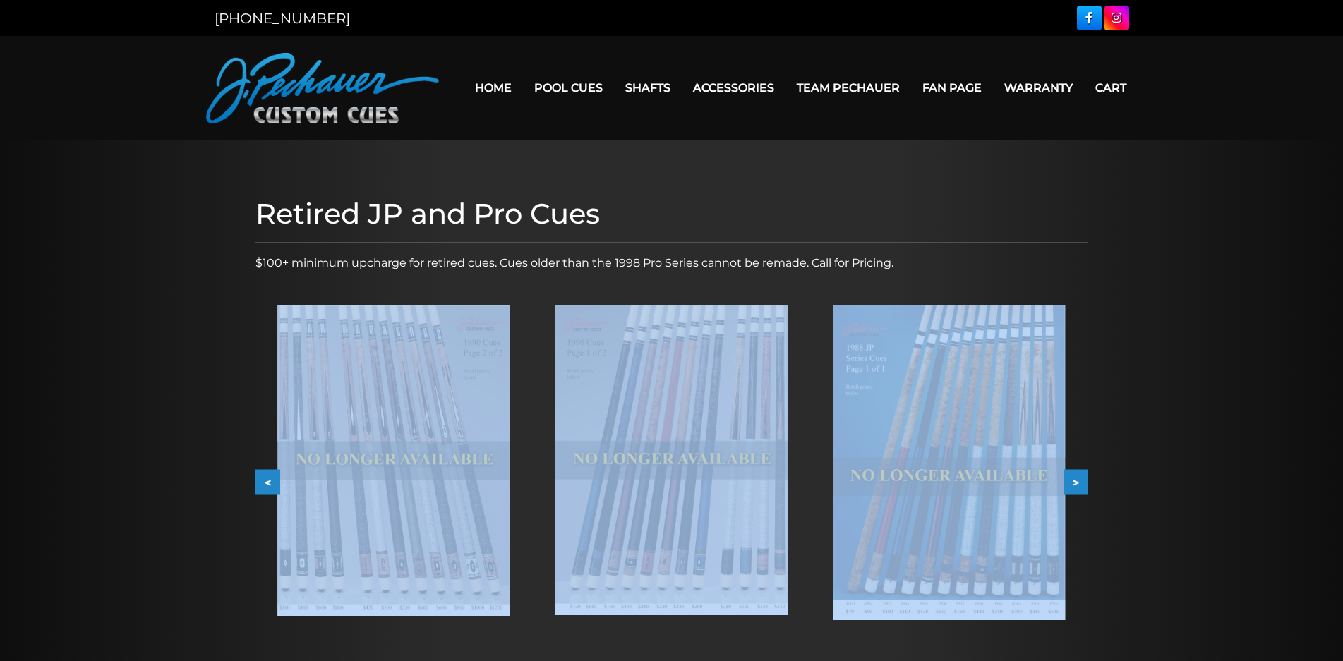
click at [265, 469] on div at bounding box center [393, 461] width 277 height 356
click at [267, 473] on button "<" at bounding box center [267, 482] width 25 height 25
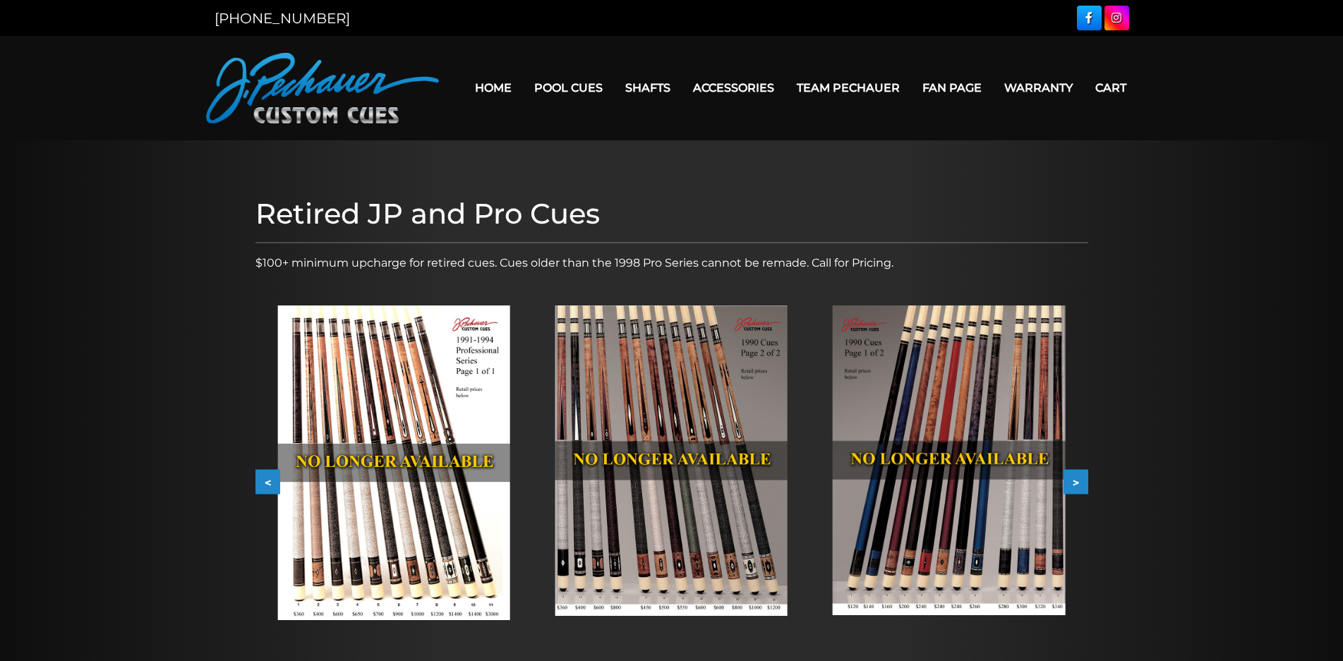
click at [1117, 460] on div at bounding box center [671, 438] width 1343 height 597
click at [1077, 477] on button ">" at bounding box center [1075, 482] width 25 height 25
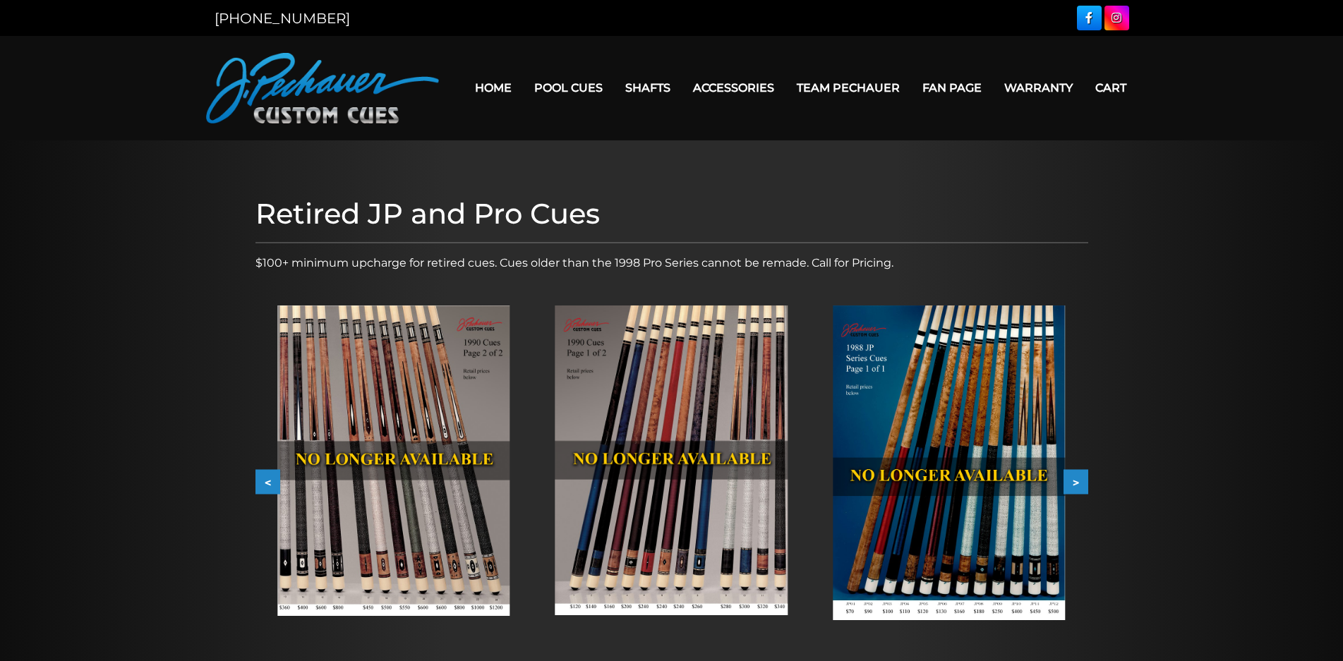
click at [1077, 476] on button ">" at bounding box center [1075, 482] width 25 height 25
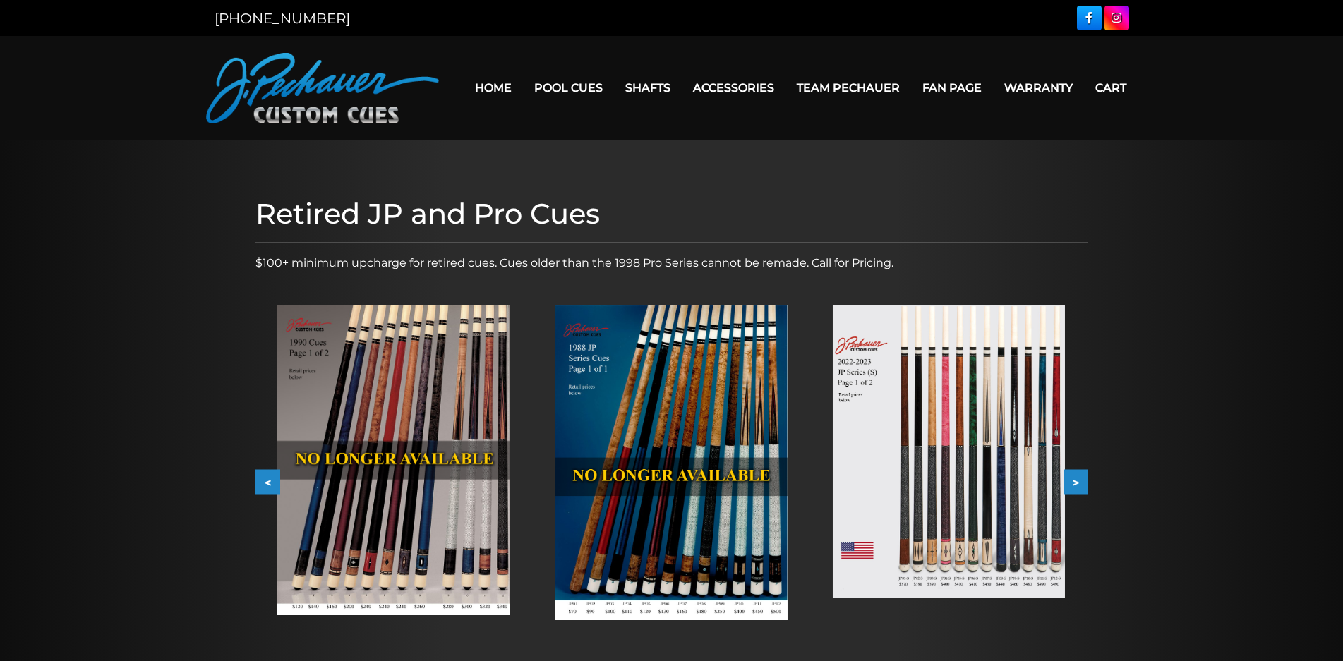
click at [1077, 476] on button ">" at bounding box center [1075, 482] width 25 height 25
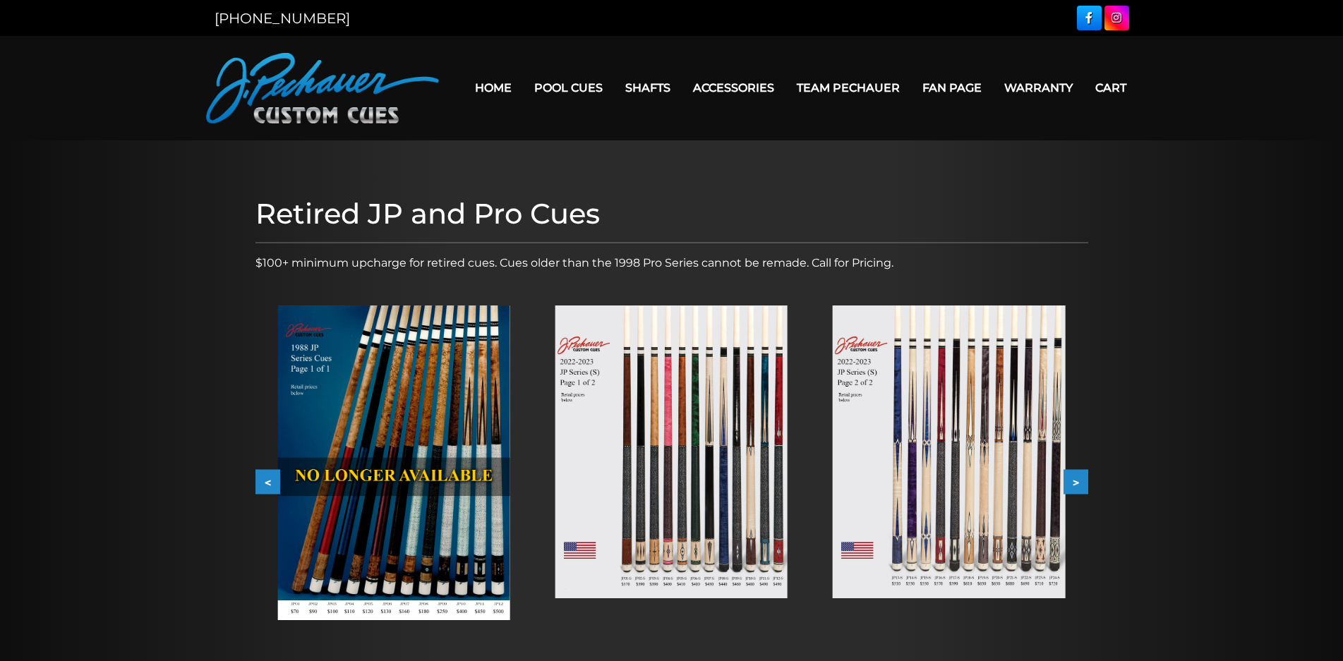
click at [1077, 476] on button ">" at bounding box center [1075, 482] width 25 height 25
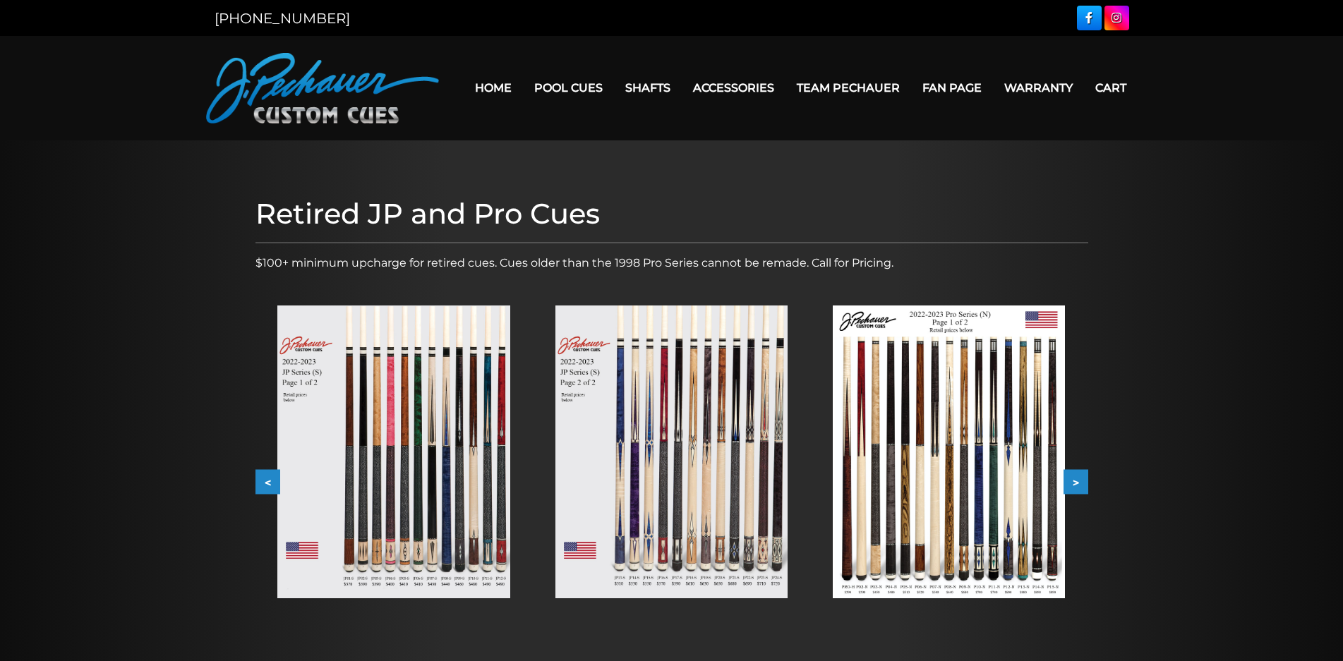
click at [1077, 476] on button ">" at bounding box center [1075, 482] width 25 height 25
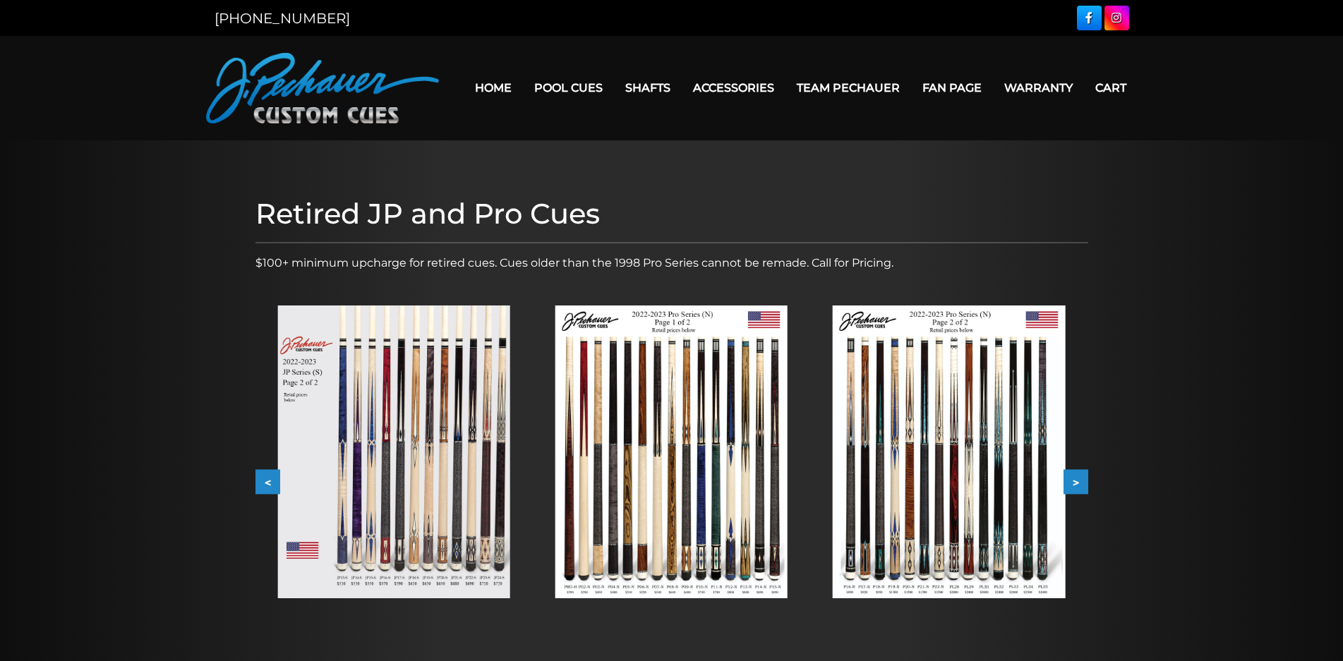
click at [1077, 476] on button ">" at bounding box center [1075, 482] width 25 height 25
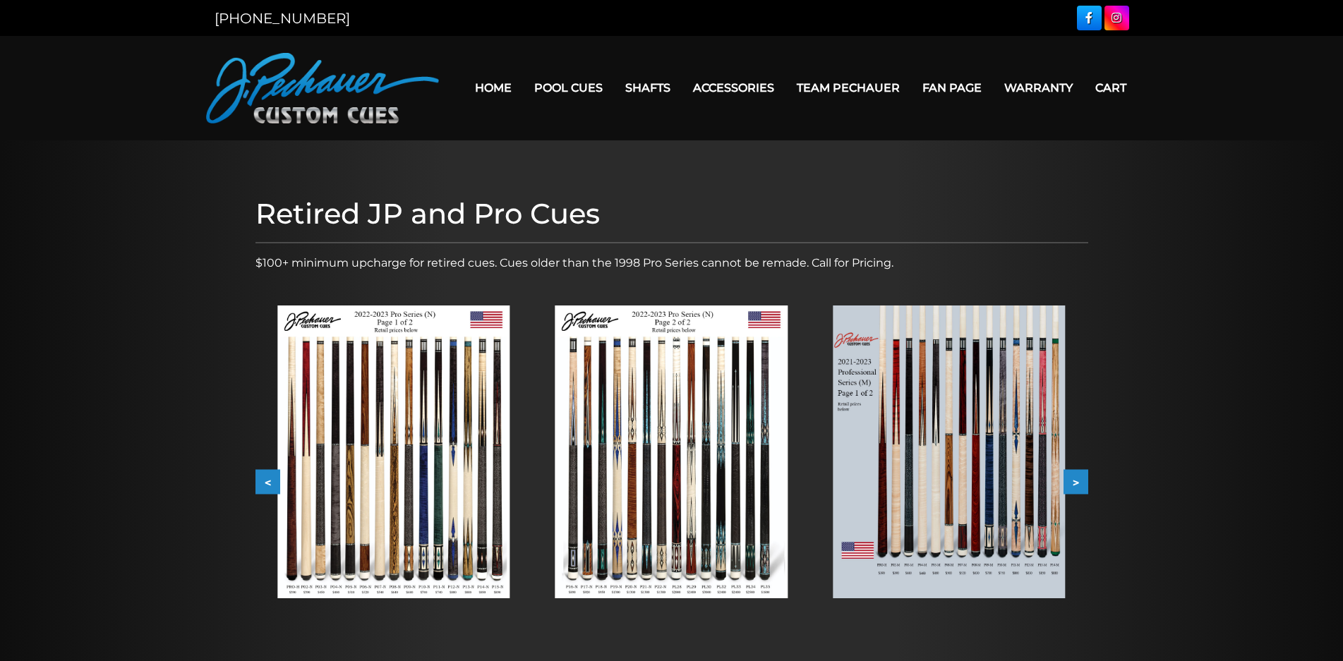
click at [1077, 476] on button ">" at bounding box center [1075, 482] width 25 height 25
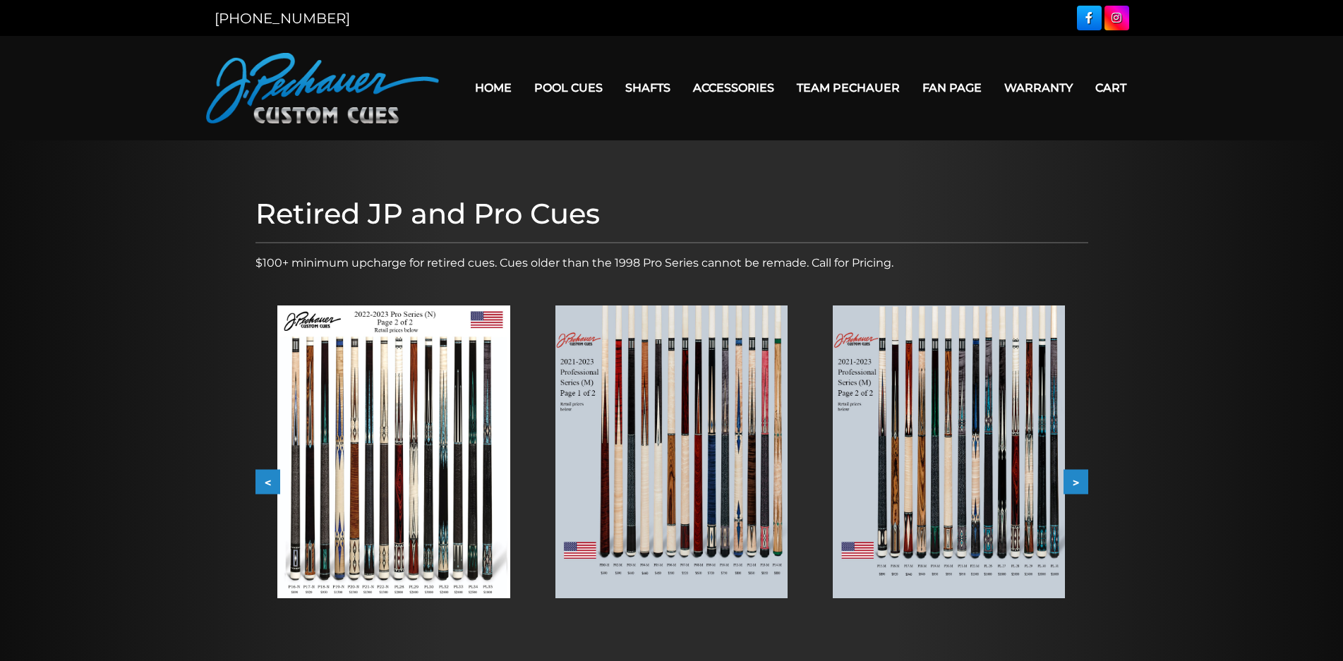
click at [1077, 476] on button ">" at bounding box center [1075, 482] width 25 height 25
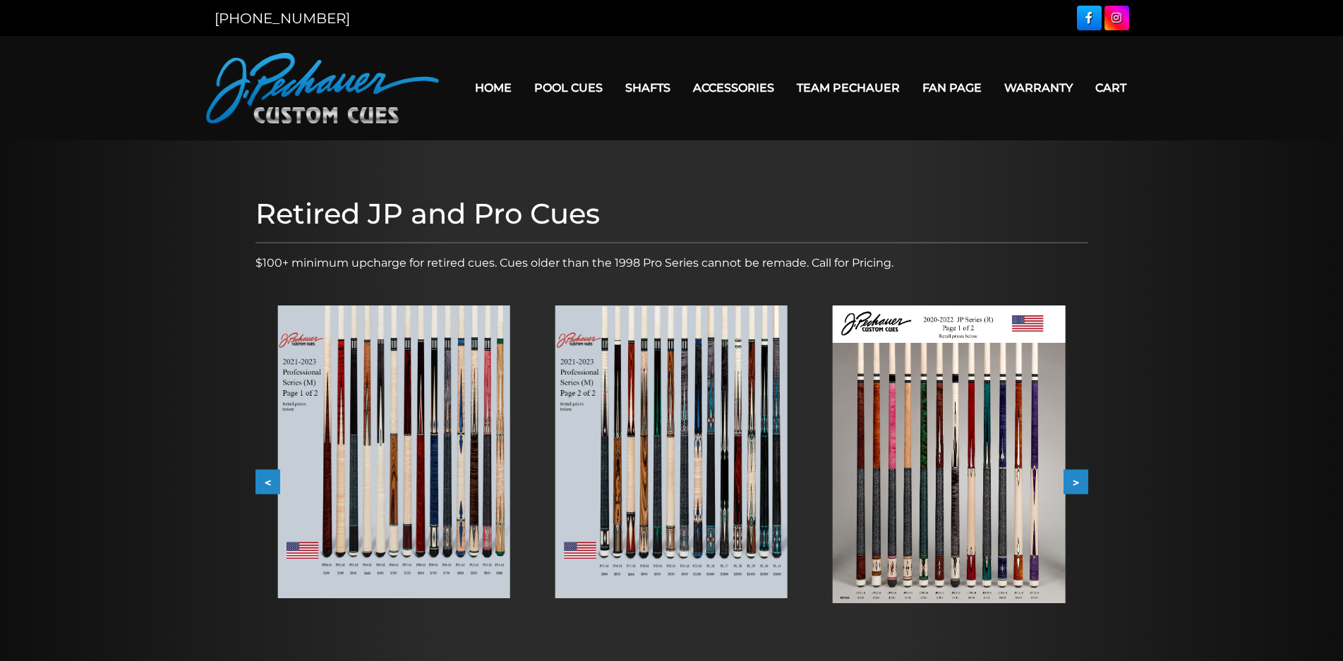
click at [1076, 475] on button ">" at bounding box center [1075, 482] width 25 height 25
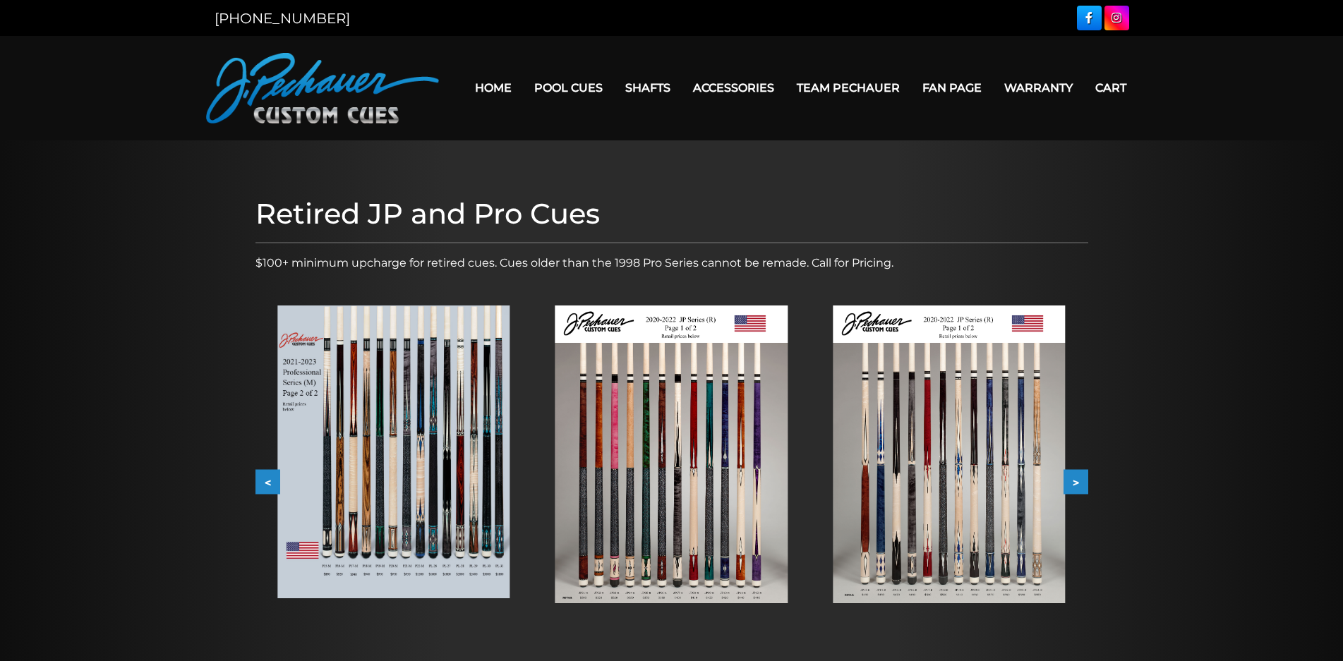
click at [1076, 475] on button ">" at bounding box center [1075, 482] width 25 height 25
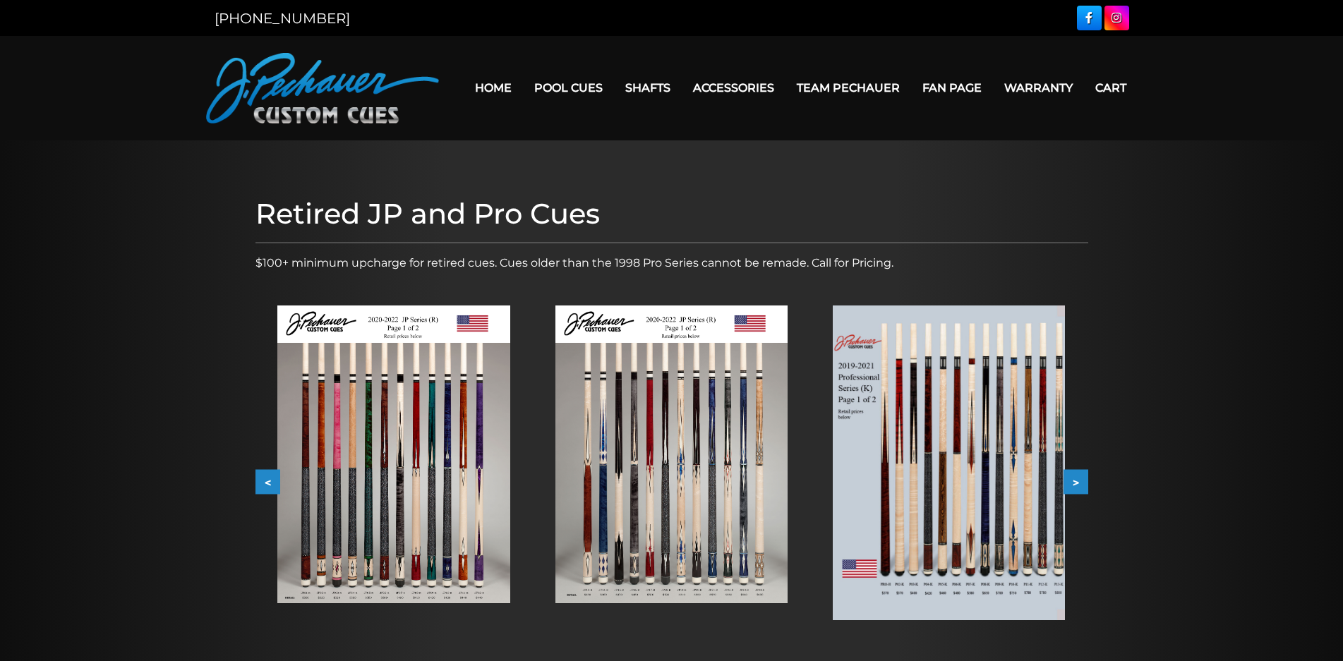
click at [1076, 475] on button ">" at bounding box center [1075, 482] width 25 height 25
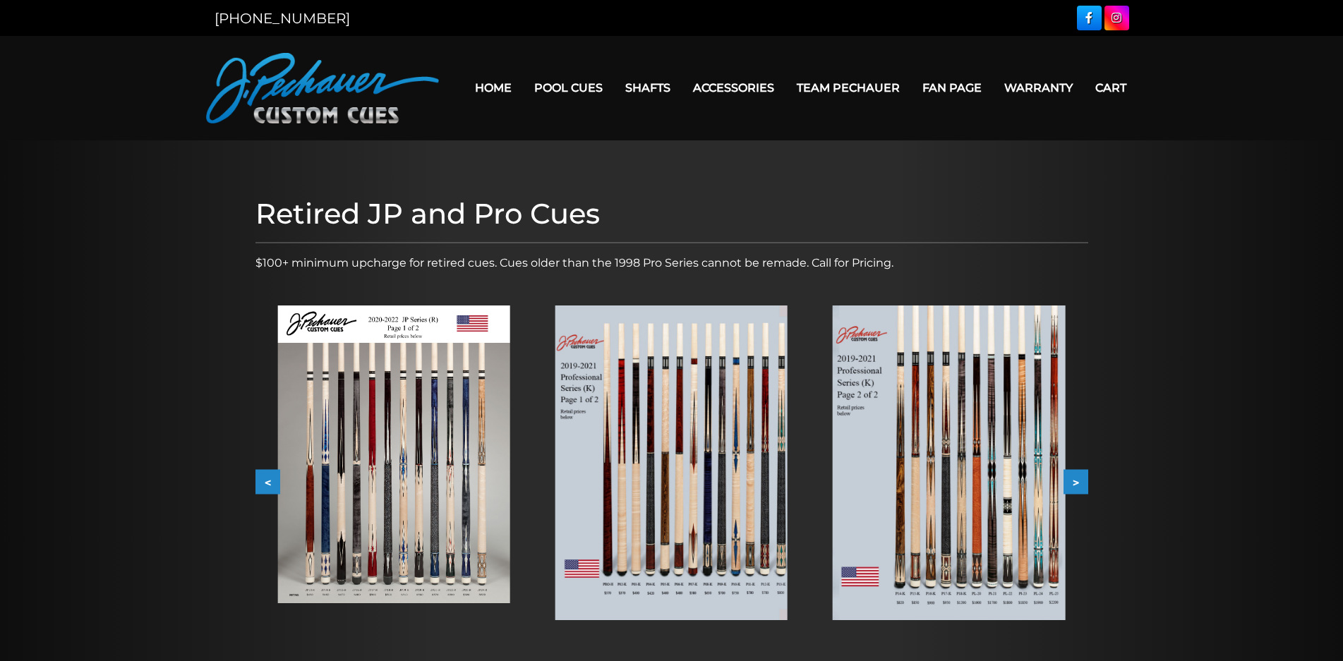
click at [1076, 475] on button ">" at bounding box center [1075, 482] width 25 height 25
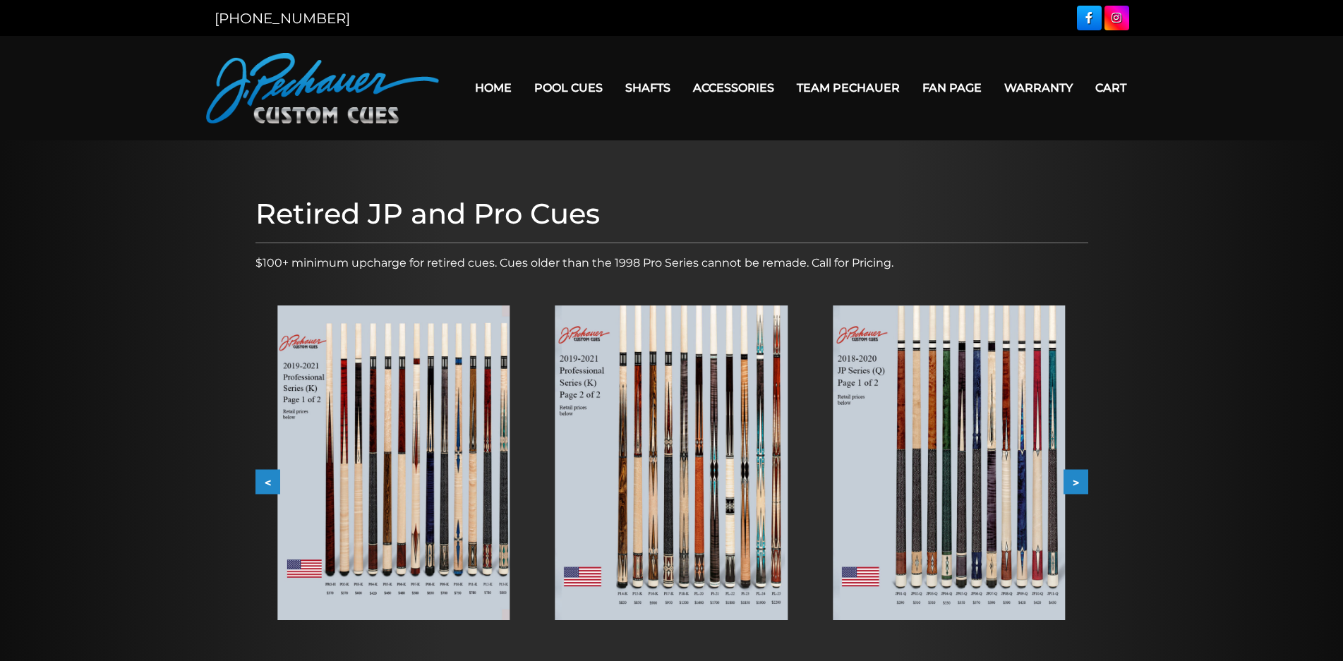
click at [1076, 475] on button ">" at bounding box center [1075, 482] width 25 height 25
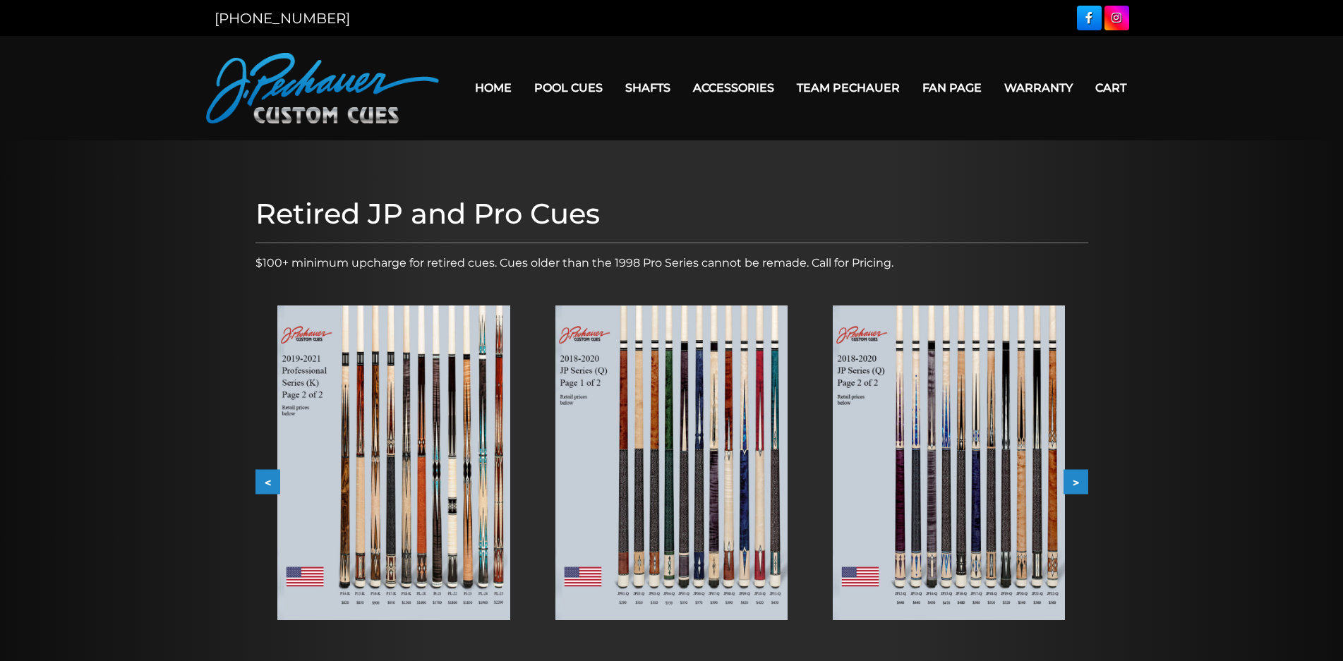
click at [1020, 469] on img at bounding box center [949, 463] width 232 height 315
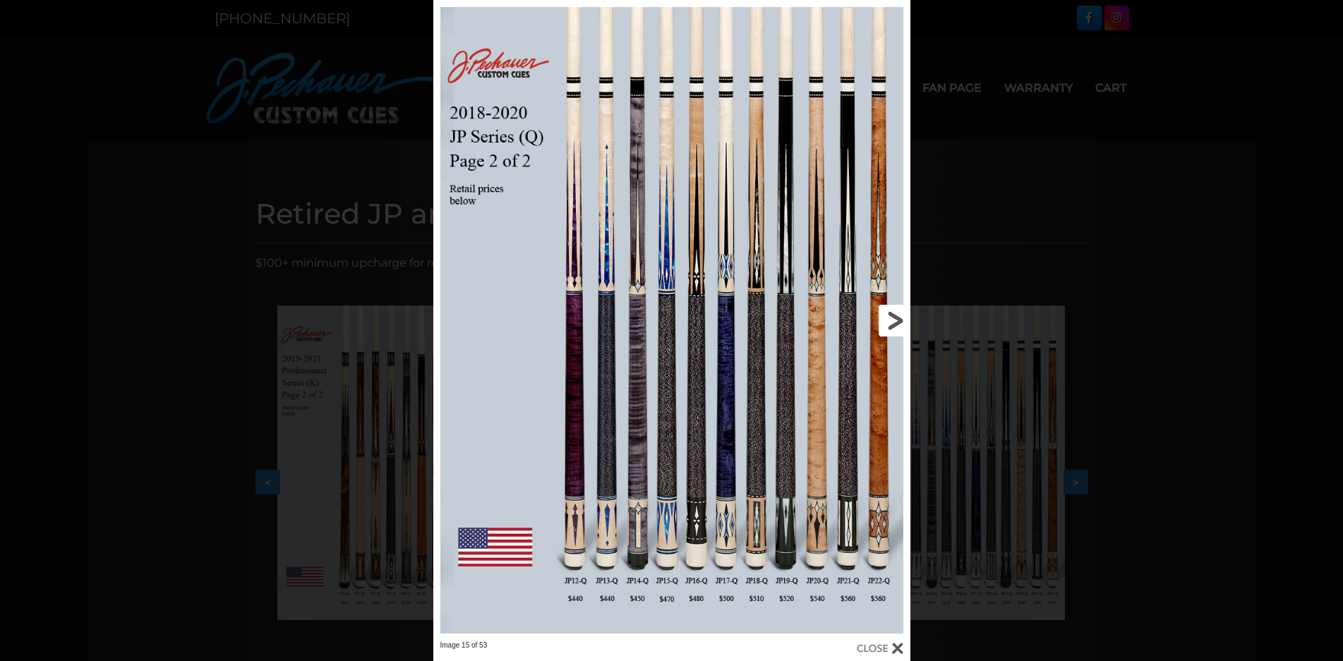
click at [895, 315] on link at bounding box center [802, 320] width 215 height 641
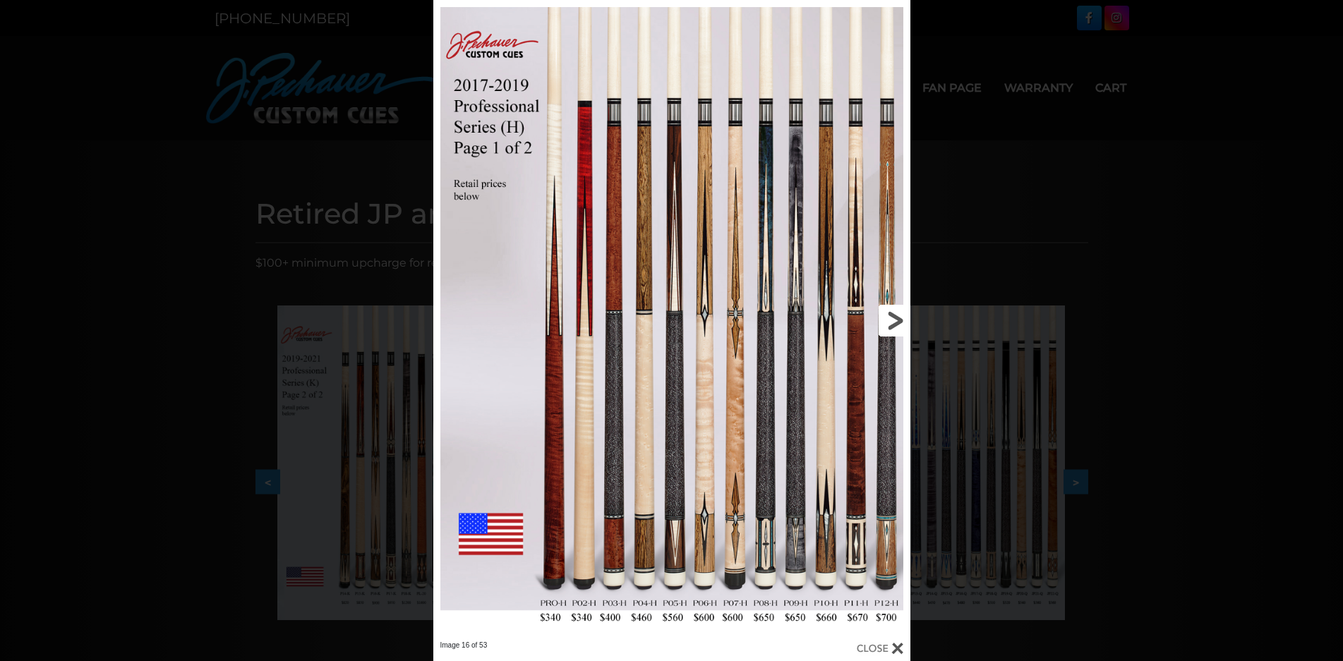
click at [895, 315] on link at bounding box center [802, 320] width 215 height 641
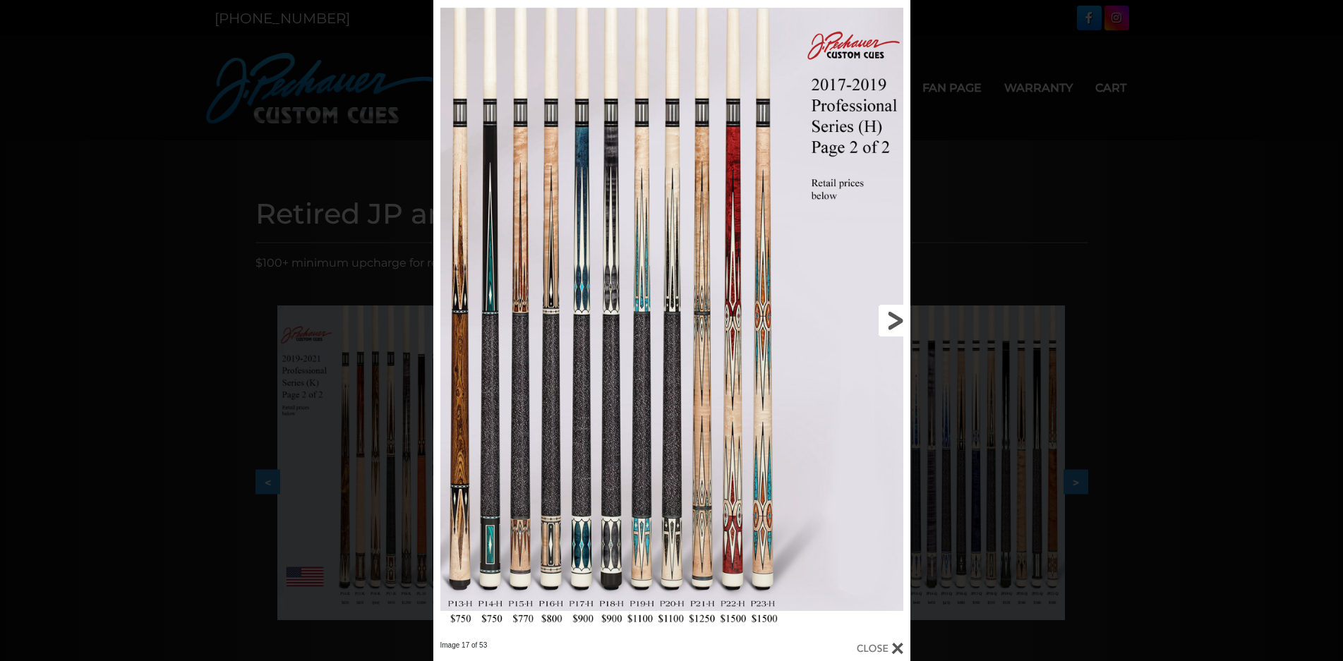
click at [895, 315] on link at bounding box center [802, 320] width 215 height 641
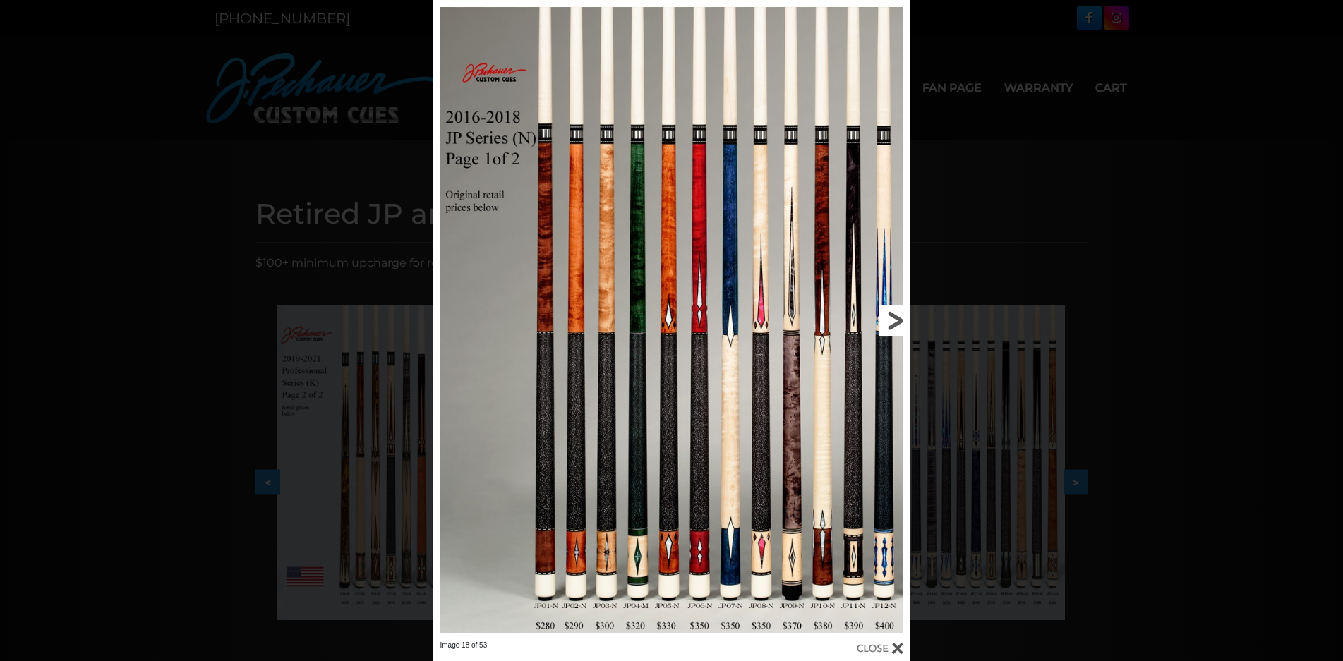
click at [895, 315] on link at bounding box center [802, 320] width 215 height 641
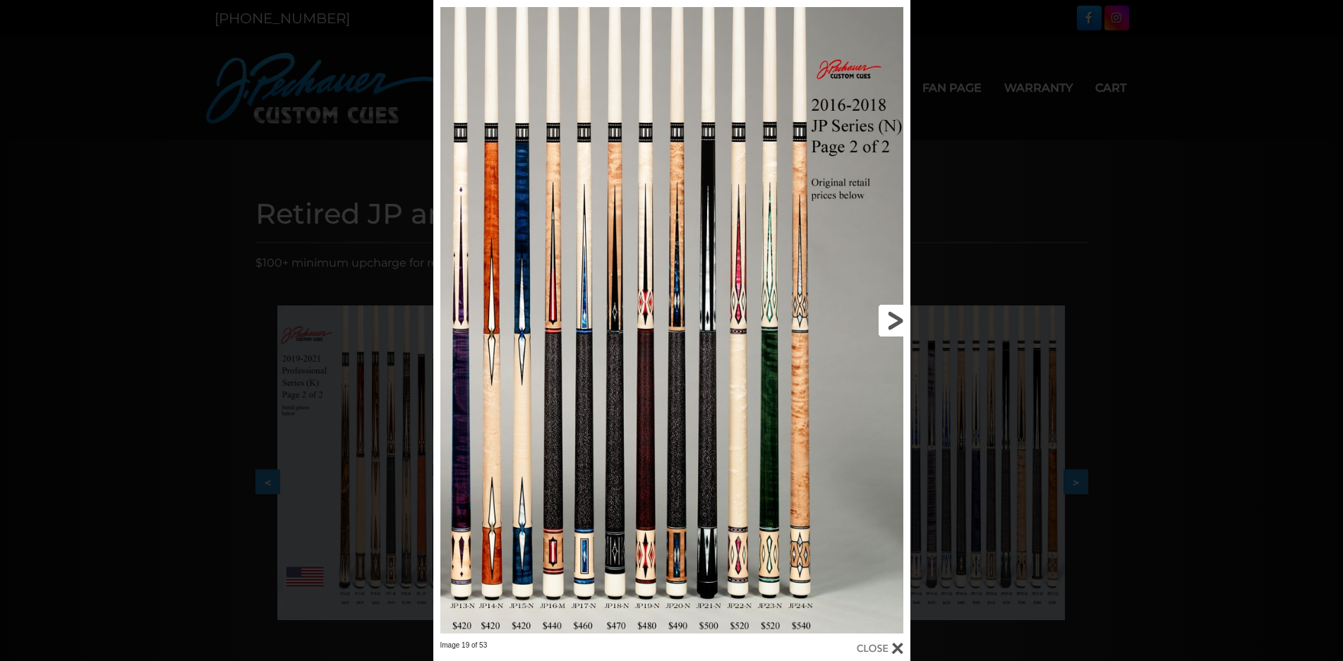
click at [895, 315] on link at bounding box center [802, 320] width 215 height 641
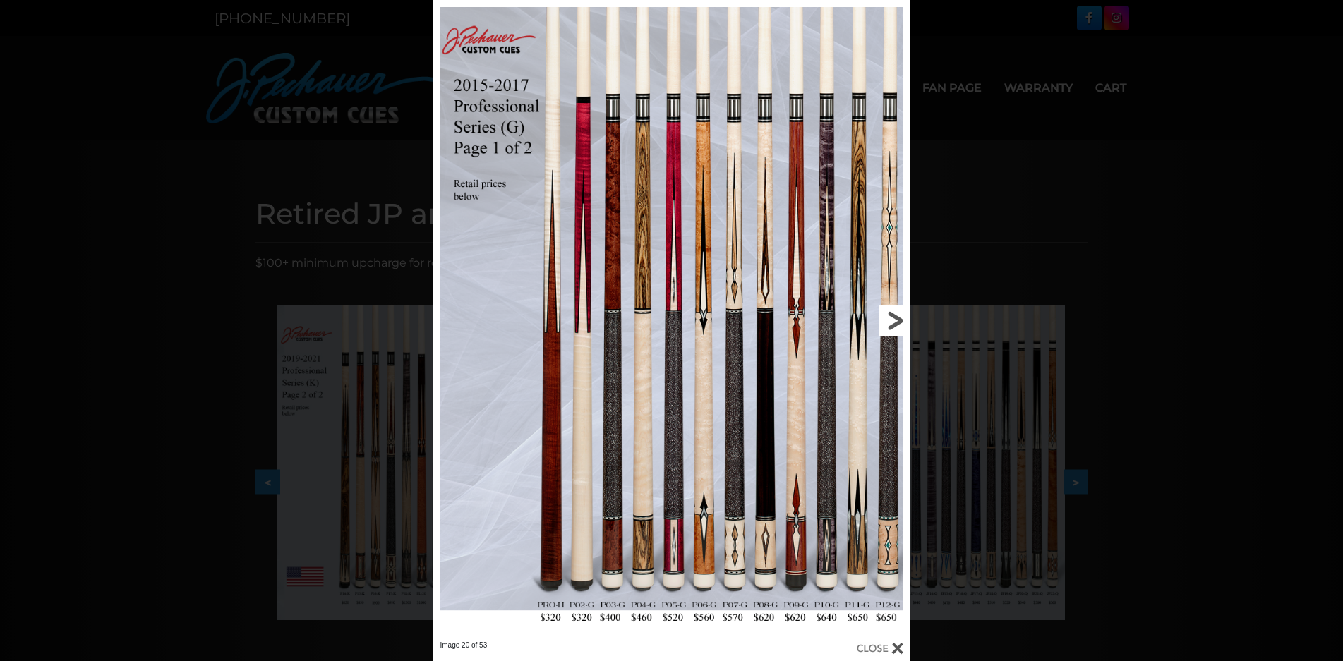
click at [895, 315] on link at bounding box center [802, 320] width 215 height 641
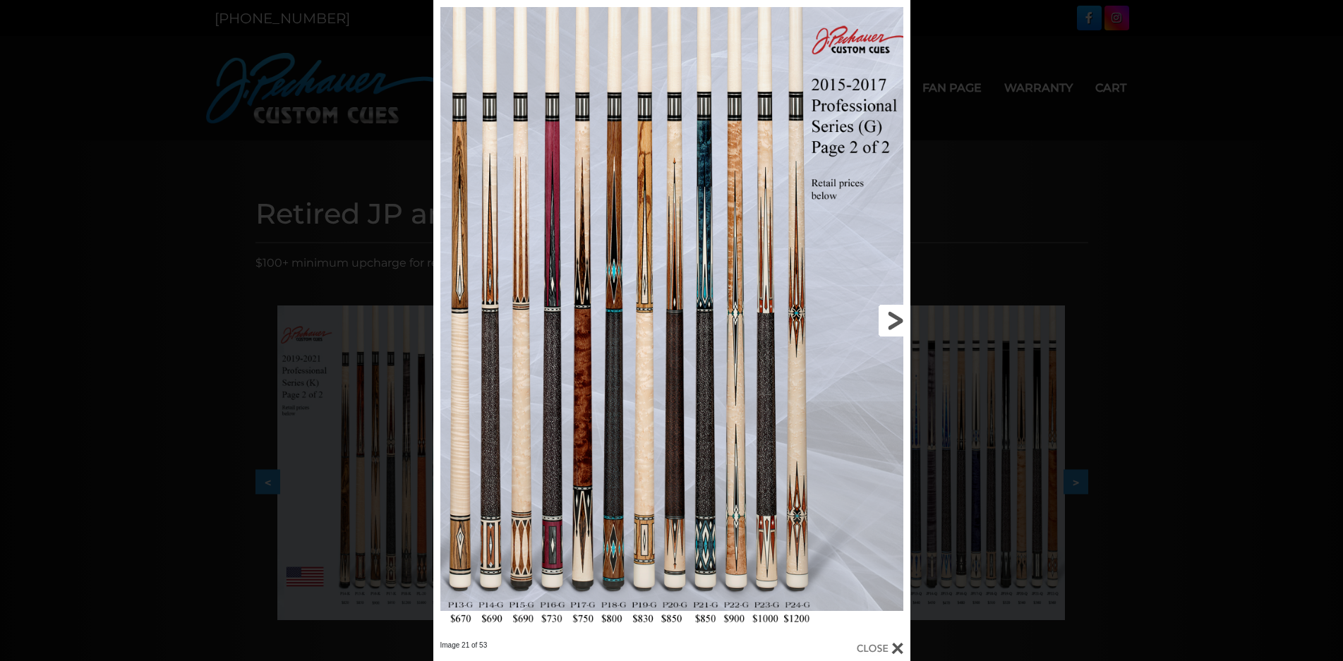
click at [895, 315] on link at bounding box center [802, 320] width 215 height 641
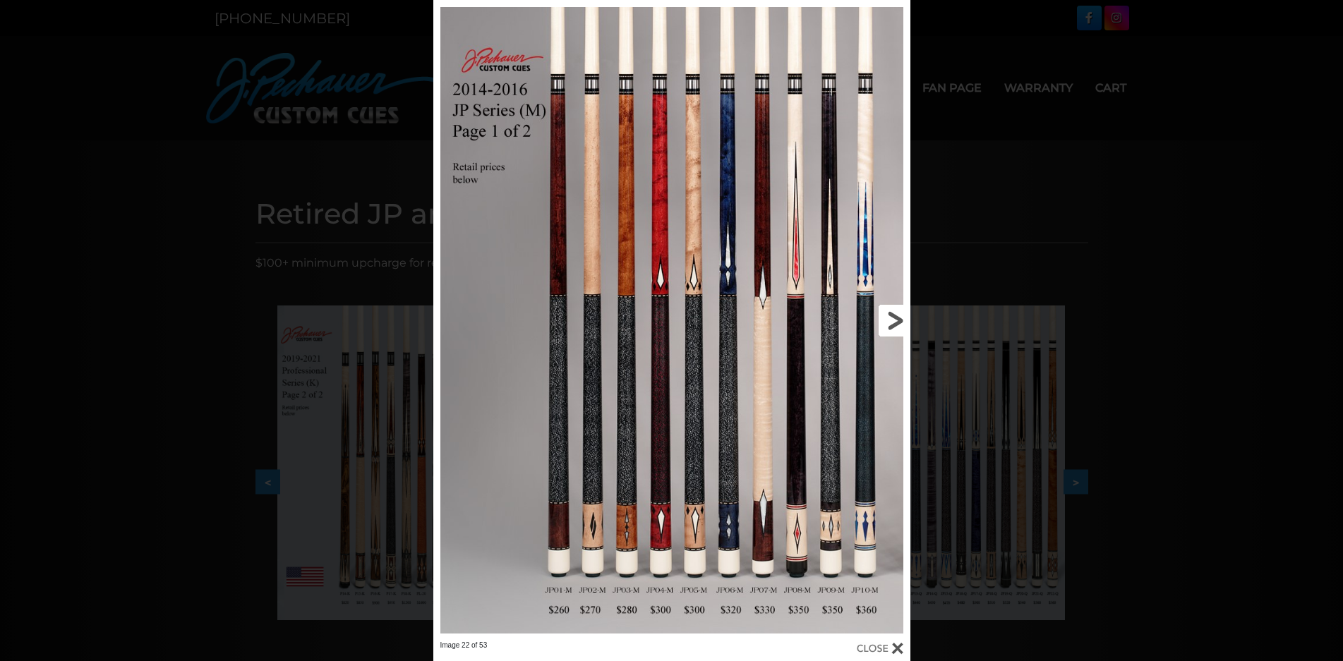
click at [895, 315] on link at bounding box center [802, 320] width 215 height 641
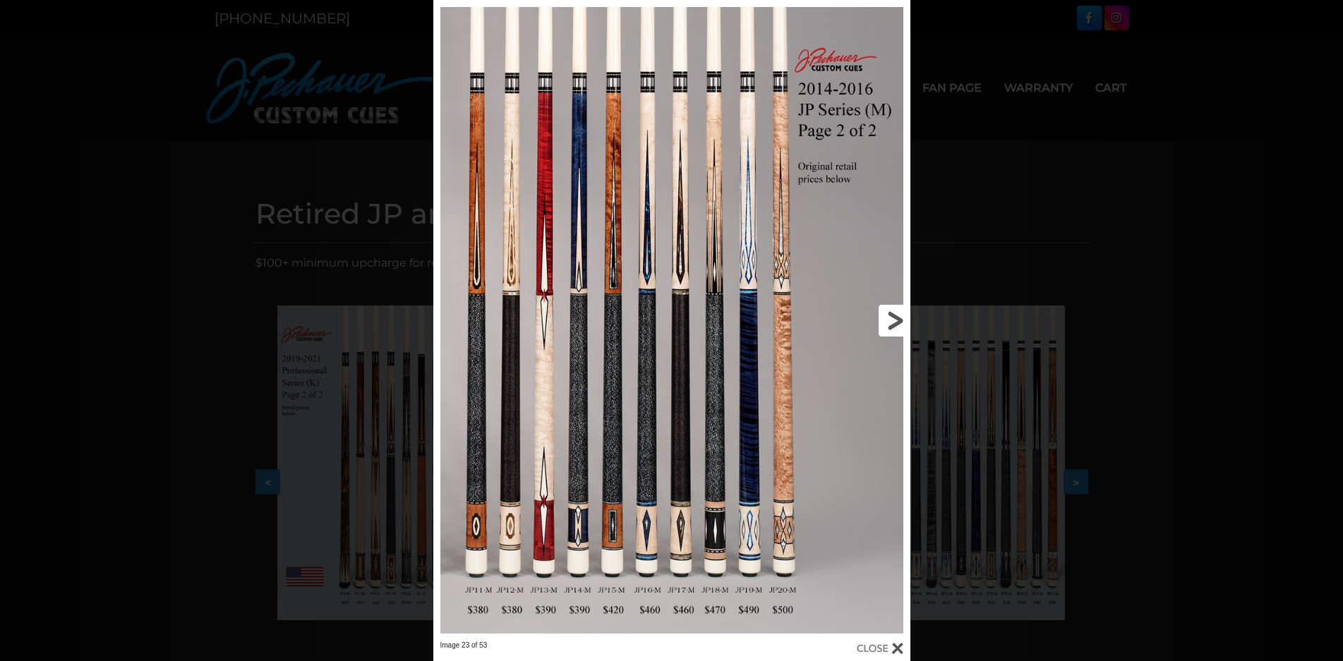
click at [895, 315] on link at bounding box center [802, 320] width 215 height 641
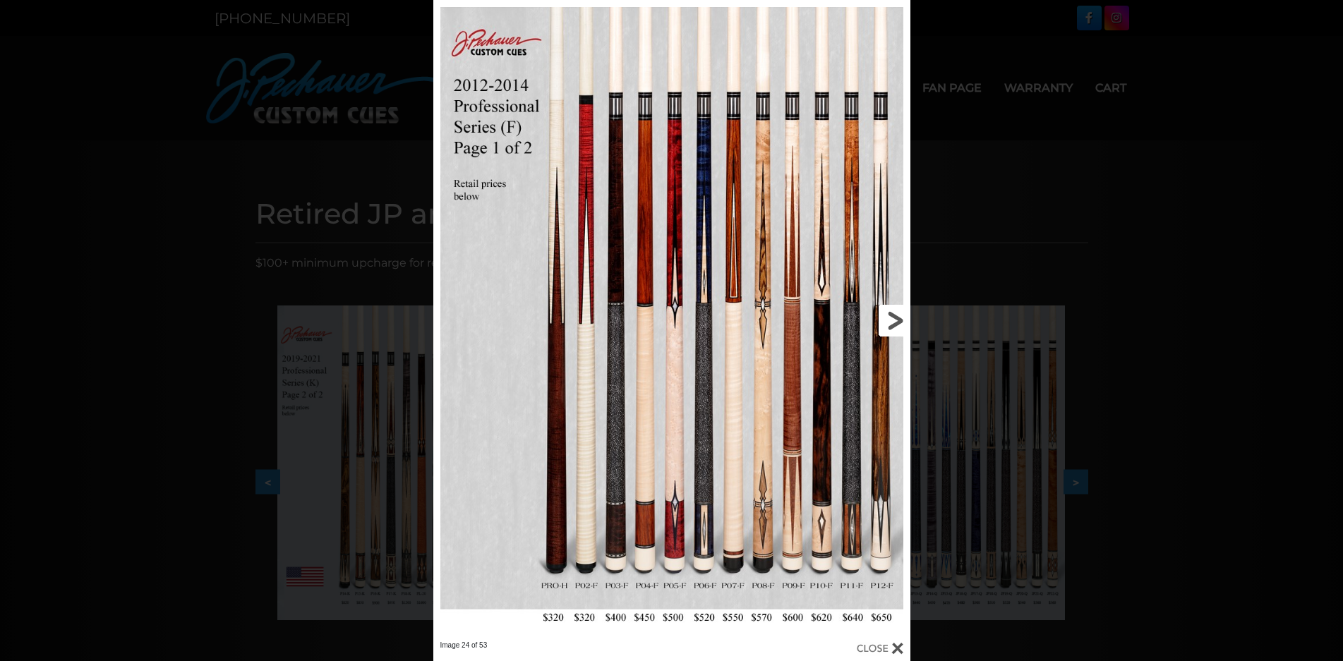
click at [895, 315] on link at bounding box center [802, 320] width 215 height 641
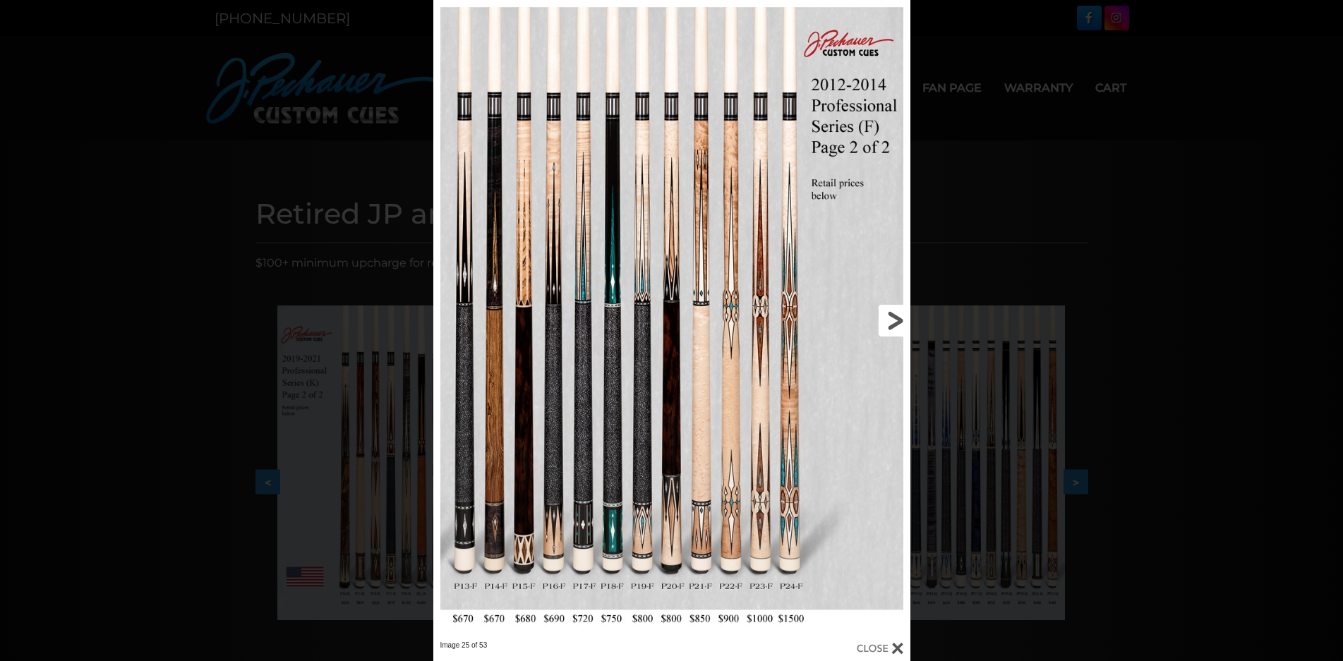
click at [895, 315] on link at bounding box center [802, 320] width 215 height 641
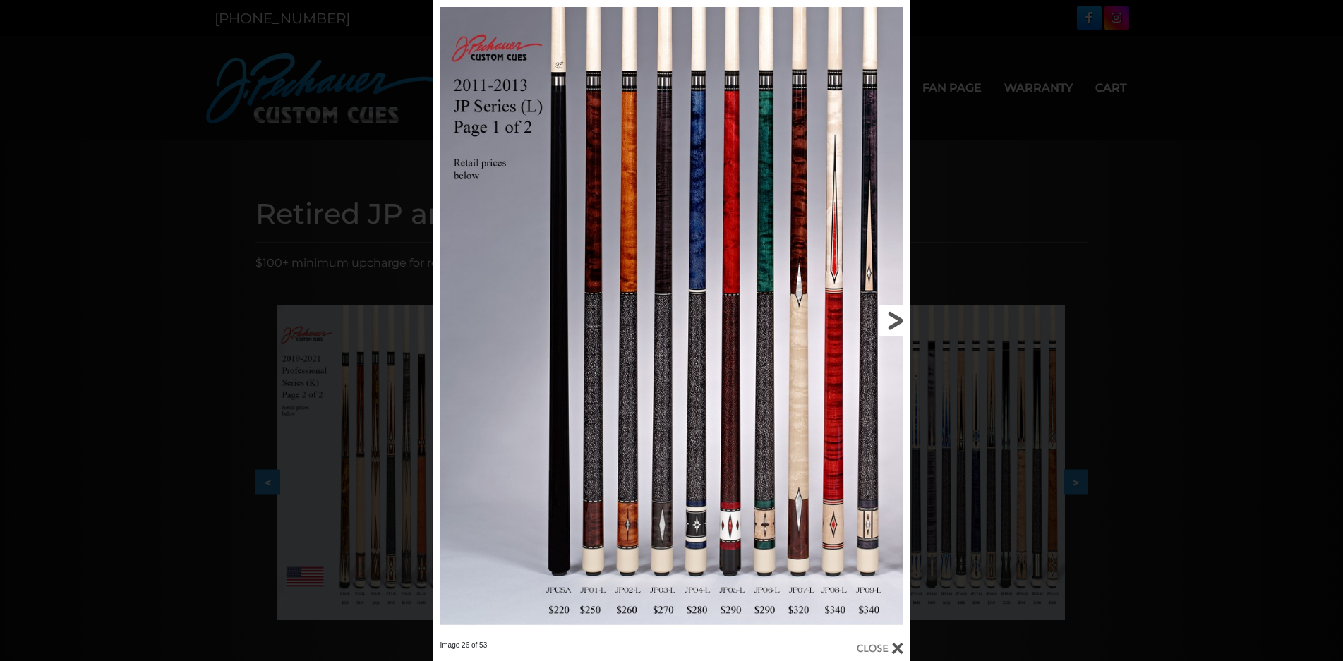
click at [895, 315] on link at bounding box center [802, 320] width 215 height 641
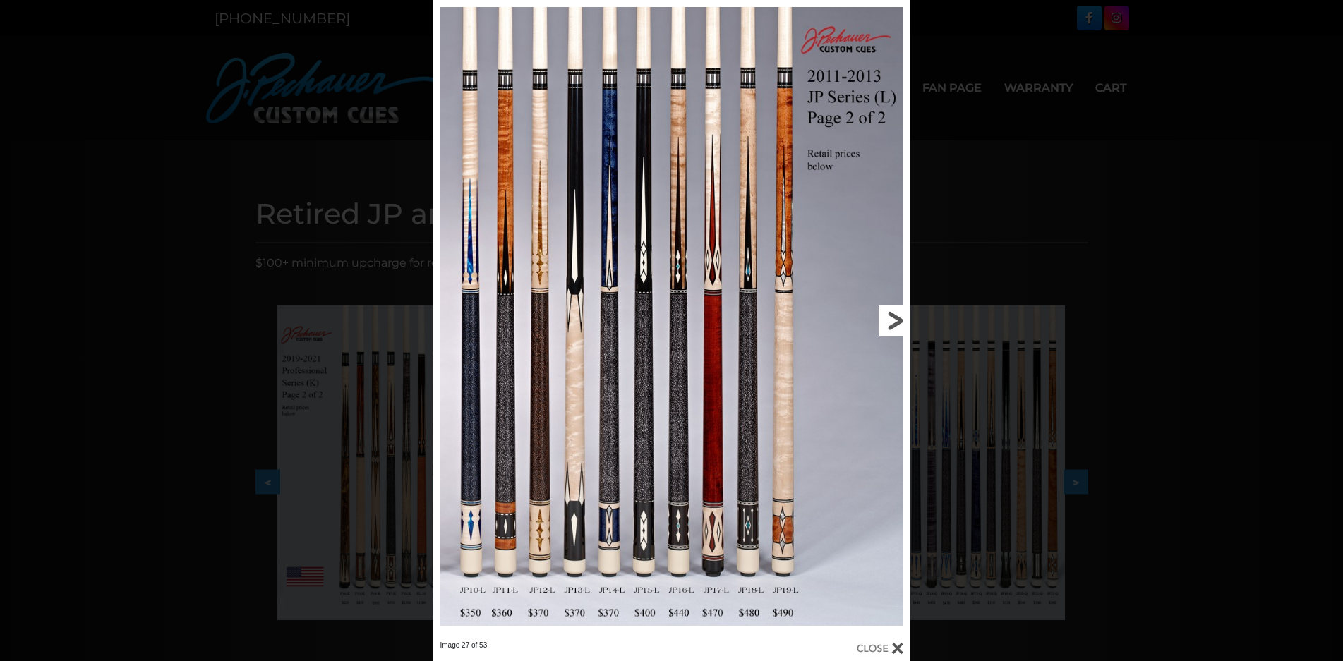
click at [895, 315] on link at bounding box center [802, 320] width 215 height 641
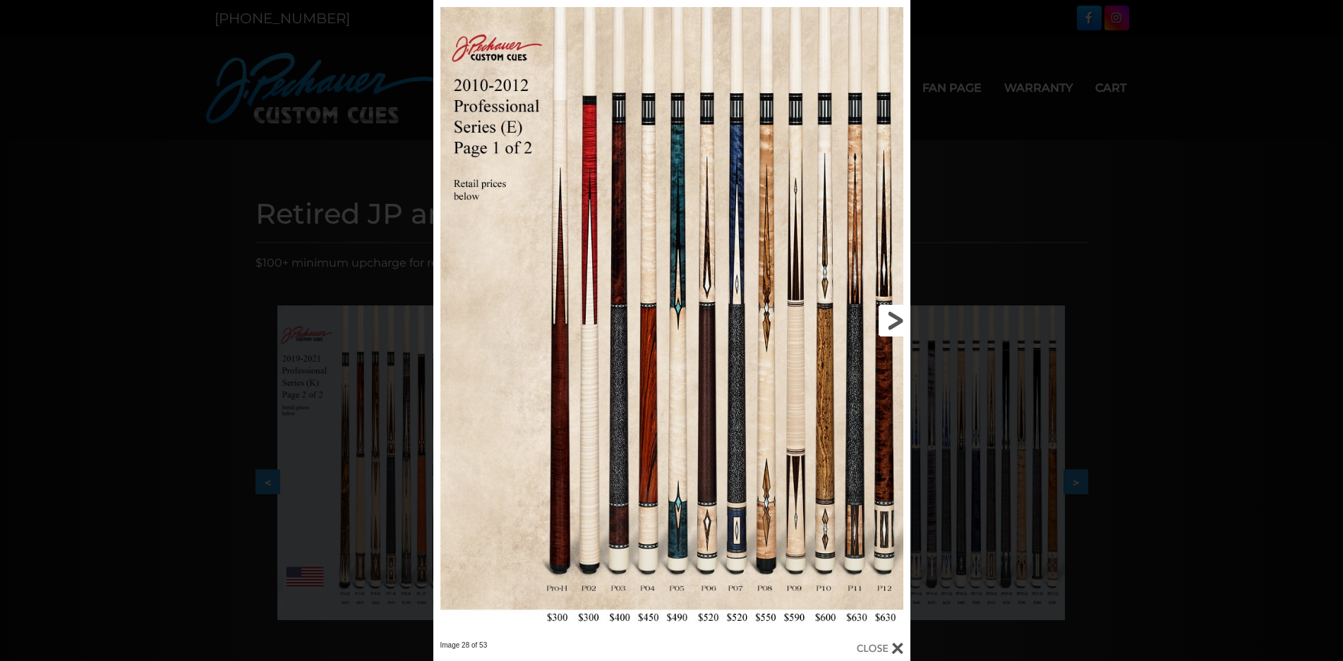
click at [895, 315] on link at bounding box center [802, 320] width 215 height 641
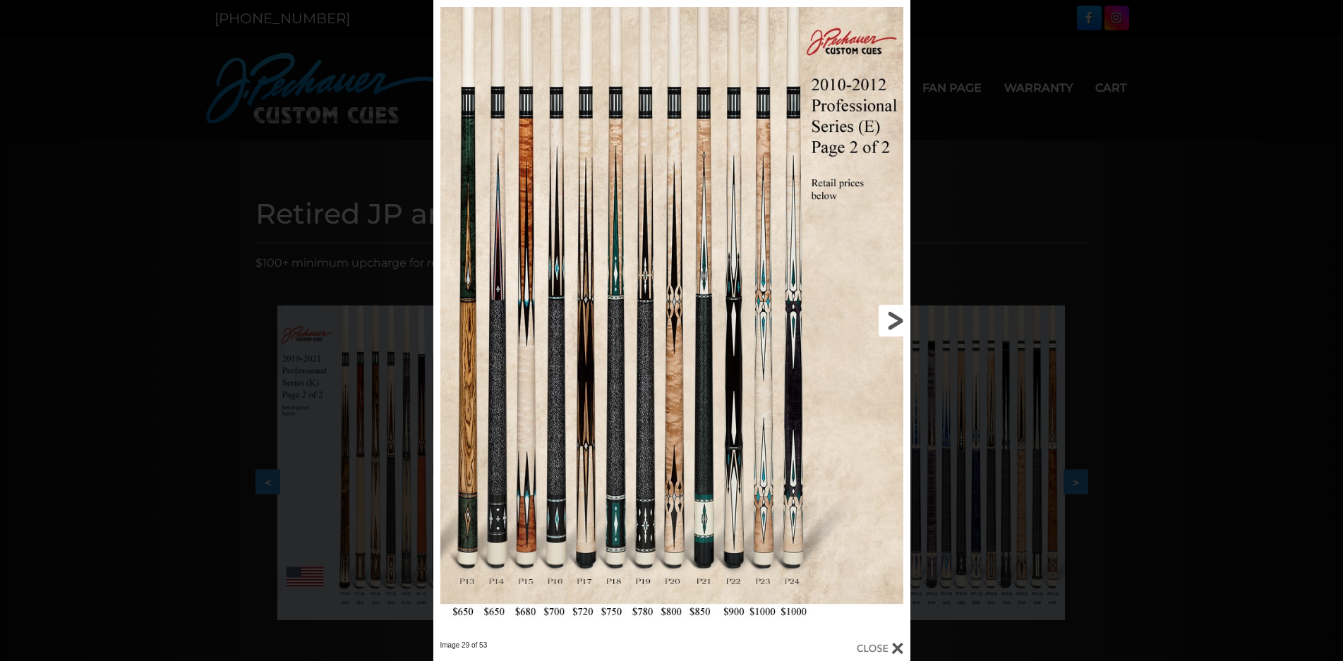
click at [895, 315] on link at bounding box center [802, 320] width 215 height 641
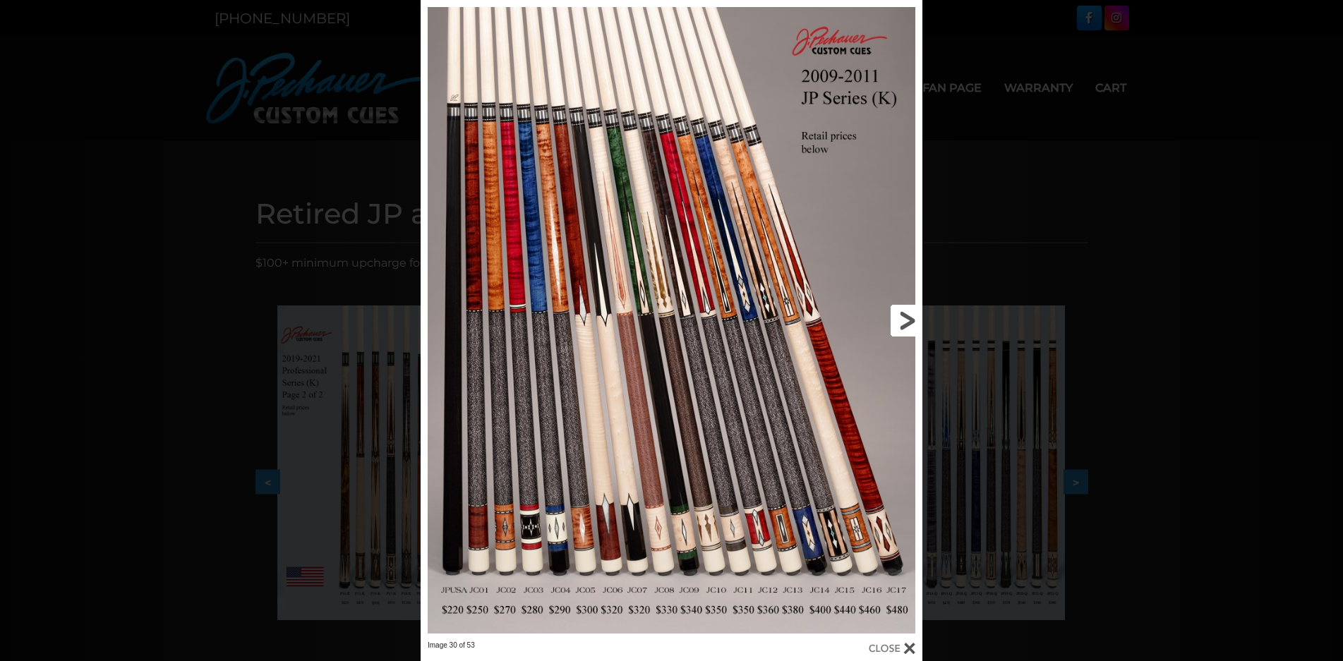
click at [895, 315] on link at bounding box center [809, 320] width 226 height 641
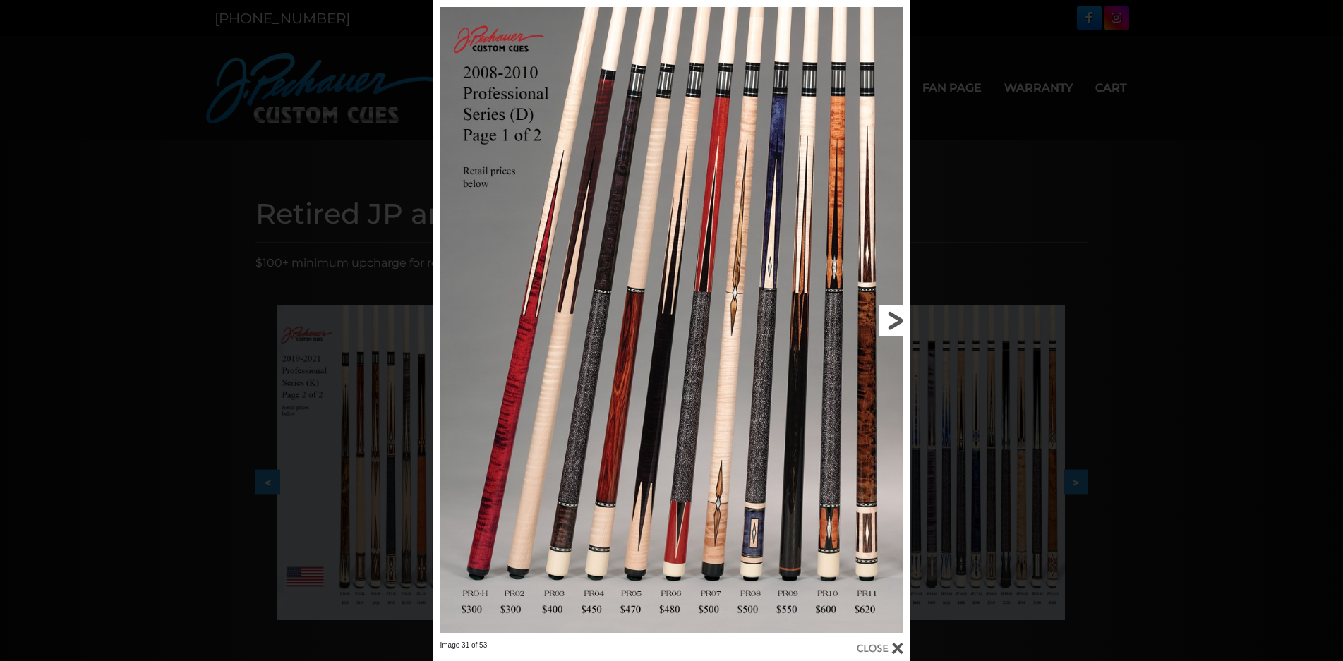
click at [895, 315] on link at bounding box center [802, 320] width 215 height 641
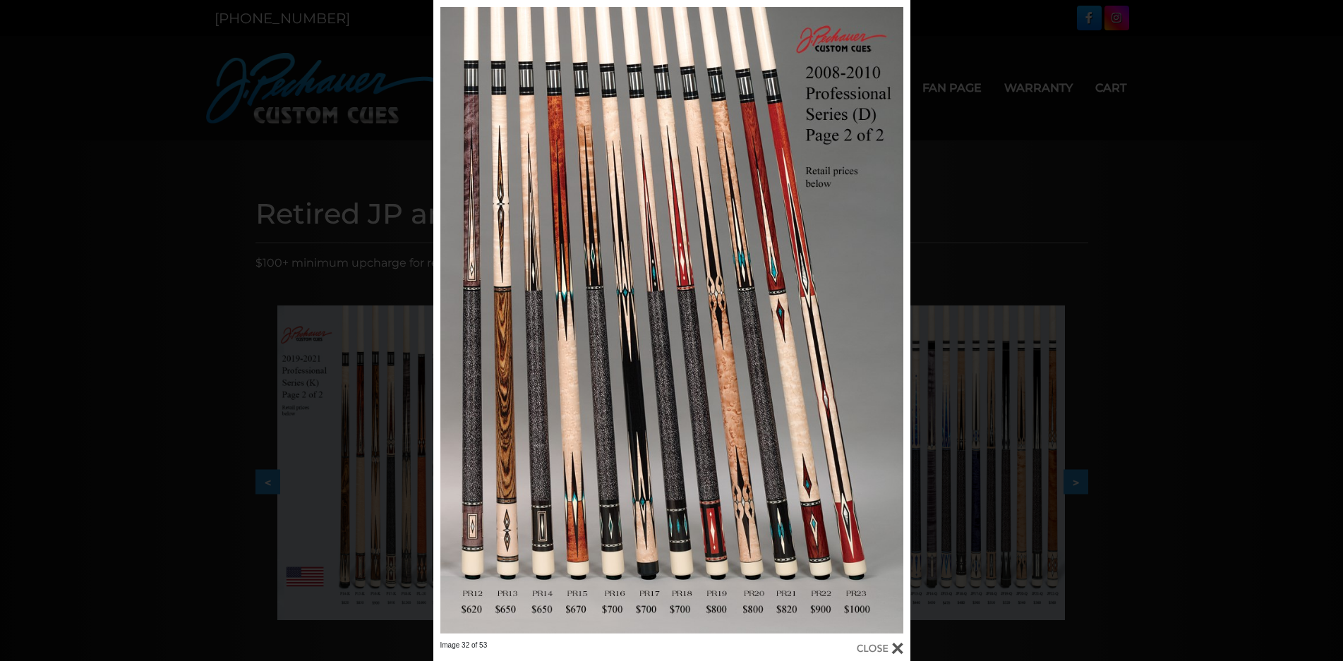
click at [1053, 209] on div "Image 32 of 53" at bounding box center [671, 330] width 1343 height 661
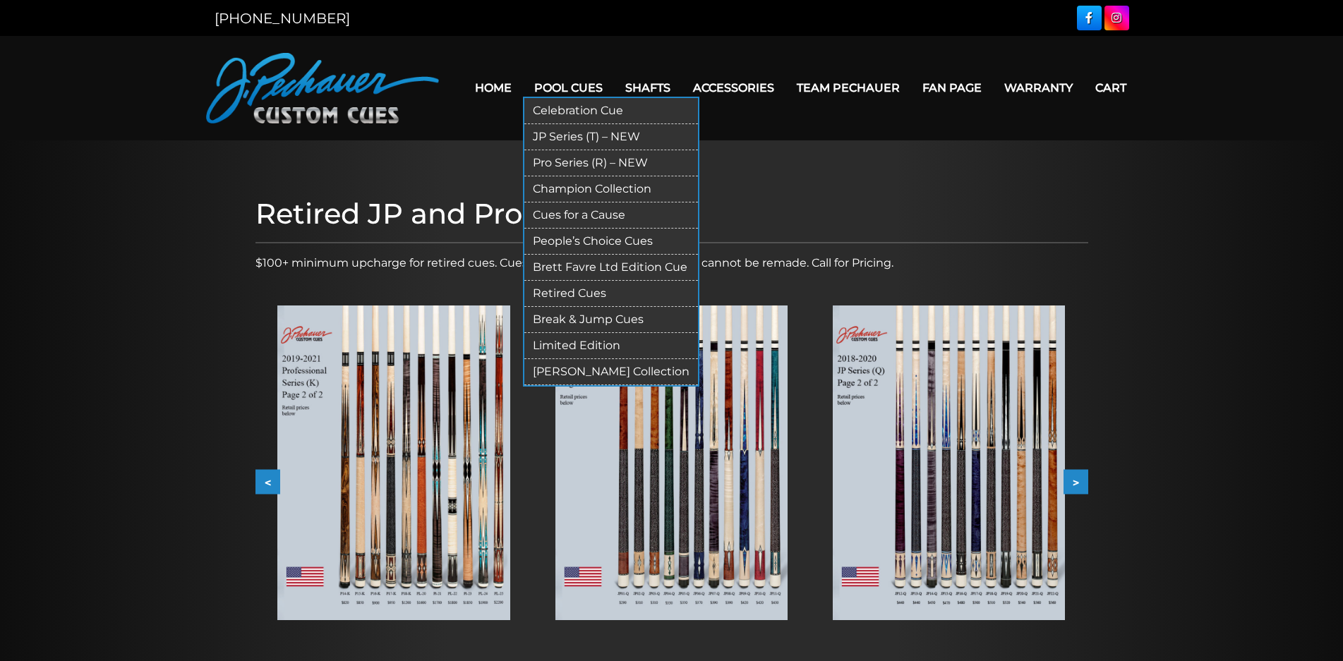
click at [585, 159] on link "Pro Series (R) – NEW" at bounding box center [611, 163] width 174 height 26
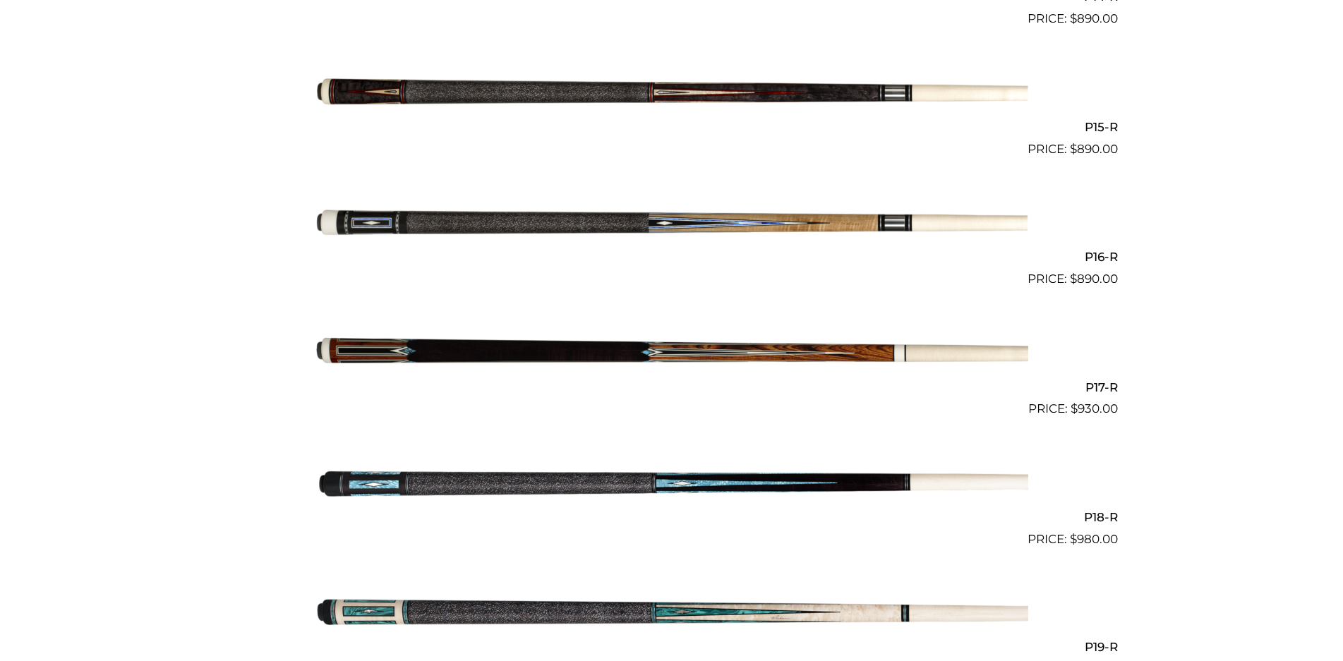
scroll to position [2241, 0]
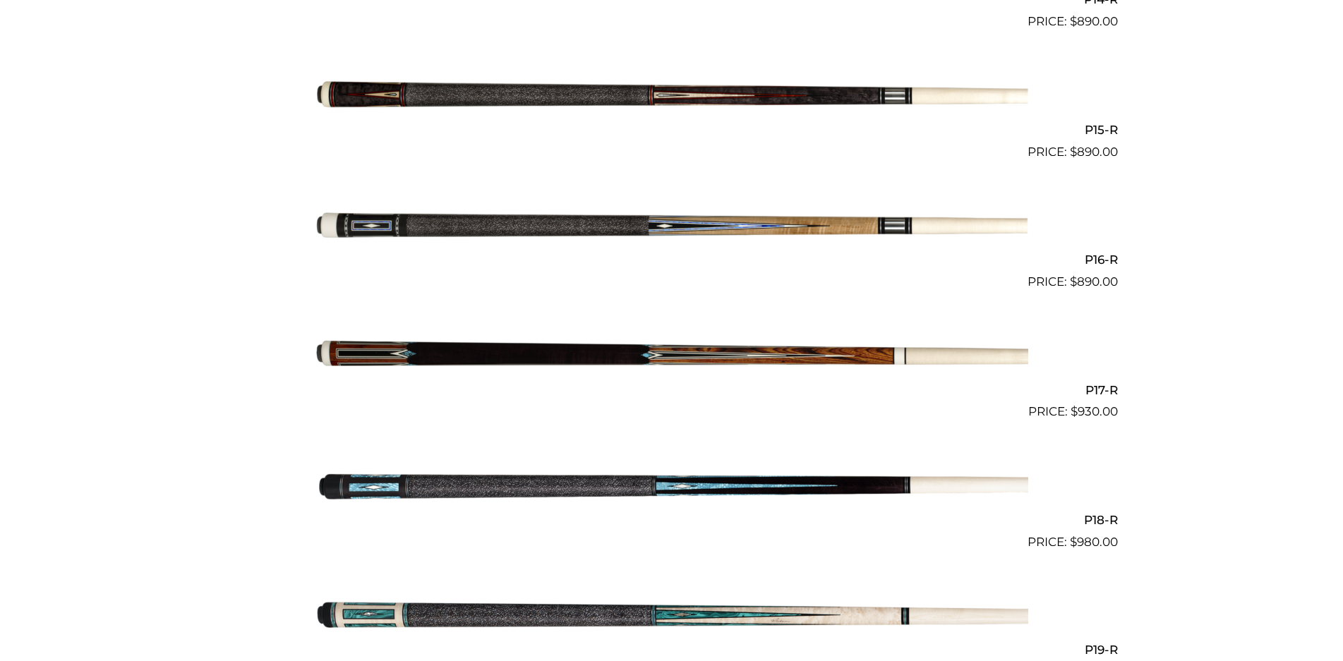
click at [529, 220] on img at bounding box center [671, 226] width 713 height 119
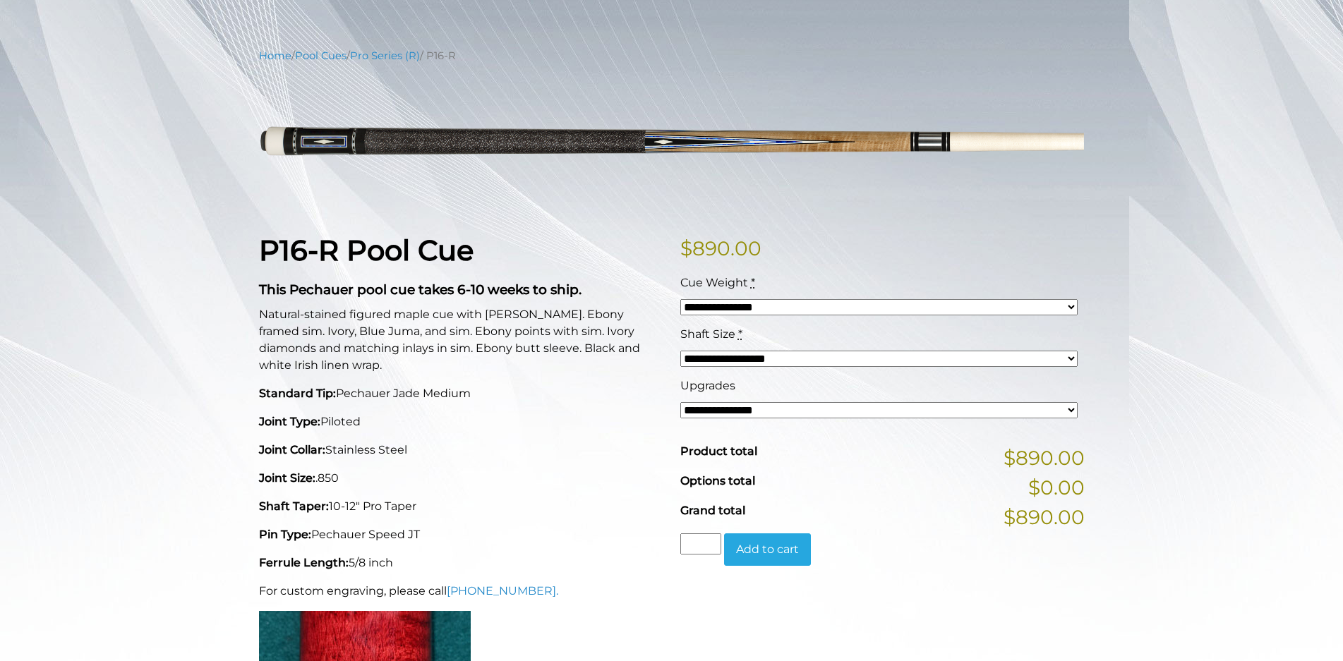
scroll to position [141, 0]
click at [883, 360] on select "**********" at bounding box center [878, 359] width 397 height 16
click at [899, 306] on select "**********" at bounding box center [878, 308] width 397 height 16
select select "*****"
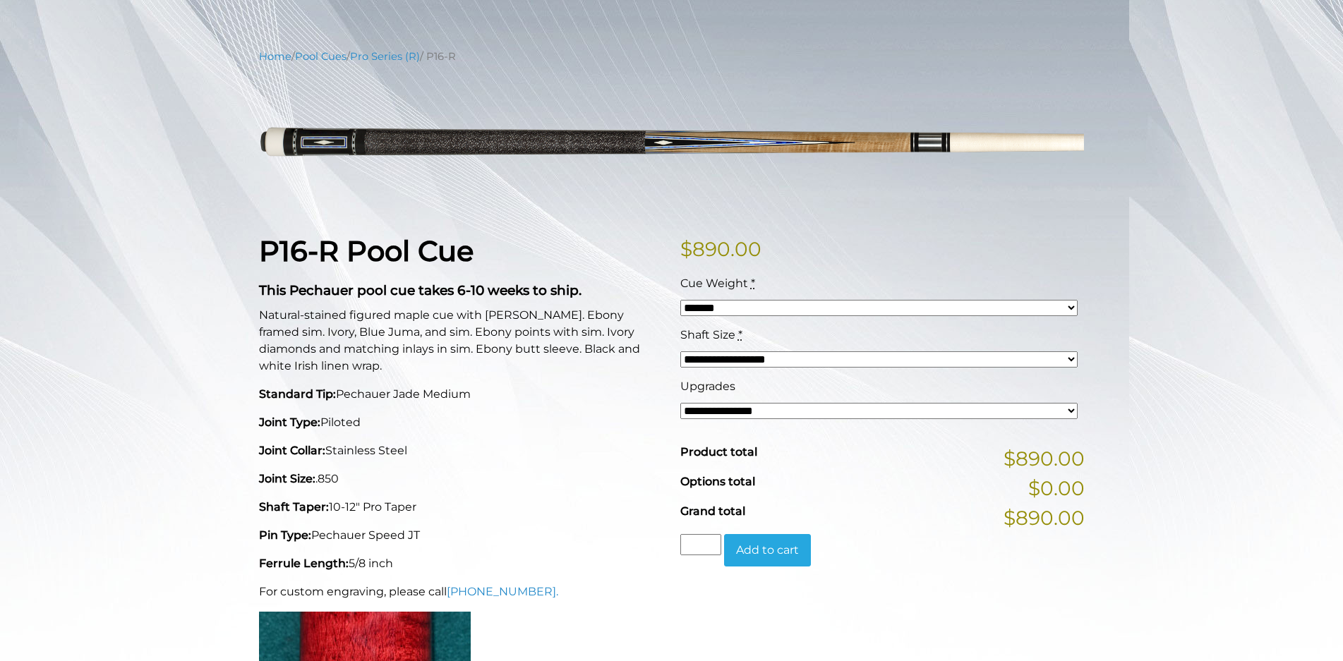
click at [680, 300] on select "**********" at bounding box center [878, 308] width 397 height 16
click at [706, 406] on select "**********" at bounding box center [878, 411] width 397 height 16
click at [585, 414] on p "Joint Type: Piloted" at bounding box center [461, 422] width 404 height 17
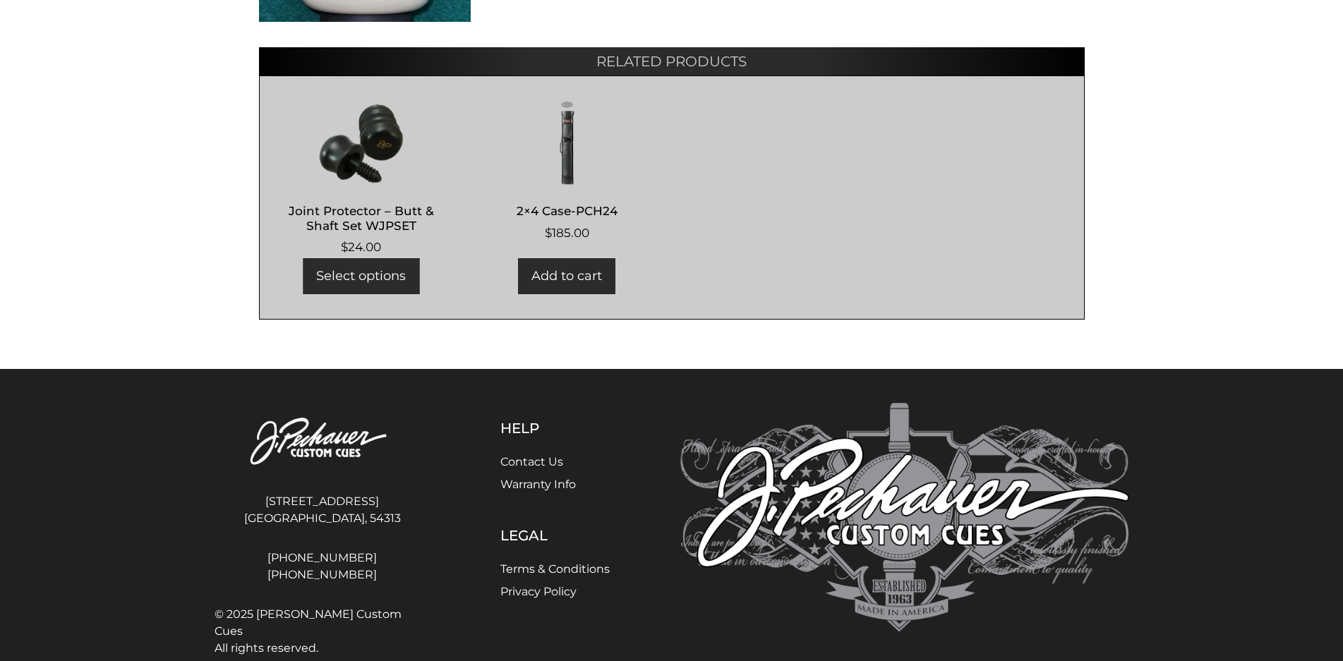
scroll to position [929, 0]
